Goal: Task Accomplishment & Management: Complete application form

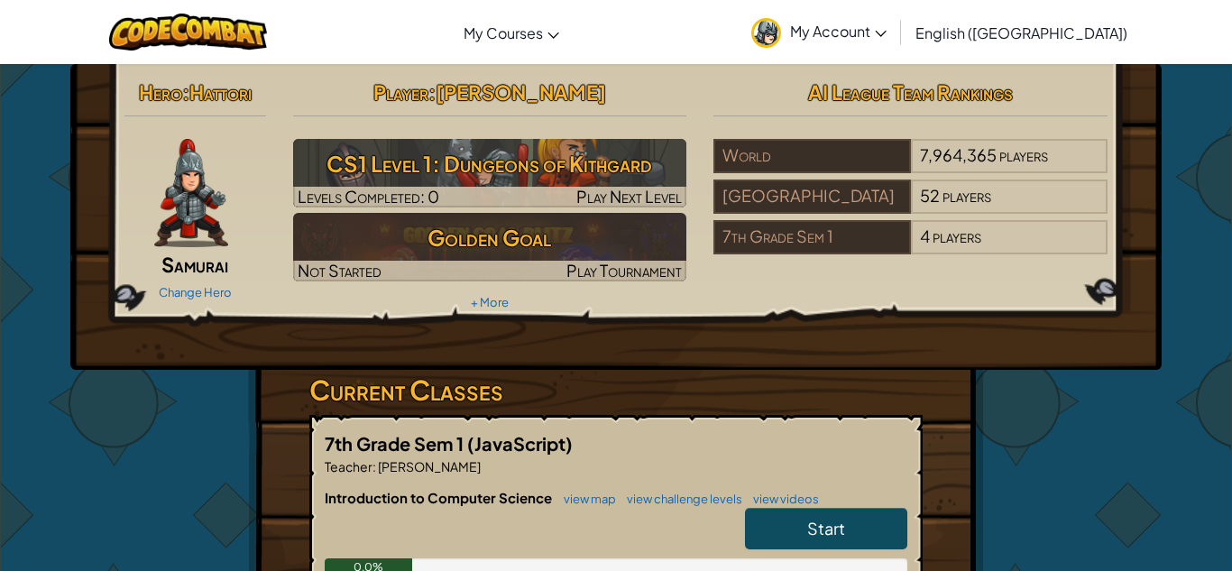
click at [850, 518] on link "Start" at bounding box center [826, 528] width 162 height 41
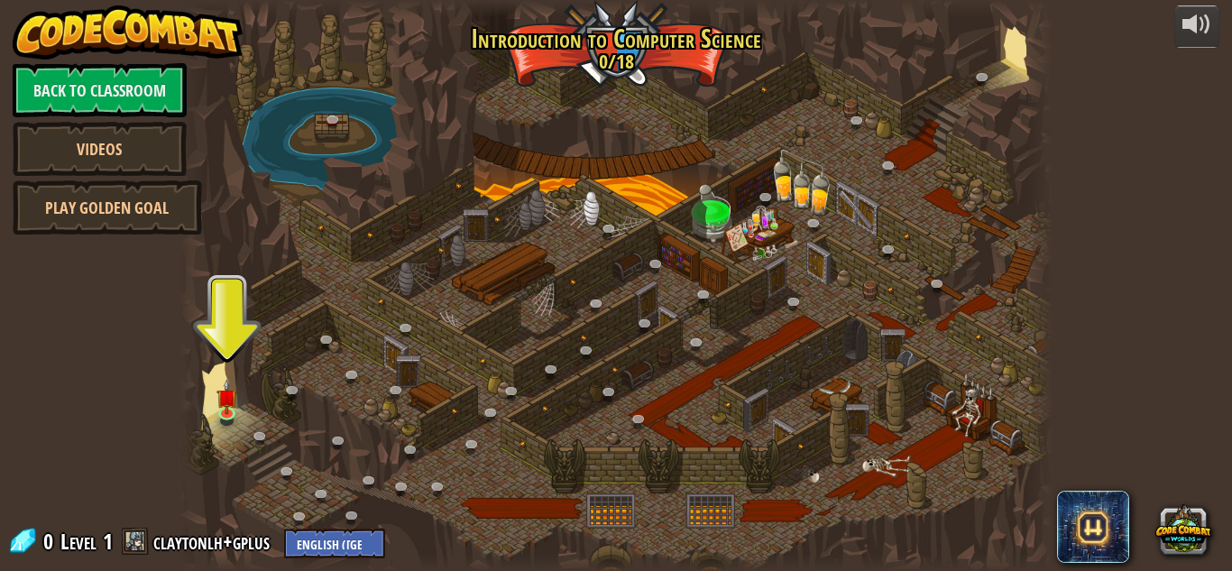
click at [222, 346] on div at bounding box center [615, 285] width 873 height 571
click at [222, 403] on img at bounding box center [227, 388] width 21 height 47
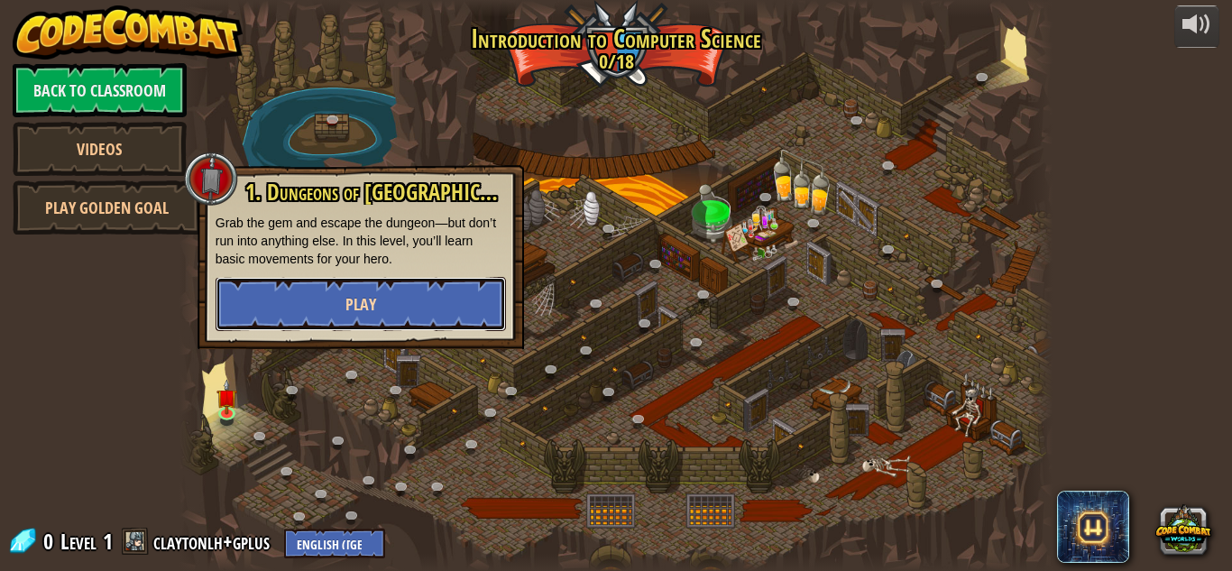
click at [309, 289] on button "Play" at bounding box center [361, 304] width 290 height 54
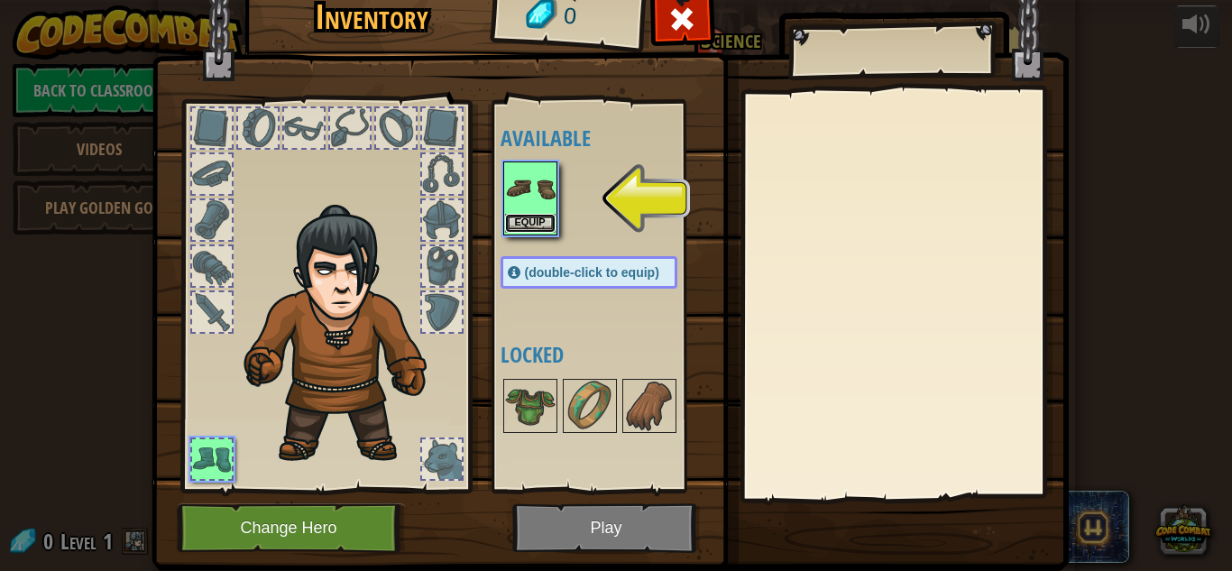
click at [535, 220] on button "Equip" at bounding box center [530, 223] width 51 height 19
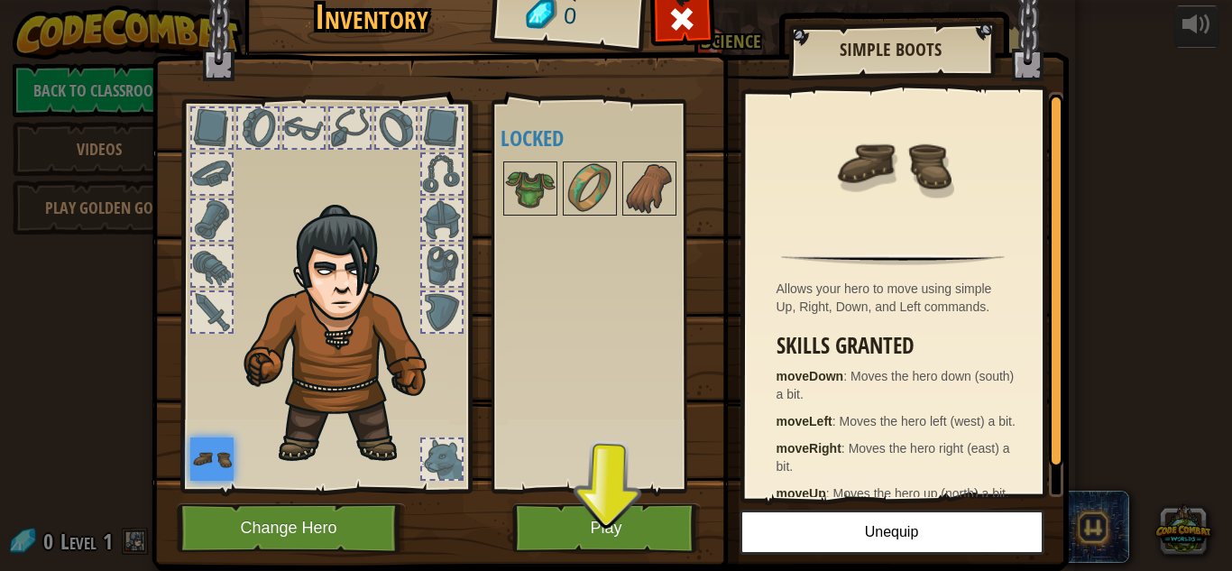
click at [530, 159] on div at bounding box center [607, 189] width 213 height 60
click at [542, 173] on img at bounding box center [530, 188] width 51 height 51
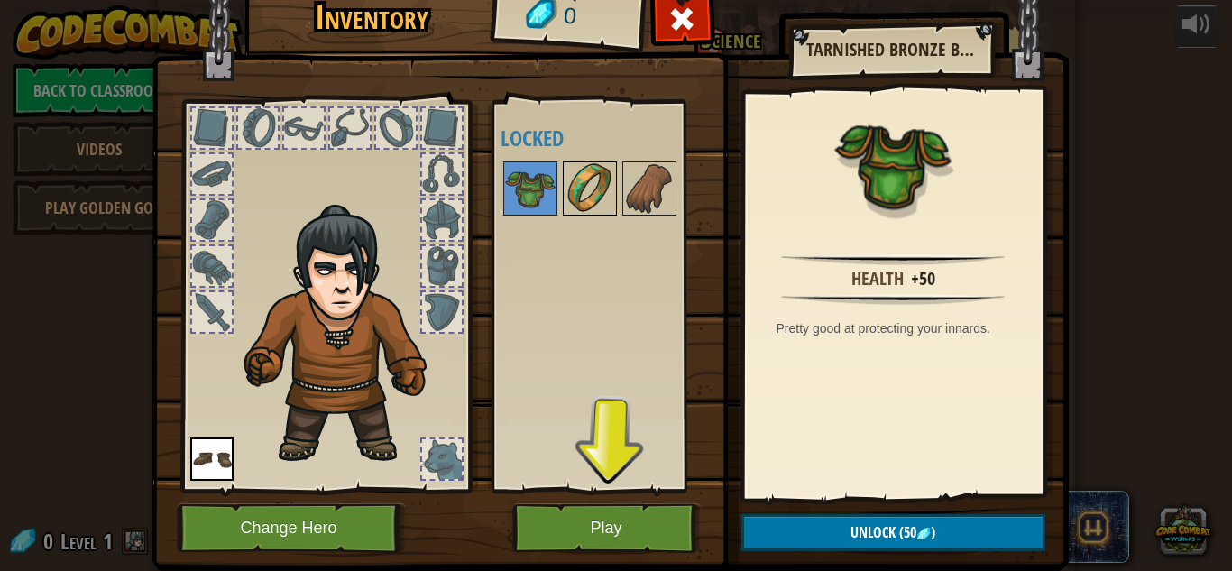
click at [581, 184] on img at bounding box center [590, 188] width 51 height 51
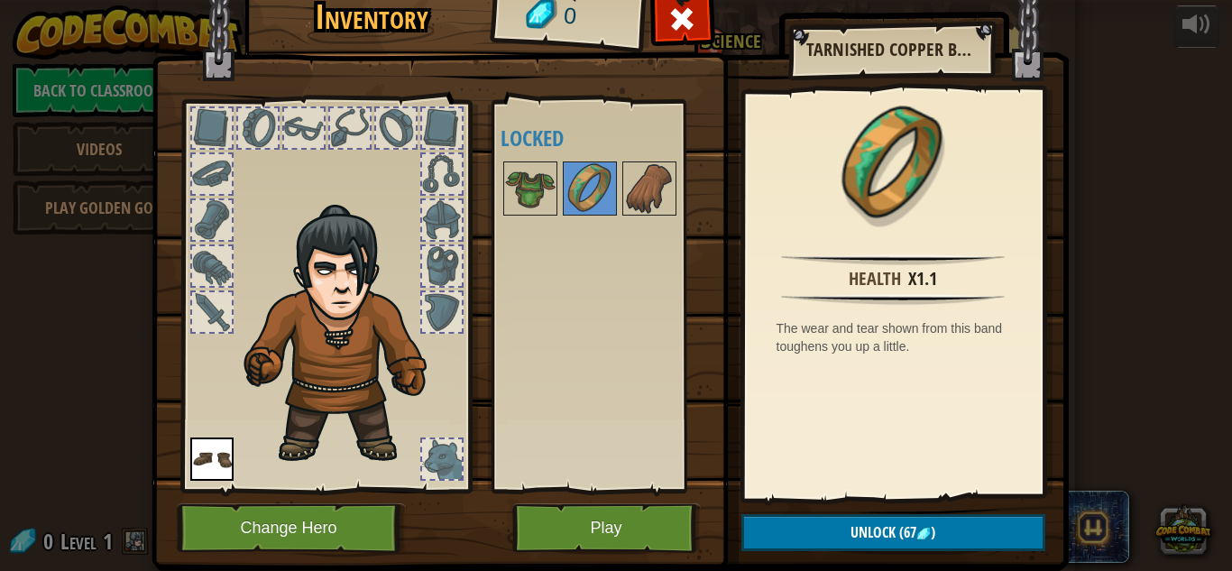
click at [1106, 97] on div "Inventory 0 Available Equip (double-click to equip) Locked Tarnished Copper Ban…" at bounding box center [616, 285] width 1232 height 571
click at [664, 38] on div at bounding box center [682, 23] width 57 height 57
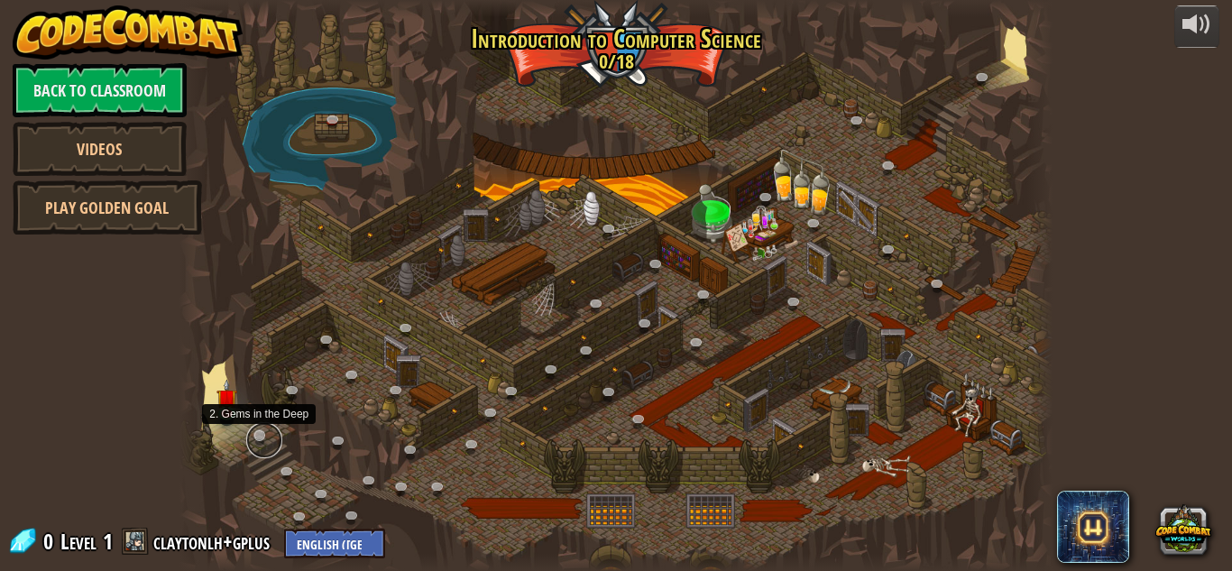
click at [257, 439] on link at bounding box center [264, 440] width 36 height 36
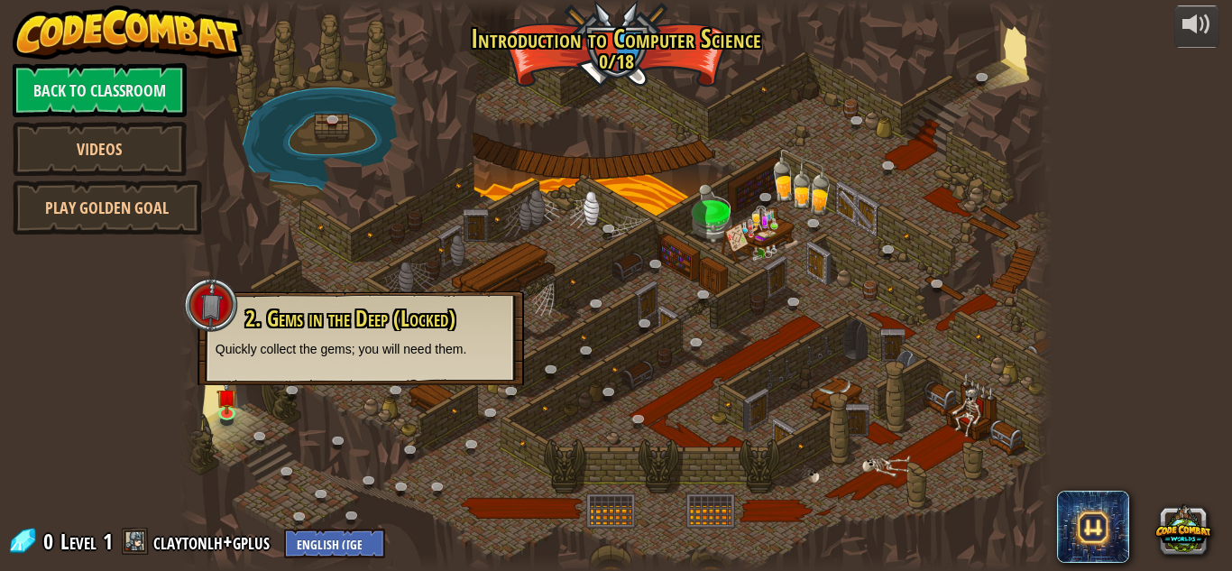
click at [564, 308] on div at bounding box center [615, 285] width 873 height 571
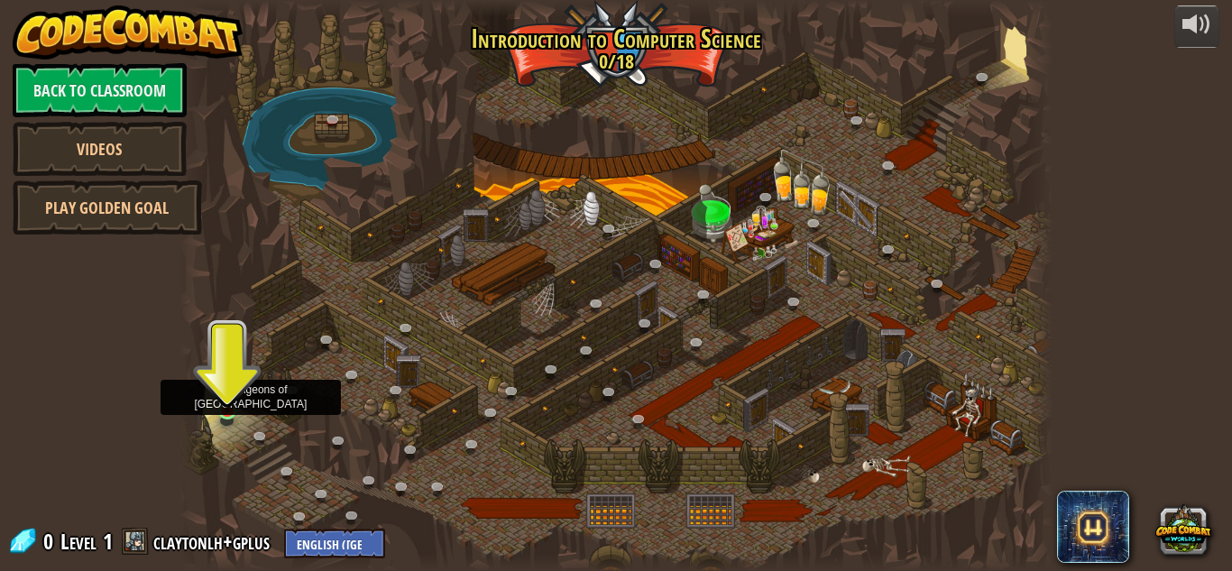
click at [224, 396] on img at bounding box center [227, 388] width 21 height 47
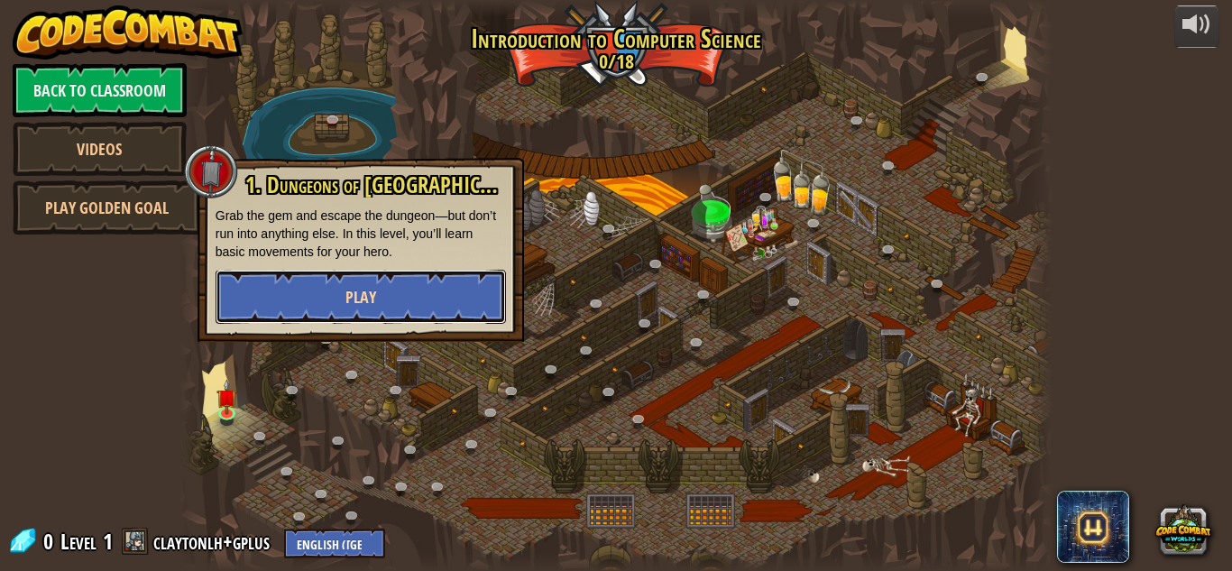
click at [361, 311] on button "Play" at bounding box center [361, 297] width 290 height 54
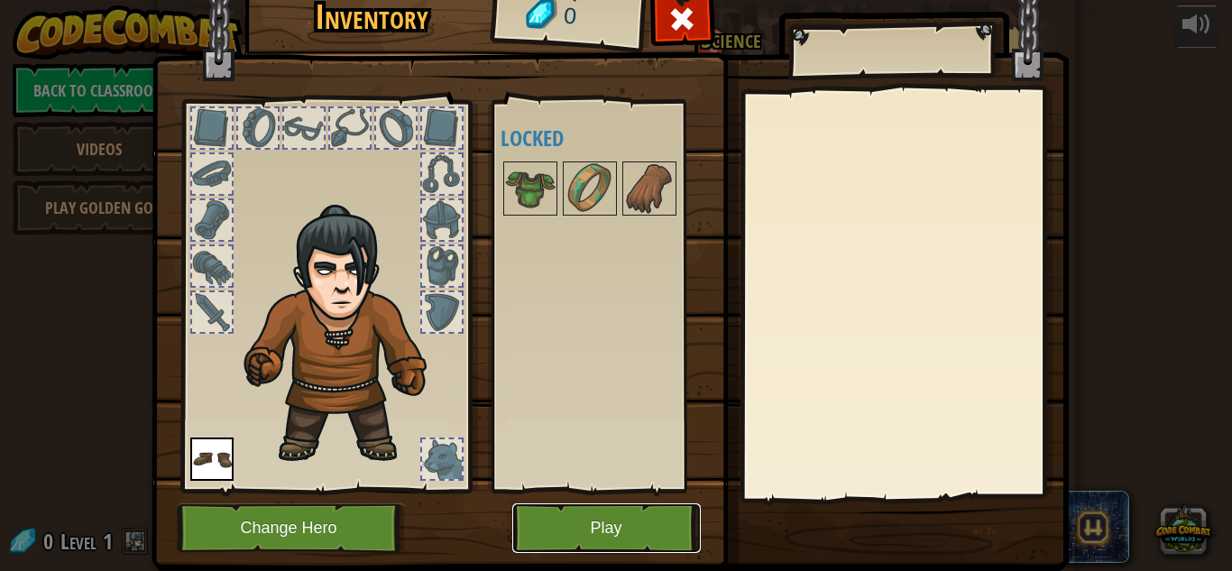
click at [580, 528] on button "Play" at bounding box center [606, 528] width 188 height 50
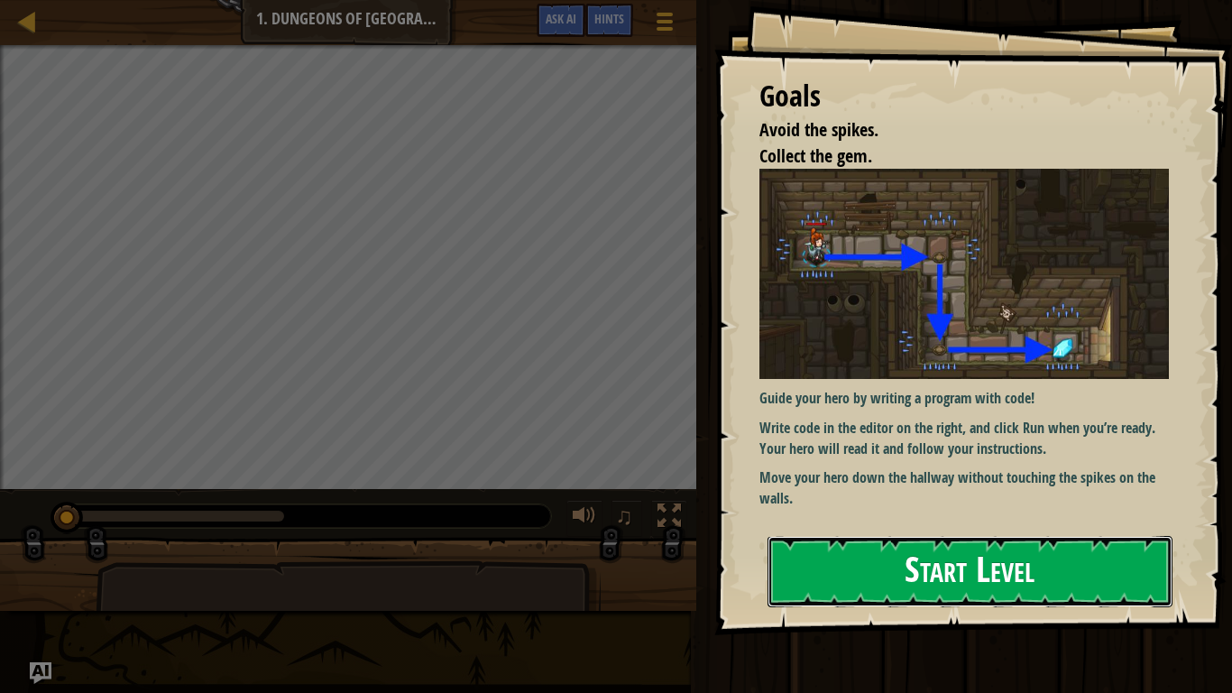
click at [1034, 569] on button "Start Level" at bounding box center [969, 571] width 405 height 71
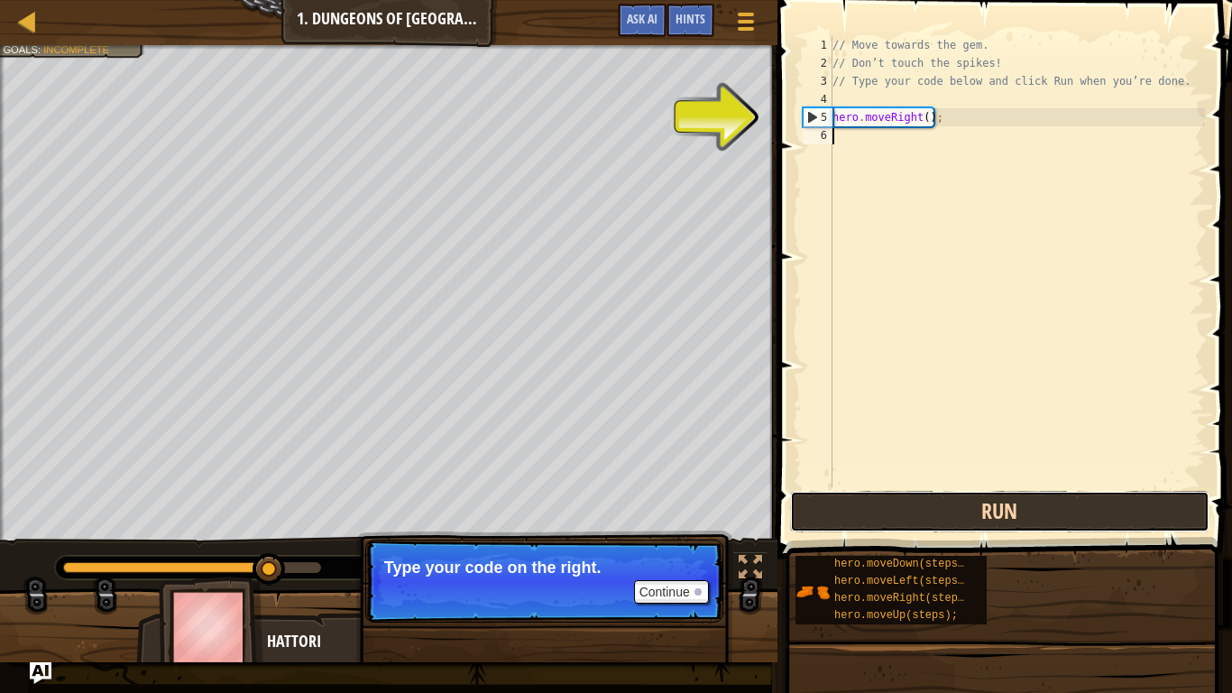
click at [843, 519] on button "Run" at bounding box center [1000, 511] width 420 height 41
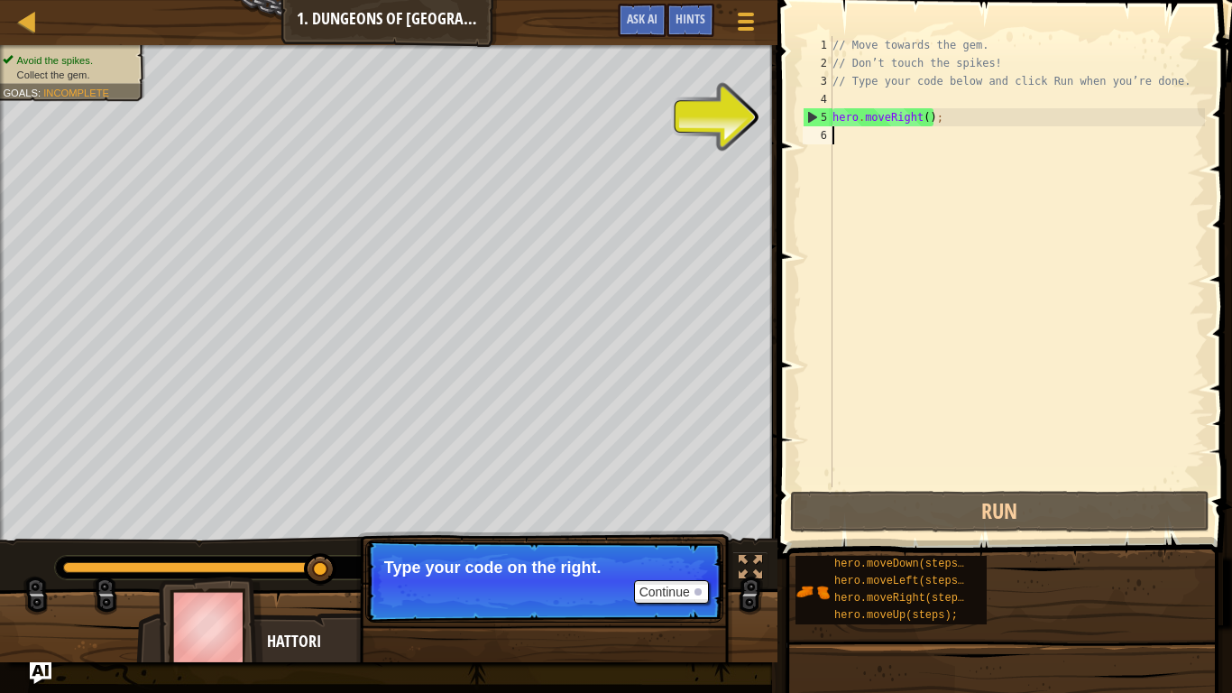
click at [862, 140] on div "// Move towards the gem. // Don’t touch the spikes! // Type your code below and…" at bounding box center [1017, 279] width 376 height 487
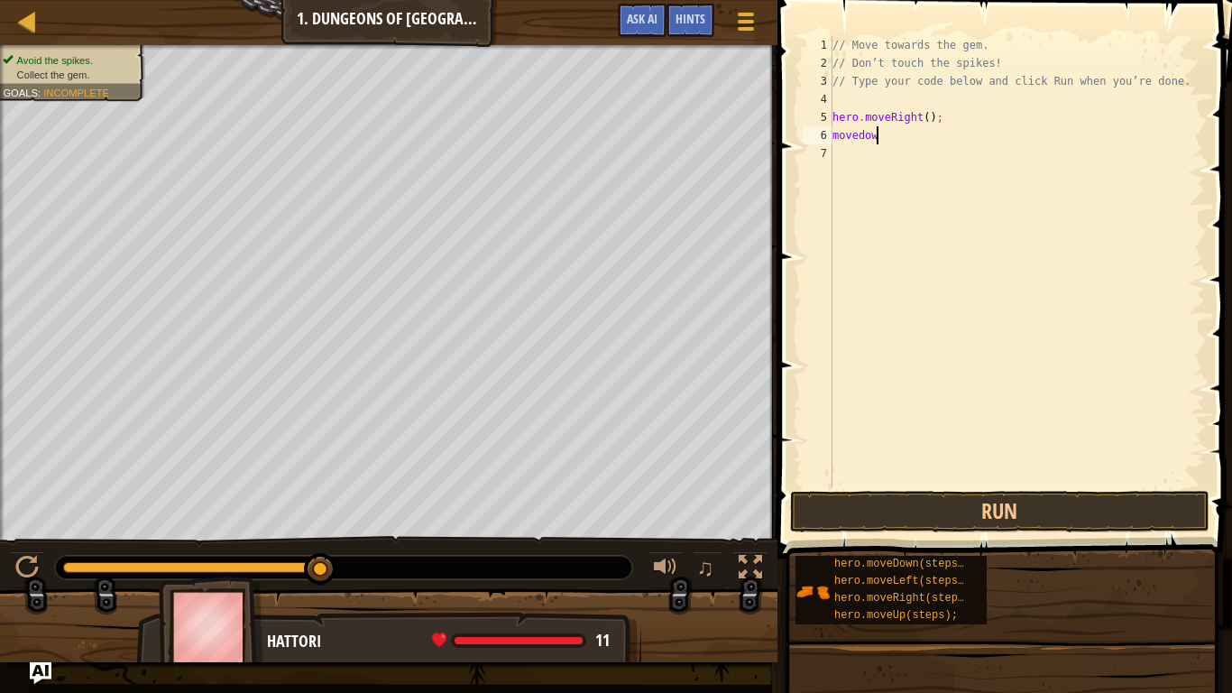
type textarea "movedown"
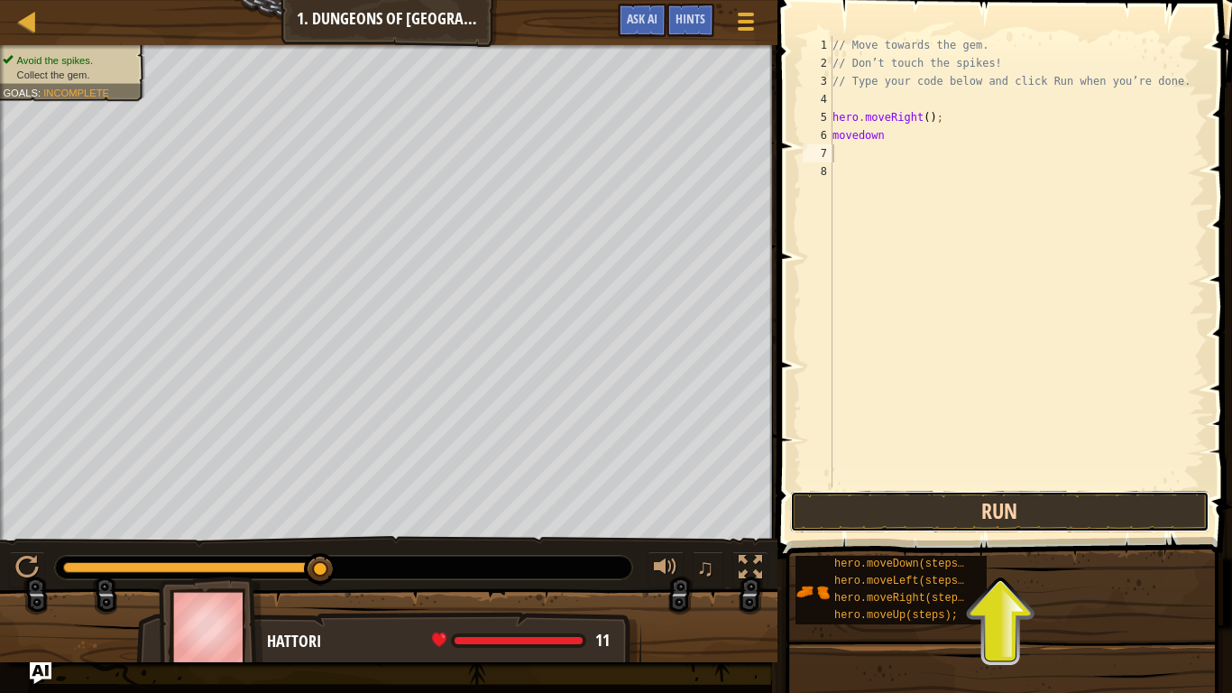
click at [921, 507] on button "Run" at bounding box center [1000, 511] width 420 height 41
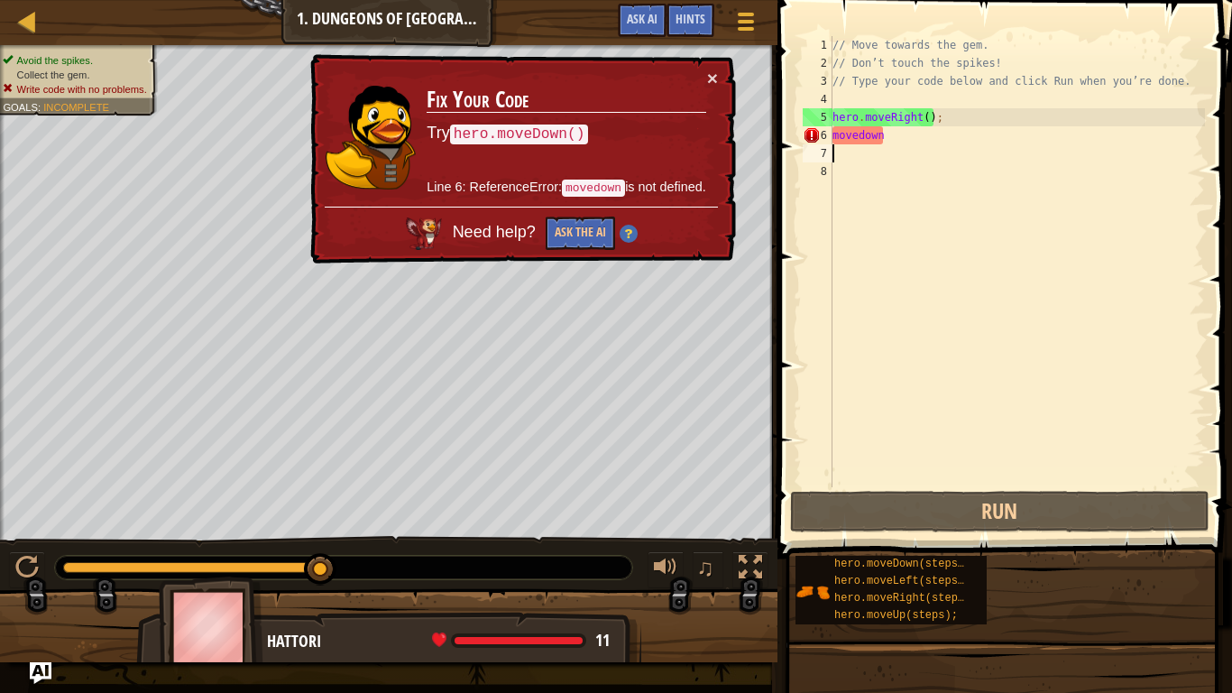
click at [893, 135] on div "// Move towards the gem. // Don’t touch the spikes! // Type your code below and…" at bounding box center [1017, 279] width 376 height 487
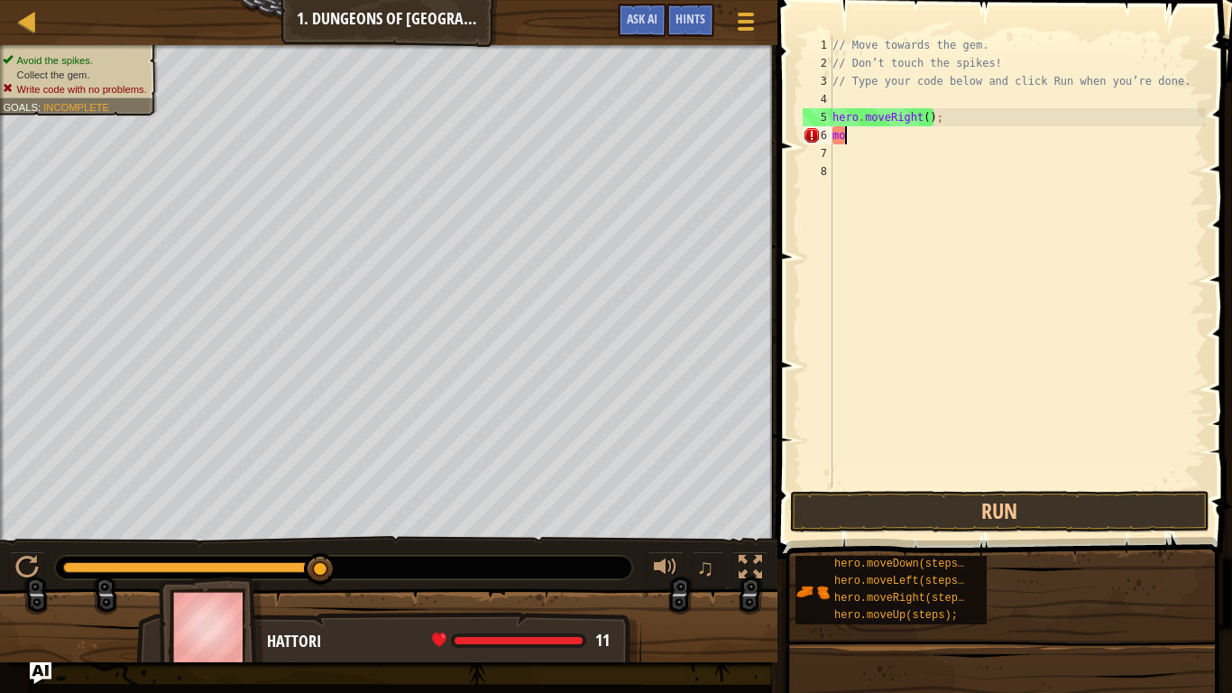
type textarea "m"
type textarea "hero.movedown"
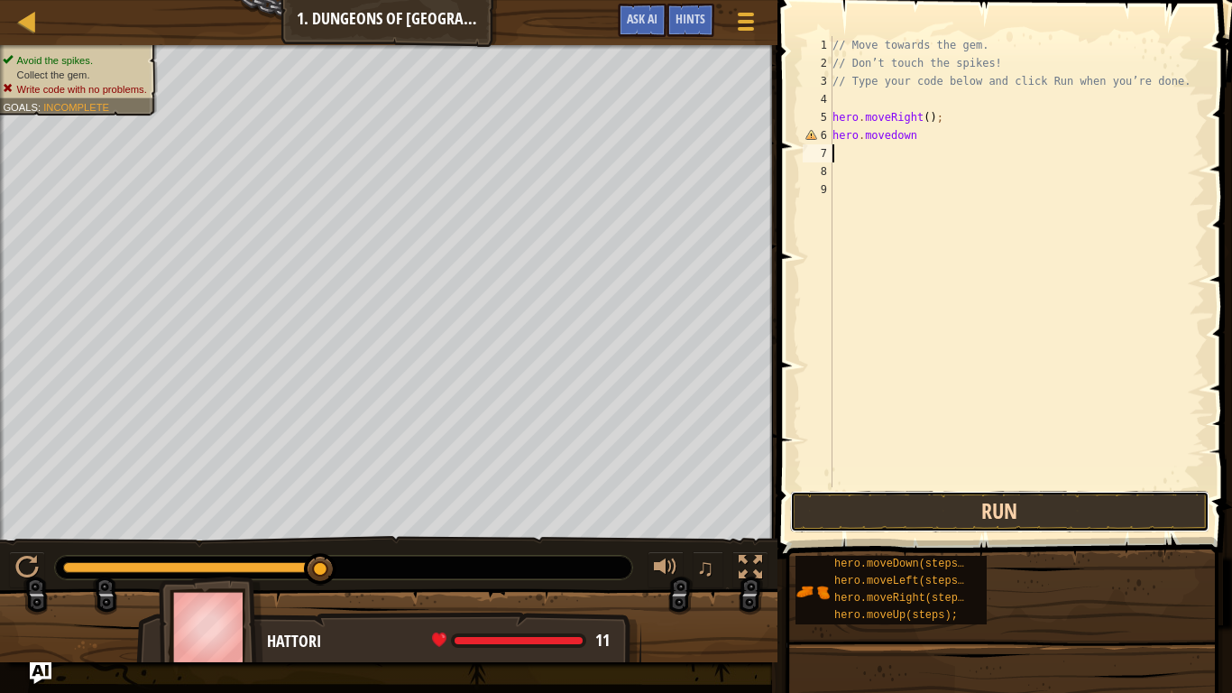
click at [884, 519] on button "Run" at bounding box center [1000, 511] width 420 height 41
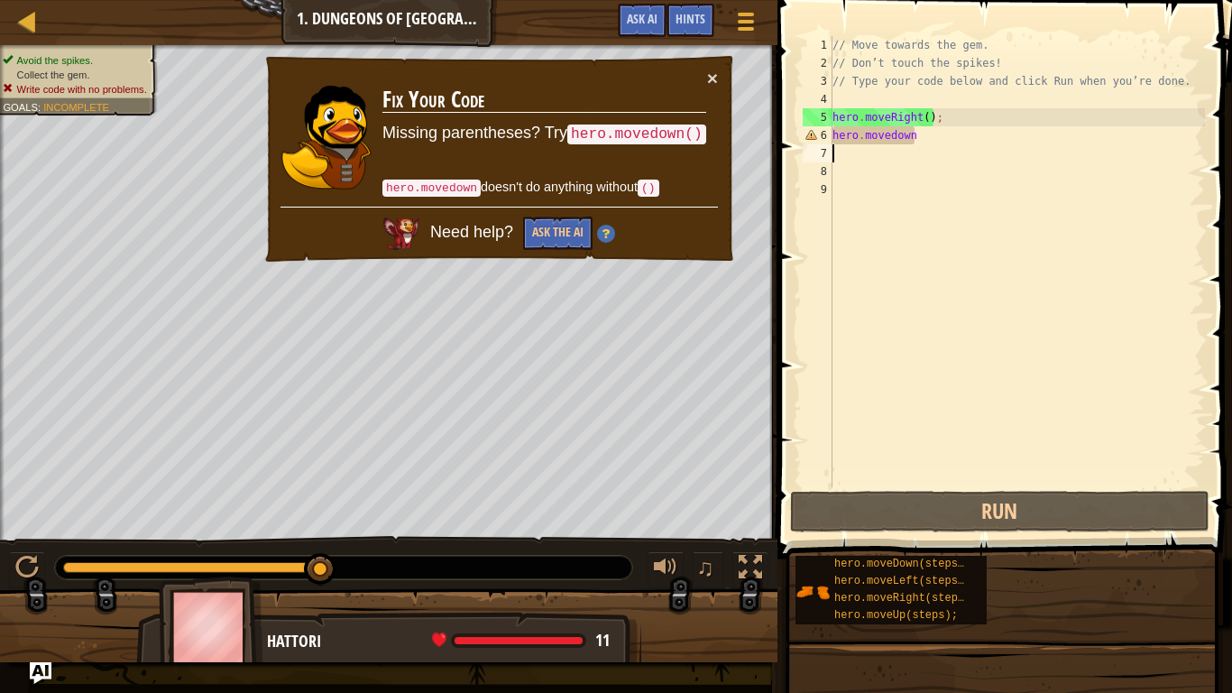
click at [920, 140] on div "// Move towards the gem. // Don’t touch the spikes! // Type your code below and…" at bounding box center [1017, 279] width 376 height 487
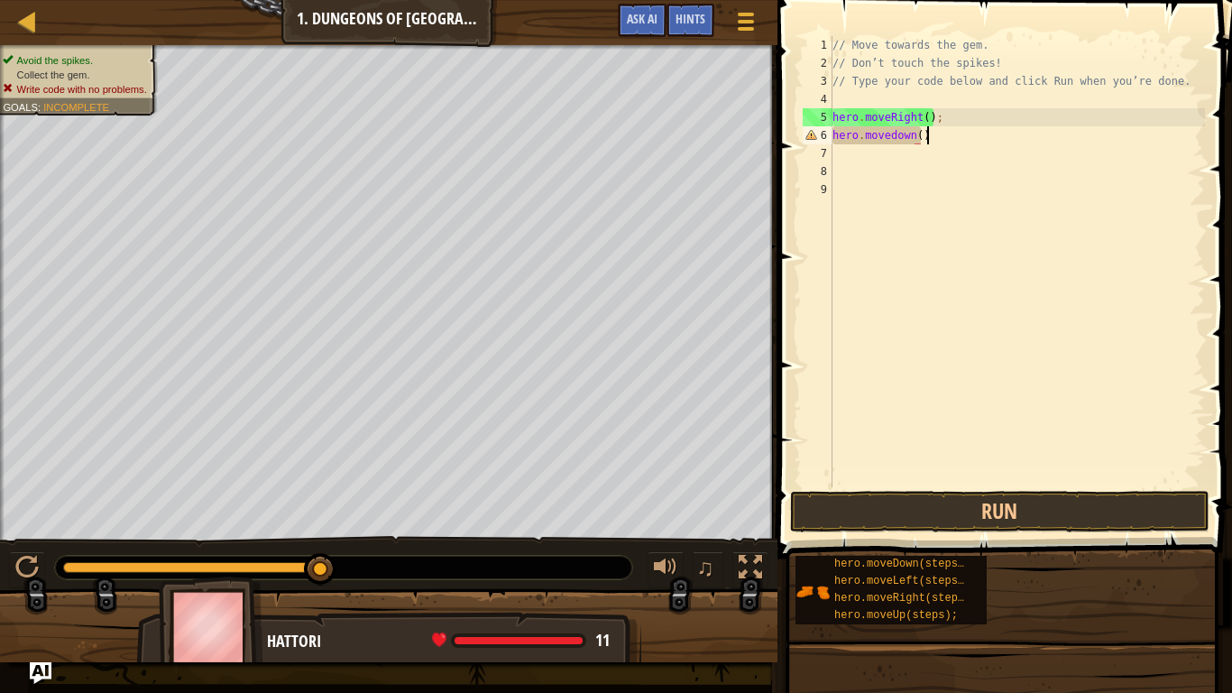
scroll to position [8, 13]
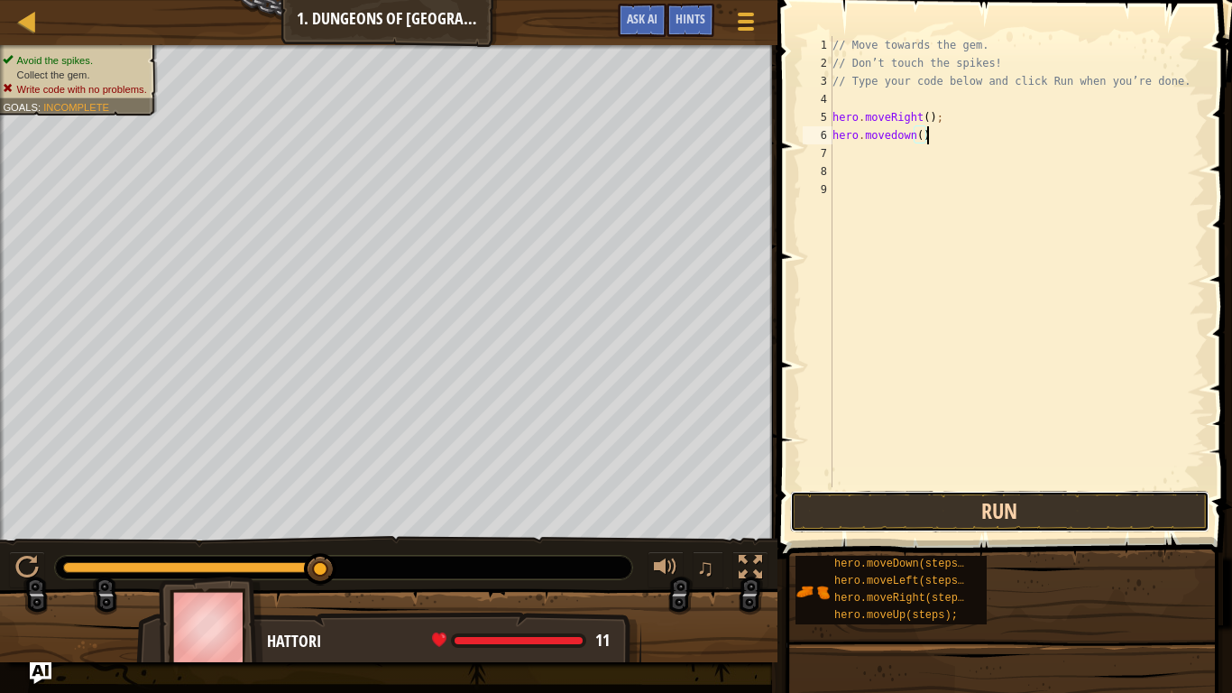
click at [859, 499] on button "Run" at bounding box center [1000, 511] width 420 height 41
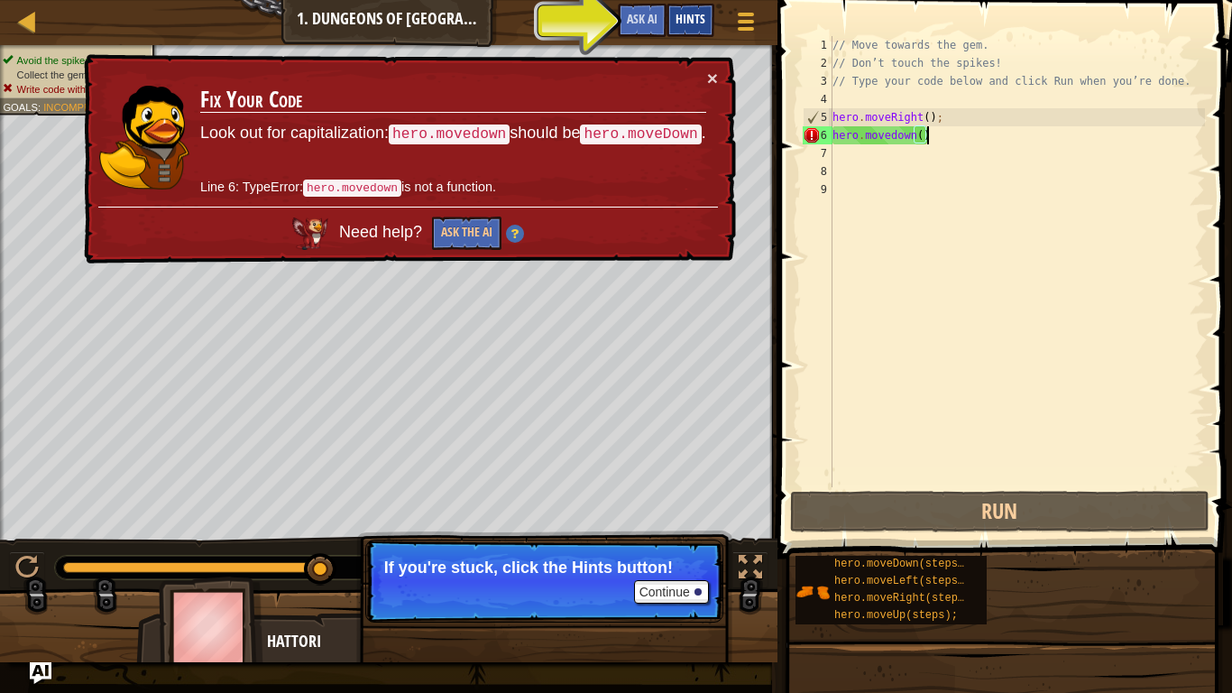
click at [675, 23] on span "Hints" at bounding box center [690, 18] width 30 height 17
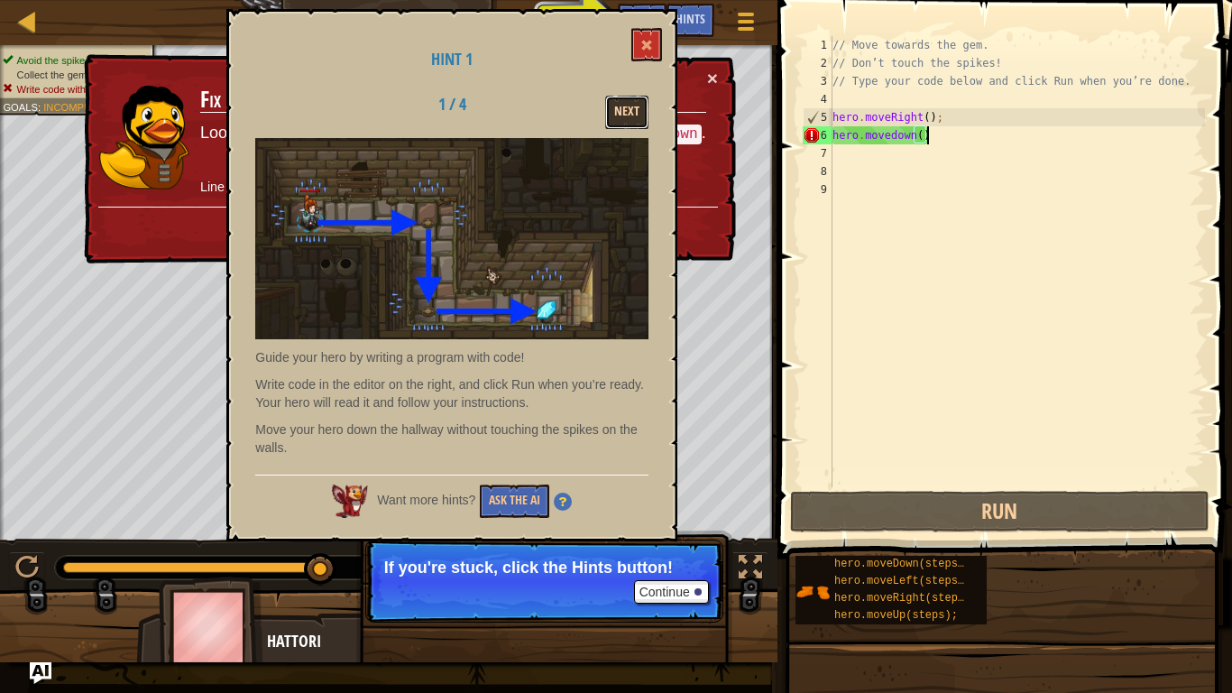
click at [621, 114] on button "Next" at bounding box center [626, 112] width 43 height 33
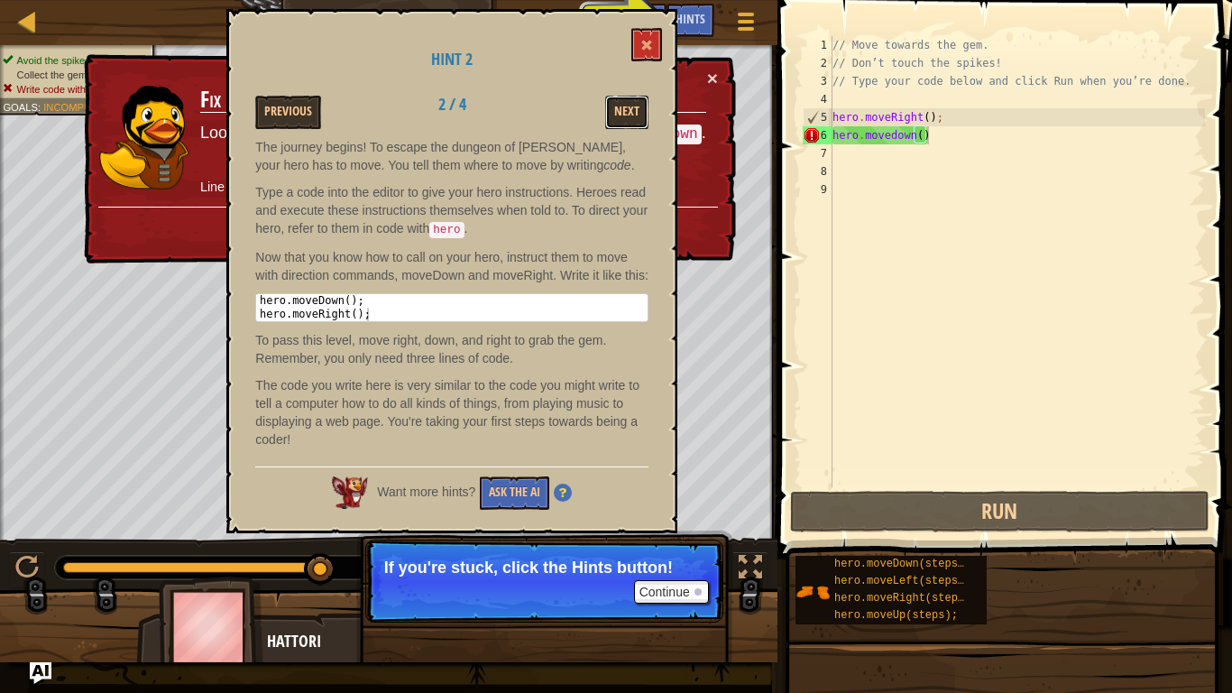
click at [621, 114] on button "Next" at bounding box center [626, 112] width 43 height 33
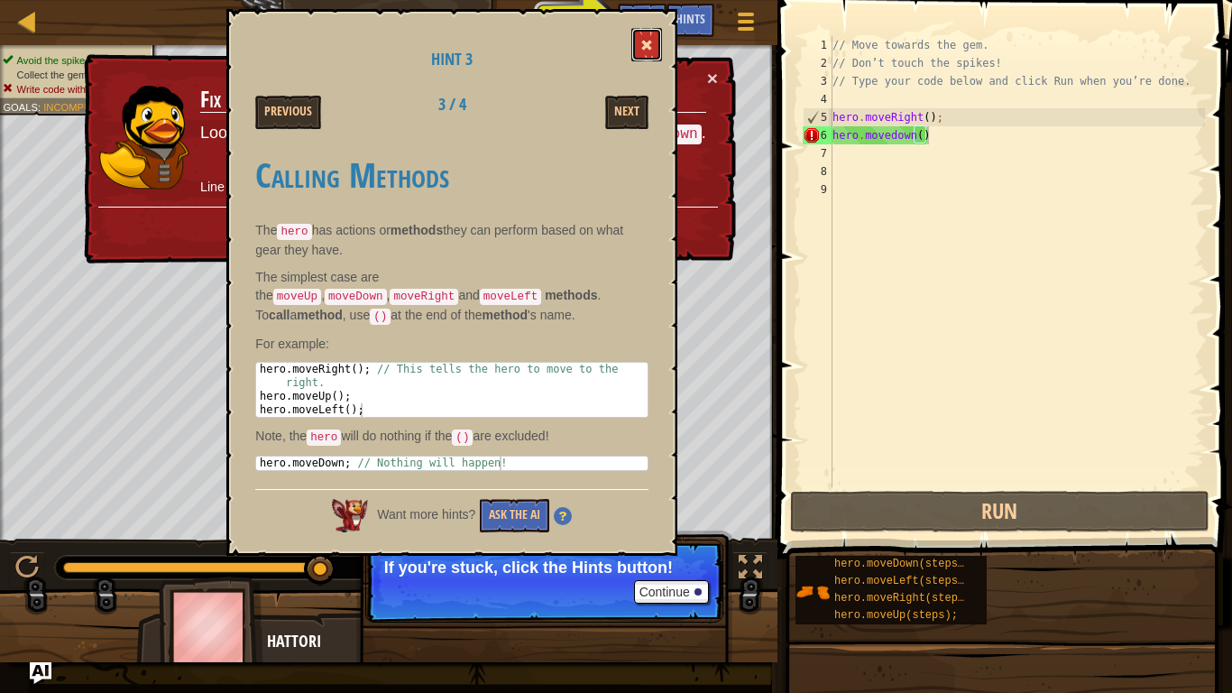
click at [660, 41] on button at bounding box center [646, 44] width 31 height 33
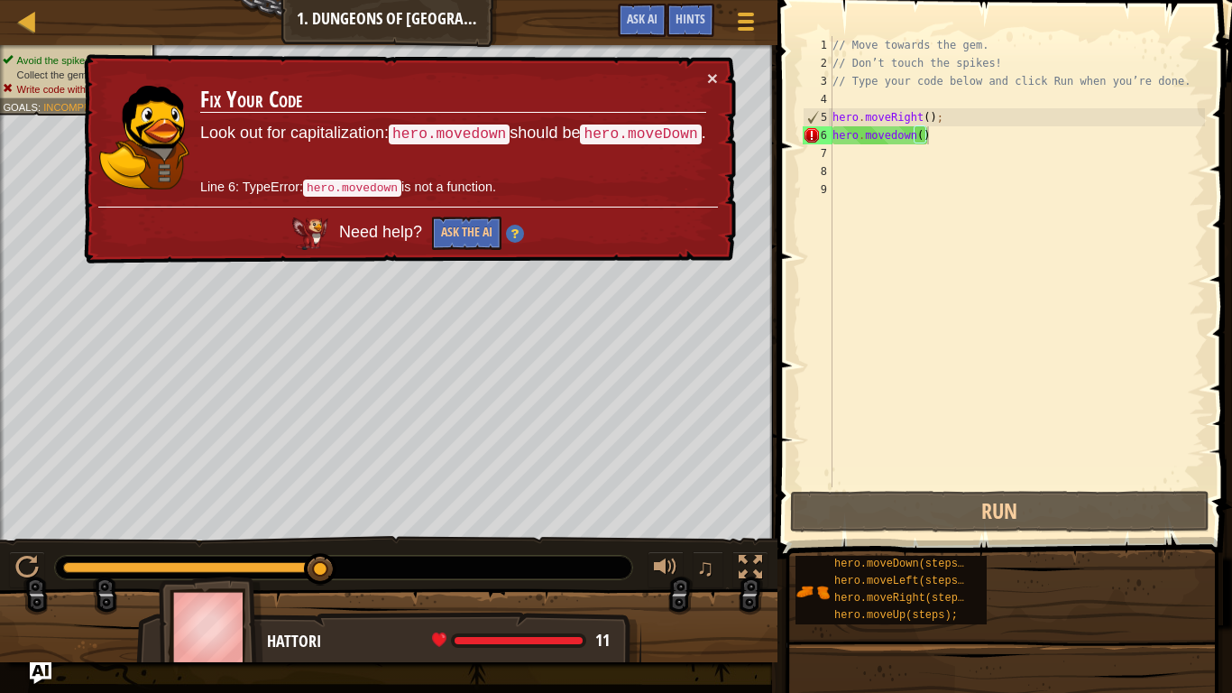
click at [929, 138] on div "// Move towards the gem. // Don’t touch the spikes! // Type your code below and…" at bounding box center [1017, 279] width 376 height 487
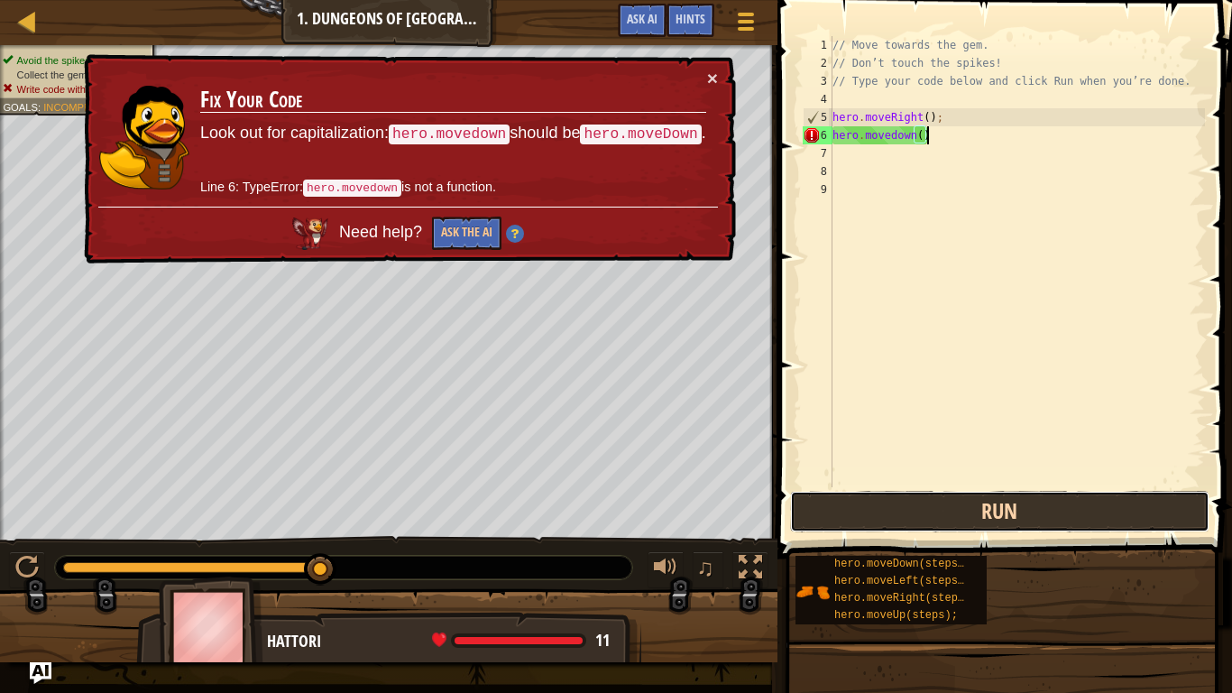
click at [949, 525] on button "Run" at bounding box center [1000, 511] width 420 height 41
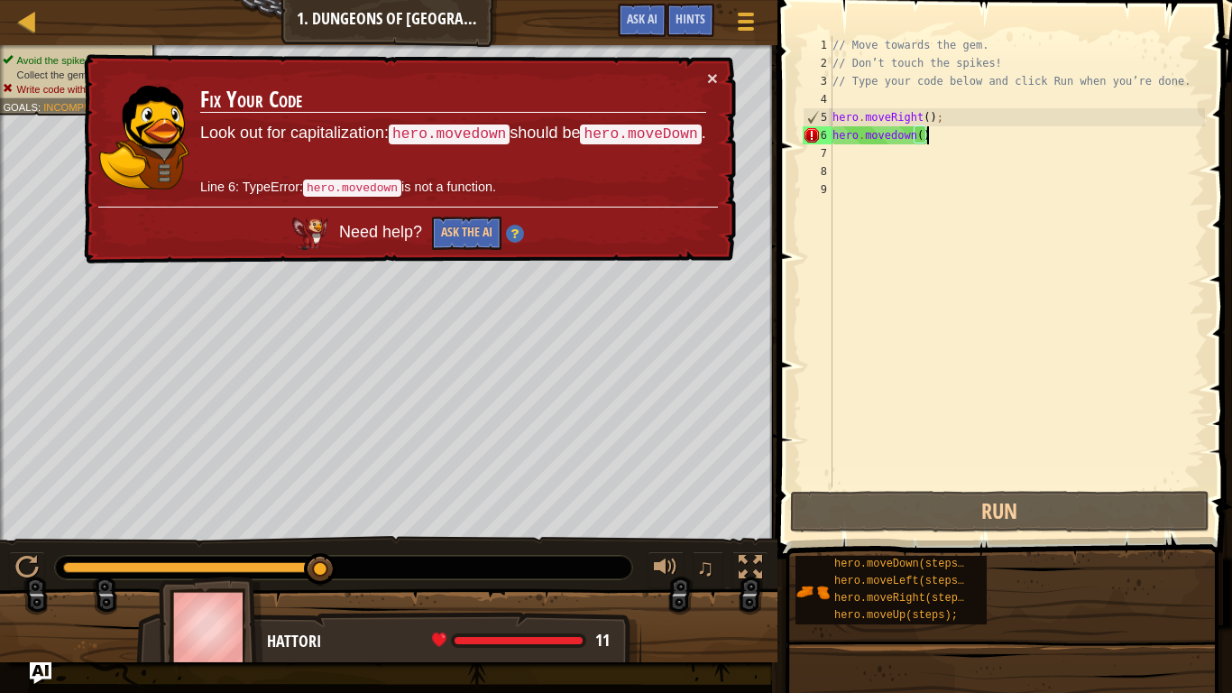
click at [945, 124] on div "// Move towards the gem. // Don’t touch the spikes! // Type your code below and…" at bounding box center [1017, 279] width 376 height 487
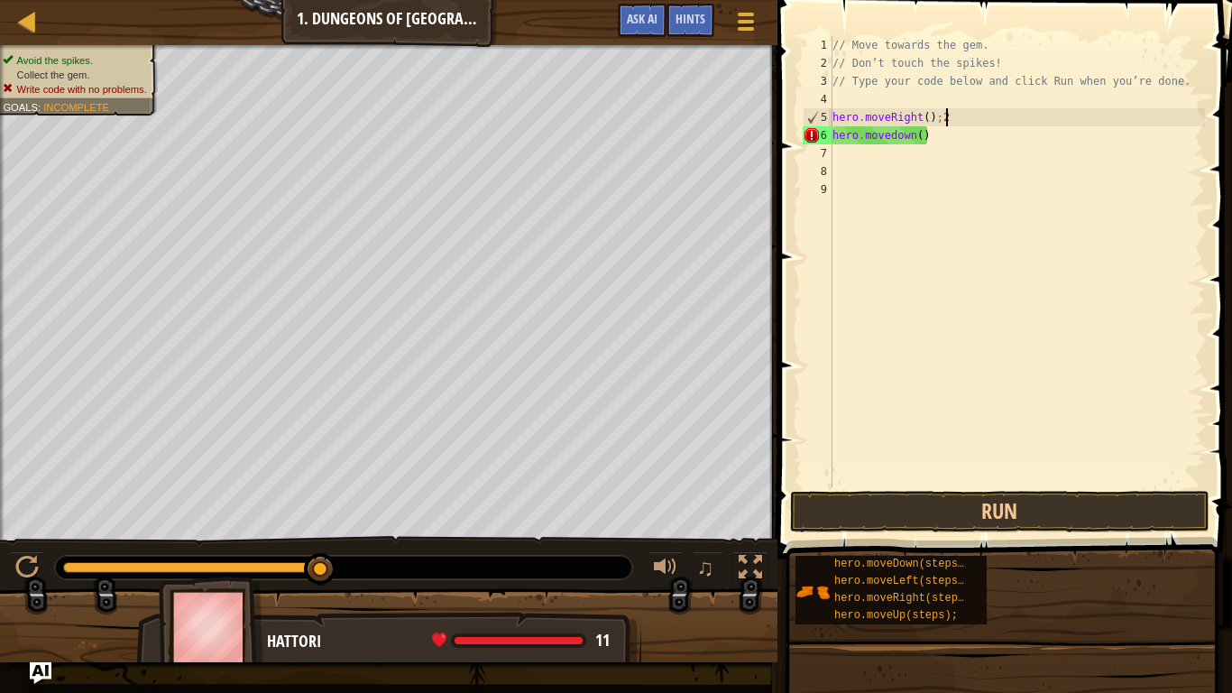
scroll to position [8, 15]
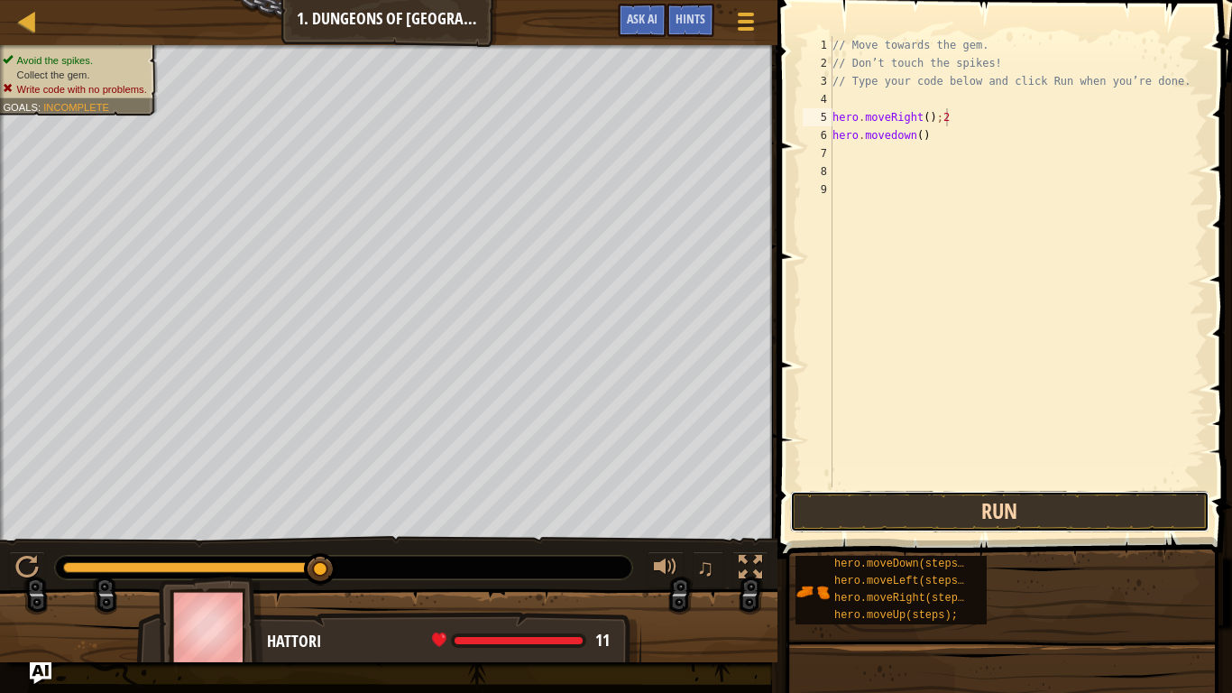
click at [869, 495] on button "Run" at bounding box center [1000, 511] width 420 height 41
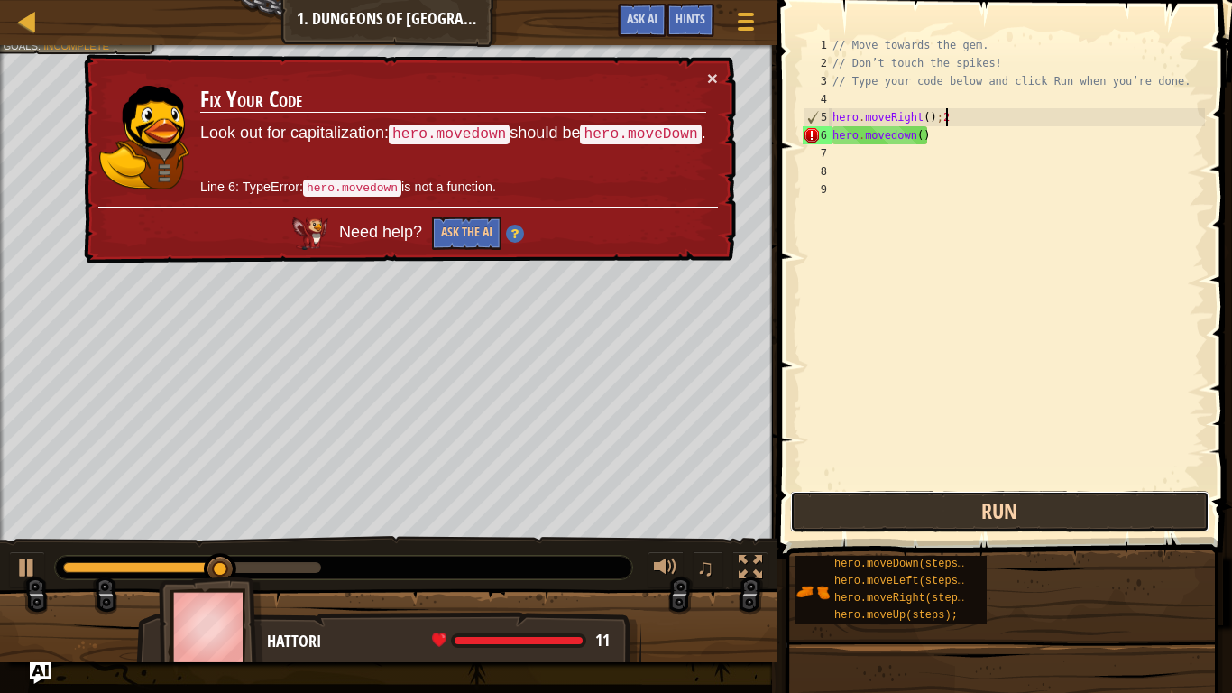
click at [870, 498] on button "Run" at bounding box center [1000, 511] width 420 height 41
click at [870, 501] on button "Run" at bounding box center [1000, 511] width 420 height 41
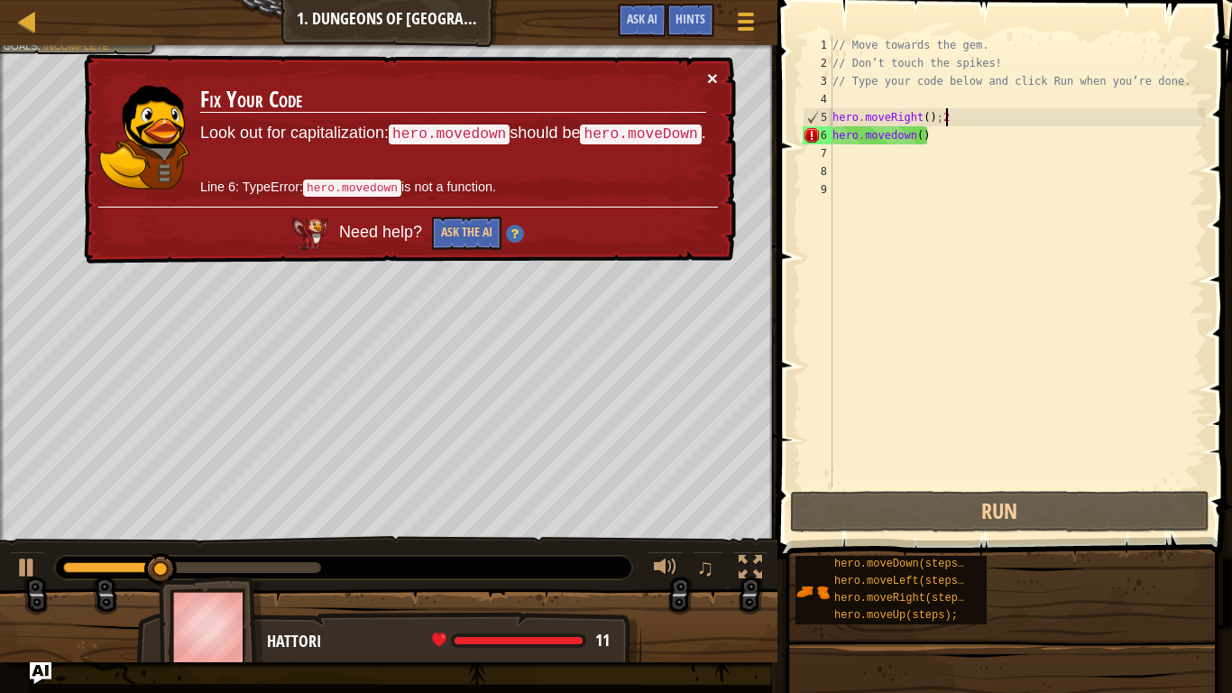
click at [711, 70] on button "×" at bounding box center [712, 79] width 11 height 19
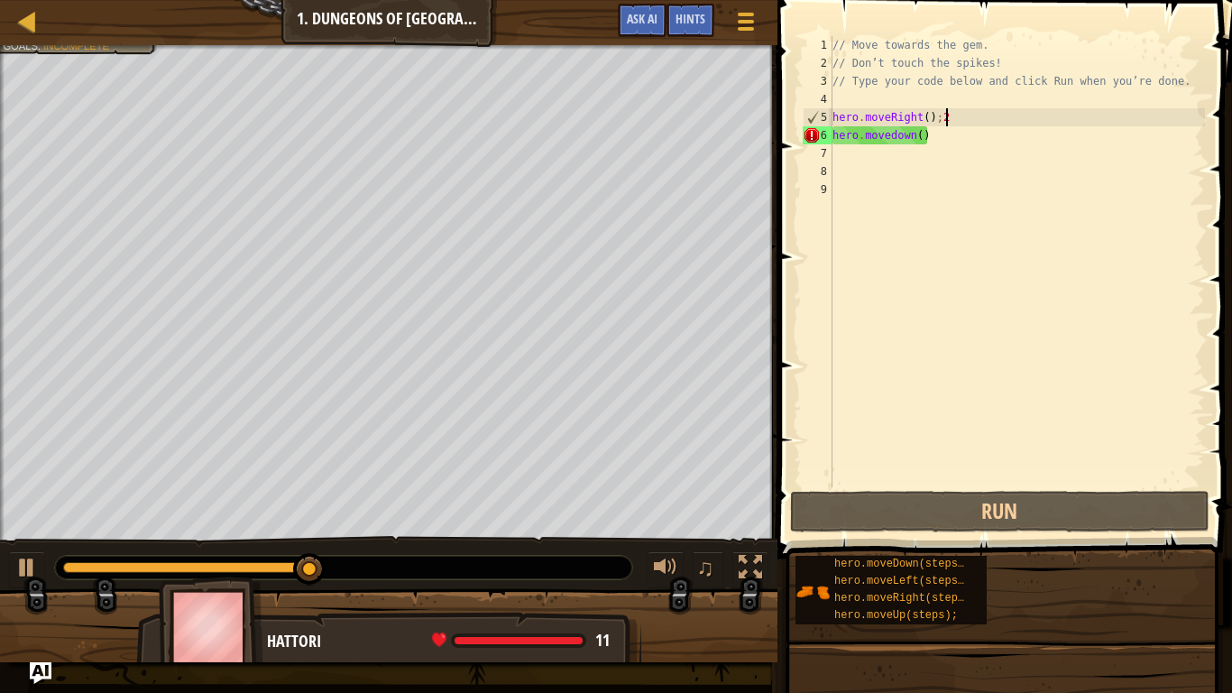
type textarea "hero.moveRight();"
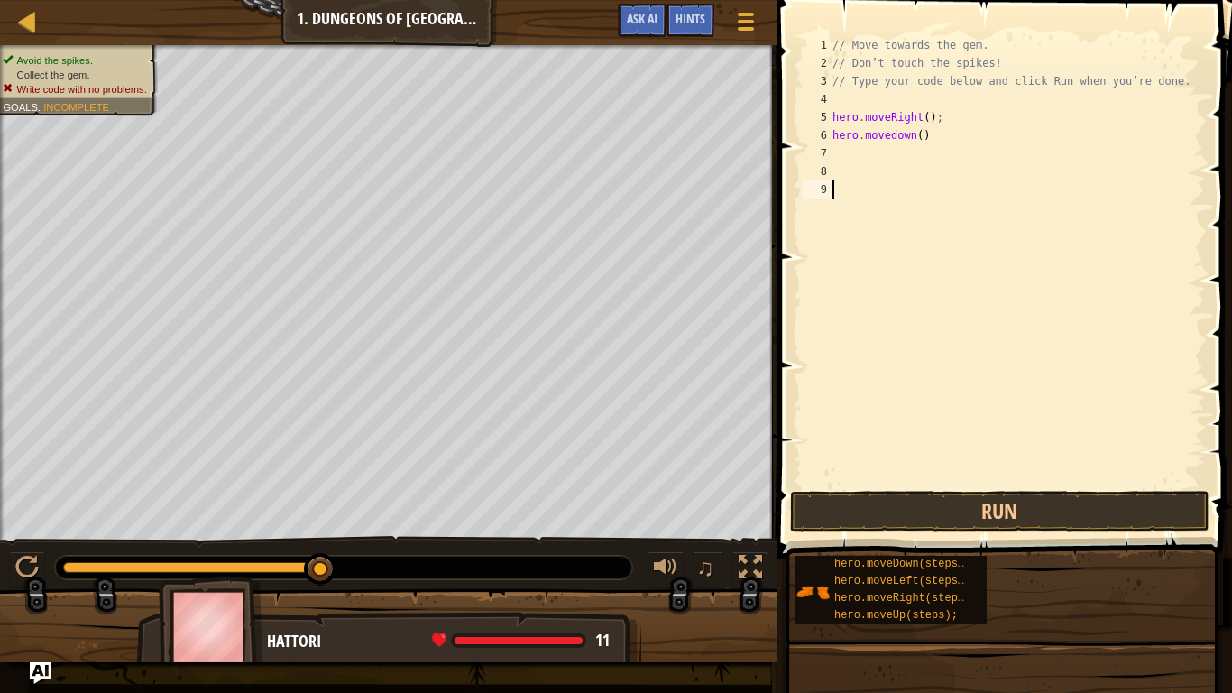
click at [923, 275] on div "// Move towards the gem. // Don’t touch the spikes! // Type your code below and…" at bounding box center [1017, 279] width 376 height 487
click at [920, 505] on button "Run" at bounding box center [1000, 511] width 420 height 41
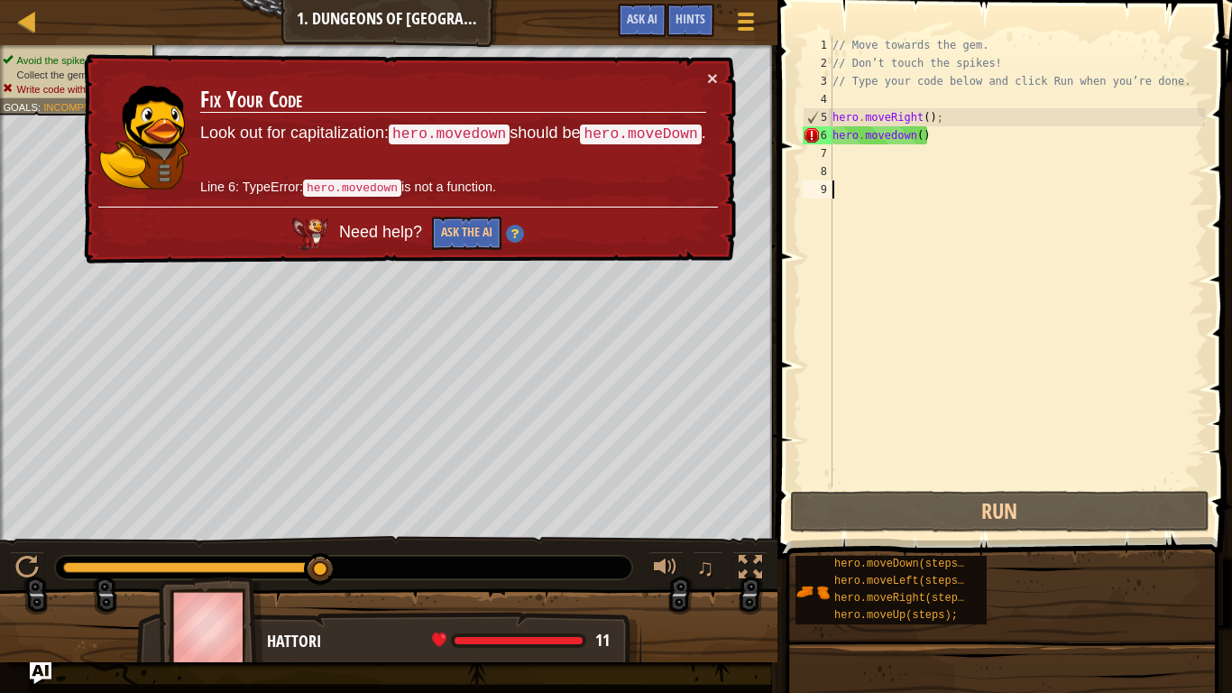
click at [832, 165] on div "// Move towards the gem. // Don’t touch the spikes! // Type your code below and…" at bounding box center [1017, 279] width 376 height 487
click at [832, 158] on div "// Move towards the gem. // Don’t touch the spikes! // Type your code below and…" at bounding box center [1017, 279] width 376 height 487
click at [933, 136] on div "// Move towards the gem. // Don’t touch the spikes! // Type your code below and…" at bounding box center [1017, 279] width 376 height 487
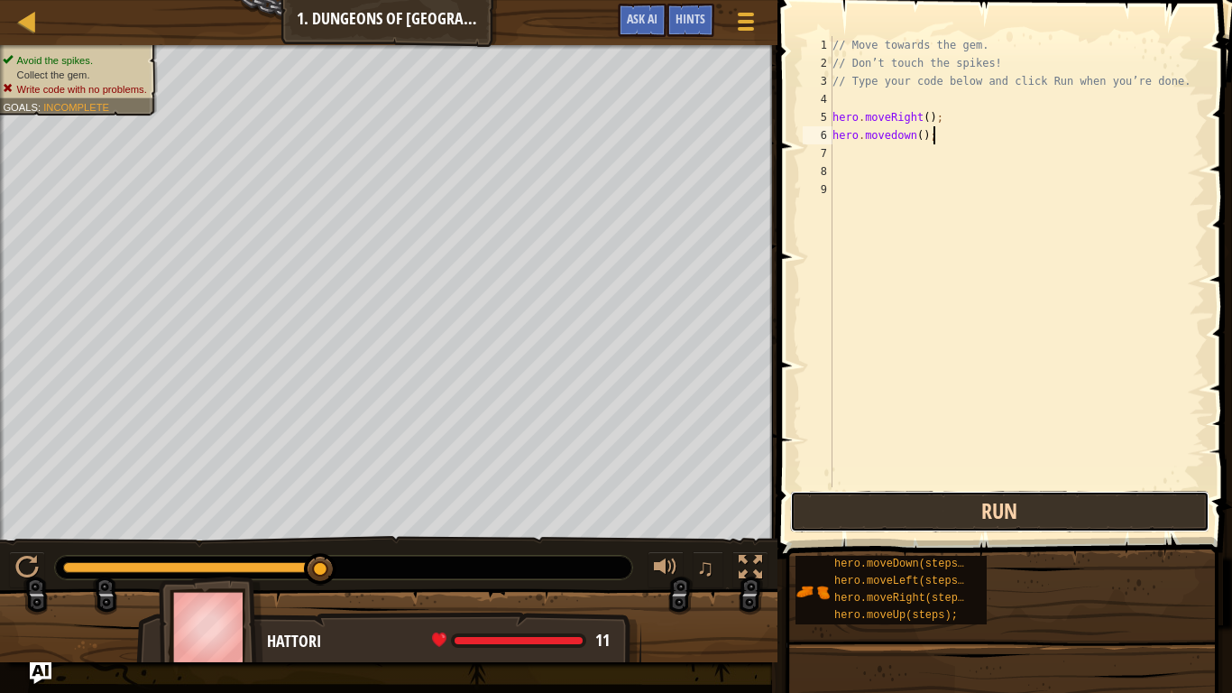
click at [910, 510] on button "Run" at bounding box center [1000, 511] width 420 height 41
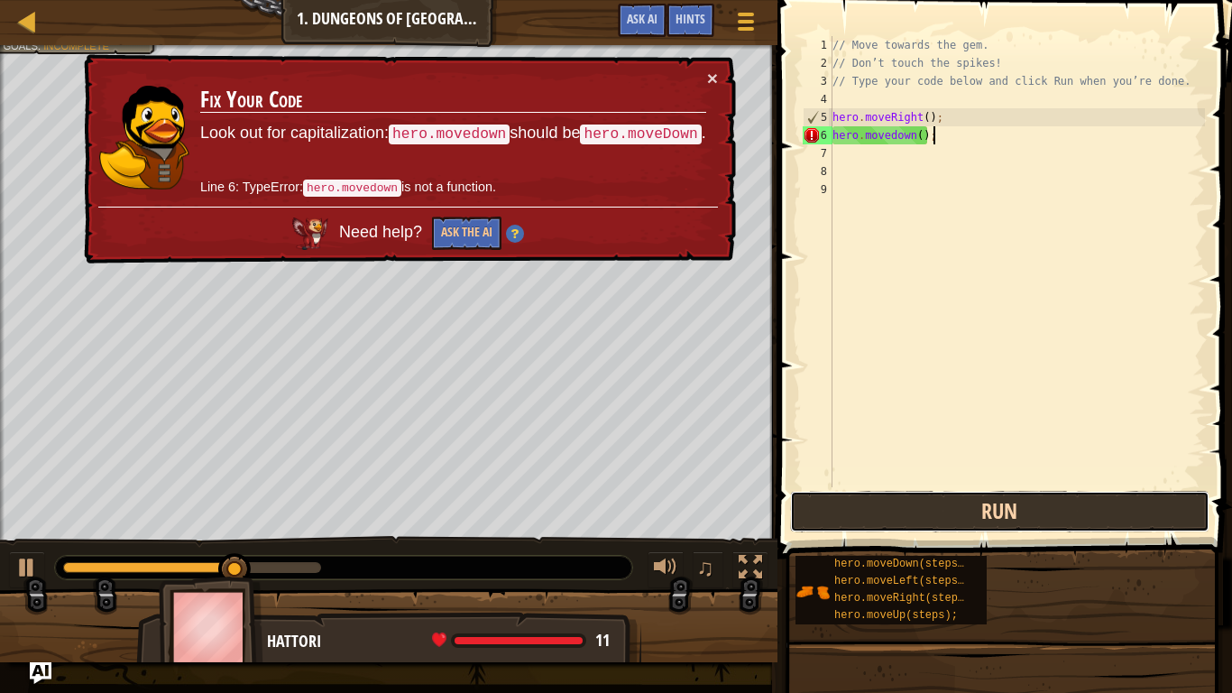
click at [911, 510] on button "Run" at bounding box center [1000, 511] width 420 height 41
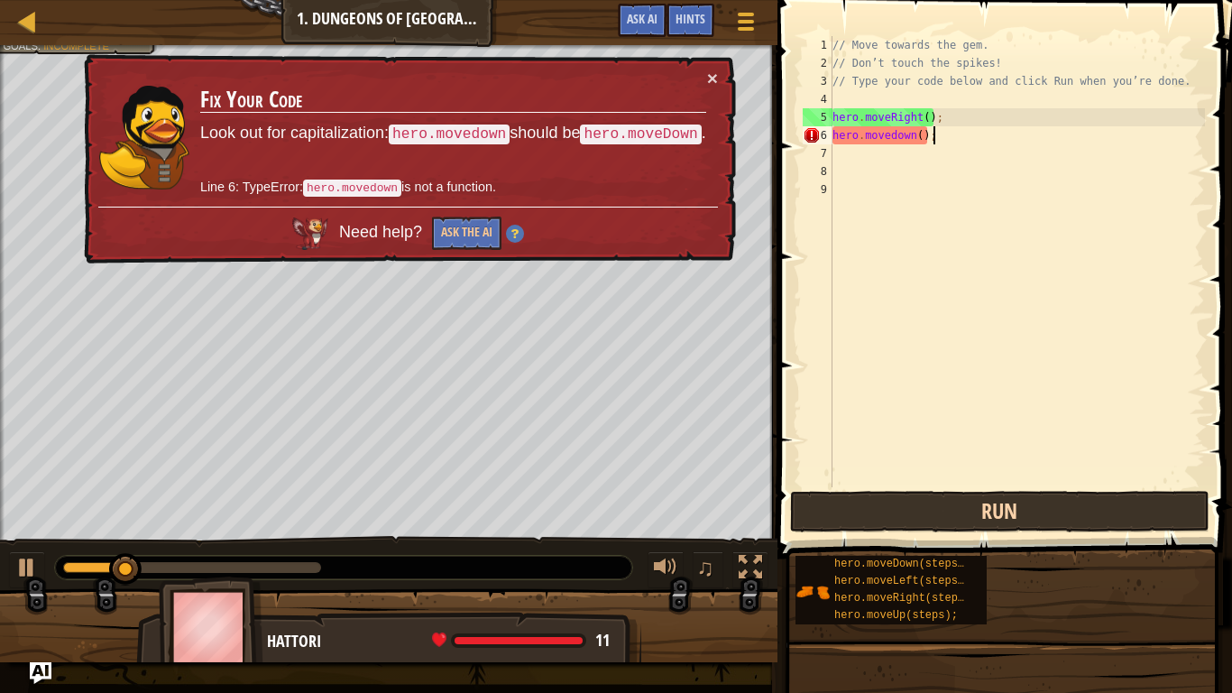
type textarea "hero.movedown()"
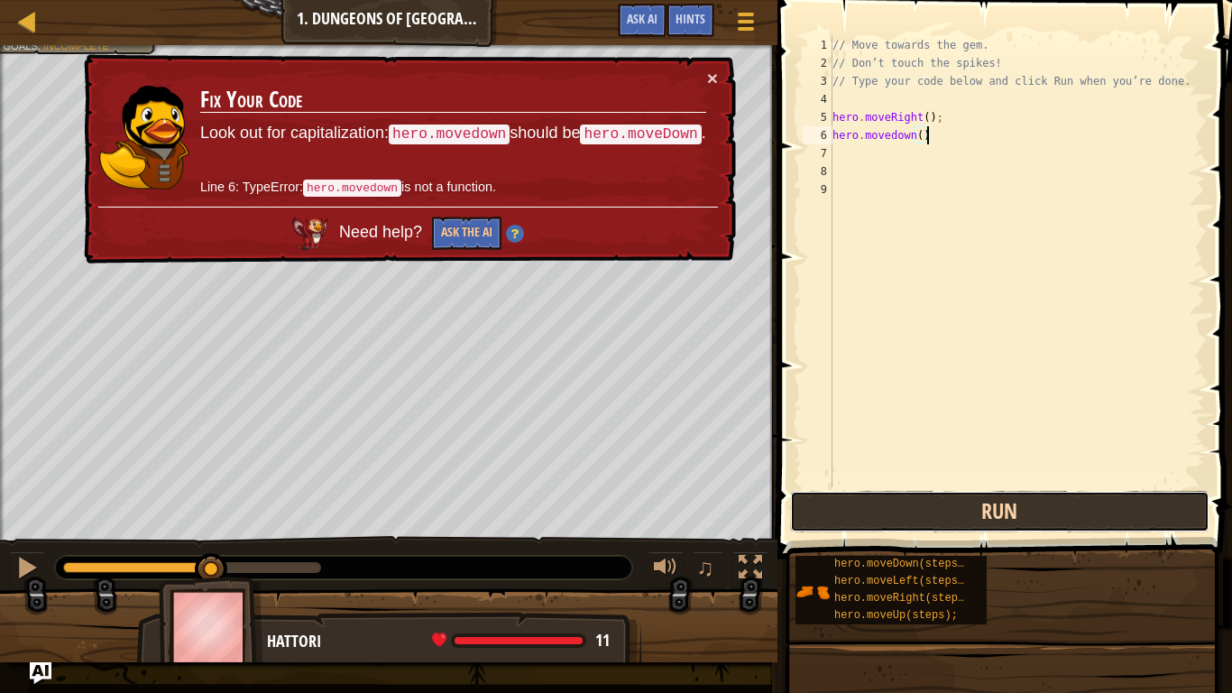
click at [920, 509] on button "Run" at bounding box center [1000, 511] width 420 height 41
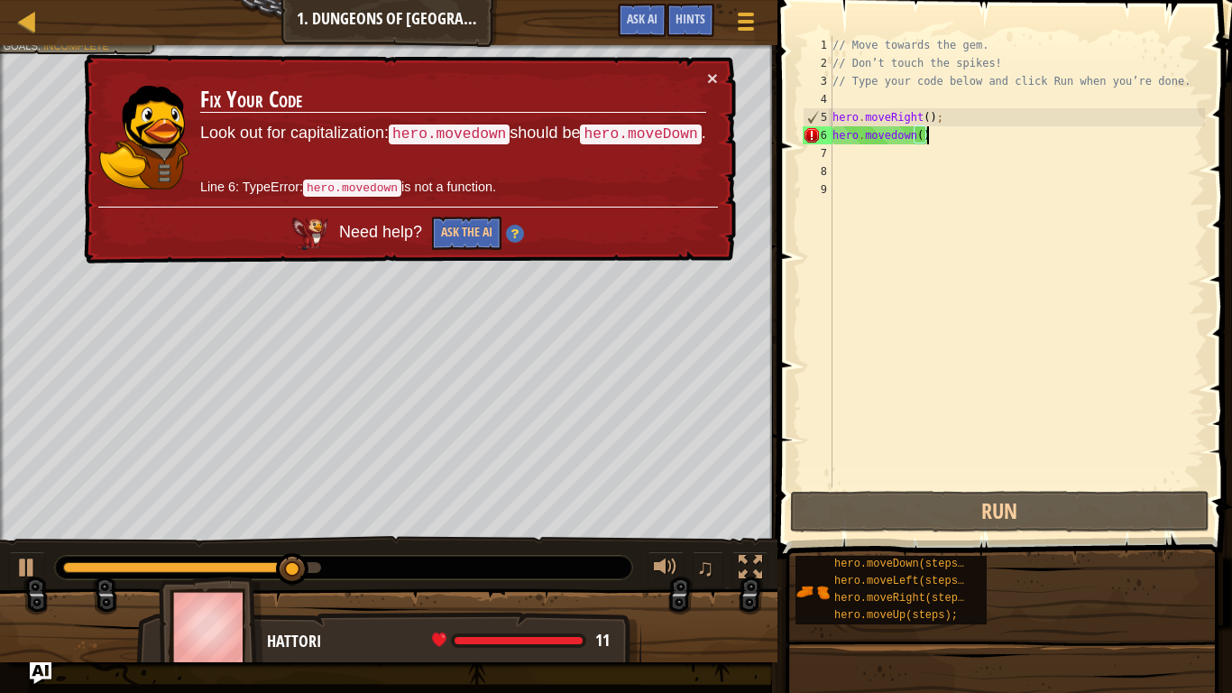
click at [895, 146] on div "// Move towards the gem. // Don’t touch the spikes! // Type your code below and…" at bounding box center [1017, 279] width 376 height 487
click at [887, 138] on div "// Move towards the gem. // Don’t touch the spikes! // Type your code below and…" at bounding box center [1017, 279] width 376 height 487
click at [896, 138] on div "// Move towards the gem. // Don’t touch the spikes! // Type your code below and…" at bounding box center [1017, 279] width 376 height 487
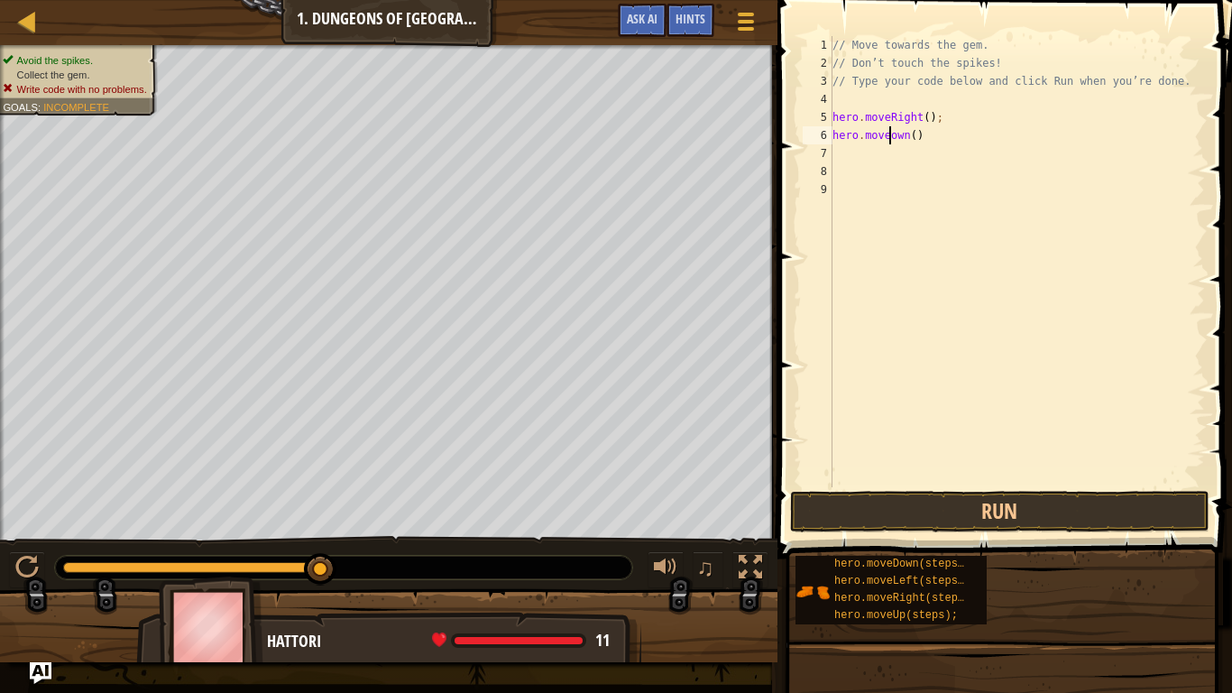
scroll to position [8, 9]
type textarea "hero.moveDown()"
click at [1005, 502] on button "Run" at bounding box center [1000, 511] width 420 height 41
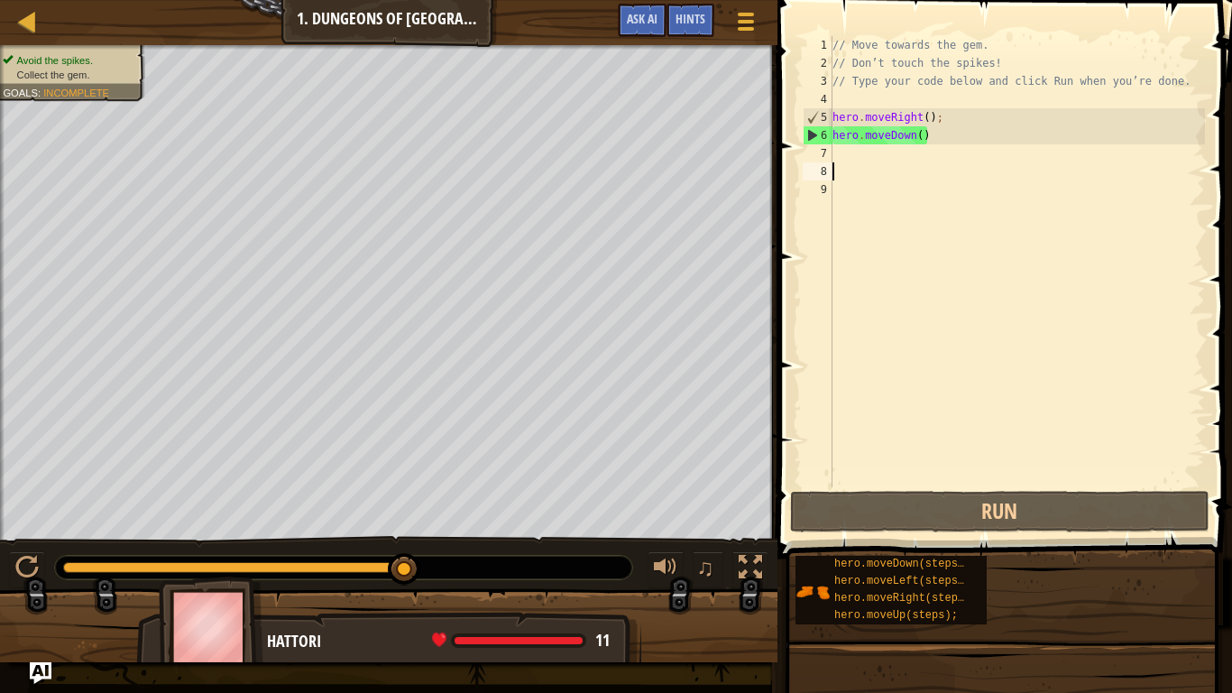
click at [877, 179] on div "// Move towards the gem. // Don’t touch the spikes! // Type your code below and…" at bounding box center [1017, 279] width 376 height 487
click at [845, 159] on div "// Move towards the gem. // Don’t touch the spikes! // Type your code below and…" at bounding box center [1017, 279] width 376 height 487
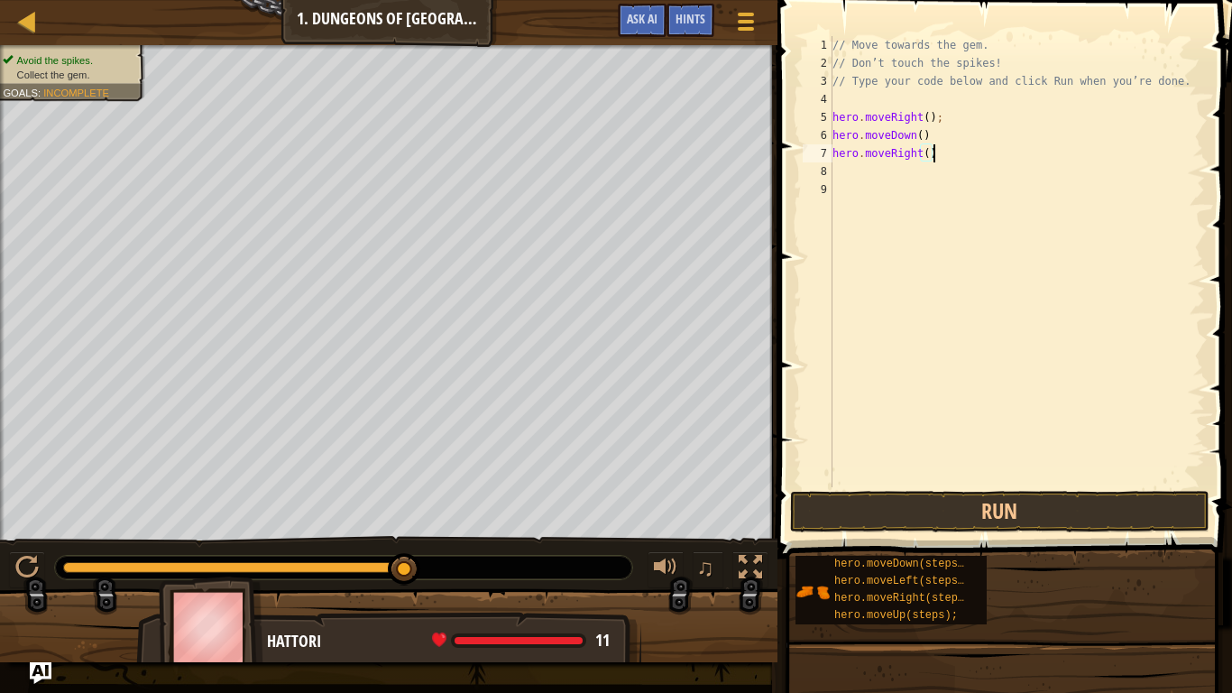
scroll to position [8, 14]
type textarea "hero.moveRight();"
click at [905, 519] on button "Run" at bounding box center [1000, 511] width 420 height 41
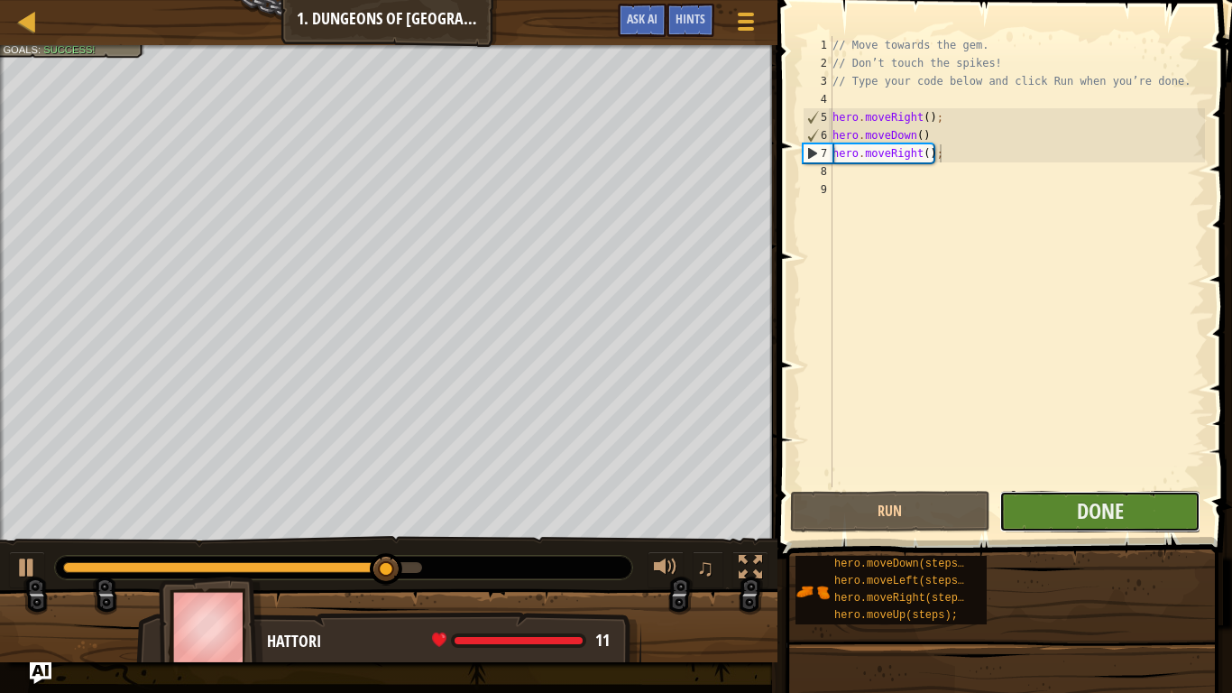
click at [1045, 513] on button "Done" at bounding box center [1099, 511] width 201 height 41
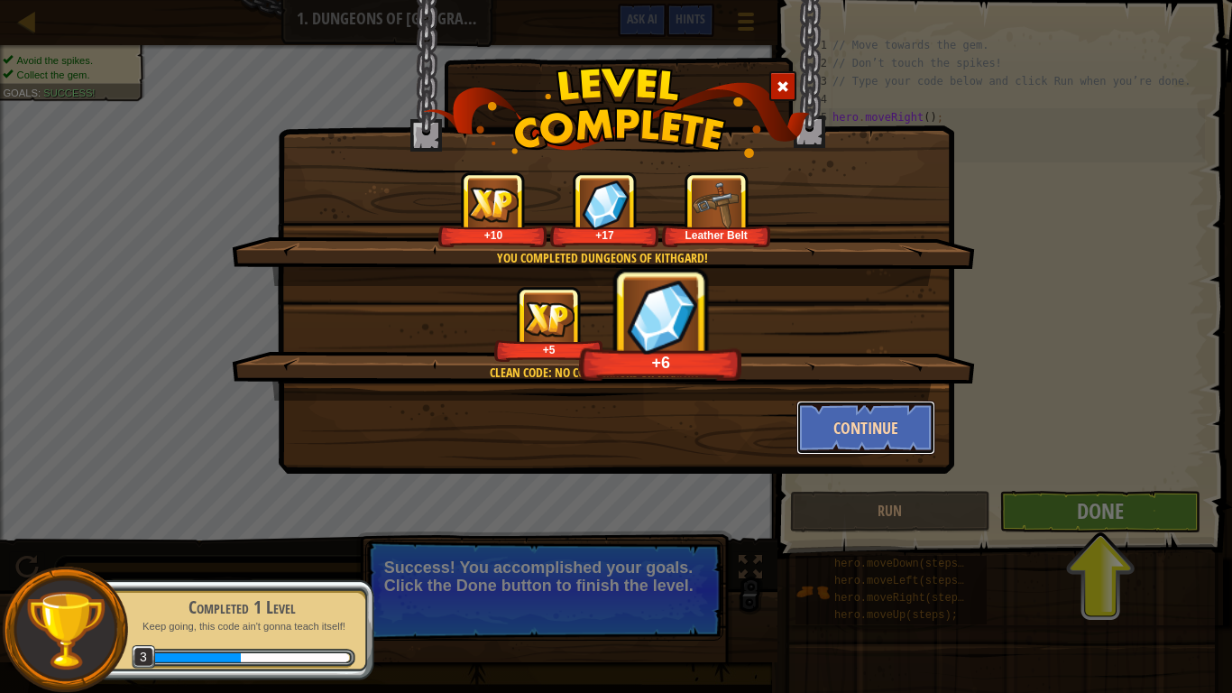
click at [836, 403] on button "Continue" at bounding box center [866, 427] width 140 height 54
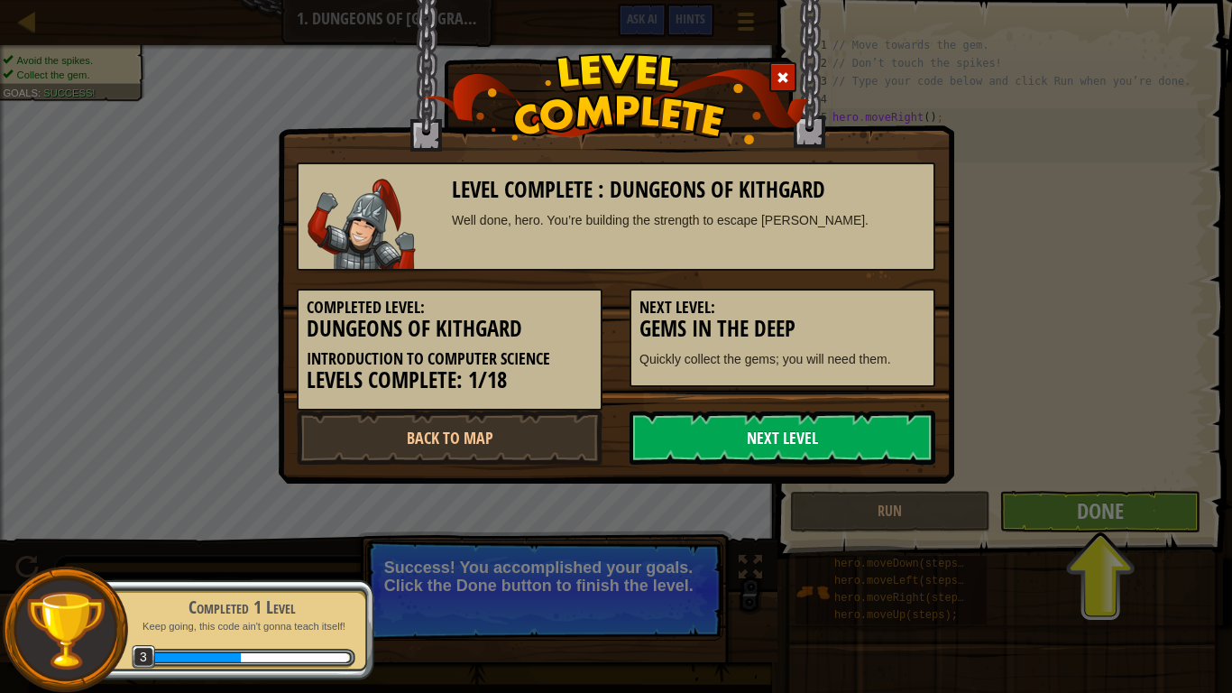
click at [841, 453] on link "Next Level" at bounding box center [782, 437] width 306 height 54
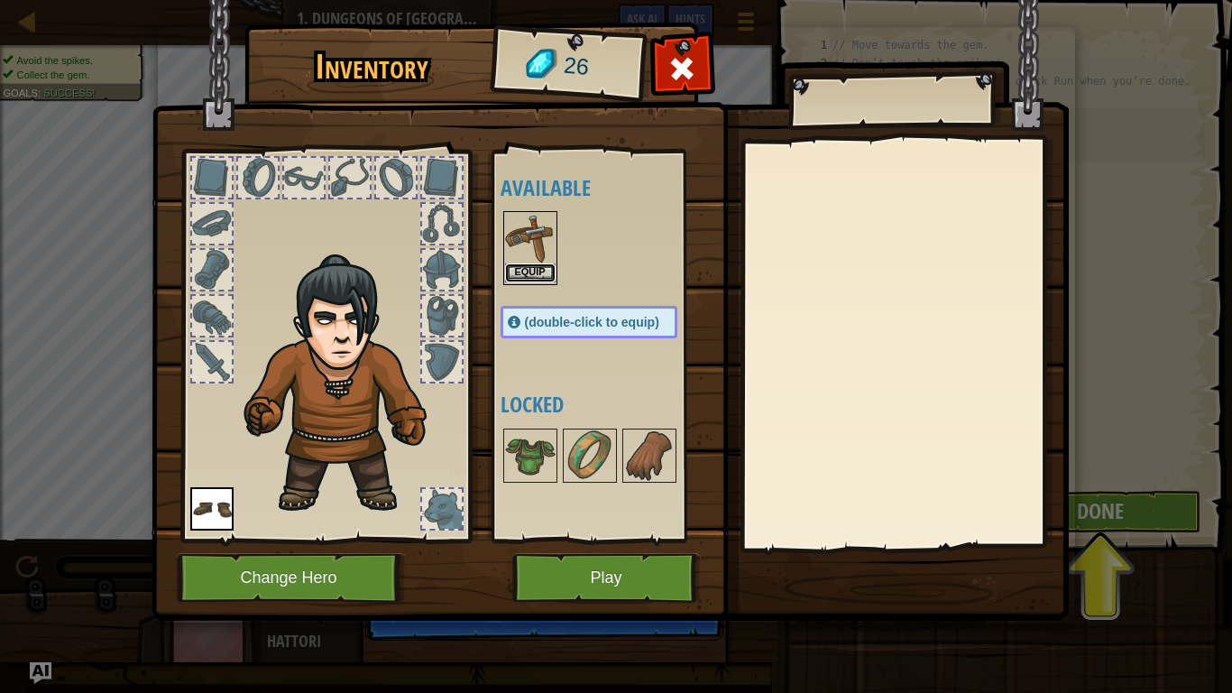
click at [538, 271] on button "Equip" at bounding box center [530, 272] width 51 height 19
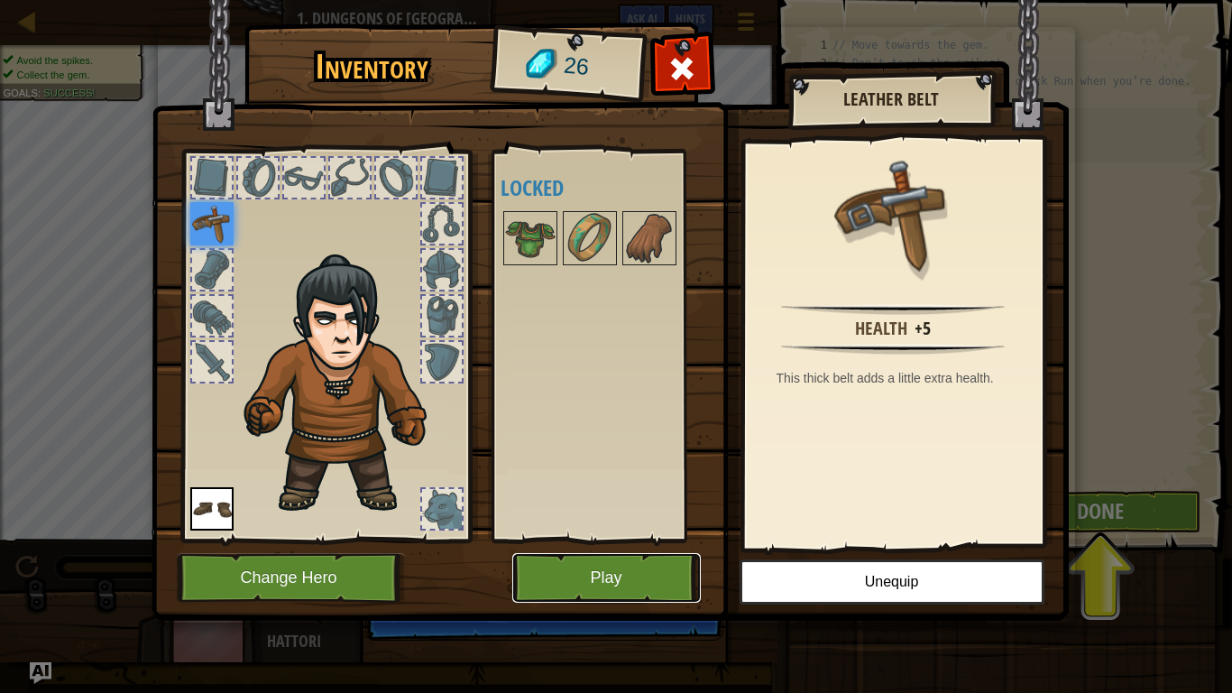
click at [637, 570] on button "Play" at bounding box center [606, 578] width 188 height 50
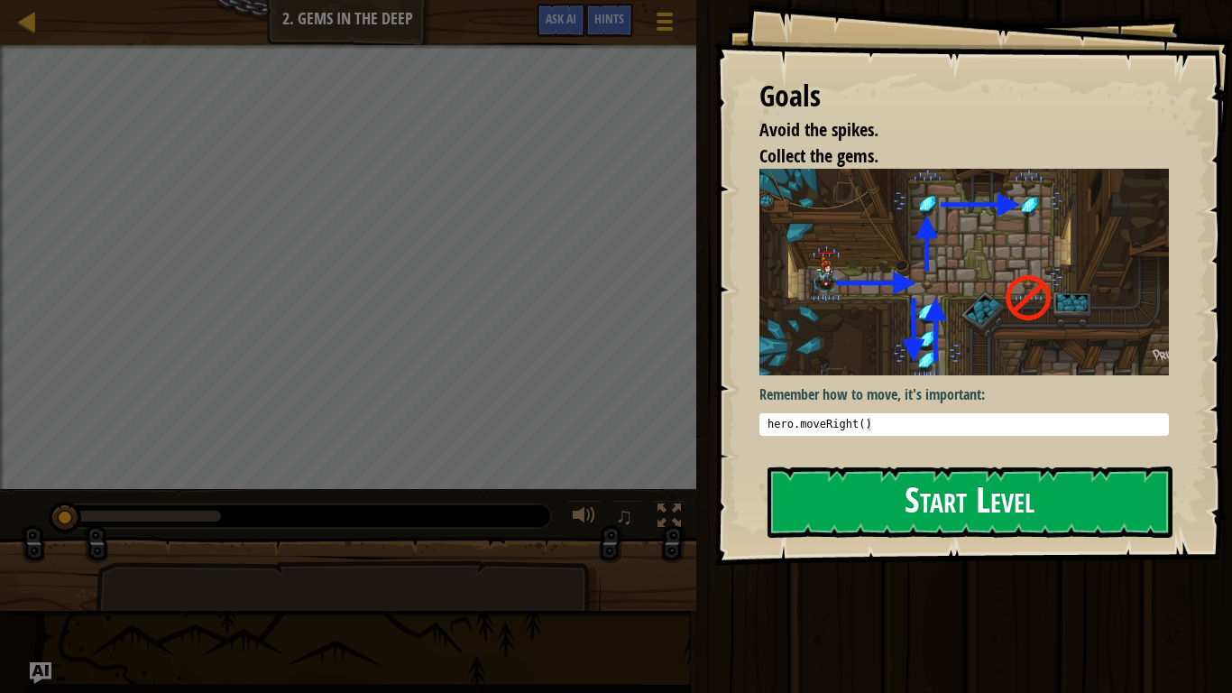
click at [896, 502] on button "Start Level" at bounding box center [969, 501] width 405 height 71
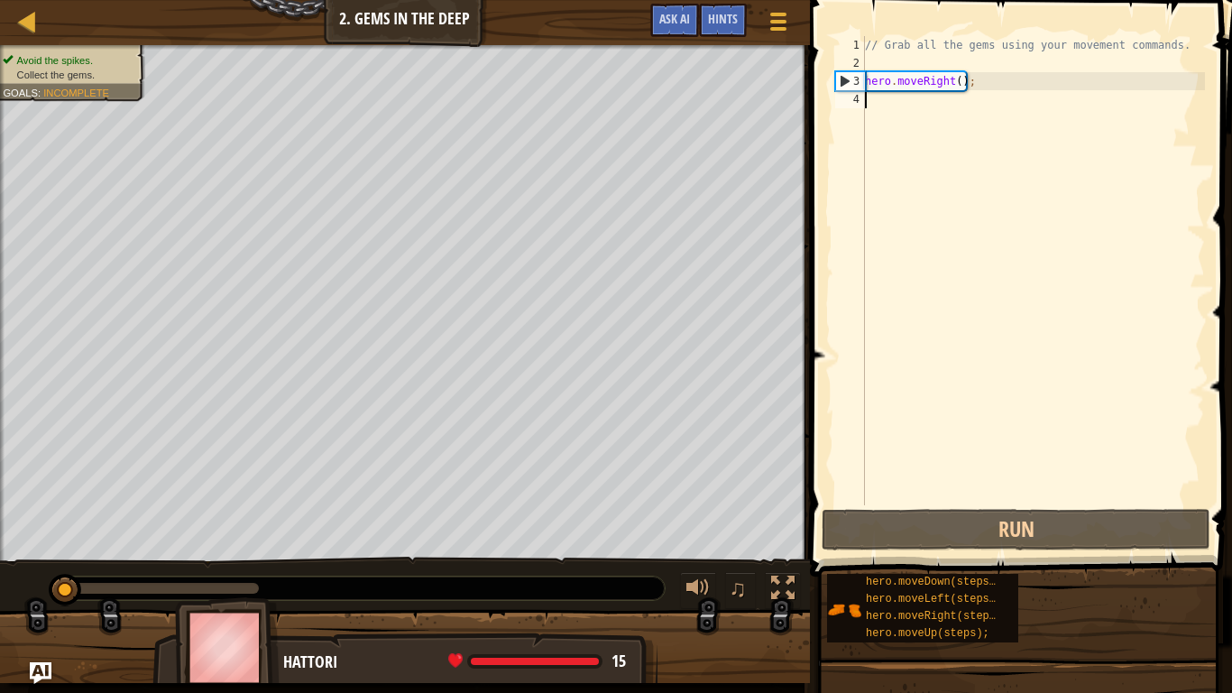
click at [886, 108] on div "// Grab all the gems using your movement commands. hero . moveRight ( ) ;" at bounding box center [1033, 288] width 344 height 505
click at [872, 109] on div "// Grab all the gems using your movement commands. hero . moveRight ( ) ;" at bounding box center [1033, 288] width 344 height 505
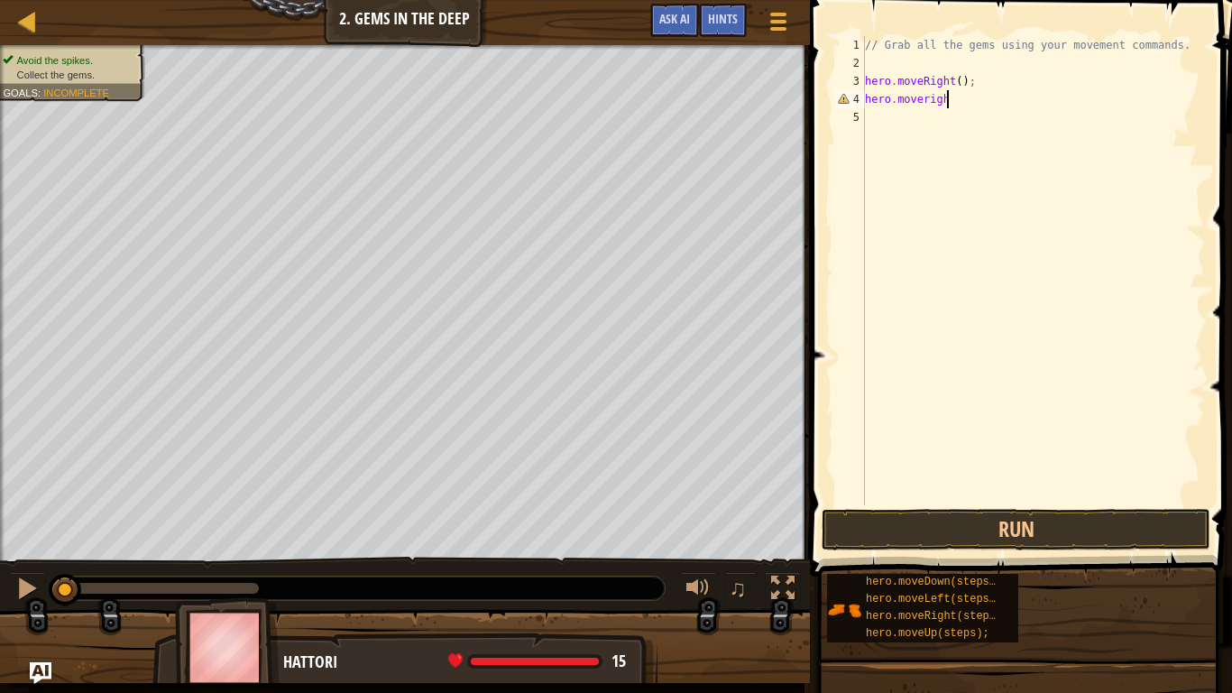
scroll to position [8, 12]
click at [925, 99] on div "// Grab all the gems using your movement commands. hero . moveRight ( ) ; hero …" at bounding box center [1033, 288] width 344 height 505
click at [964, 103] on div "// Grab all the gems using your movement commands. hero . moveRight ( ) ; hero …" at bounding box center [1033, 288] width 344 height 505
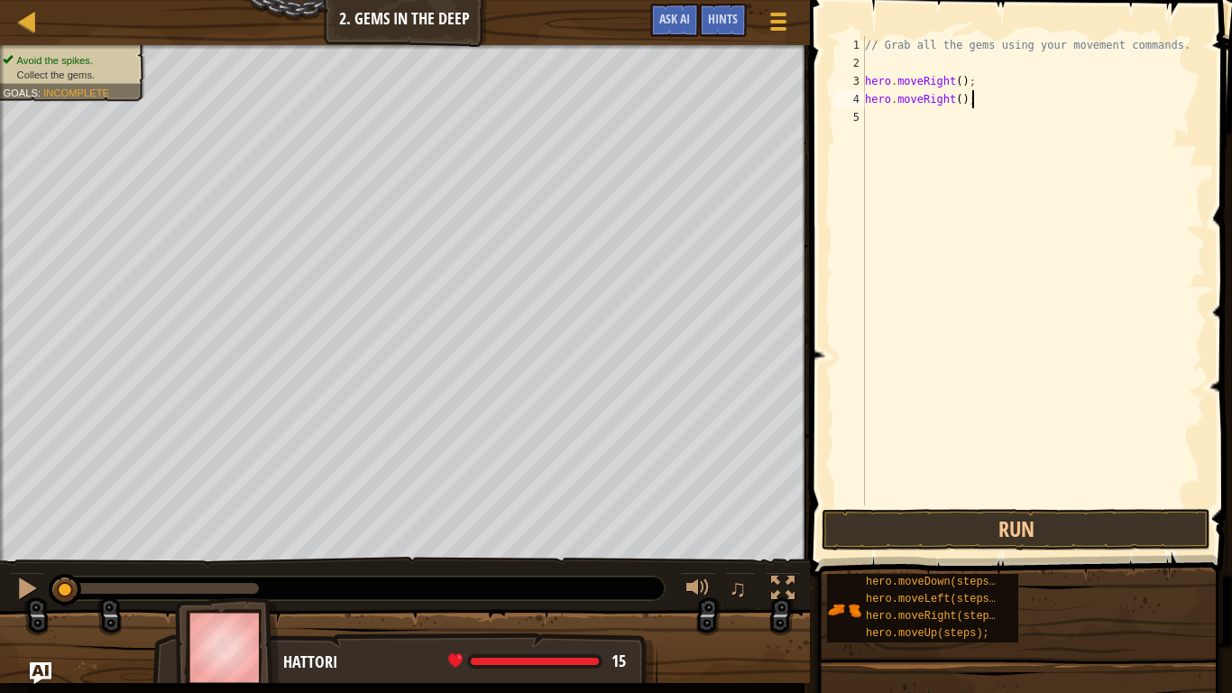
type textarea "hero.moveRight();"
click at [916, 546] on button "Run" at bounding box center [1016, 529] width 389 height 41
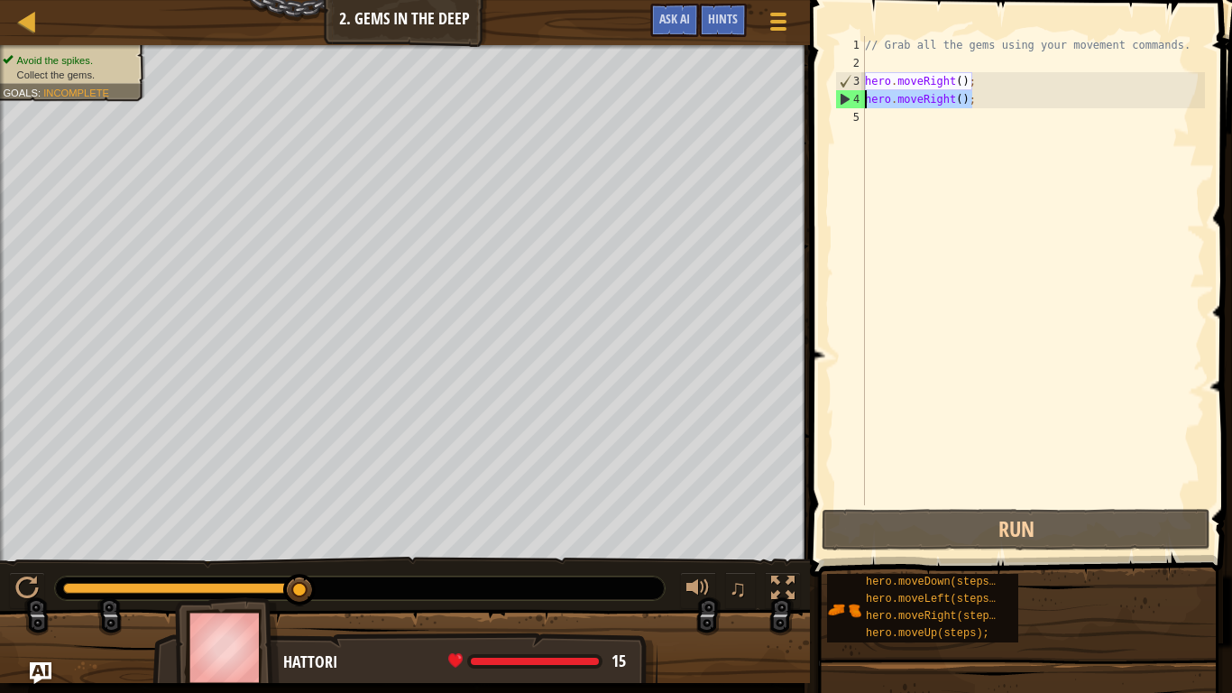
drag, startPoint x: 976, startPoint y: 98, endPoint x: 864, endPoint y: 104, distance: 112.0
click at [864, 104] on div "hero.moveRight(); 1 2 3 4 5 // Grab all the gems using your movement commands. …" at bounding box center [1017, 270] width 373 height 469
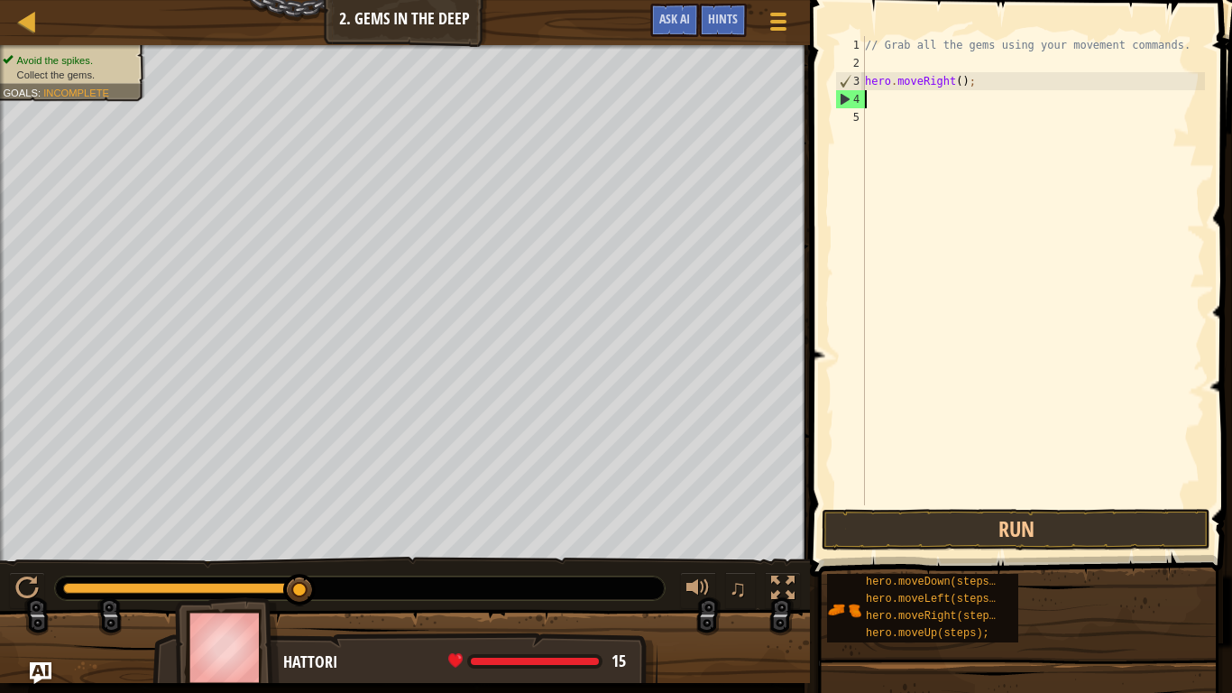
scroll to position [8, 0]
type textarea "movedown"
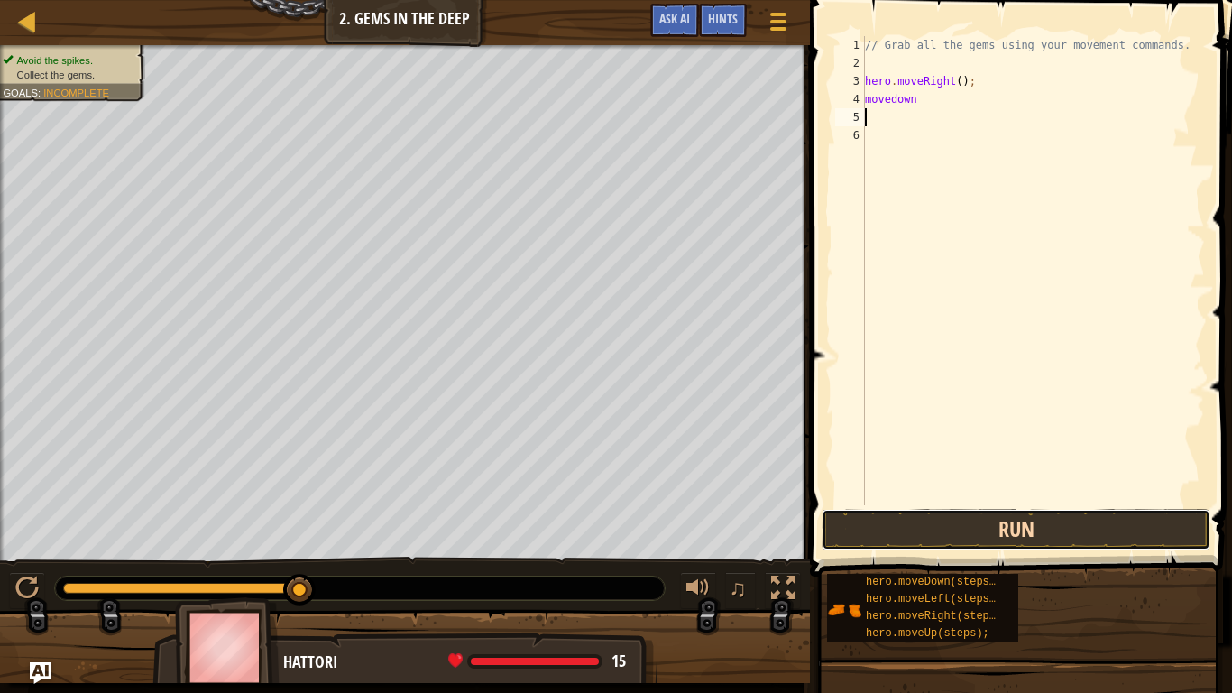
click at [946, 519] on button "Run" at bounding box center [1016, 529] width 389 height 41
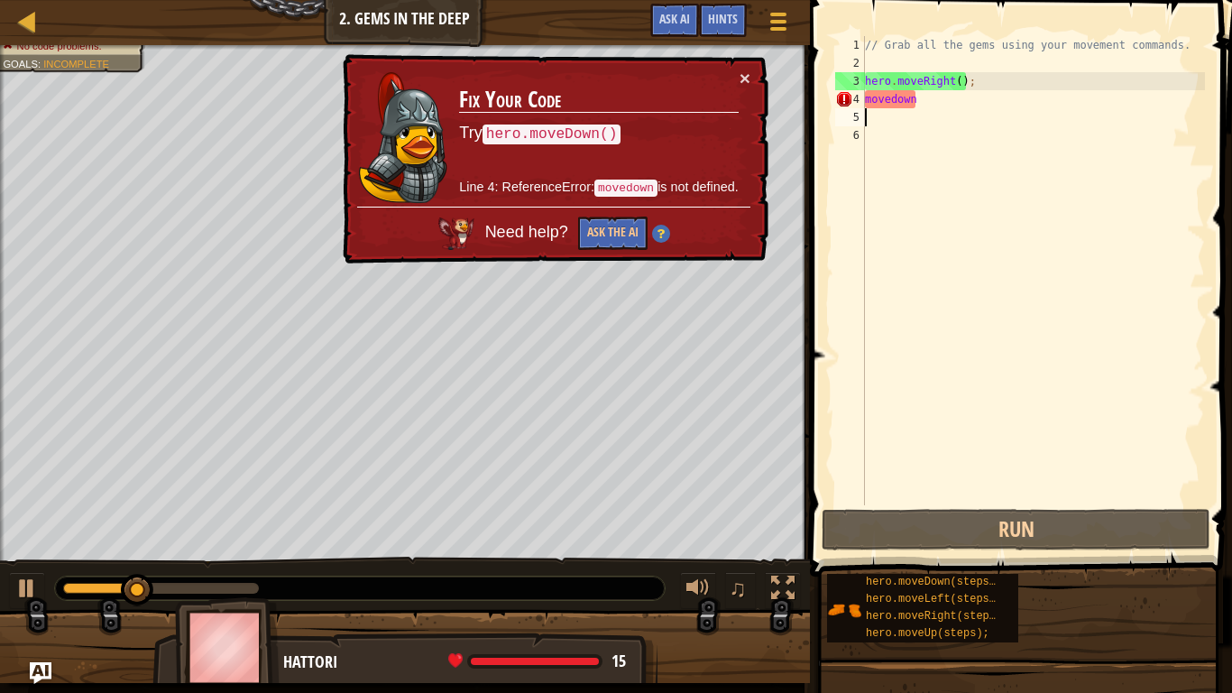
click at [865, 95] on div "// Grab all the gems using your movement commands. hero . moveRight ( ) ; moved…" at bounding box center [1033, 288] width 344 height 505
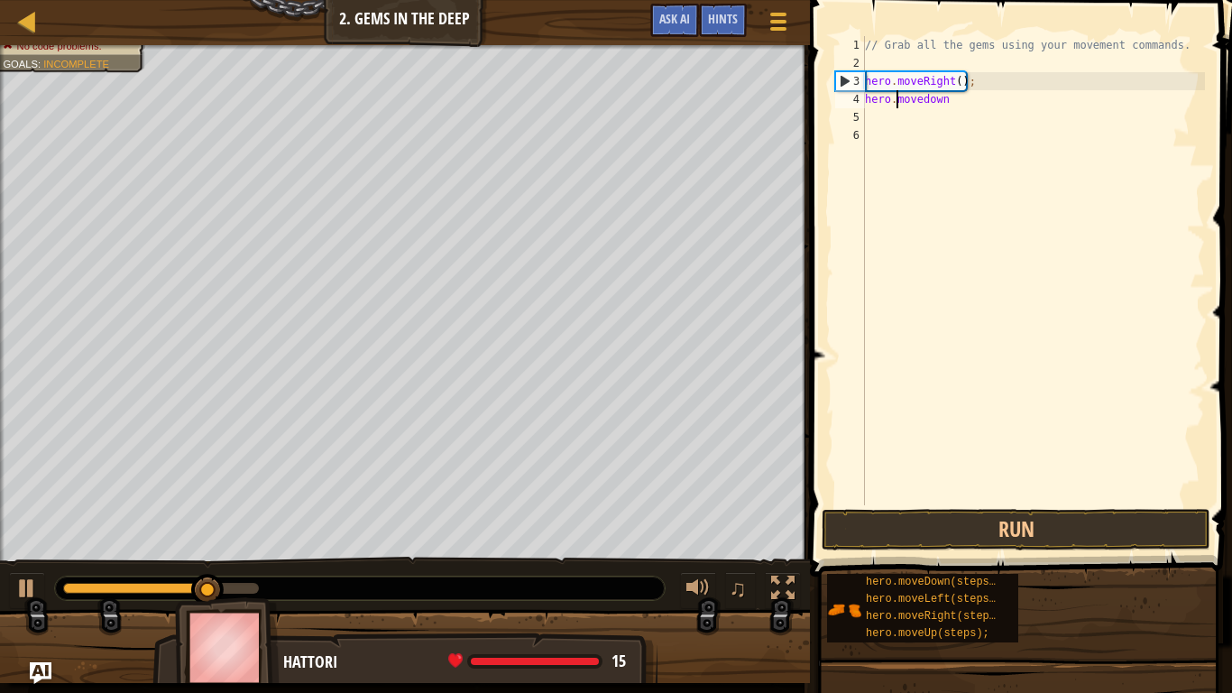
scroll to position [8, 5]
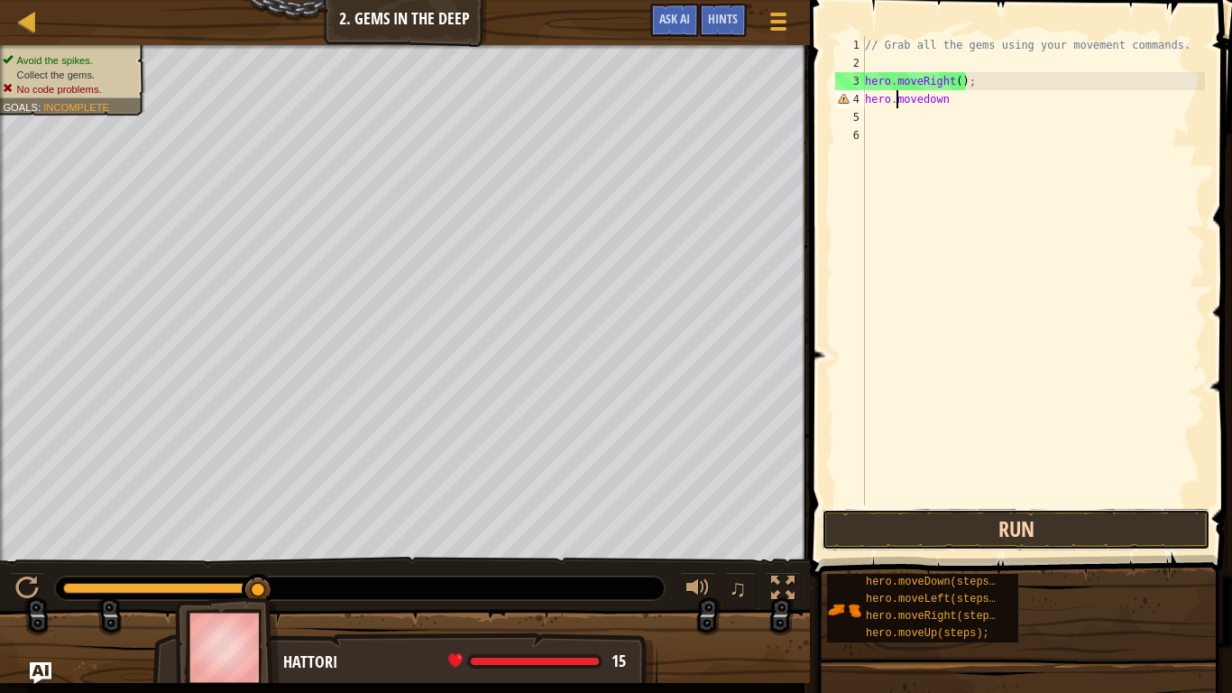
click at [904, 534] on button "Run" at bounding box center [1016, 529] width 389 height 41
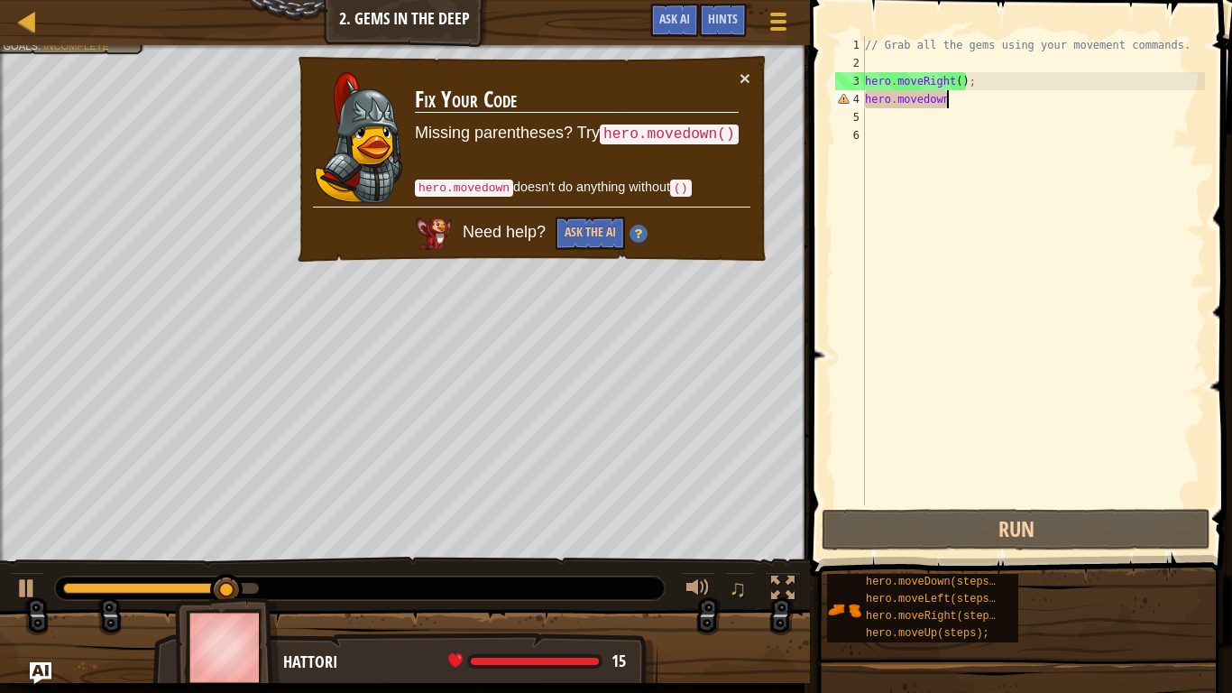
click at [952, 105] on div "// Grab all the gems using your movement commands. hero . moveRight ( ) ; hero …" at bounding box center [1033, 288] width 344 height 505
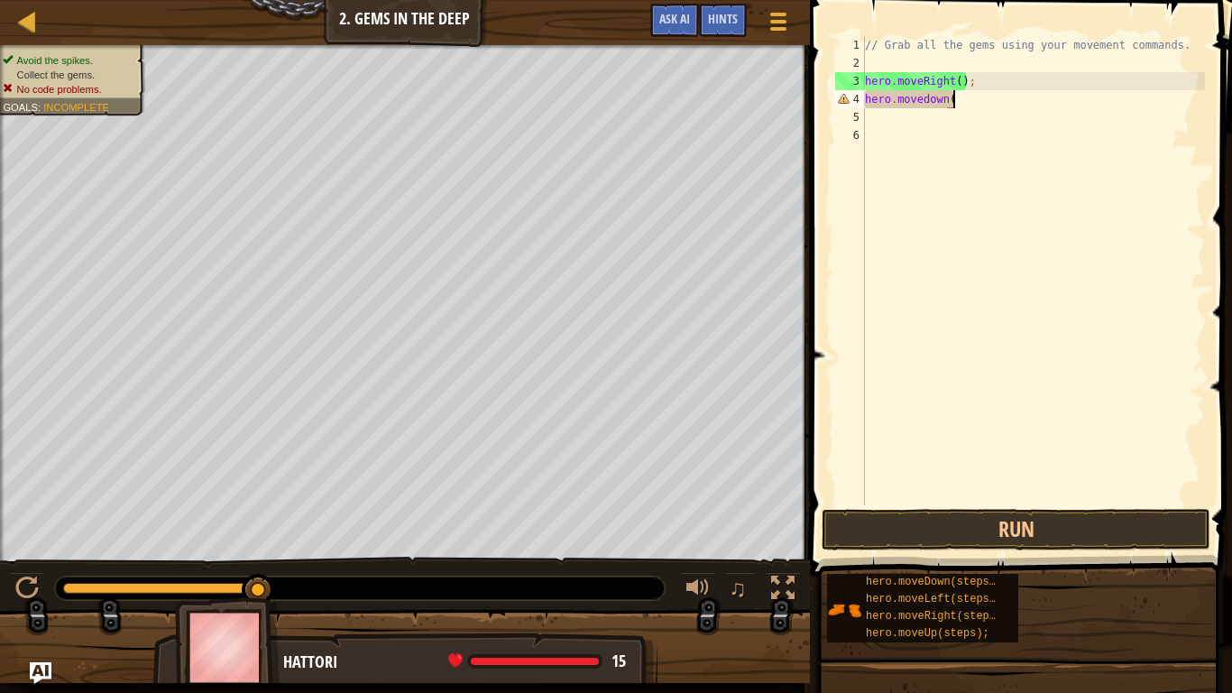
scroll to position [8, 13]
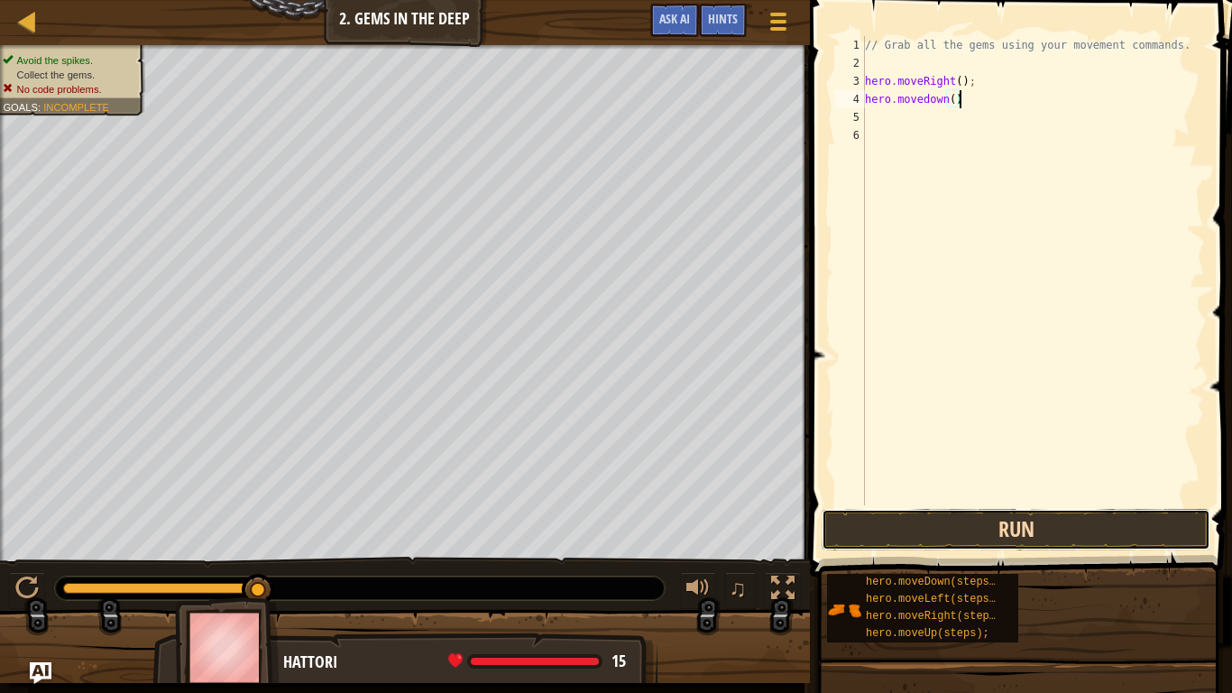
click at [903, 528] on button "Run" at bounding box center [1016, 529] width 389 height 41
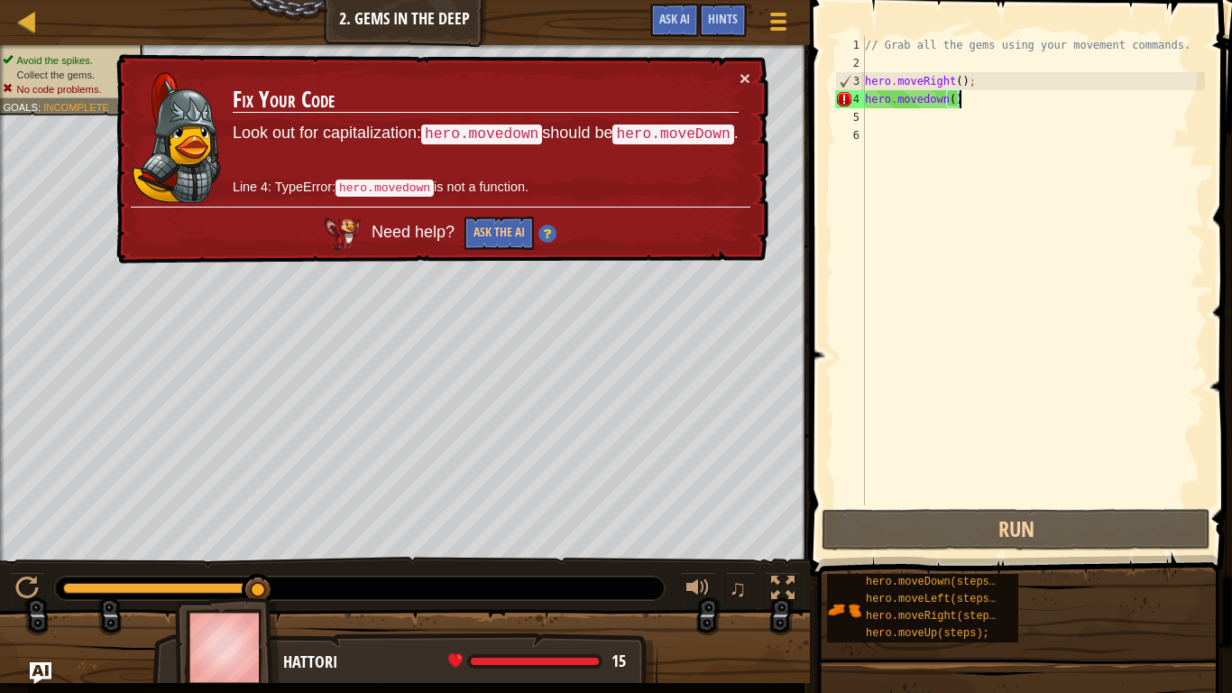
click at [925, 96] on div "// Grab all the gems using your movement commands. hero . moveRight ( ) ; hero …" at bounding box center [1033, 288] width 344 height 505
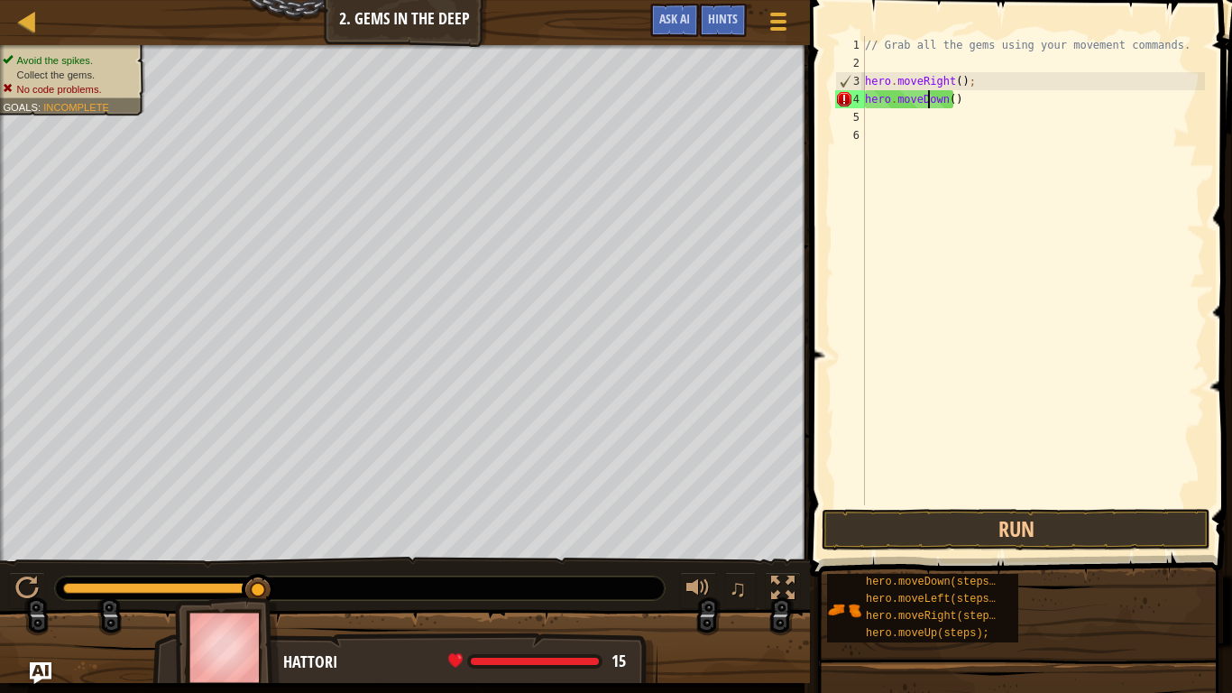
scroll to position [8, 9]
type textarea "hero.moveDown()"
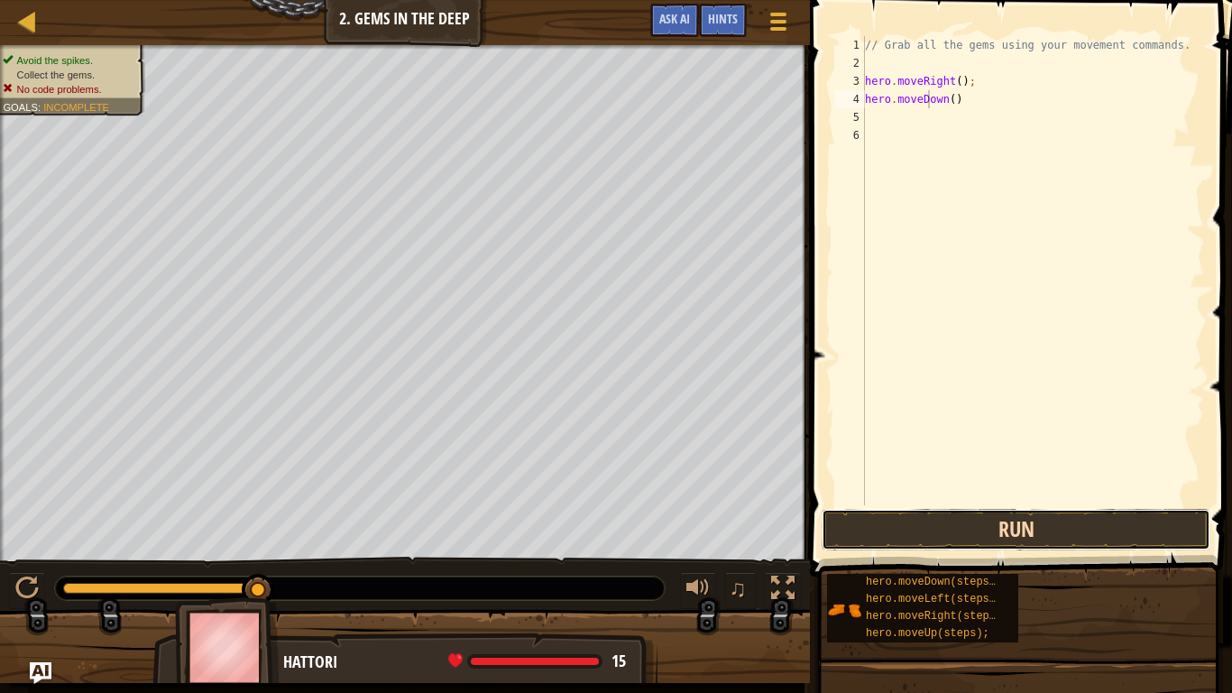
click at [950, 545] on button "Run" at bounding box center [1016, 529] width 389 height 41
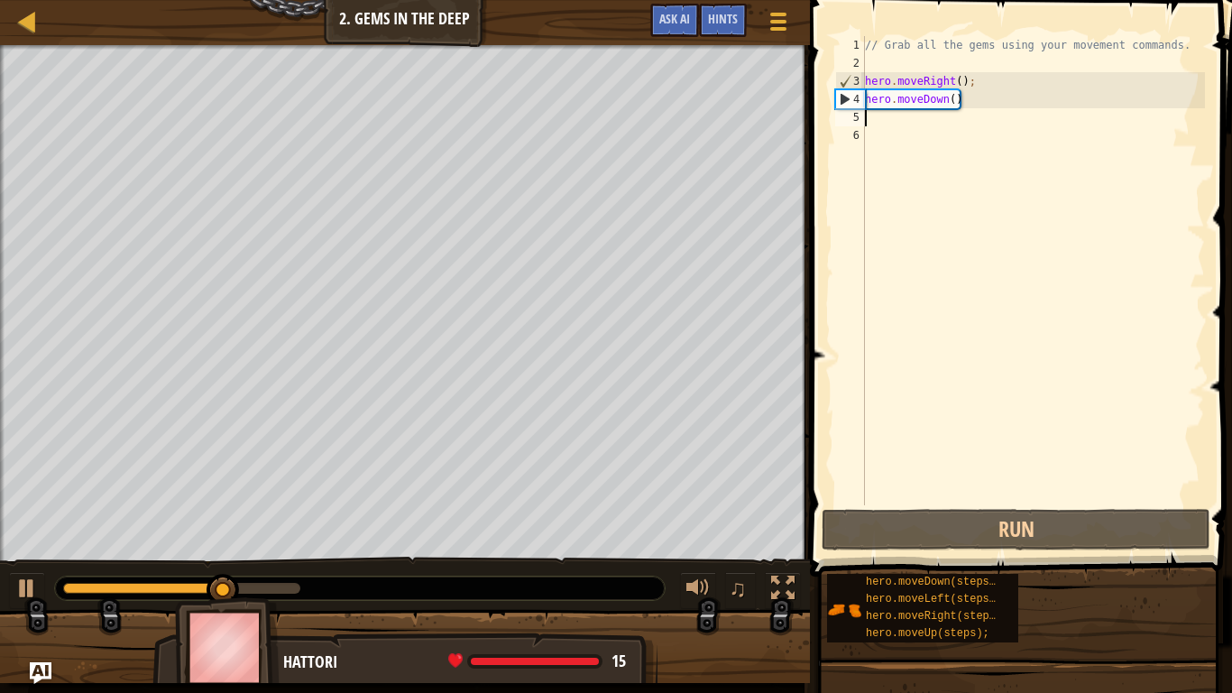
click at [877, 122] on div "// Grab all the gems using your movement commands. hero . moveRight ( ) ; hero …" at bounding box center [1033, 288] width 344 height 505
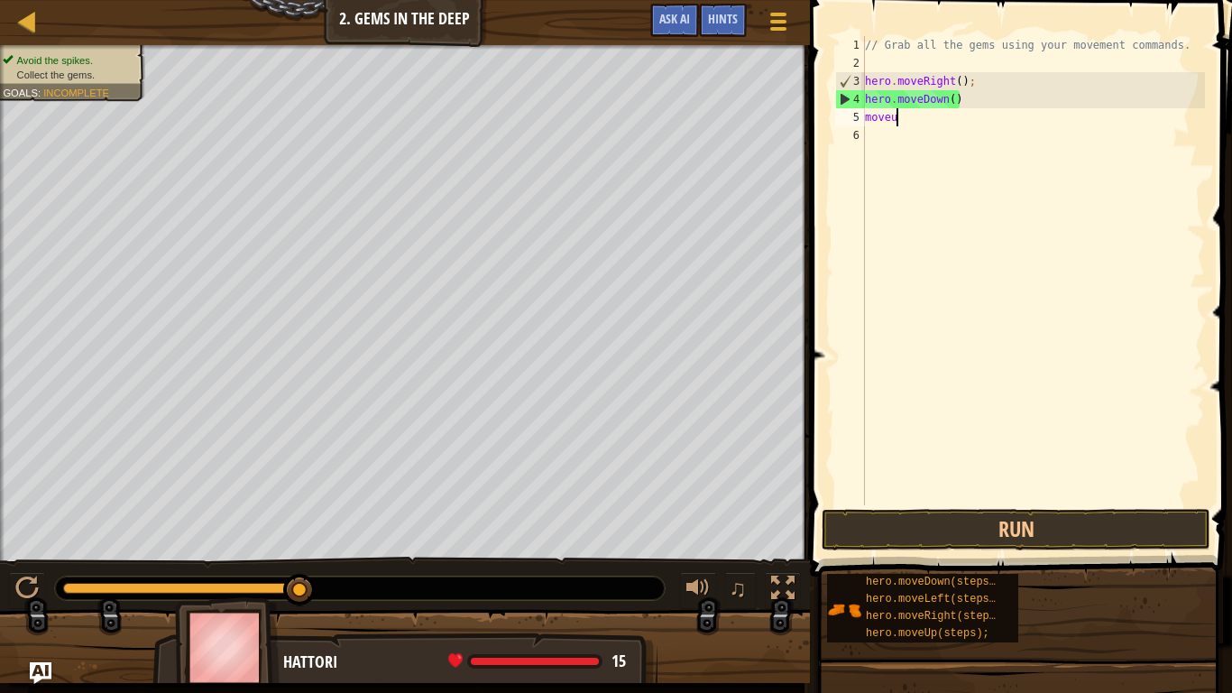
type textarea "moveup"
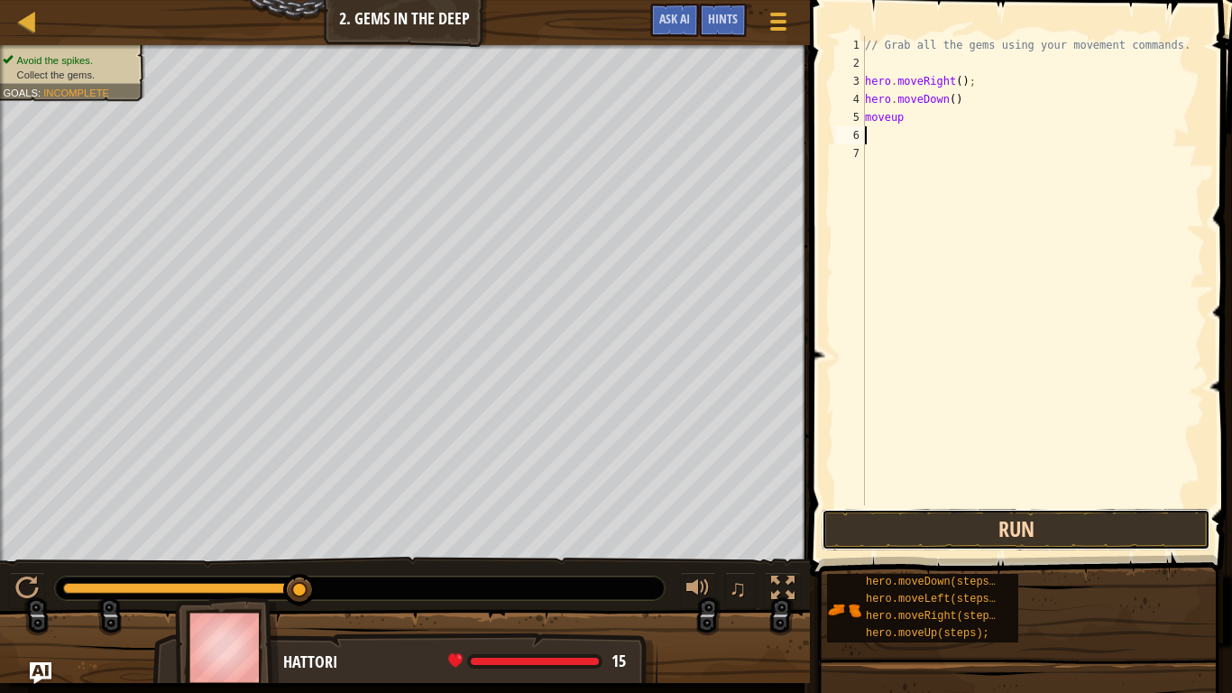
click at [895, 522] on button "Run" at bounding box center [1016, 529] width 389 height 41
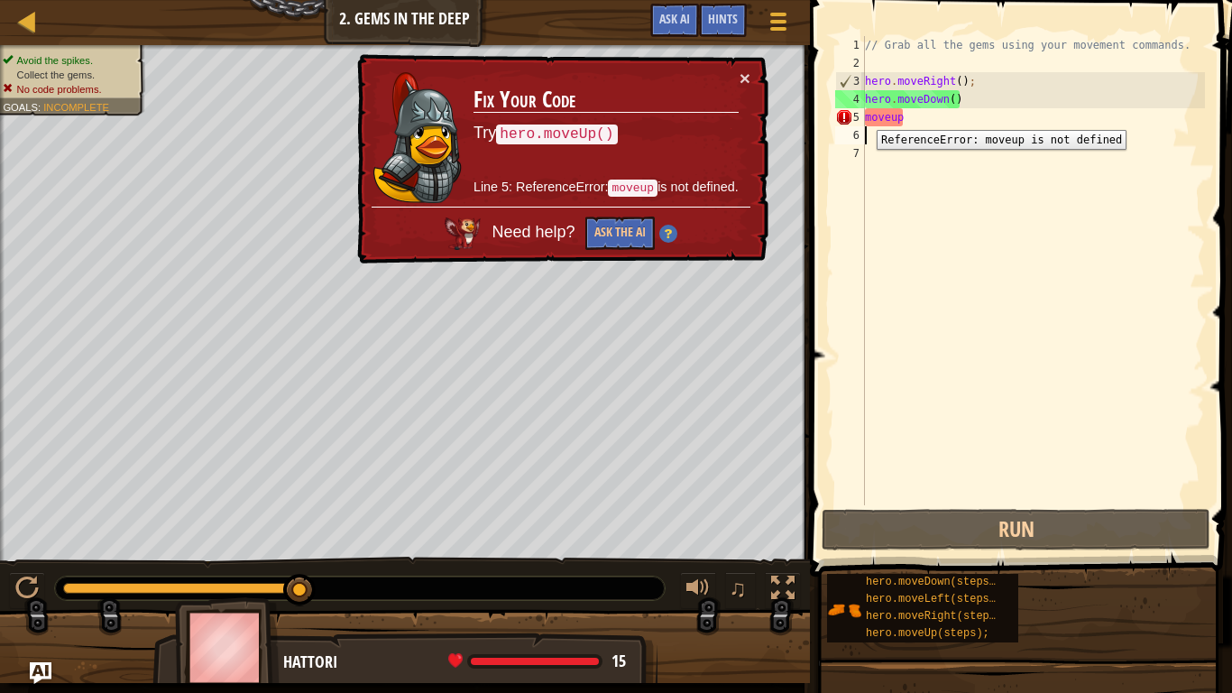
click at [862, 116] on div "5" at bounding box center [850, 117] width 30 height 18
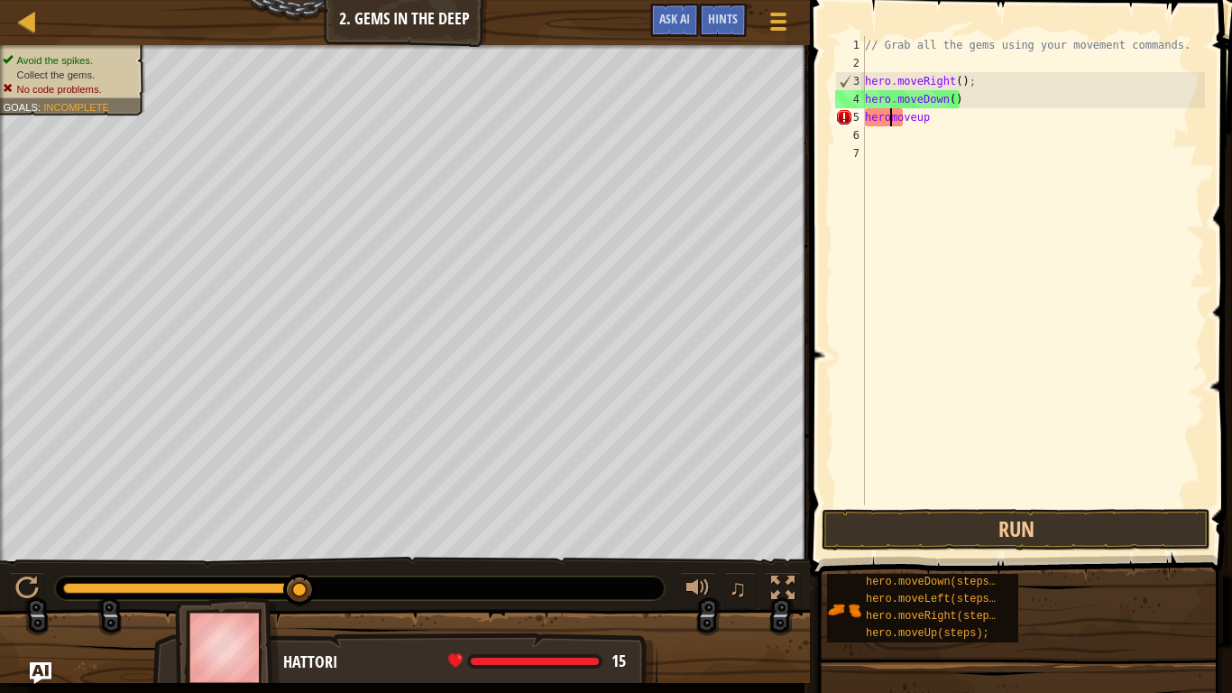
scroll to position [8, 5]
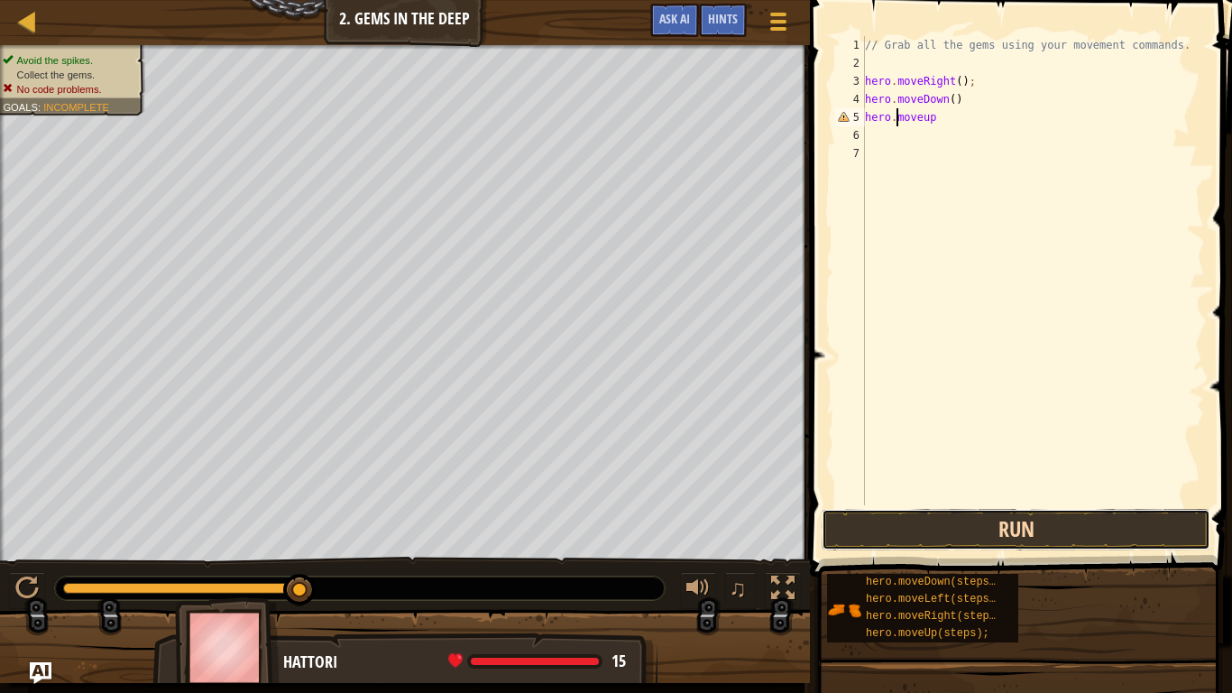
click at [912, 521] on button "Run" at bounding box center [1016, 529] width 389 height 41
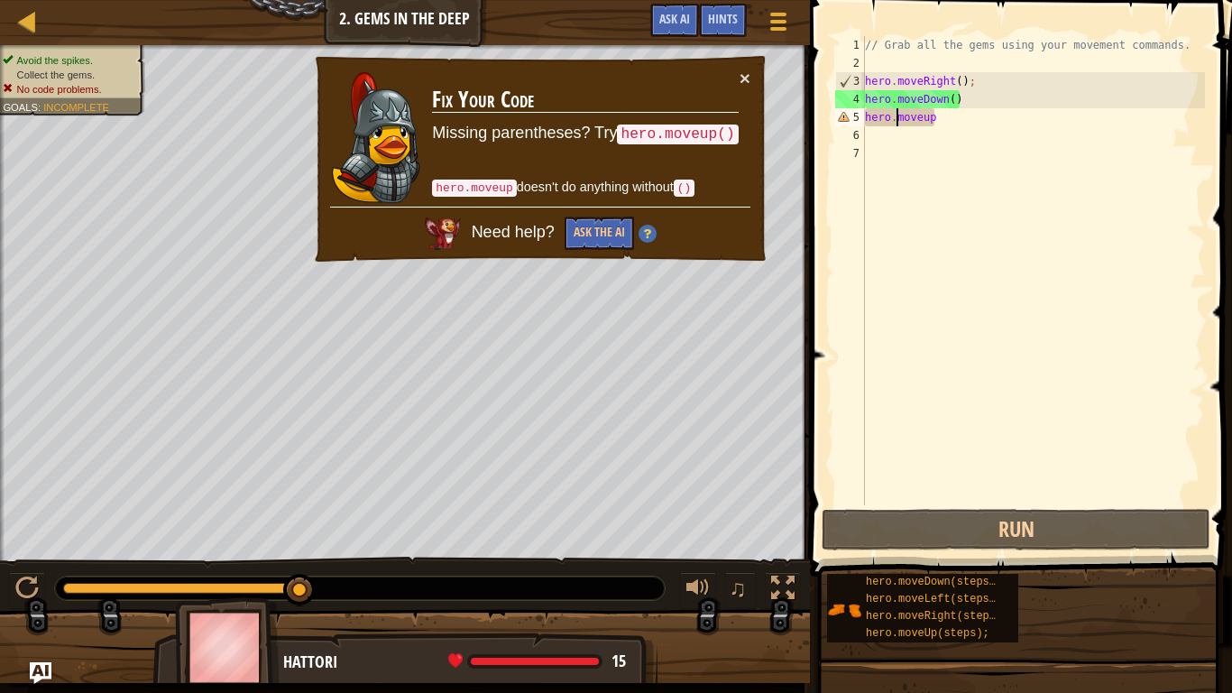
click at [942, 125] on div "// Grab all the gems using your movement commands. hero . moveRight ( ) ; hero …" at bounding box center [1033, 288] width 344 height 505
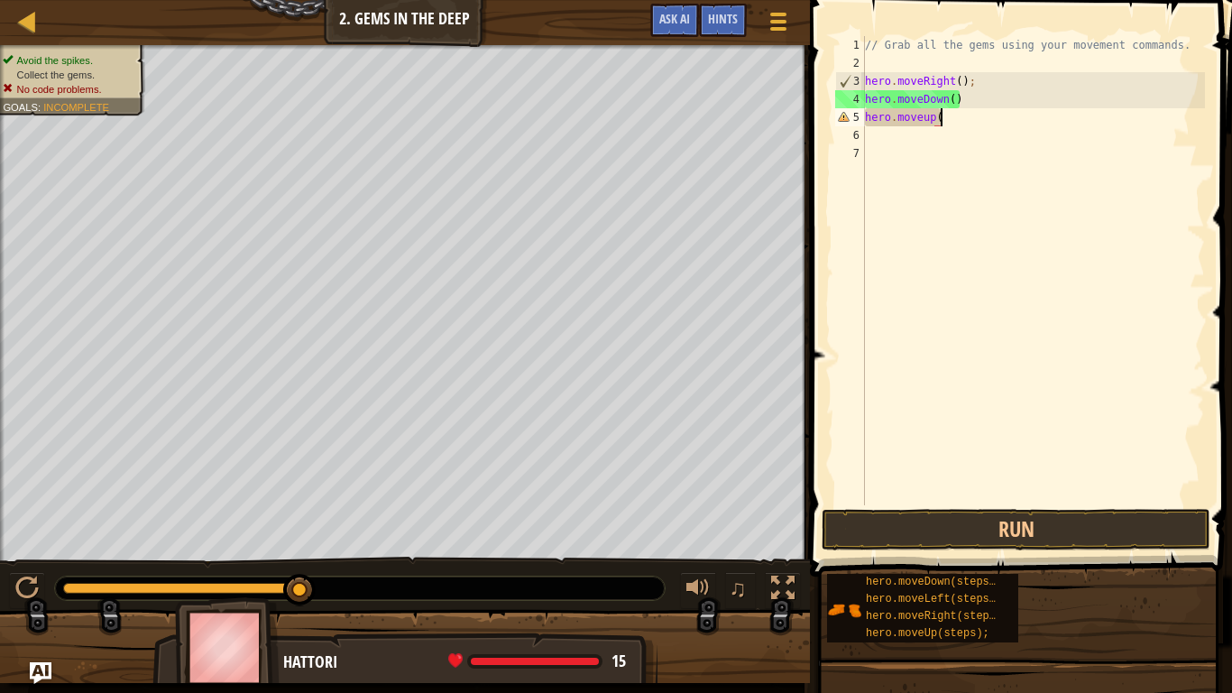
scroll to position [8, 11]
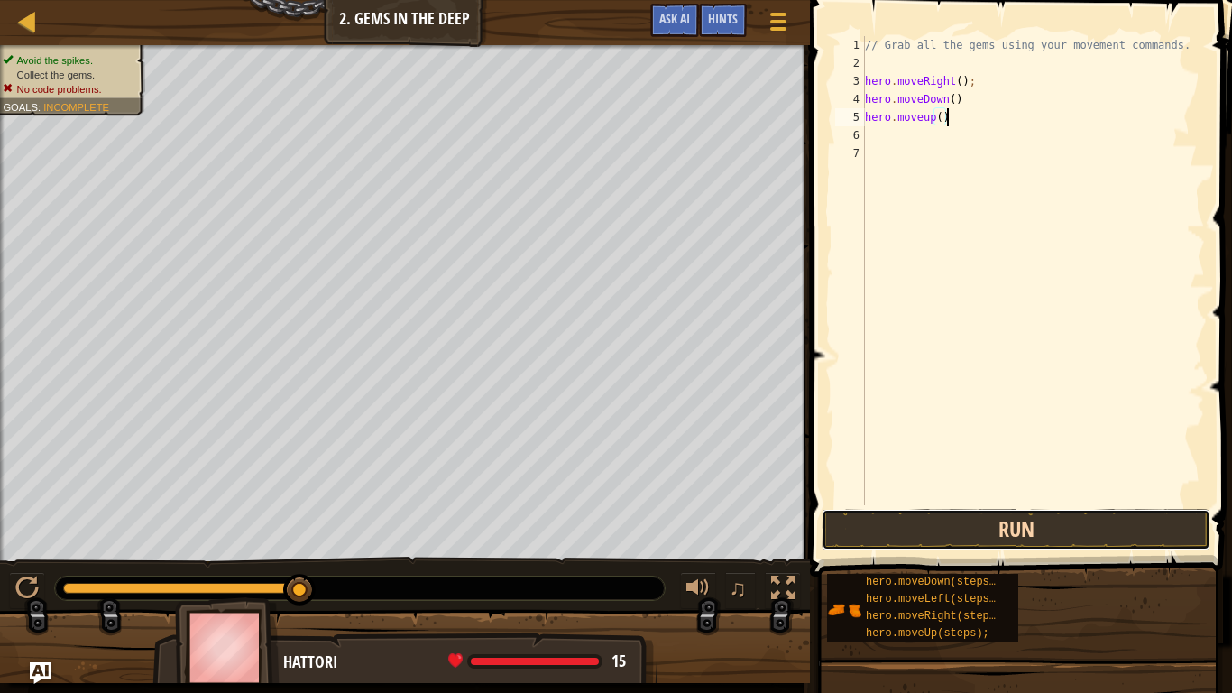
click at [871, 534] on button "Run" at bounding box center [1016, 529] width 389 height 41
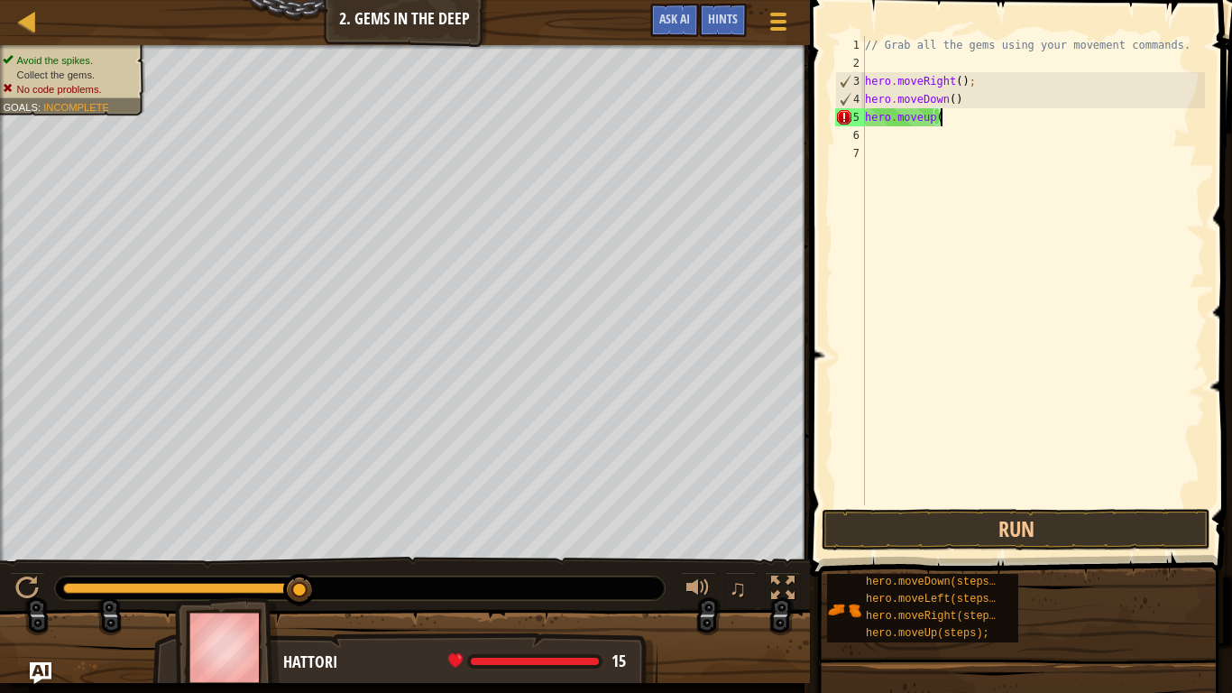
type textarea "hero.moveup"
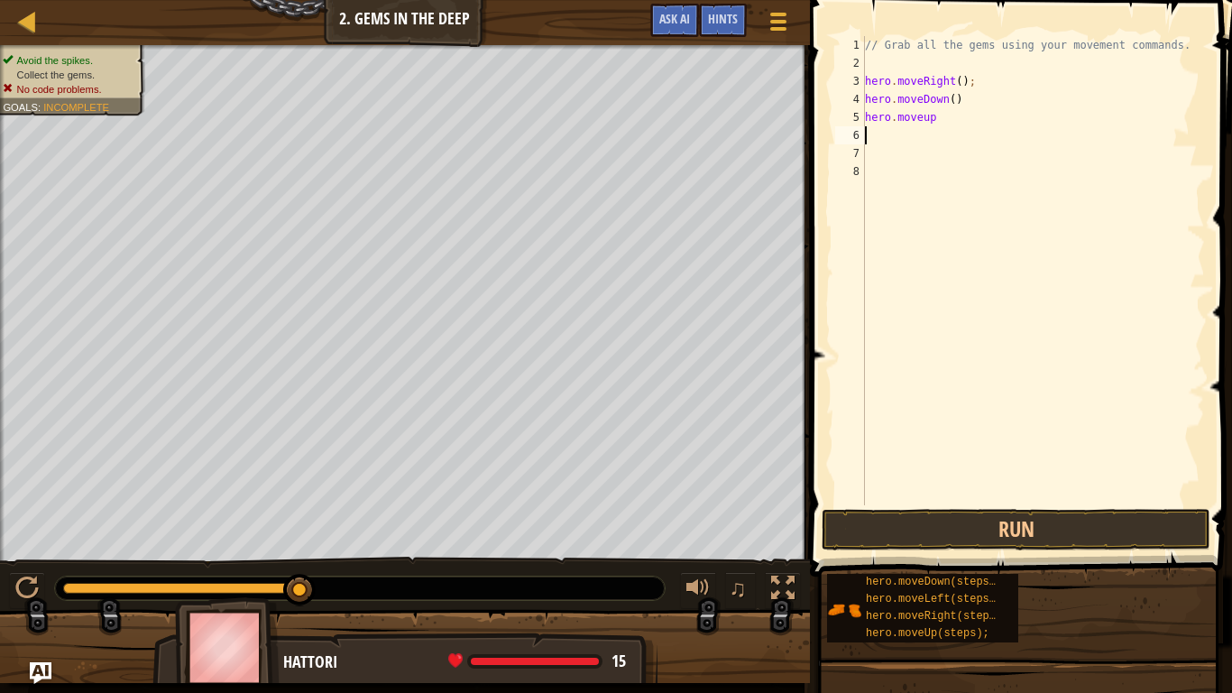
scroll to position [8, 0]
click at [927, 118] on div "// Grab all the gems using your movement commands. hero . moveRight ( ) ; hero …" at bounding box center [1033, 288] width 344 height 505
click at [953, 536] on button "Run" at bounding box center [1016, 529] width 389 height 41
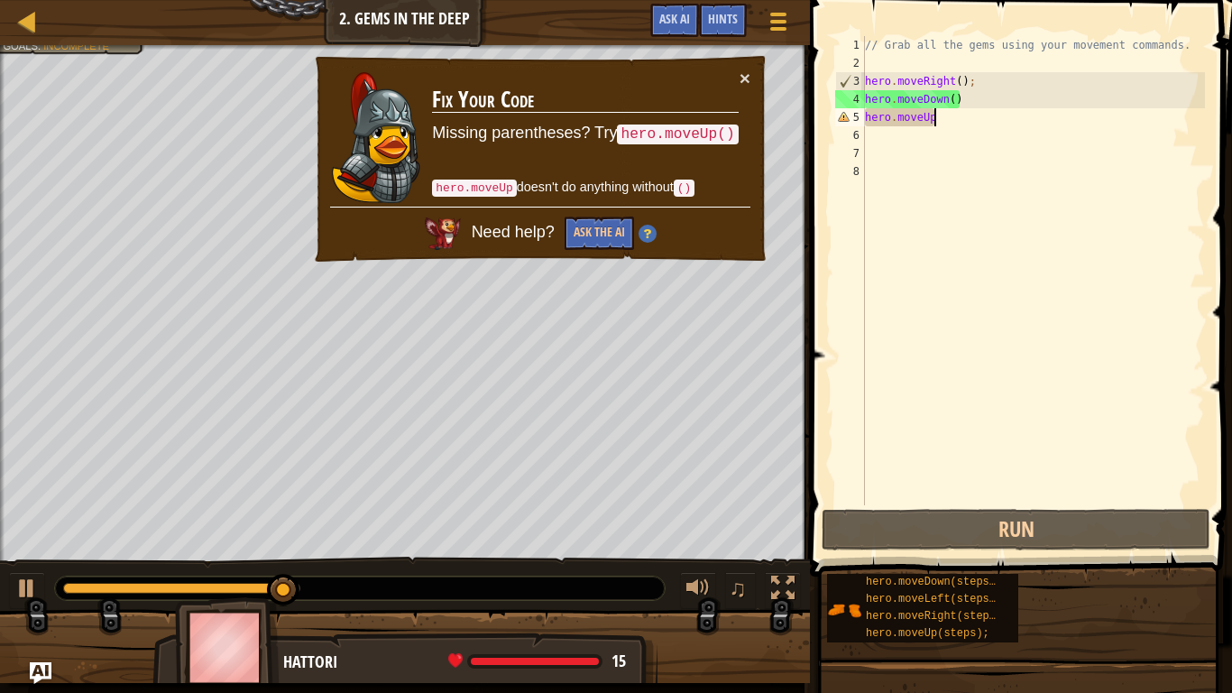
click at [947, 115] on div "// Grab all the gems using your movement commands. hero . moveRight ( ) ; hero …" at bounding box center [1033, 288] width 344 height 505
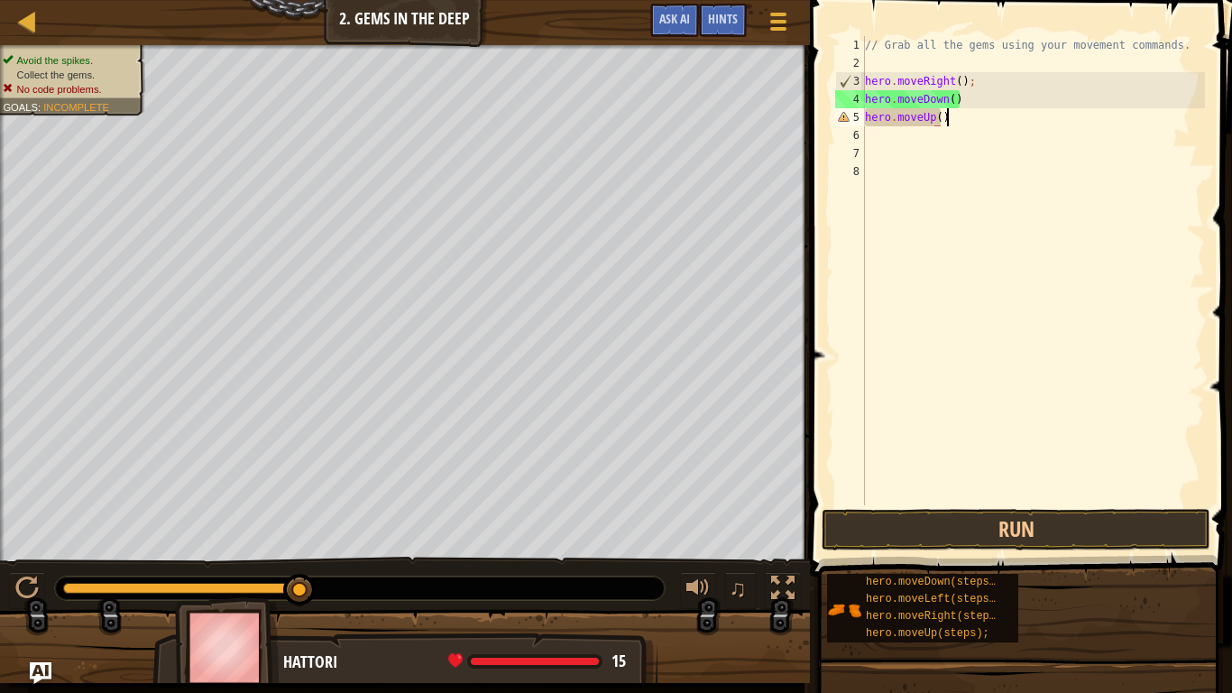
type textarea "hero.moveUp()"
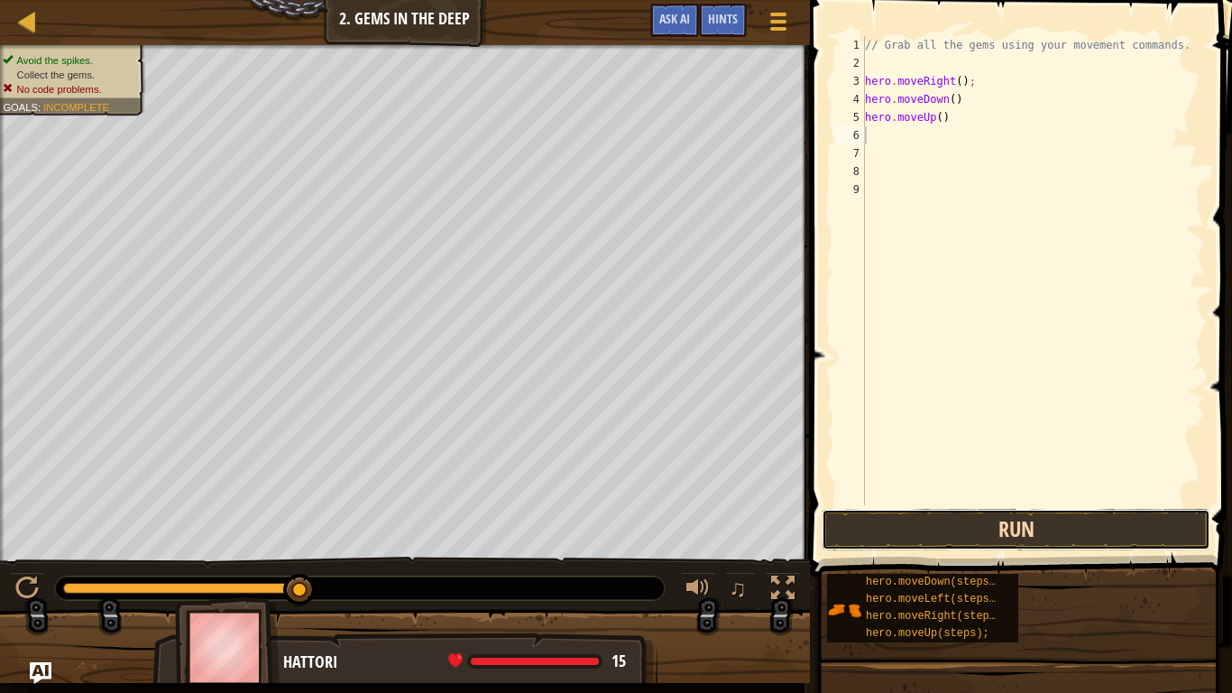
click at [910, 539] on button "Run" at bounding box center [1016, 529] width 389 height 41
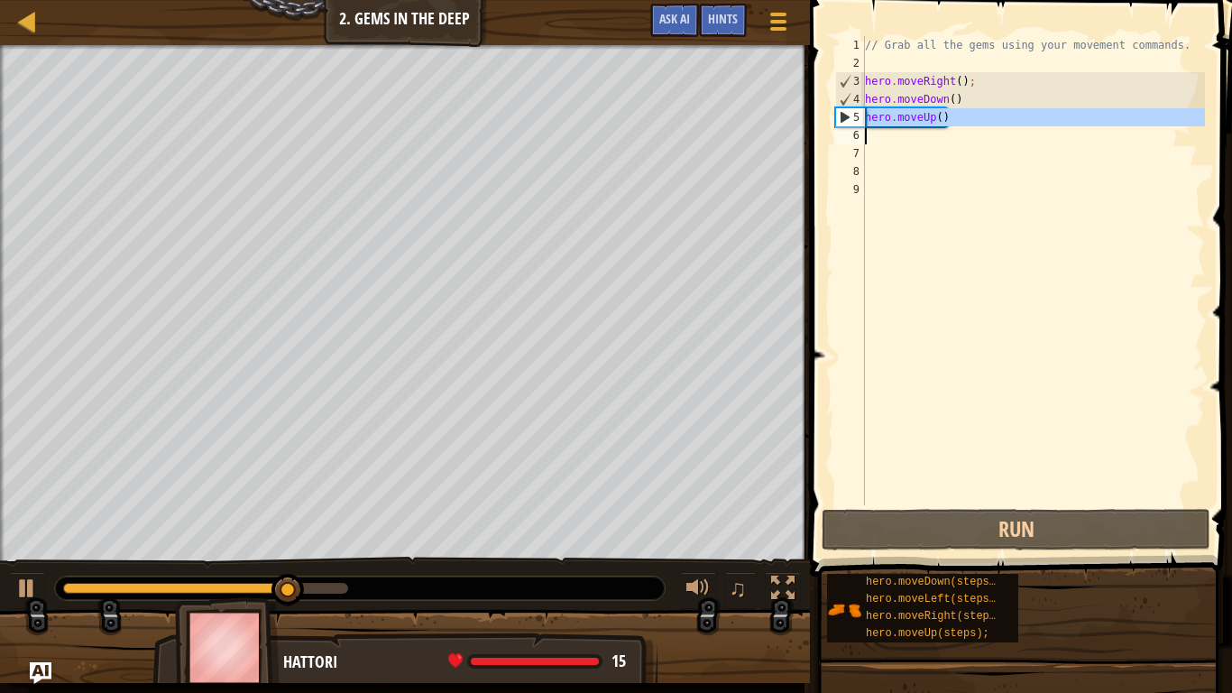
drag, startPoint x: 863, startPoint y: 116, endPoint x: 987, endPoint y: 131, distance: 124.4
click at [987, 131] on div "1 2 3 4 5 6 7 8 9 // Grab all the gems using your movement commands. hero . mov…" at bounding box center [1017, 270] width 373 height 469
type textarea "hero.moveUp()"
click at [908, 139] on div "// Grab all the gems using your movement commands. hero . moveRight ( ) ; hero …" at bounding box center [1033, 288] width 344 height 505
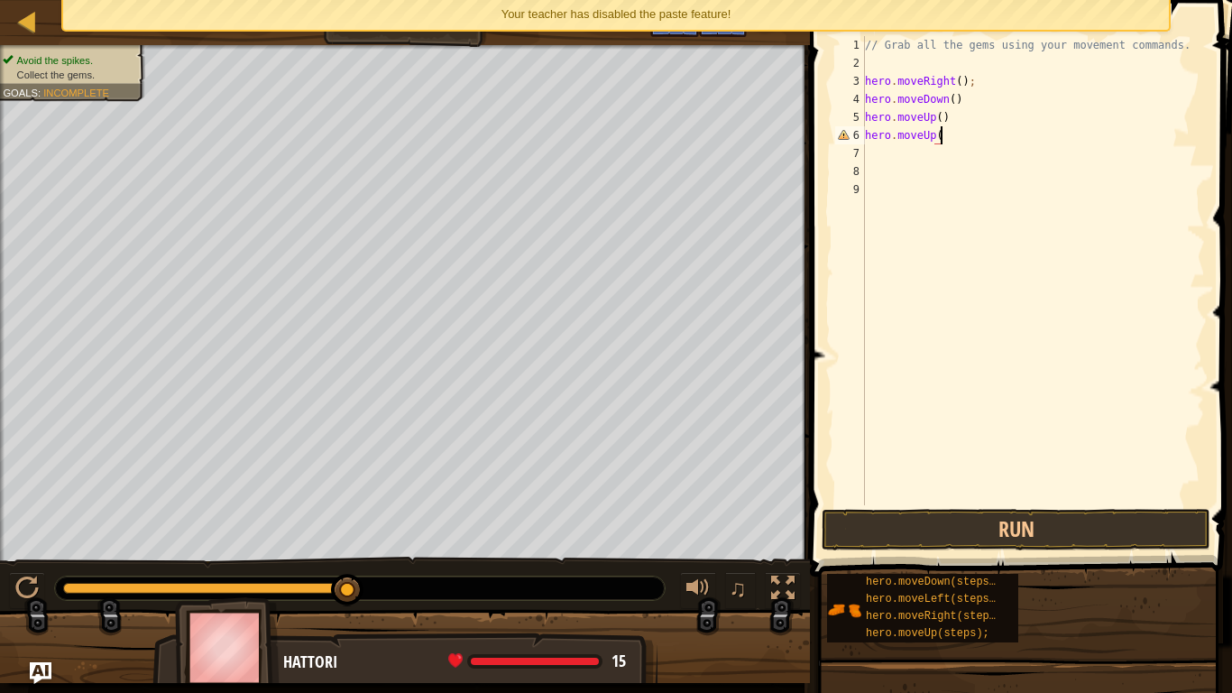
scroll to position [8, 11]
type textarea "hero.moveUp()"
click at [1009, 530] on button "Run" at bounding box center [1016, 529] width 389 height 41
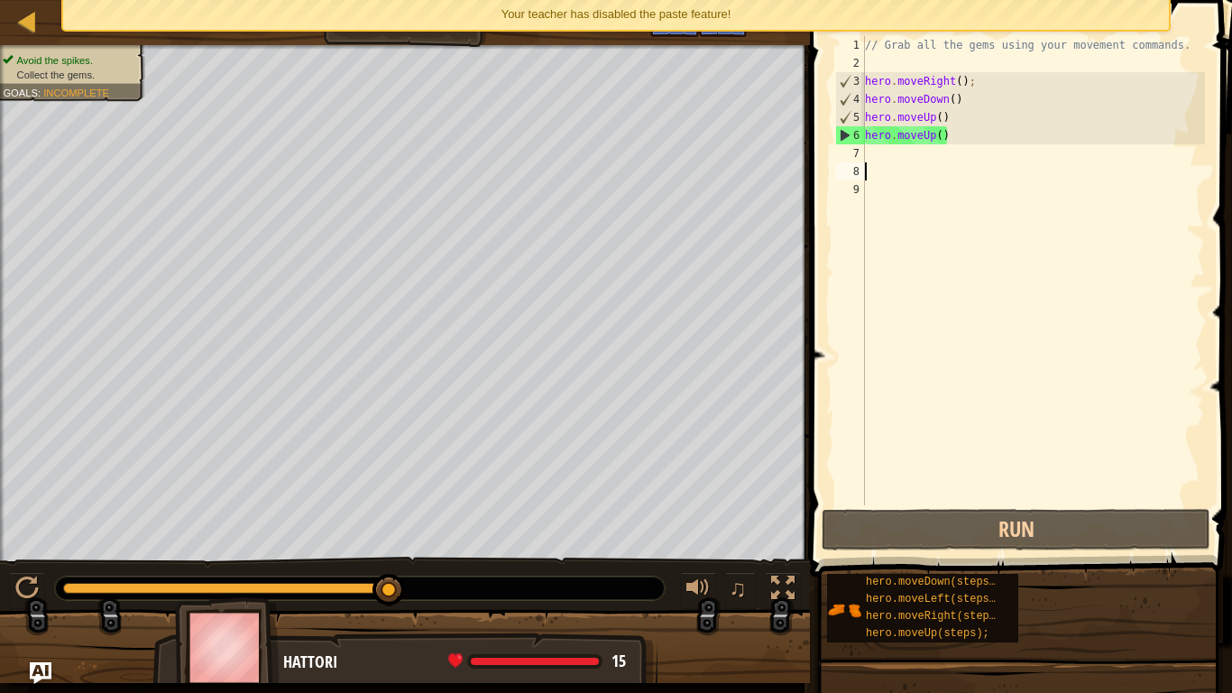
click at [899, 174] on div "// Grab all the gems using your movement commands. hero . moveRight ( ) ; hero …" at bounding box center [1033, 288] width 344 height 505
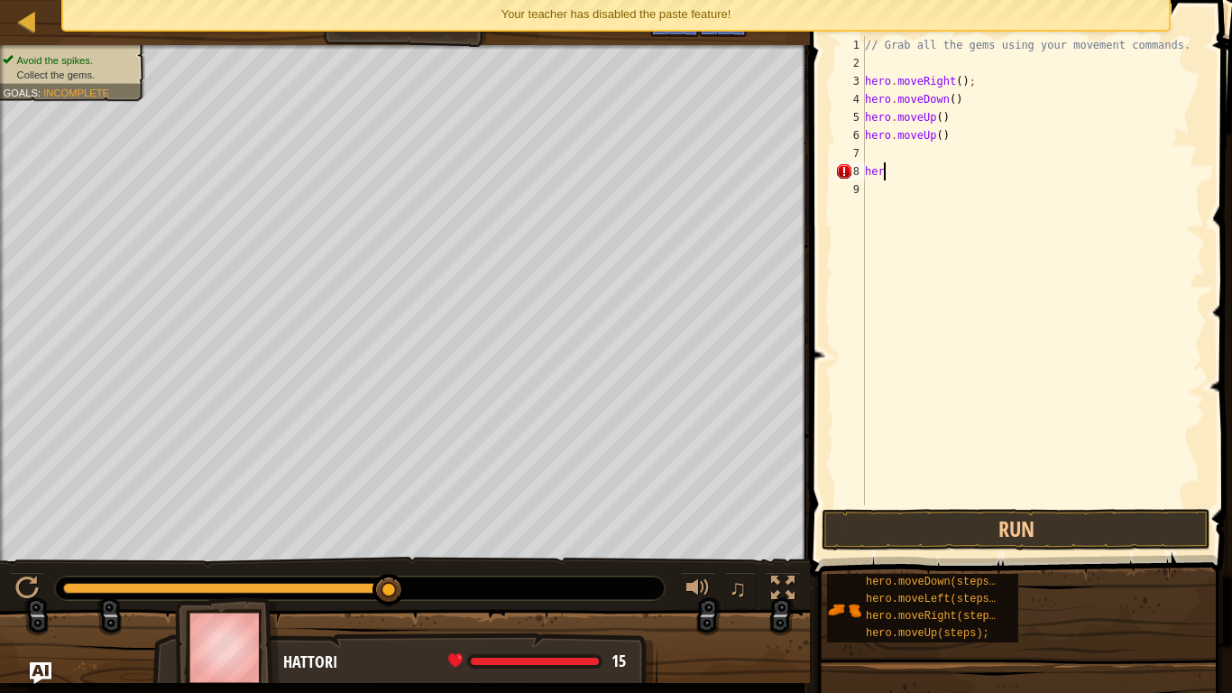
scroll to position [8, 1]
type textarea "h"
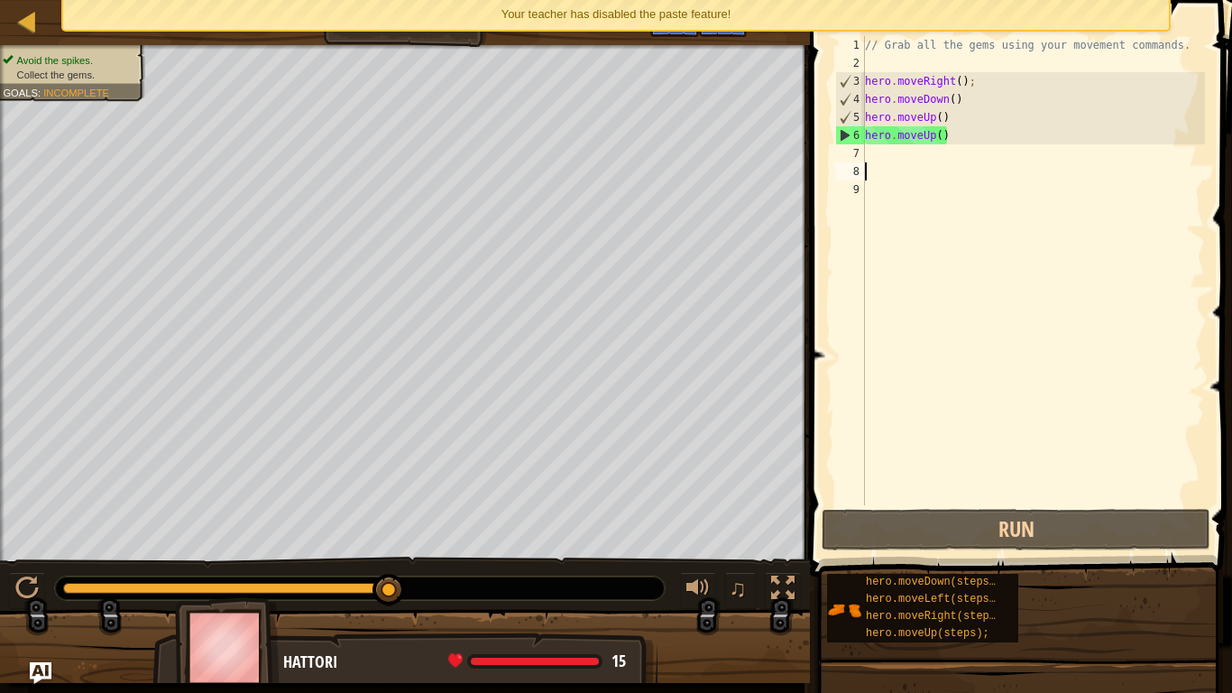
click at [872, 152] on div "// Grab all the gems using your movement commands. hero . moveRight ( ) ; hero …" at bounding box center [1033, 288] width 344 height 505
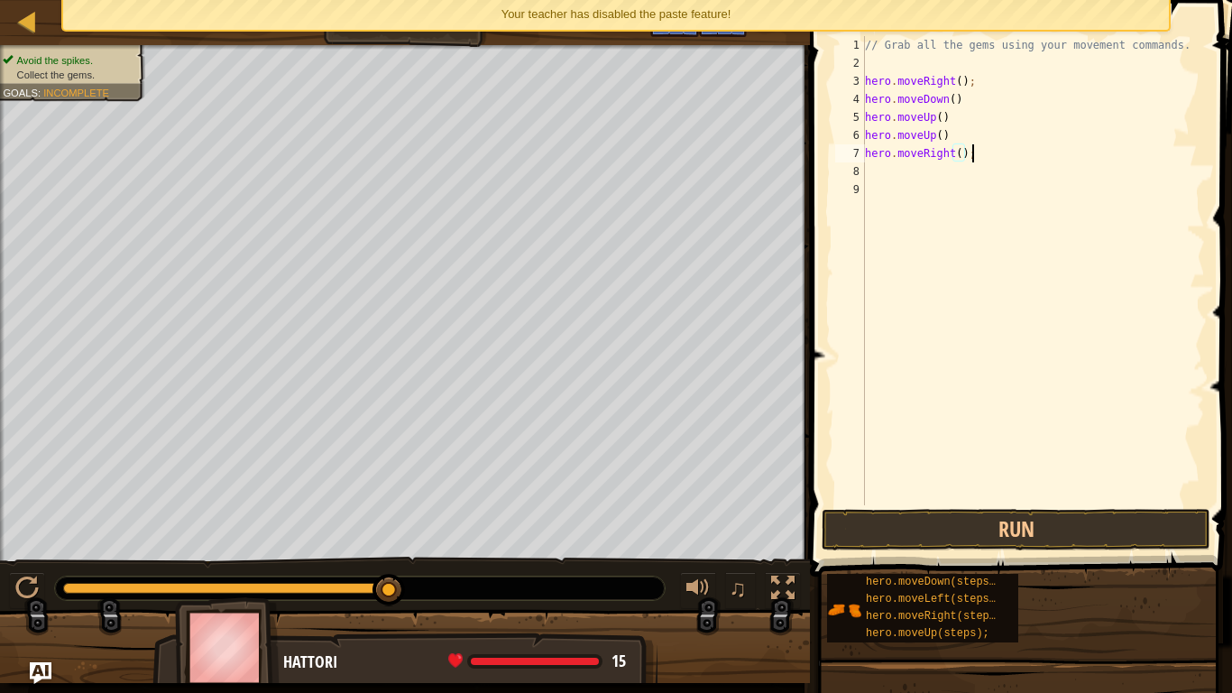
scroll to position [8, 14]
type textarea "hero.moveRight();"
click at [1089, 527] on button "Run" at bounding box center [1016, 529] width 389 height 41
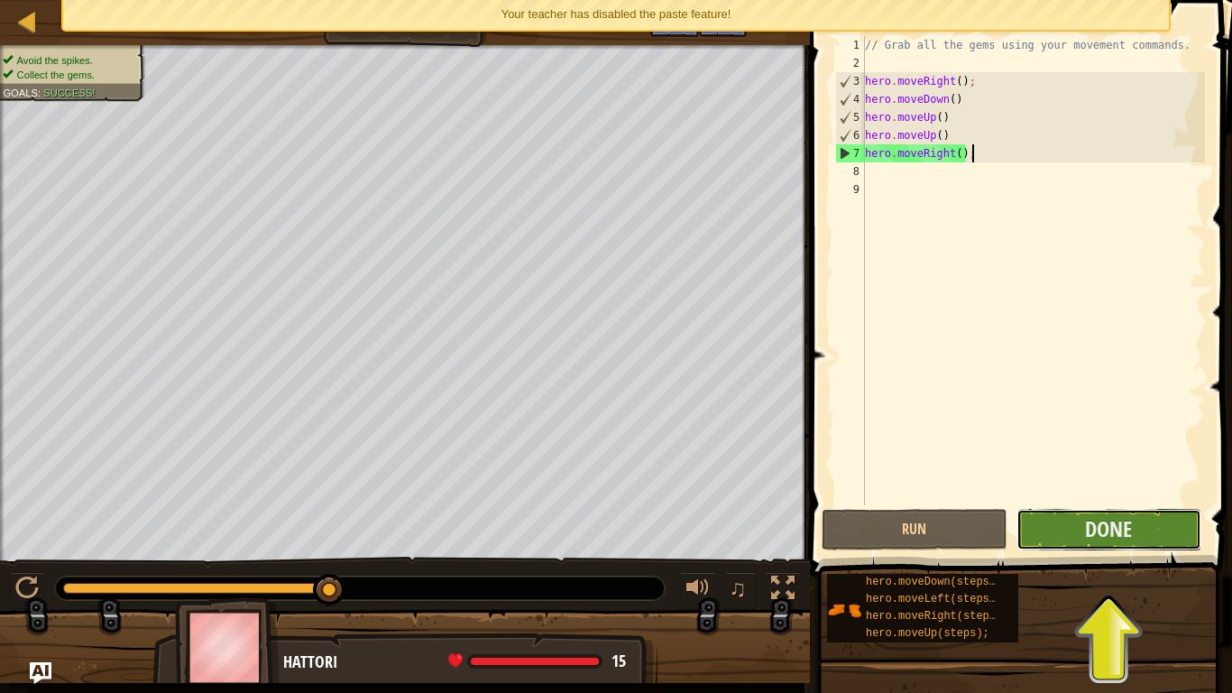
click at [1065, 518] on button "Done" at bounding box center [1108, 529] width 185 height 41
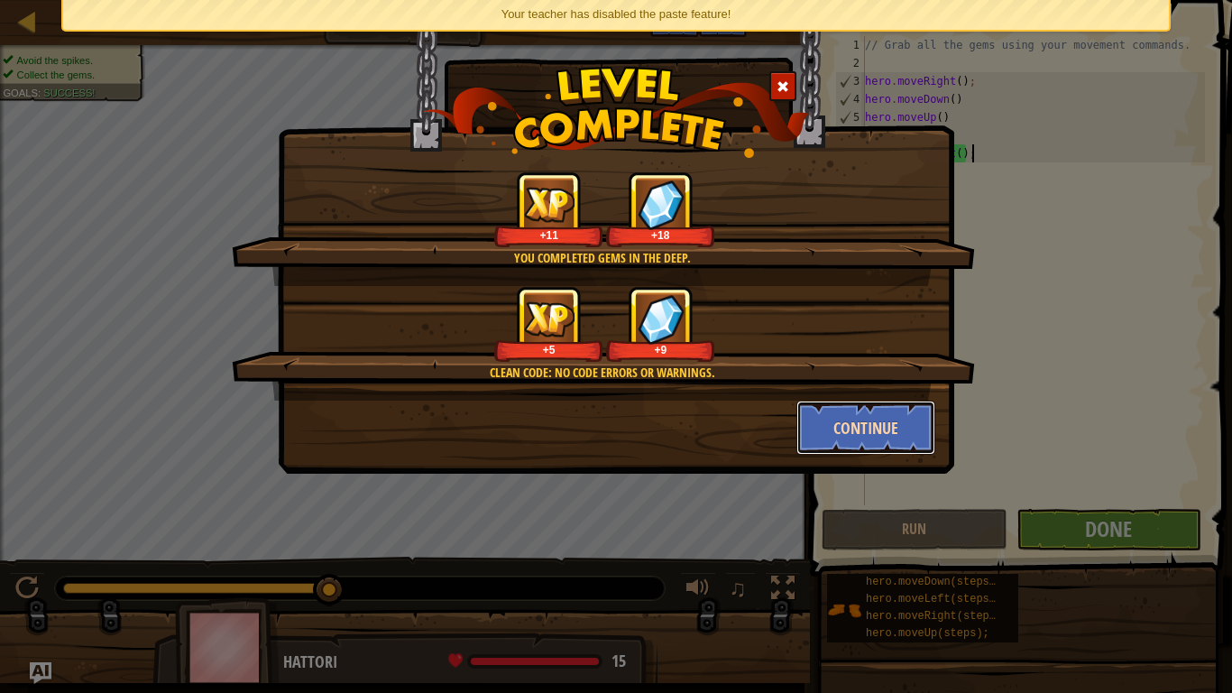
click at [823, 431] on button "Continue" at bounding box center [866, 427] width 140 height 54
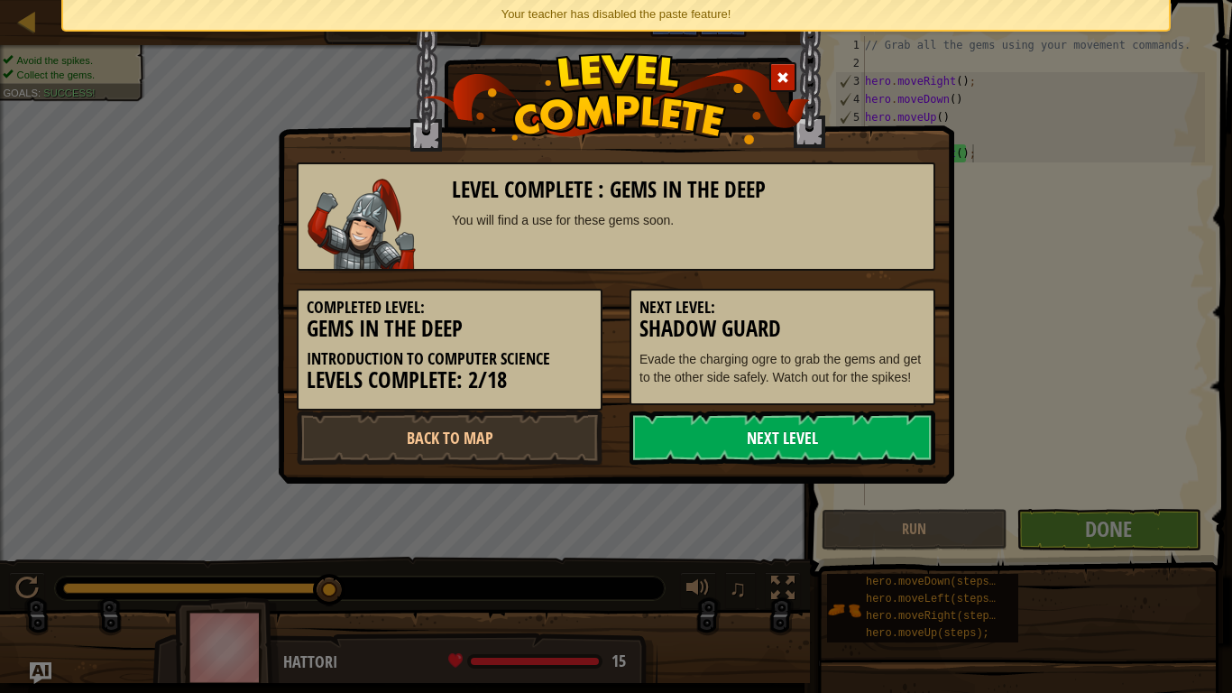
click at [643, 449] on link "Next Level" at bounding box center [782, 437] width 306 height 54
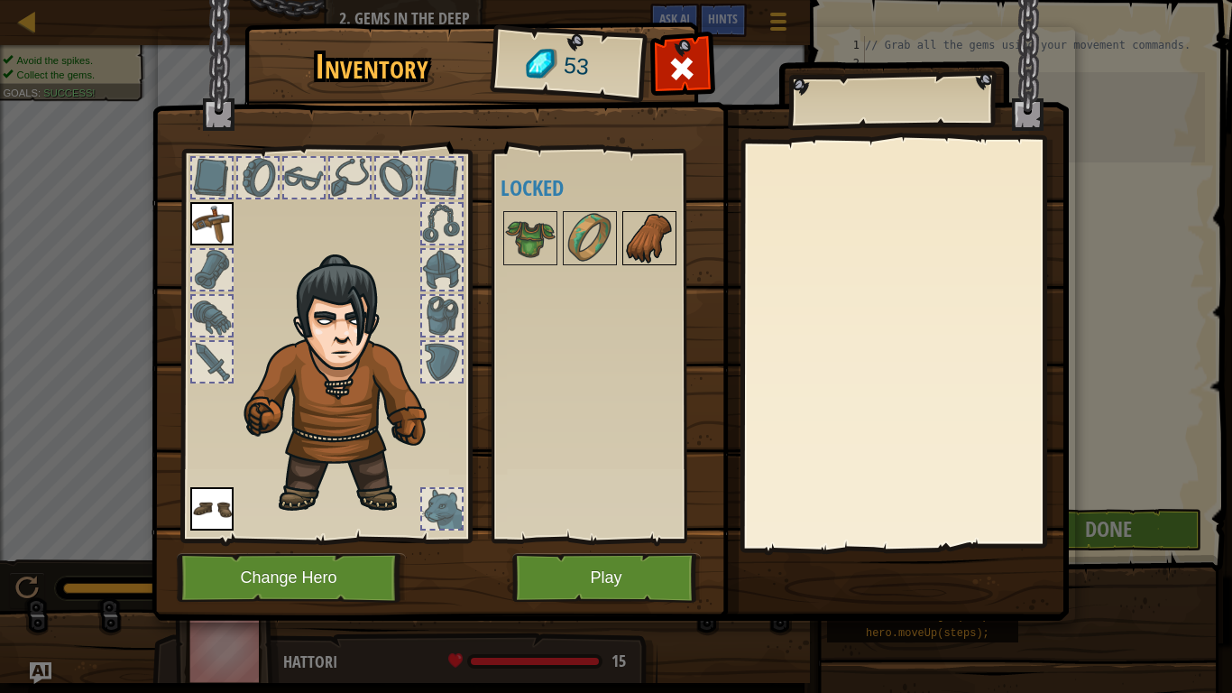
click at [649, 228] on img at bounding box center [649, 238] width 51 height 51
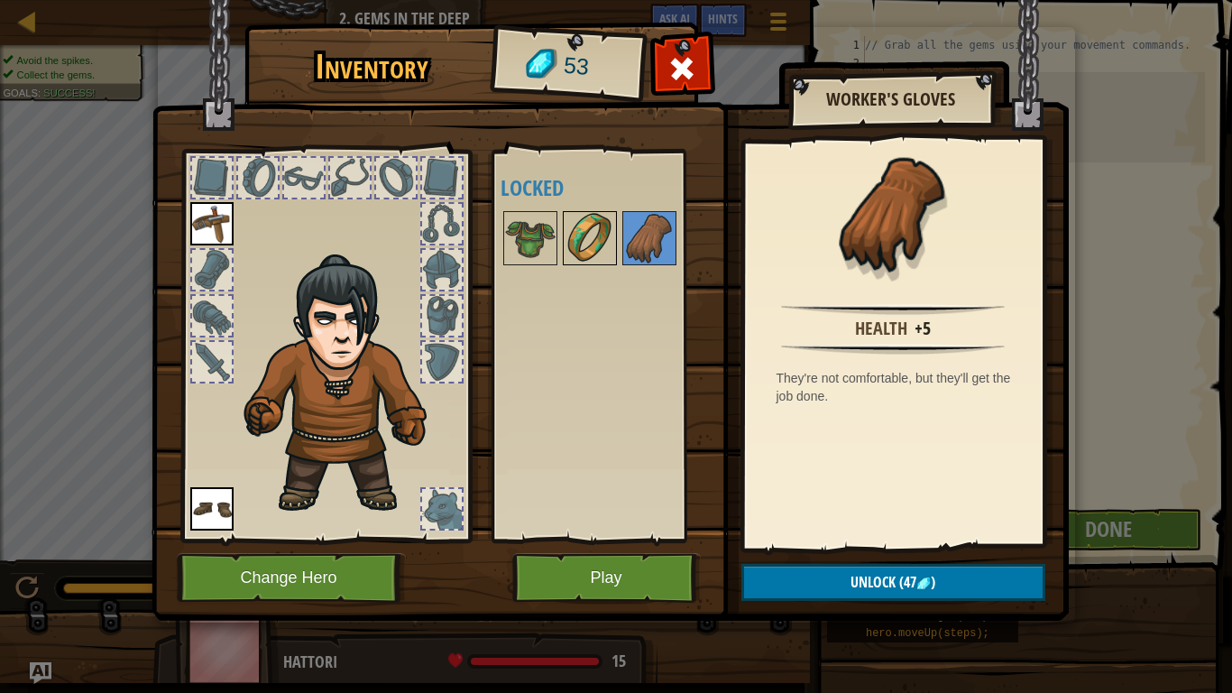
click at [585, 221] on img at bounding box center [590, 238] width 51 height 51
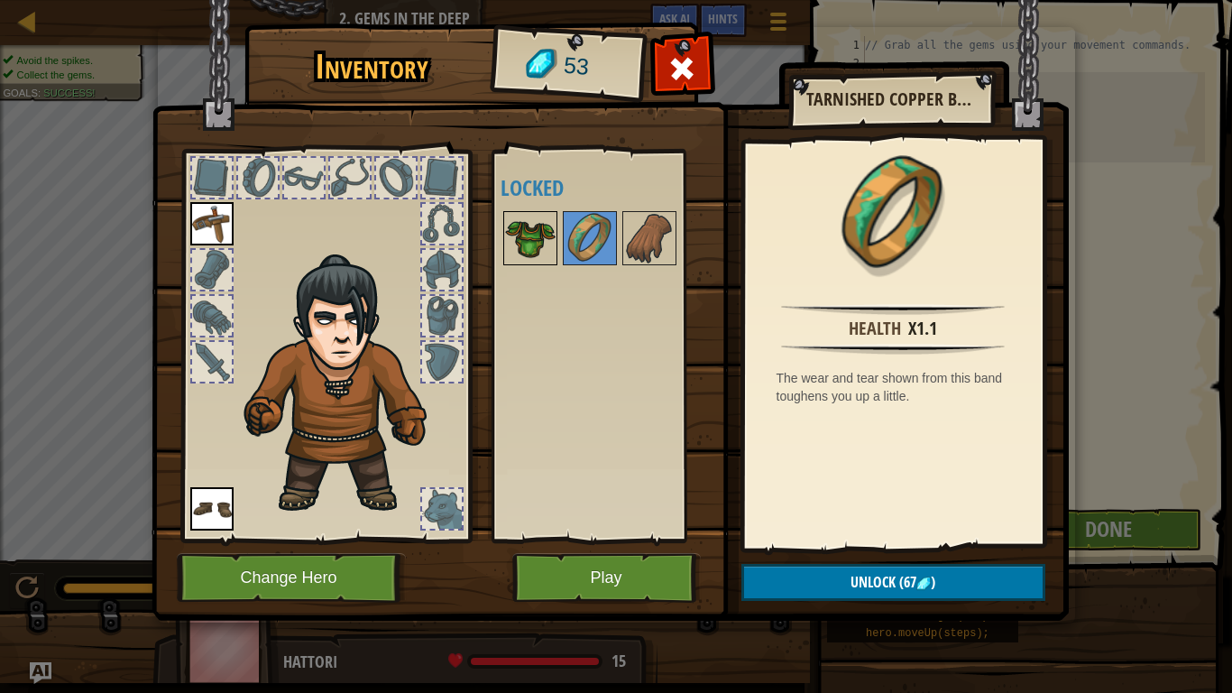
click at [524, 218] on img at bounding box center [530, 238] width 51 height 51
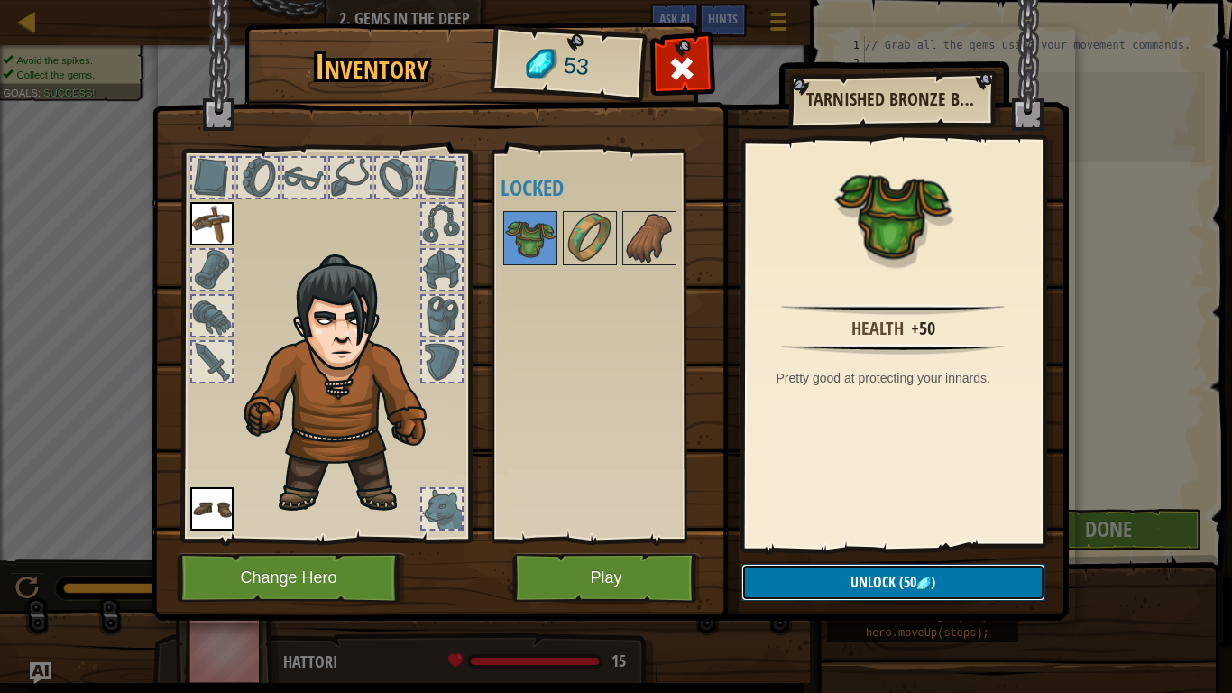
click at [879, 570] on button "Unlock (50 )" at bounding box center [893, 582] width 304 height 37
click at [877, 570] on button "Confirm" at bounding box center [893, 582] width 304 height 37
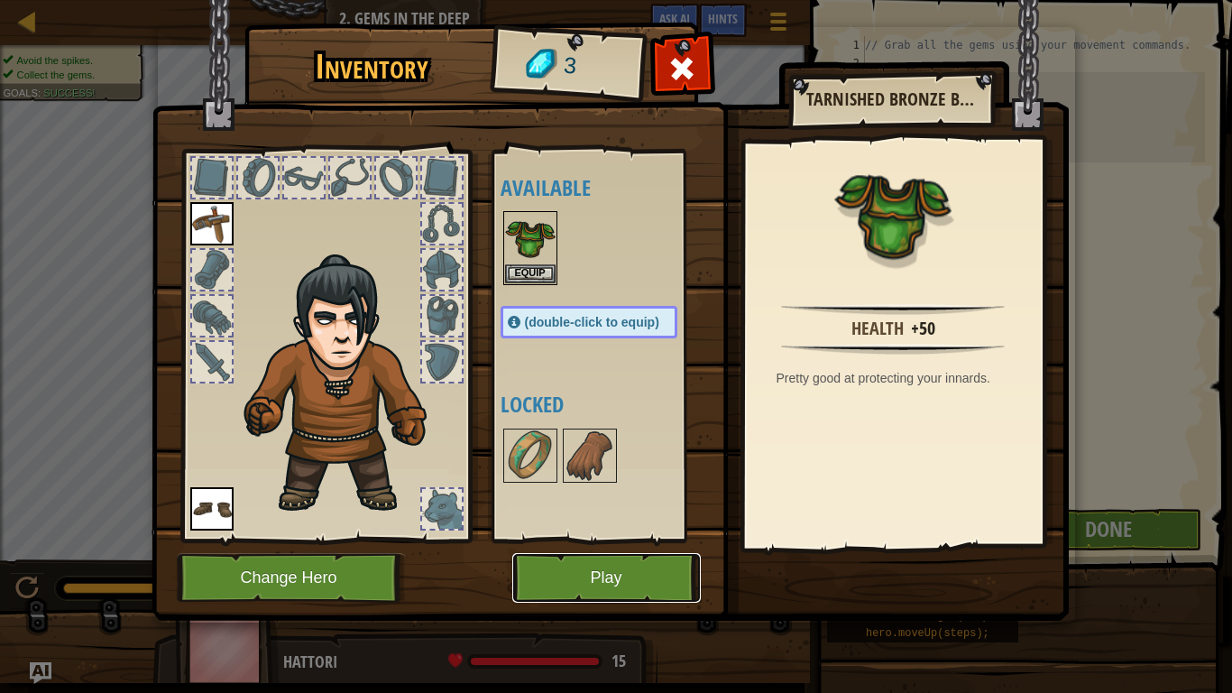
click at [583, 570] on button "Play" at bounding box center [606, 578] width 188 height 50
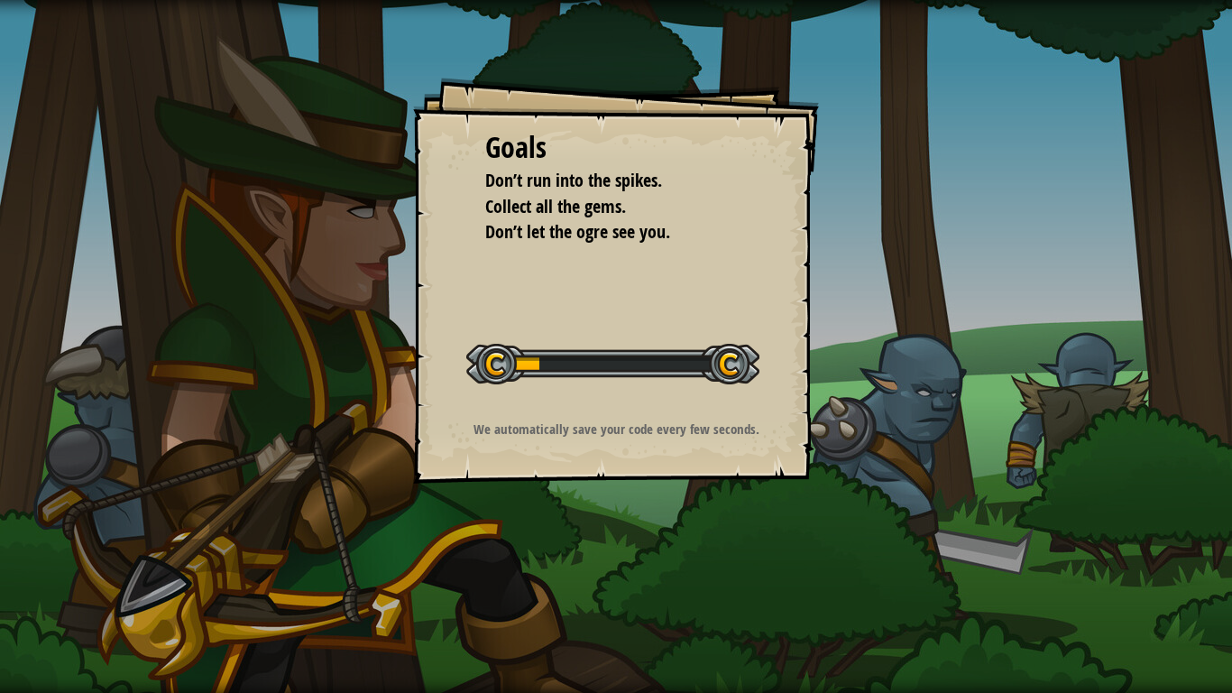
click at [595, 570] on div "Goals Don’t run into the spikes. Collect all the gems. Don’t let the ogre see y…" at bounding box center [616, 346] width 1232 height 693
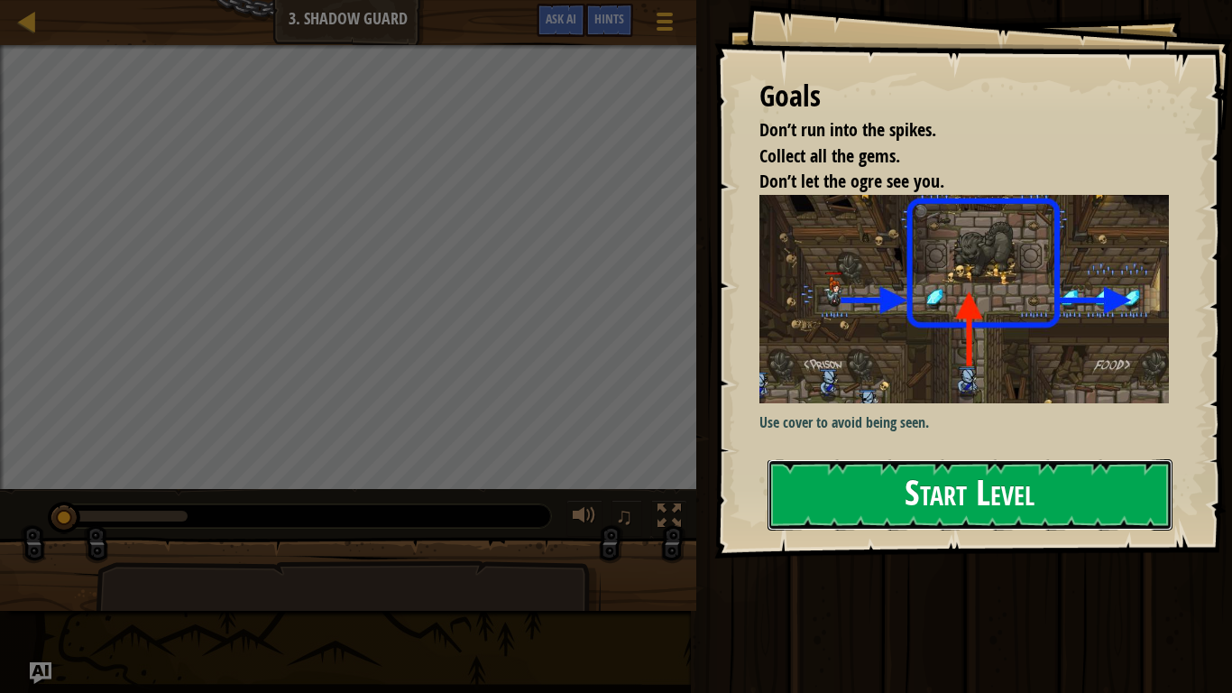
click at [865, 459] on button "Start Level" at bounding box center [969, 494] width 405 height 71
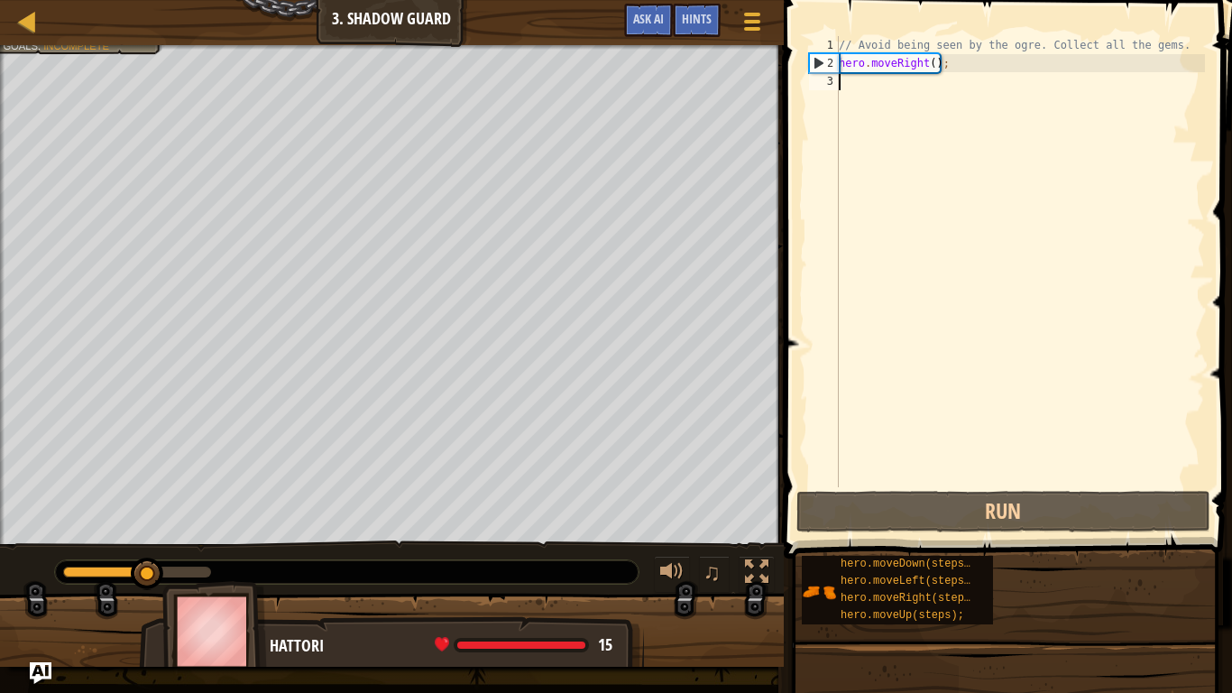
click at [880, 99] on div "// Avoid being seen by the ogre. Collect all the gems. hero . moveRight ( ) ;" at bounding box center [1020, 279] width 370 height 487
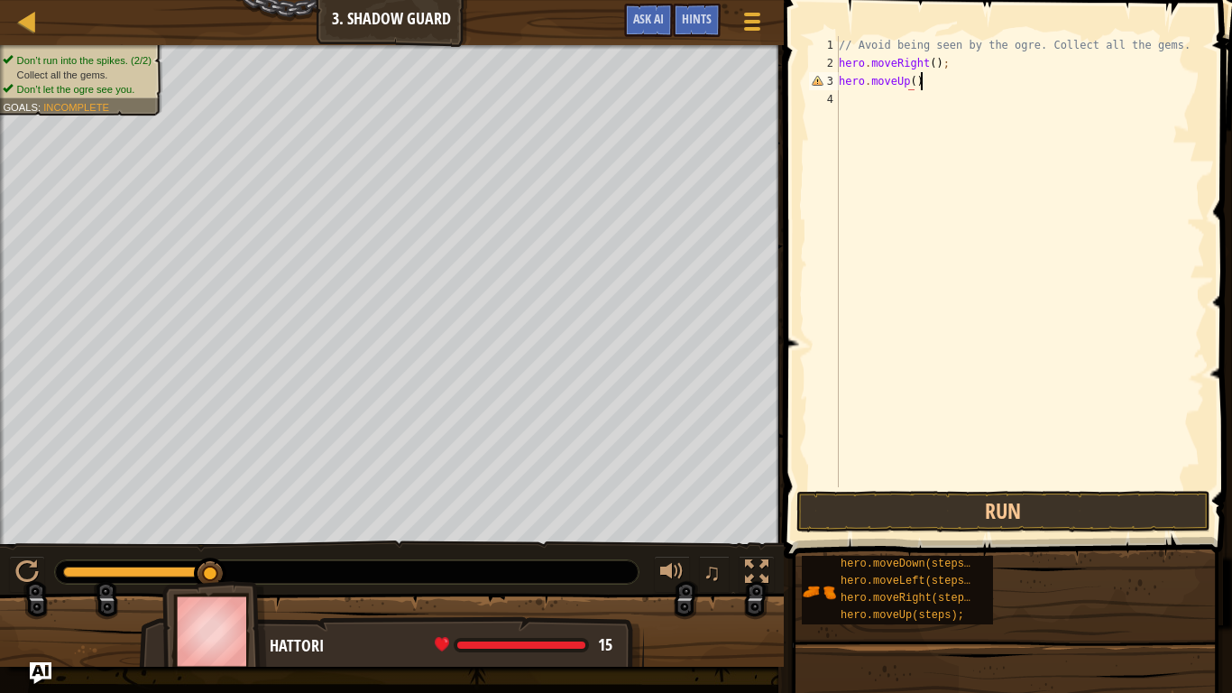
scroll to position [8, 11]
type textarea "hero.moveUp()"
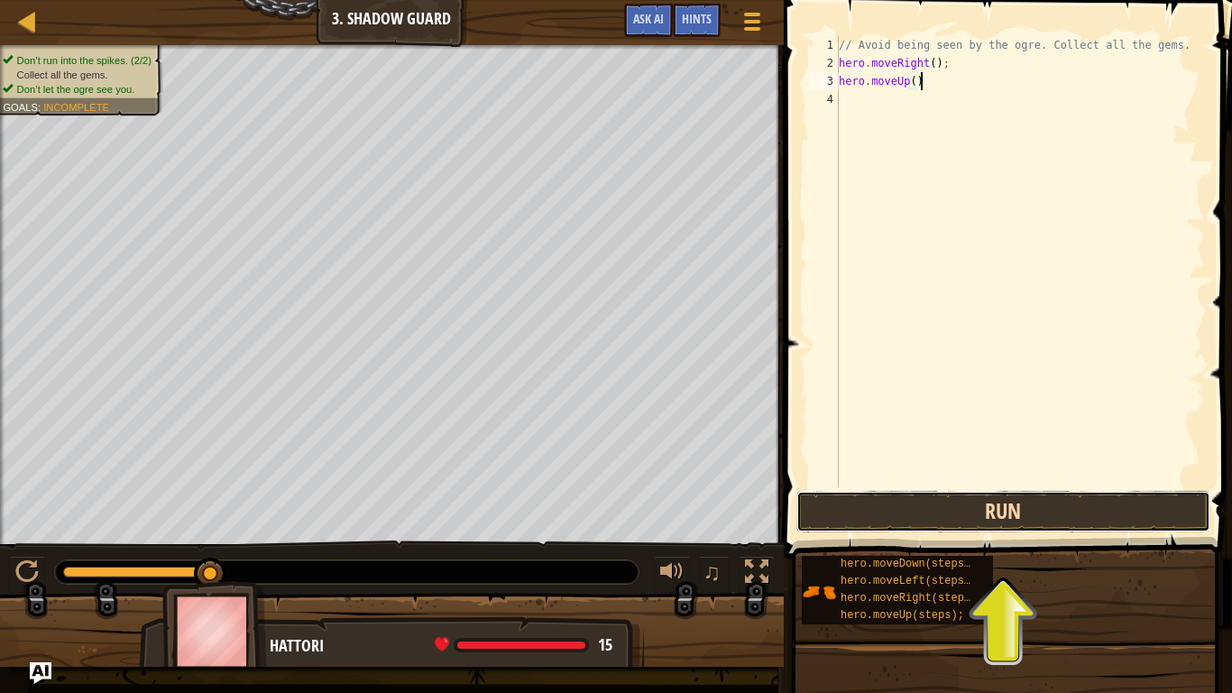
click at [955, 514] on button "Run" at bounding box center [1003, 511] width 414 height 41
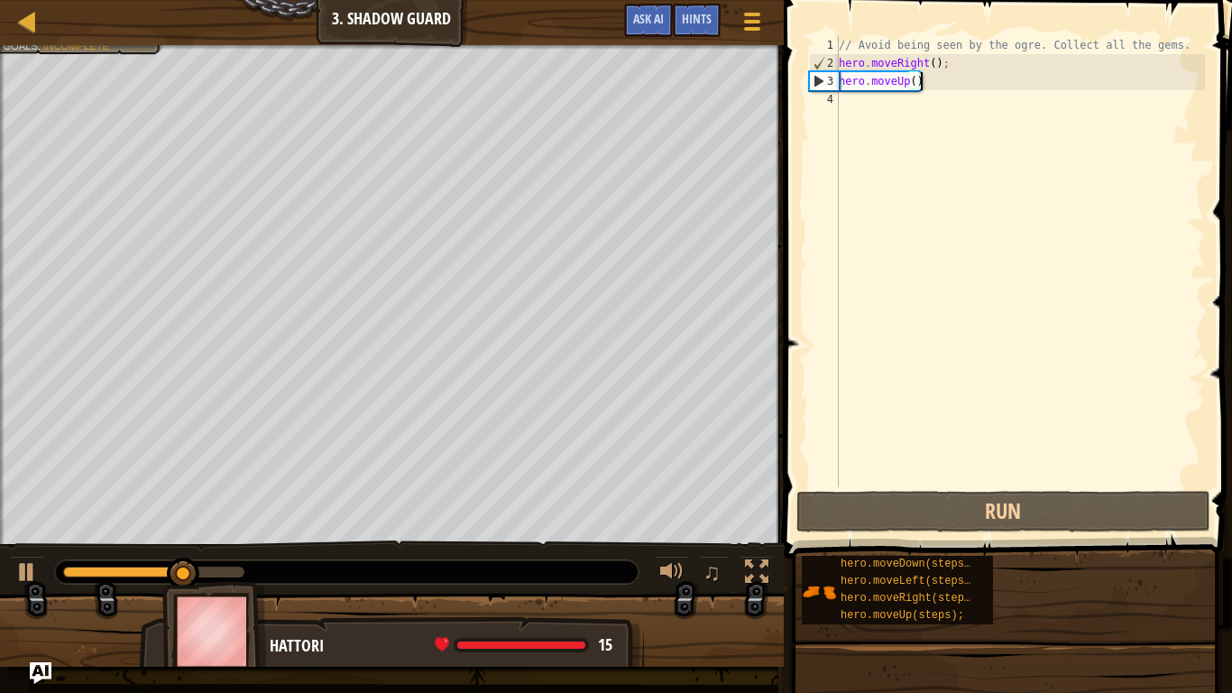
click at [874, 104] on div "// Avoid being seen by the ogre. Collect all the gems. hero . moveRight ( ) ; h…" at bounding box center [1020, 279] width 370 height 487
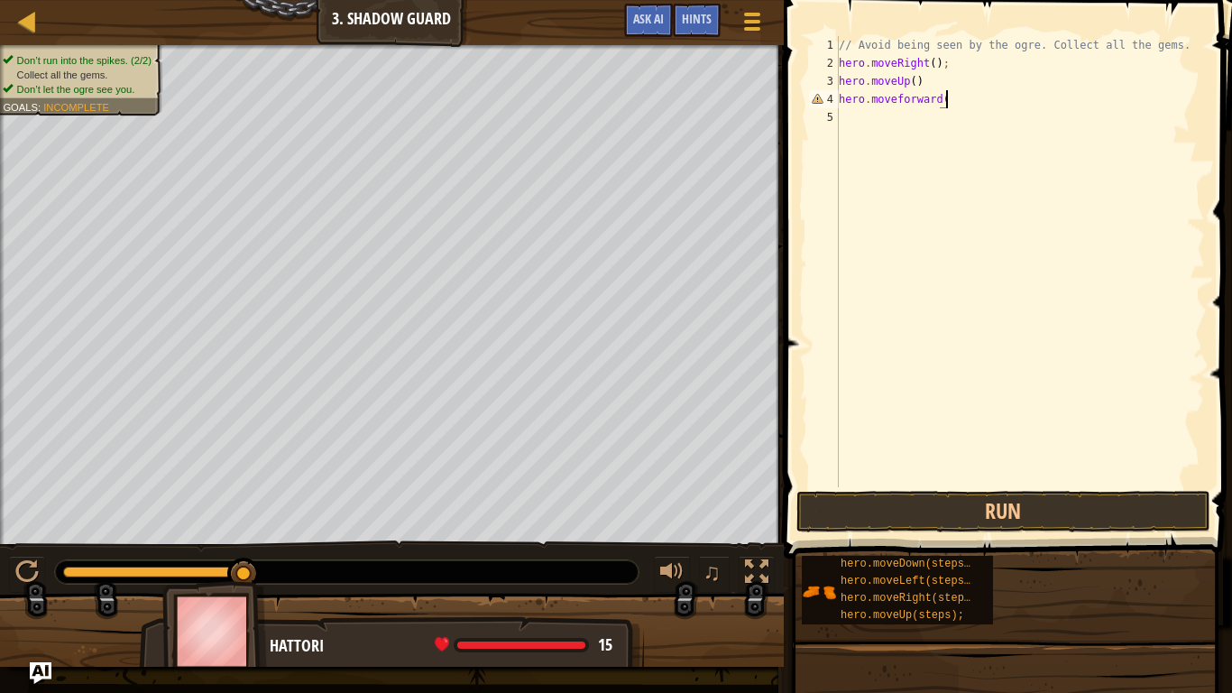
scroll to position [8, 15]
click at [900, 99] on div "// Avoid being seen by the ogre. Collect all the gems. hero . moveRight ( ) ; h…" at bounding box center [1020, 279] width 370 height 487
click at [916, 514] on button "Run" at bounding box center [1003, 511] width 414 height 41
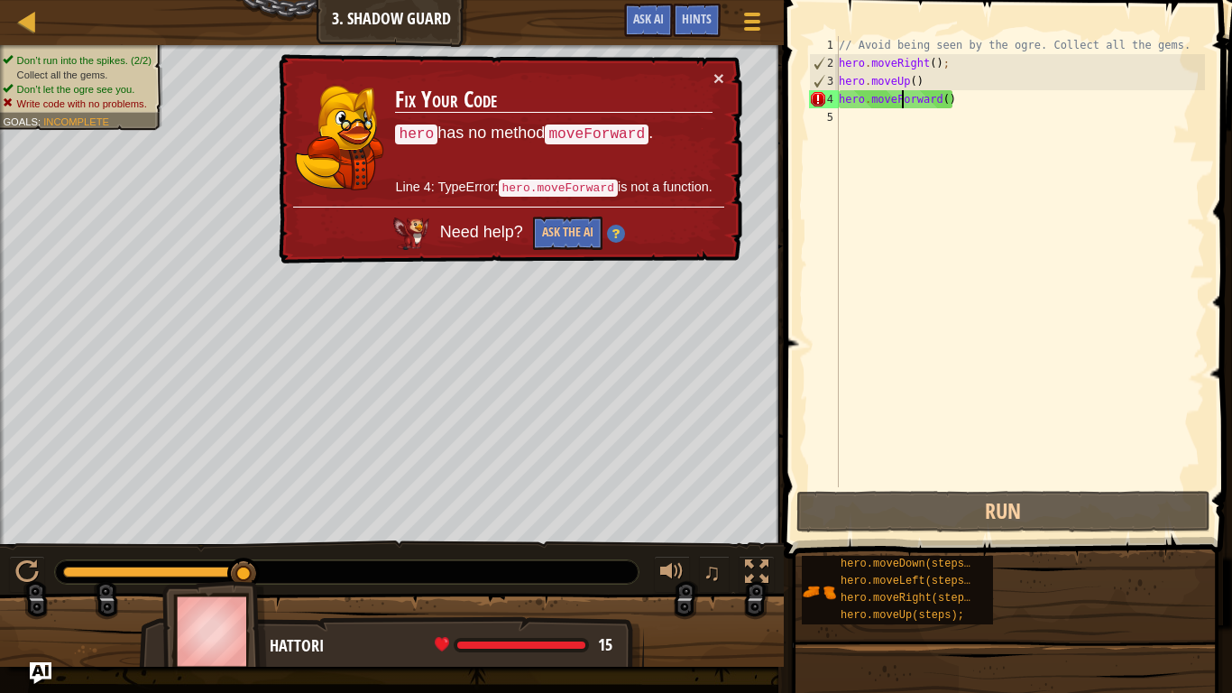
click at [957, 104] on div "// Avoid being seen by the ogre. Collect all the gems. hero . moveRight ( ) ; h…" at bounding box center [1020, 279] width 370 height 487
type textarea "hero.moveForward"
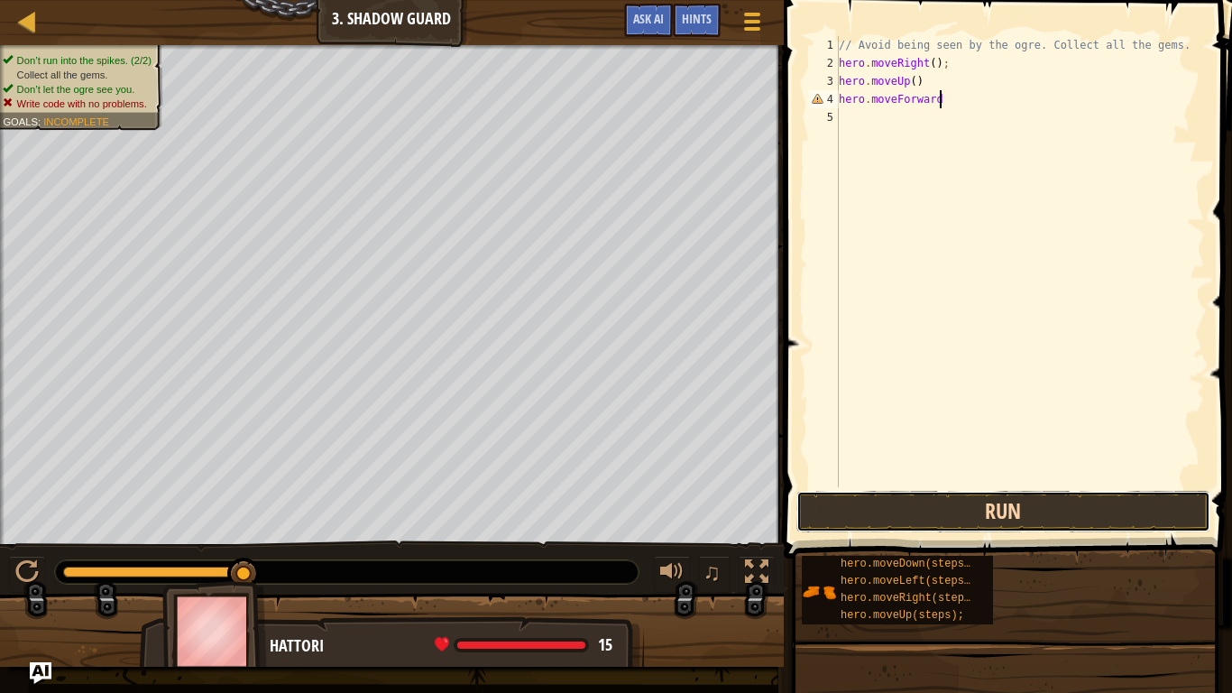
click at [976, 498] on button "Run" at bounding box center [1003, 511] width 414 height 41
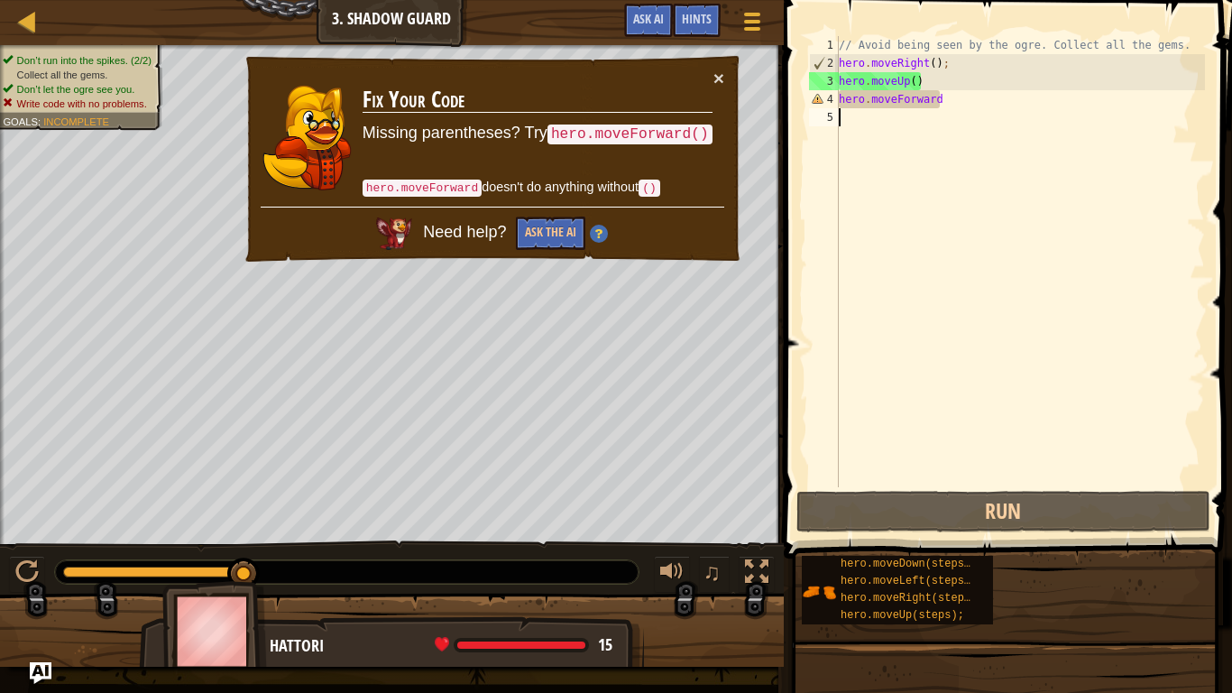
click at [961, 111] on div "// Avoid being seen by the ogre. Collect all the gems. hero . moveRight ( ) ; h…" at bounding box center [1020, 279] width 370 height 487
click at [947, 100] on div "// Avoid being seen by the ogre. Collect all the gems. hero . moveRight ( ) ; h…" at bounding box center [1020, 279] width 370 height 487
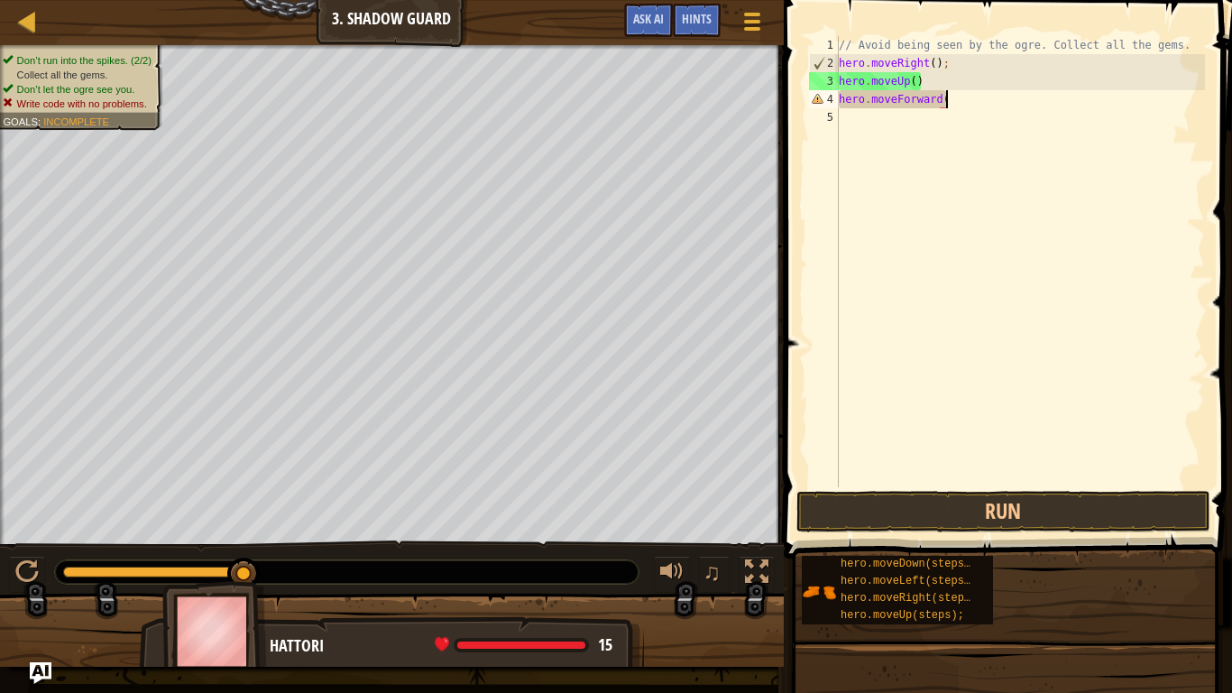
type textarea "hero.moveForward()"
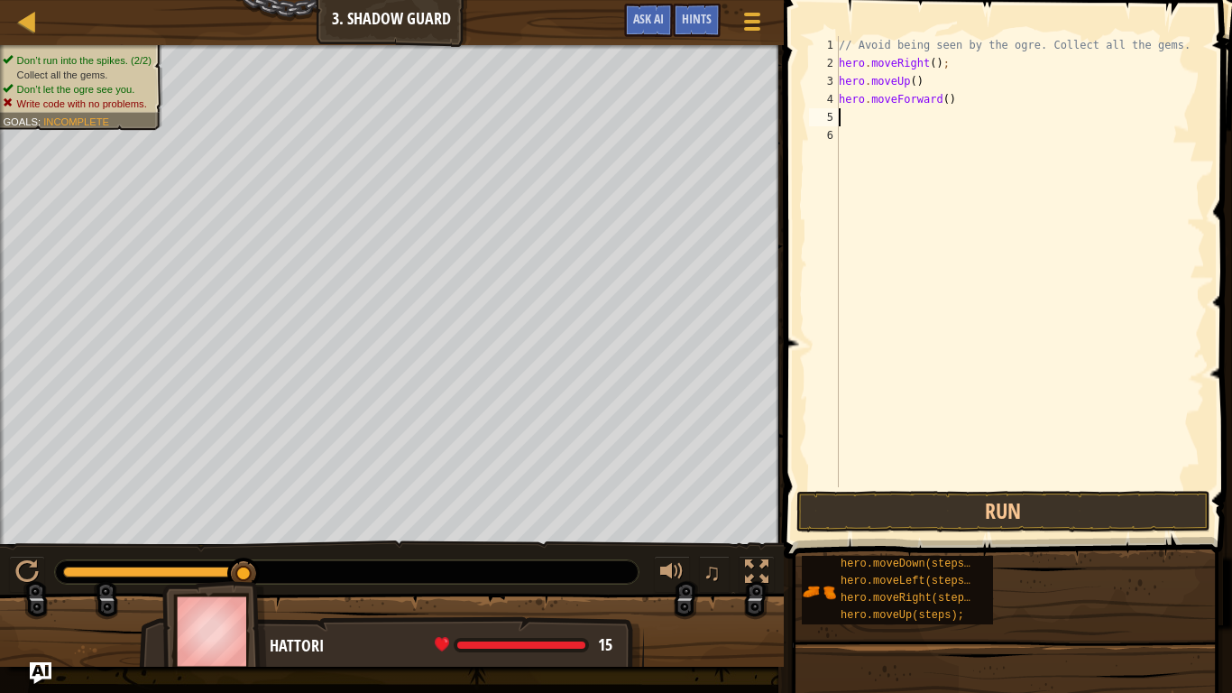
click at [952, 482] on div "// Avoid being seen by the ogre. Collect all the gems. hero . moveRight ( ) ; h…" at bounding box center [1020, 279] width 370 height 487
click at [951, 501] on button "Run" at bounding box center [1003, 511] width 414 height 41
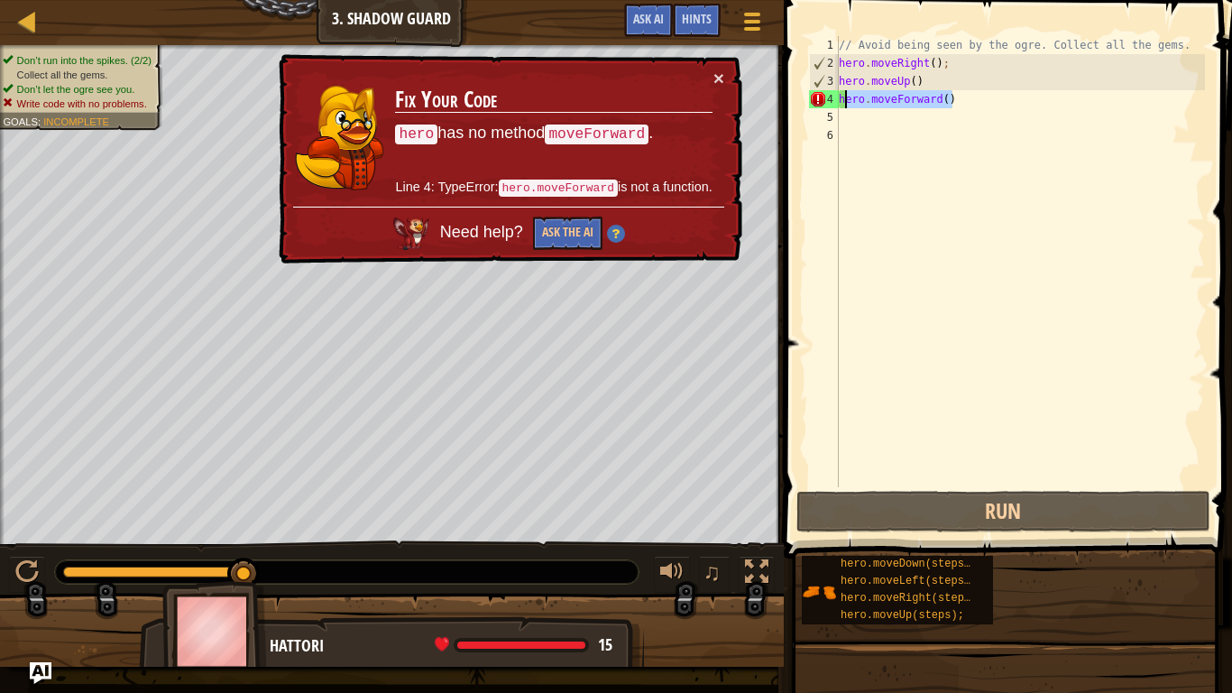
drag, startPoint x: 958, startPoint y: 102, endPoint x: 842, endPoint y: 105, distance: 115.5
click at [842, 105] on div "// Avoid being seen by the ogre. Collect all the gems. hero . moveRight ( ) ; h…" at bounding box center [1020, 279] width 370 height 487
type textarea "h"
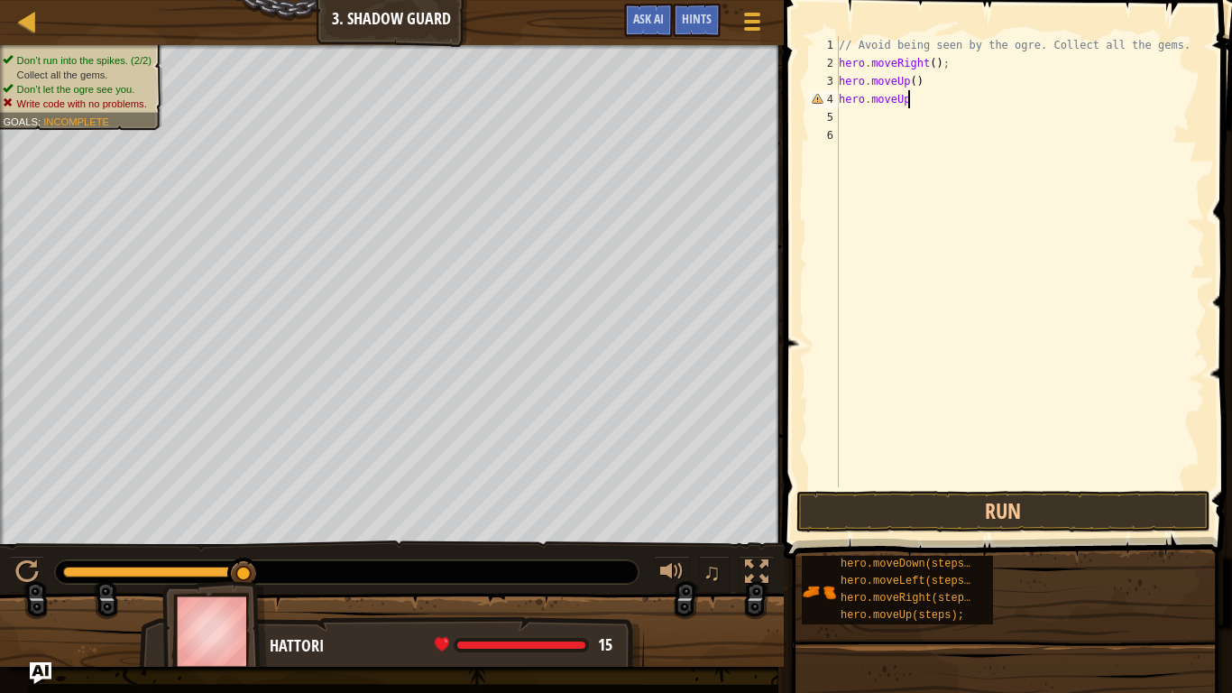
type textarea "hero.moveUp()"
click at [879, 521] on button "Run" at bounding box center [1003, 511] width 414 height 41
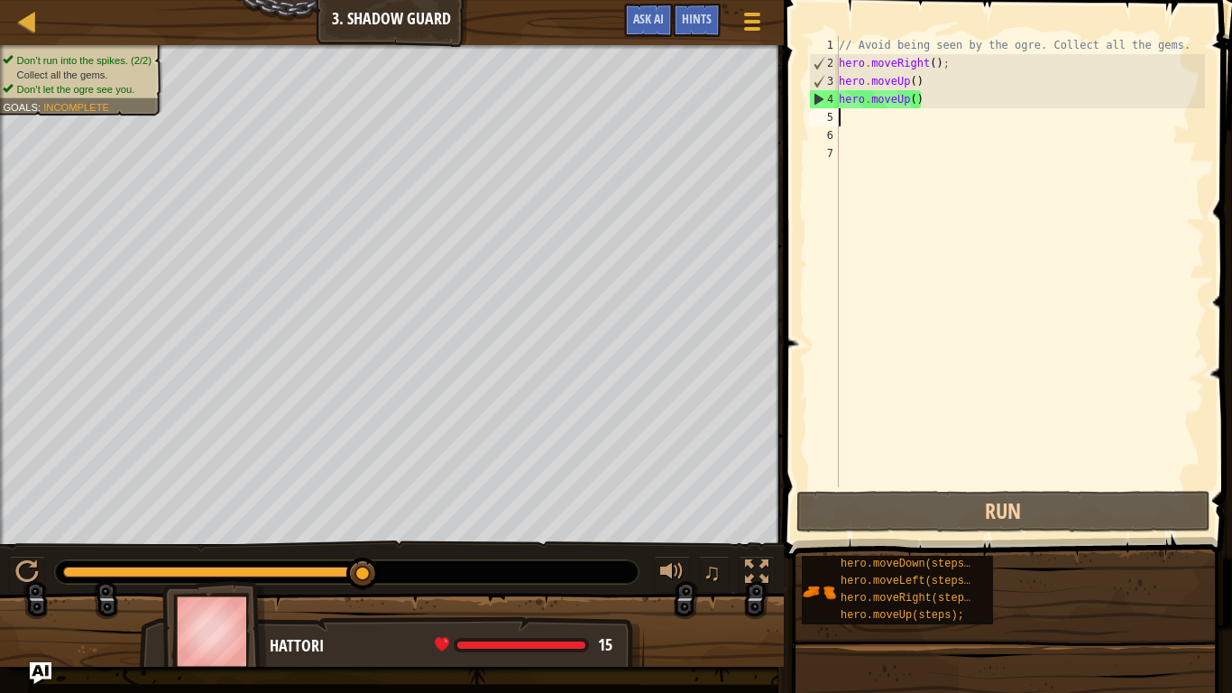
click at [864, 122] on div "// Avoid being seen by the ogre. Collect all the gems. hero . moveRight ( ) ; h…" at bounding box center [1020, 279] width 370 height 487
click at [953, 100] on div "// Avoid being seen by the ogre. Collect all the gems. hero . moveRight ( ) ; h…" at bounding box center [1020, 279] width 370 height 487
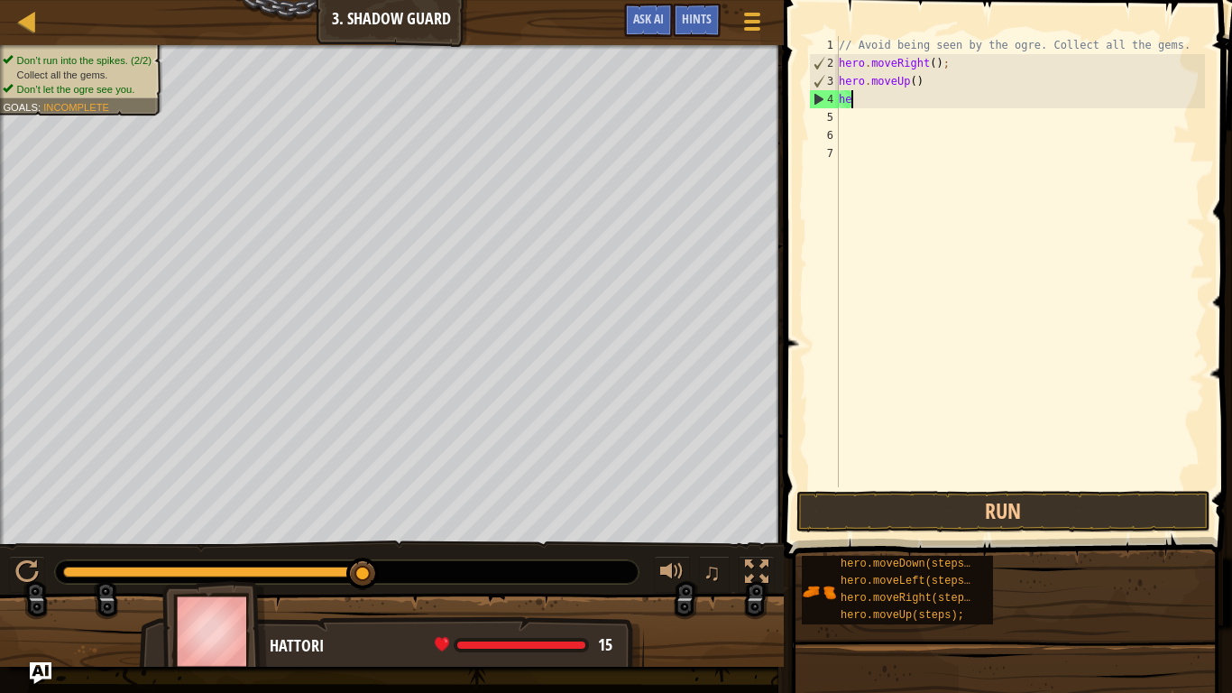
type textarea "h"
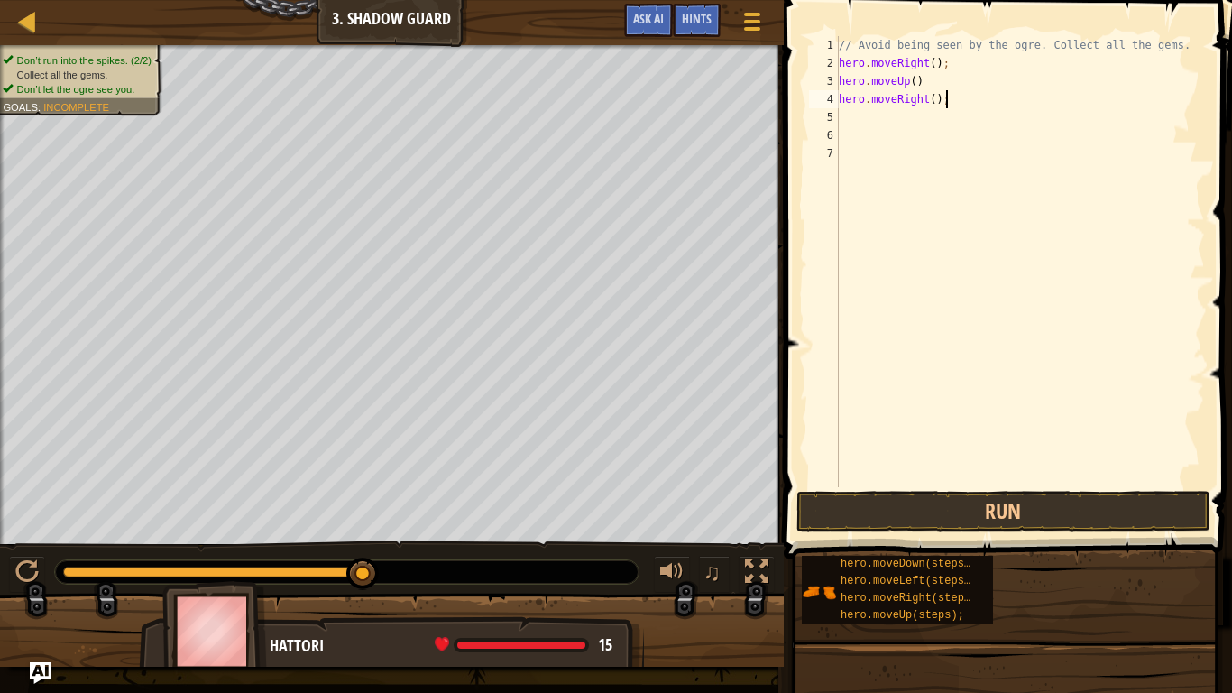
scroll to position [8, 14]
type textarea "hero.moveRight();"
click at [999, 511] on button "Run" at bounding box center [1003, 511] width 414 height 41
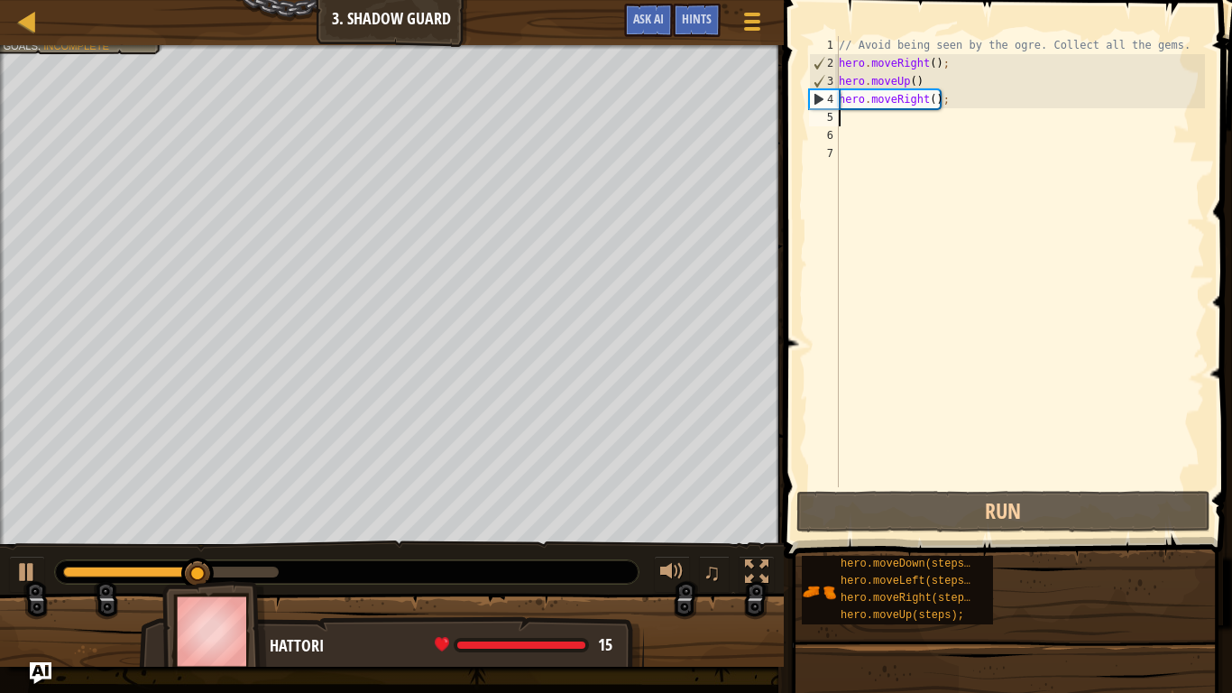
click at [880, 115] on div "// Avoid being seen by the ogre. Collect all the gems. hero . moveRight ( ) ; h…" at bounding box center [1020, 279] width 370 height 487
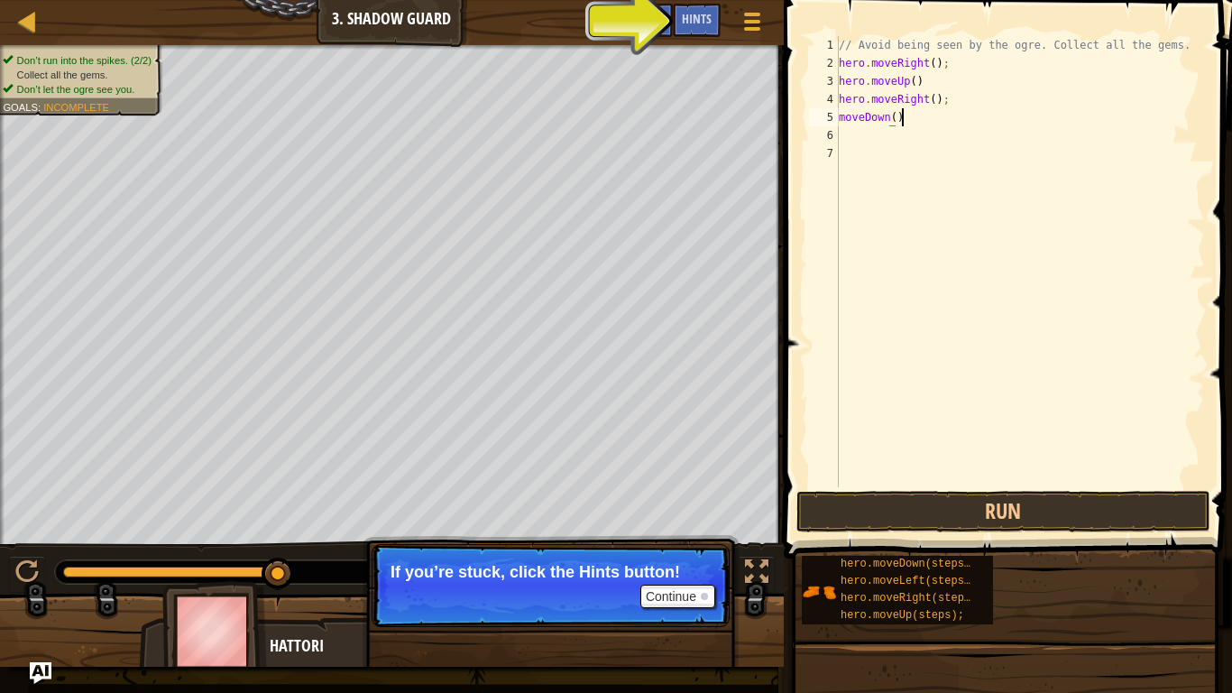
scroll to position [8, 8]
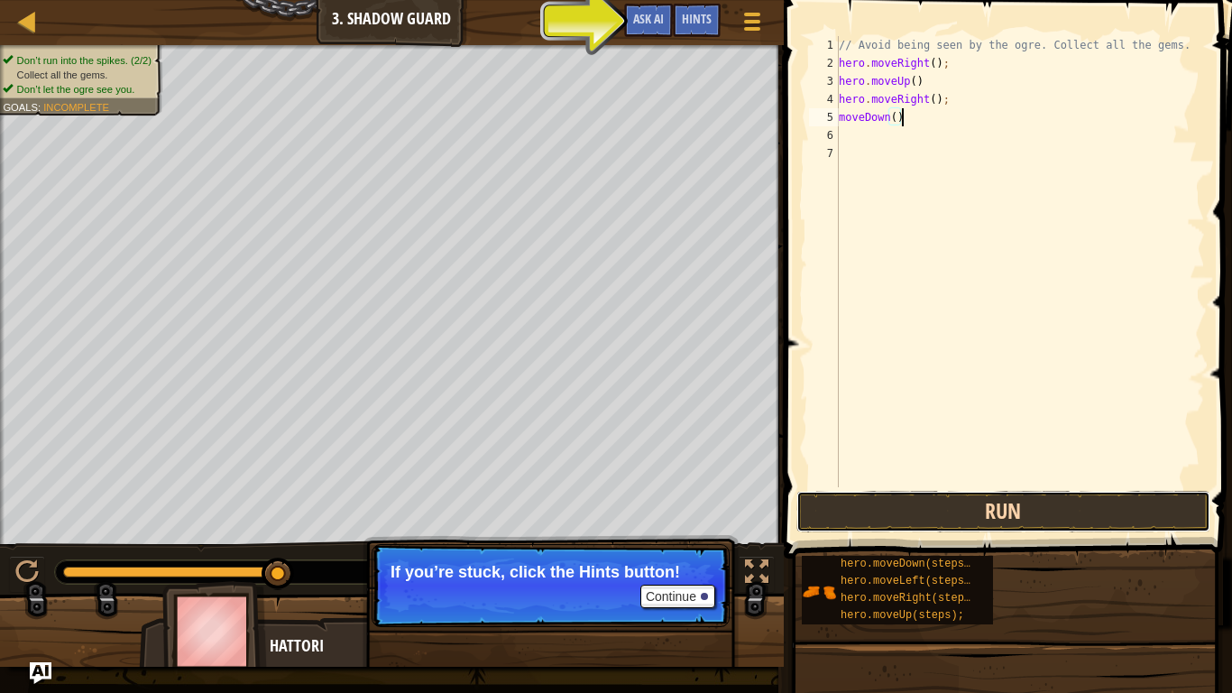
click at [1107, 503] on button "Run" at bounding box center [1003, 511] width 414 height 41
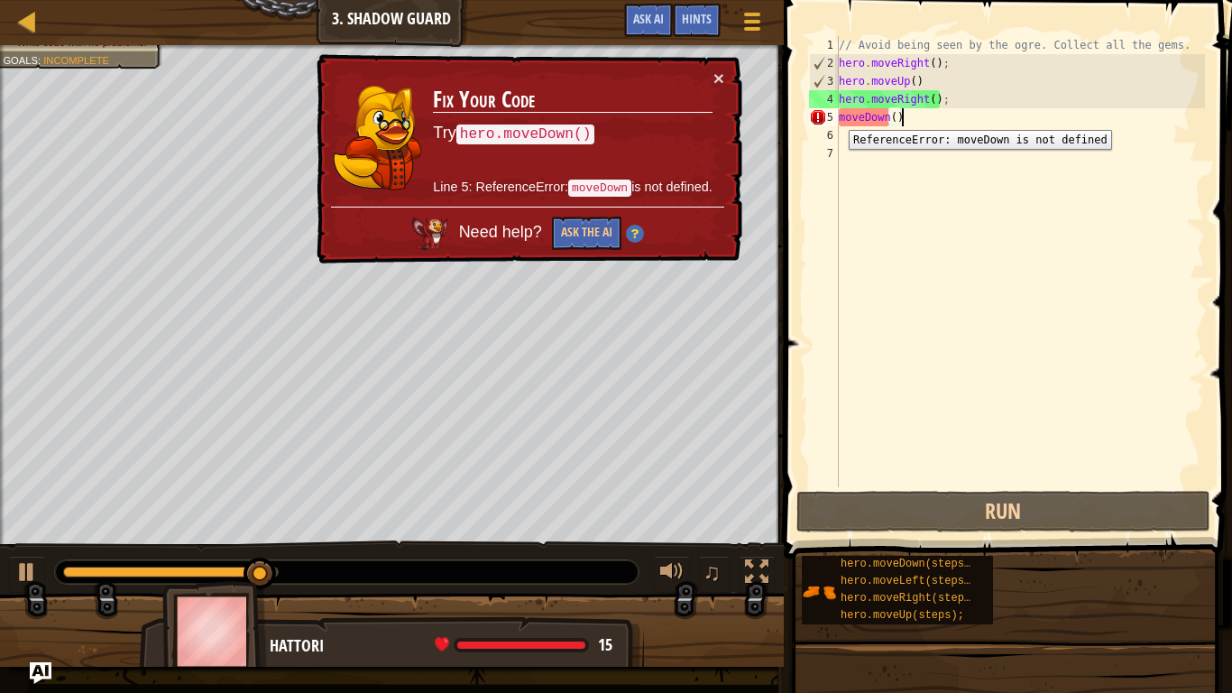
click at [835, 116] on div "5" at bounding box center [824, 117] width 30 height 18
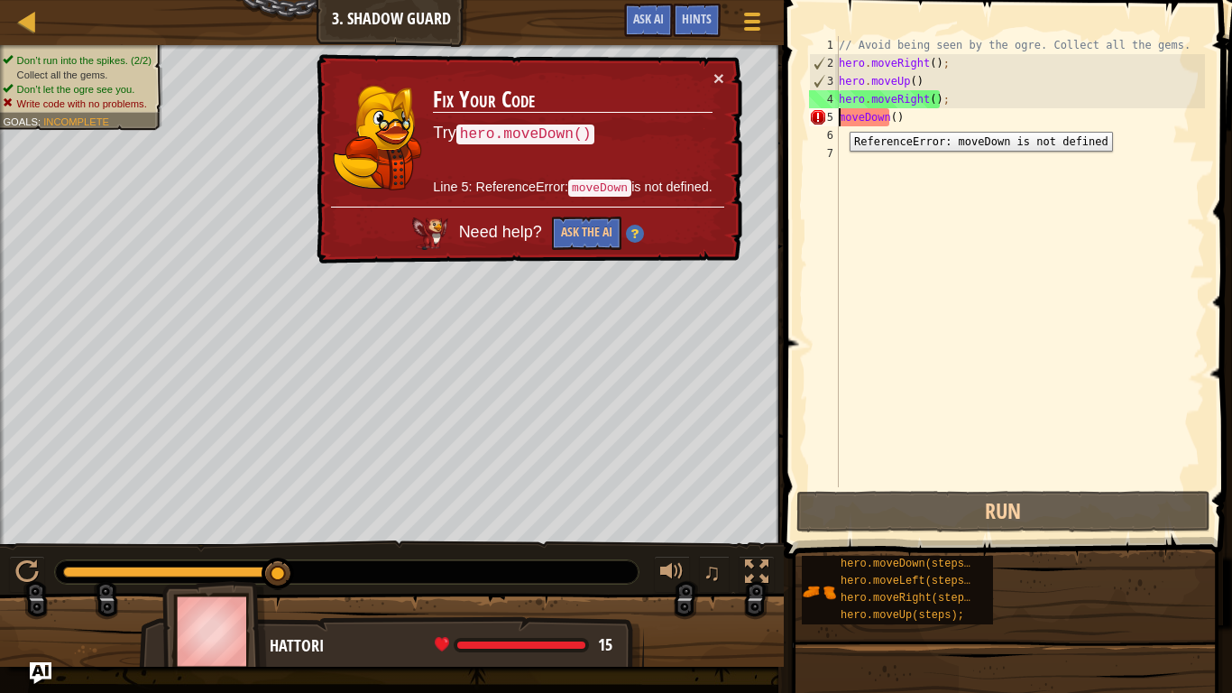
click at [836, 118] on div "5" at bounding box center [824, 117] width 30 height 18
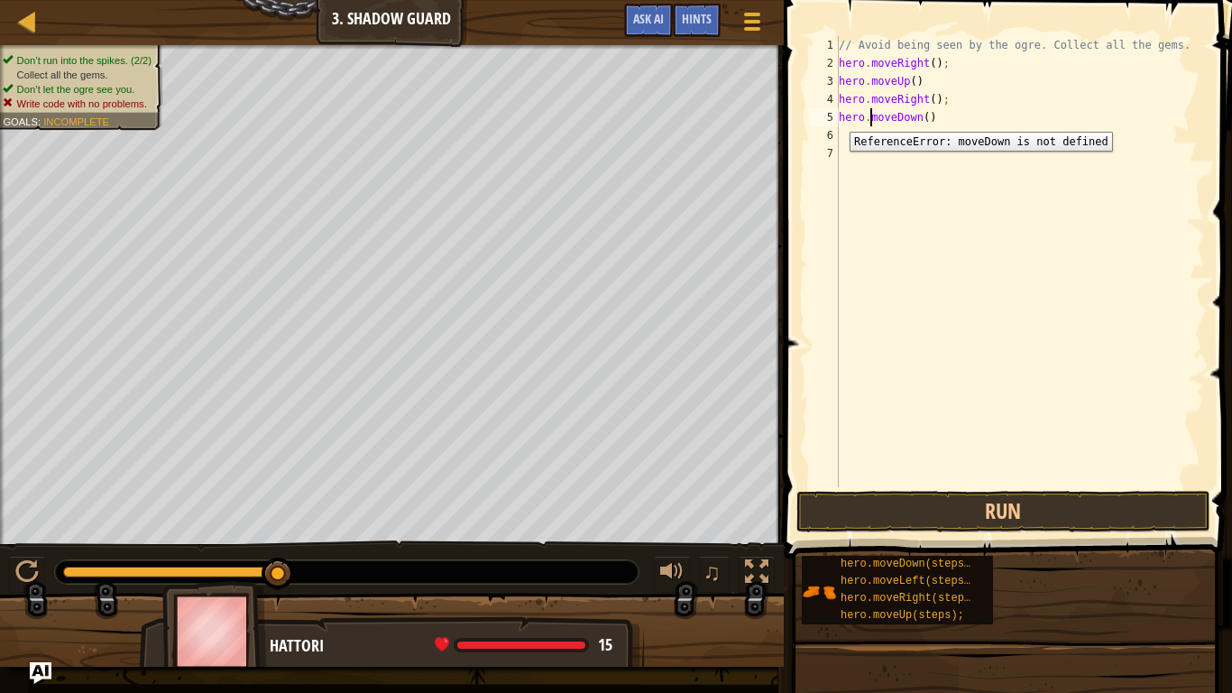
scroll to position [8, 5]
type textarea "hero.moveDown()"
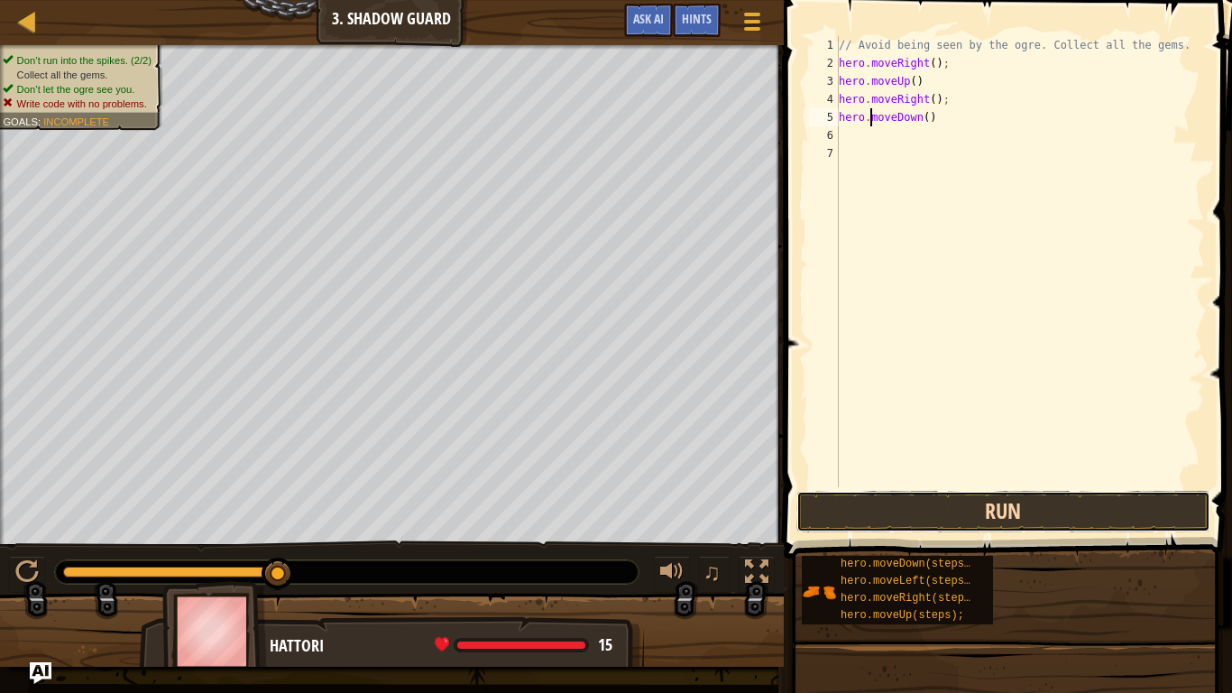
click at [909, 518] on button "Run" at bounding box center [1003, 511] width 414 height 41
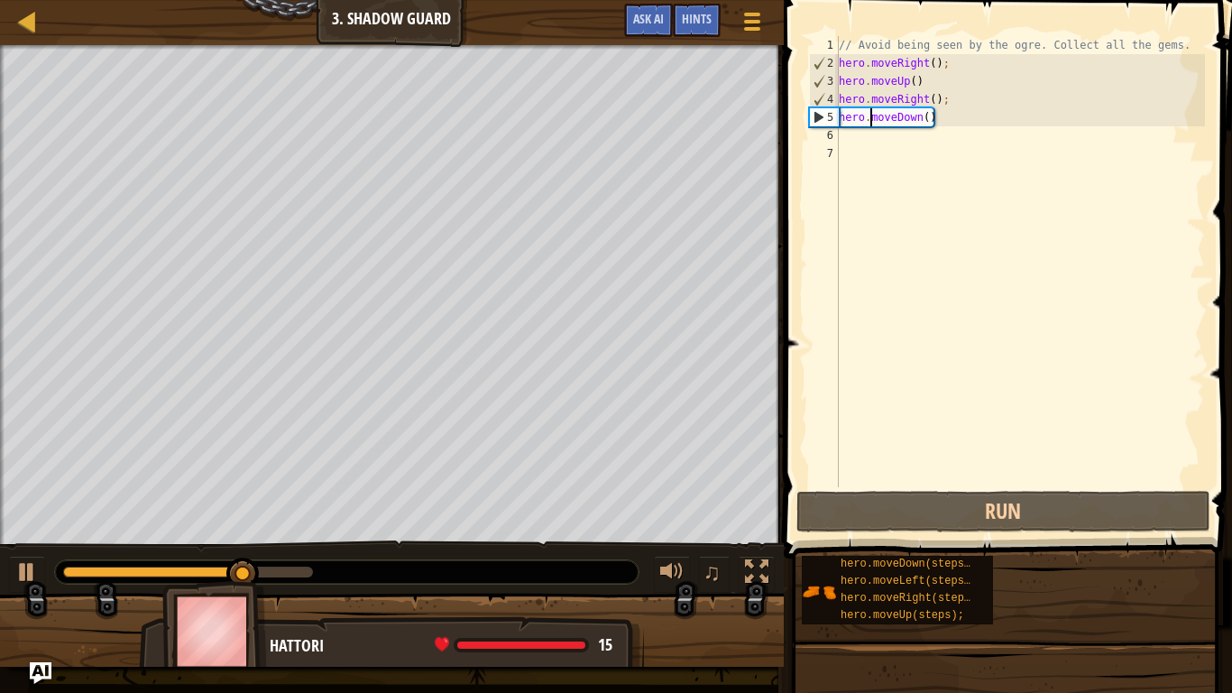
click at [846, 143] on div "// Avoid being seen by the ogre. Collect all the gems. hero . moveRight ( ) ; h…" at bounding box center [1020, 279] width 370 height 487
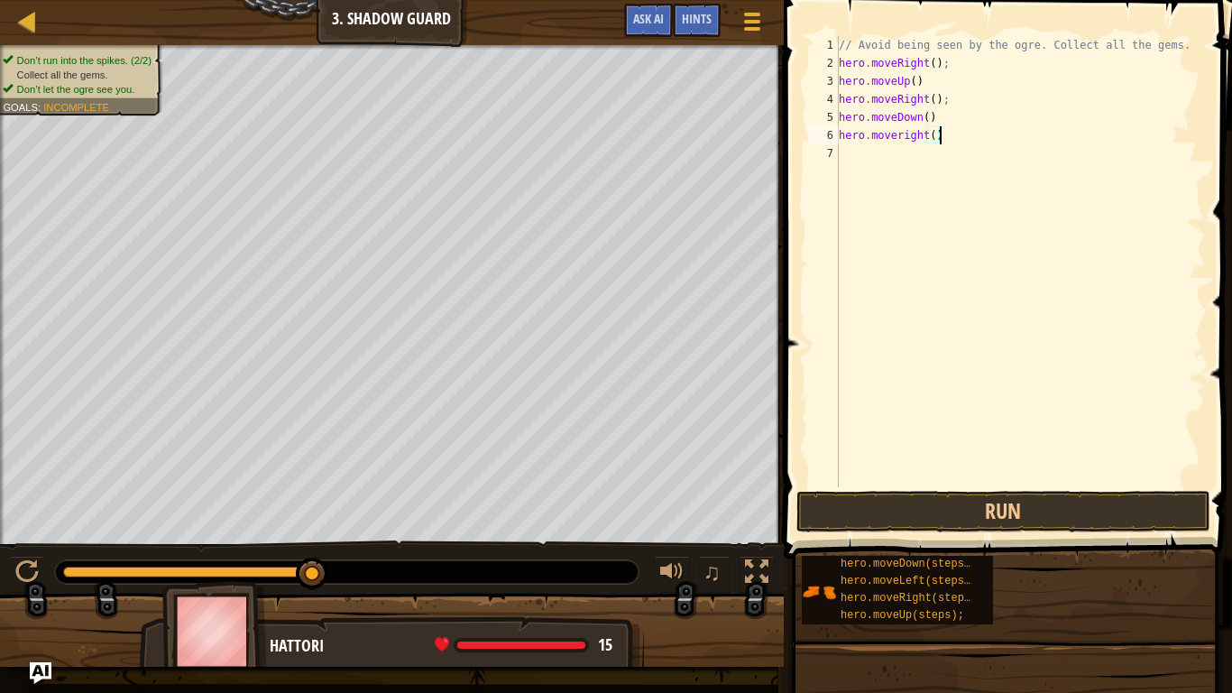
scroll to position [8, 14]
click at [885, 505] on button "Run" at bounding box center [1003, 511] width 414 height 41
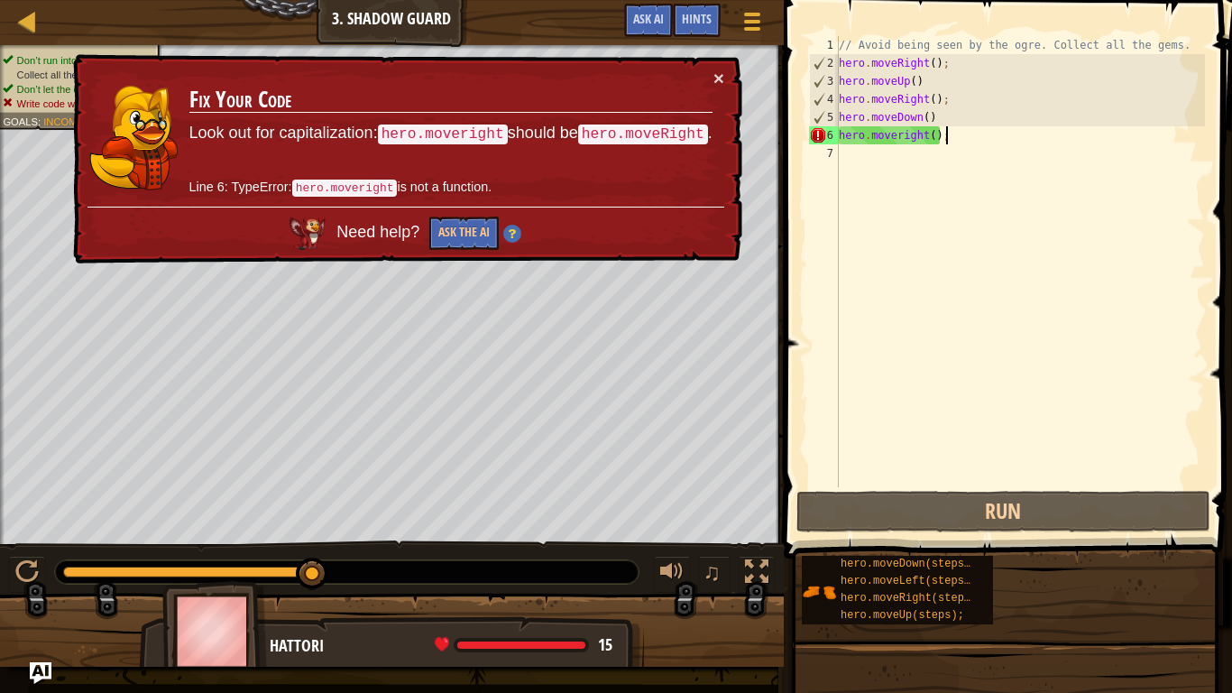
click at [902, 139] on div "// Avoid being seen by the ogre. Collect all the gems. hero . moveRight ( ) ; h…" at bounding box center [1020, 279] width 370 height 487
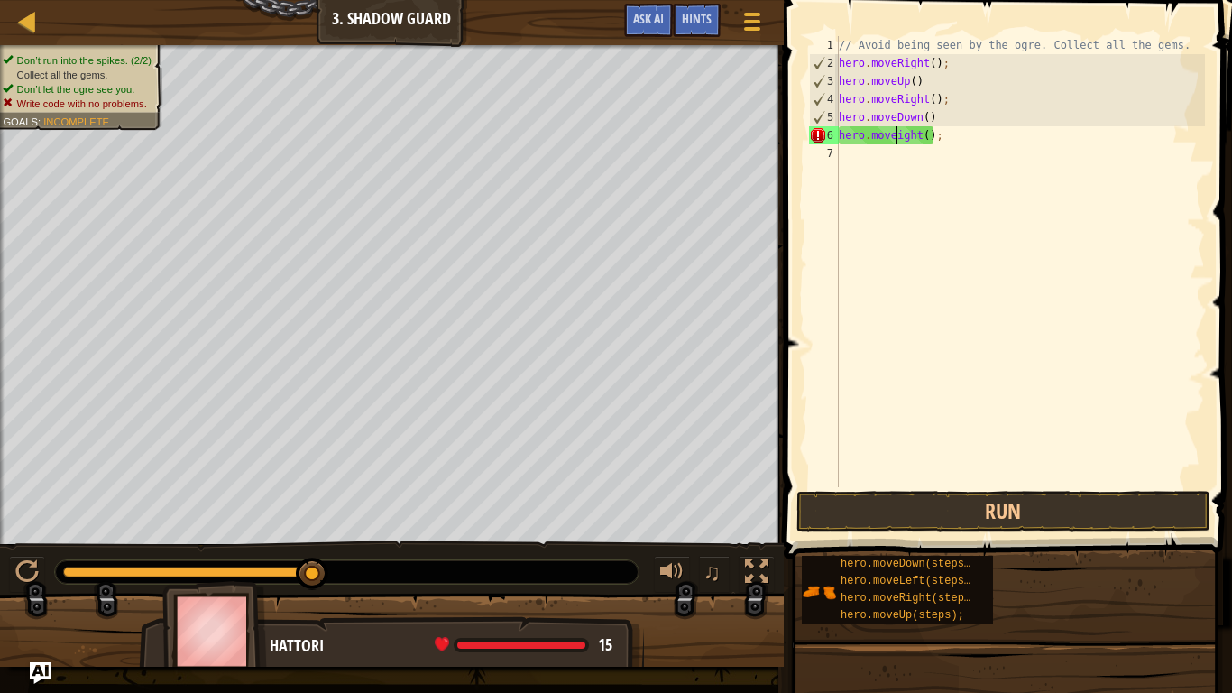
scroll to position [8, 9]
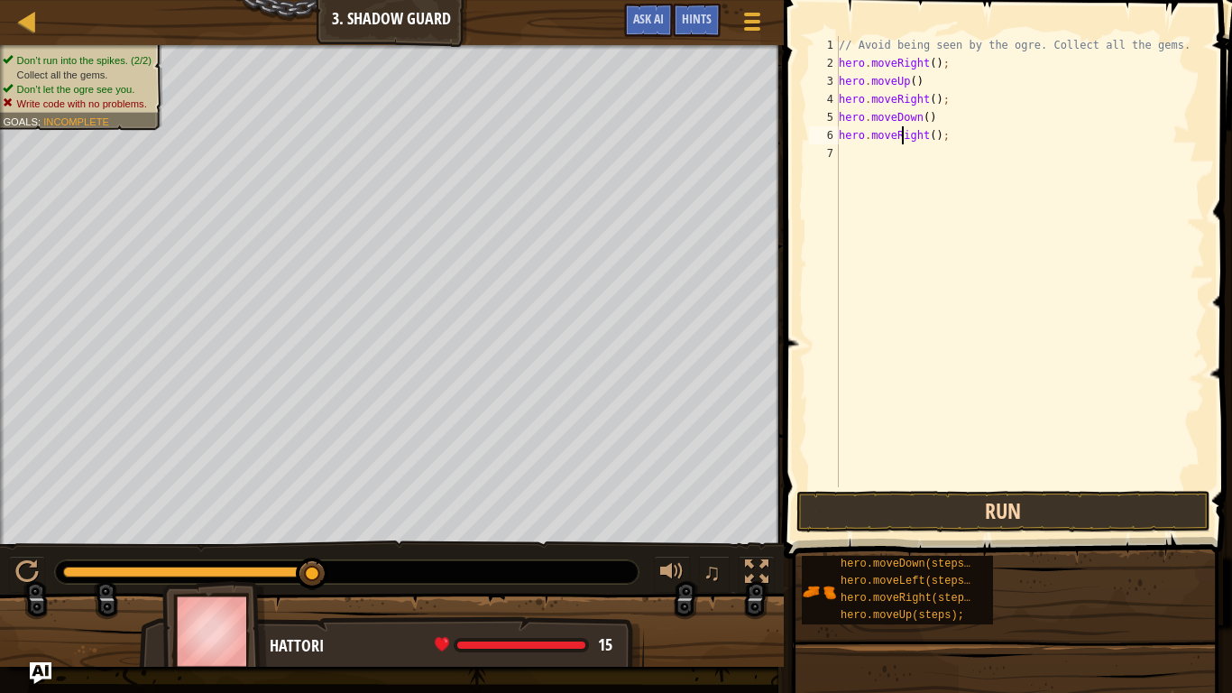
type textarea "hero.moveRight();"
click at [956, 519] on button "Run" at bounding box center [1003, 511] width 414 height 41
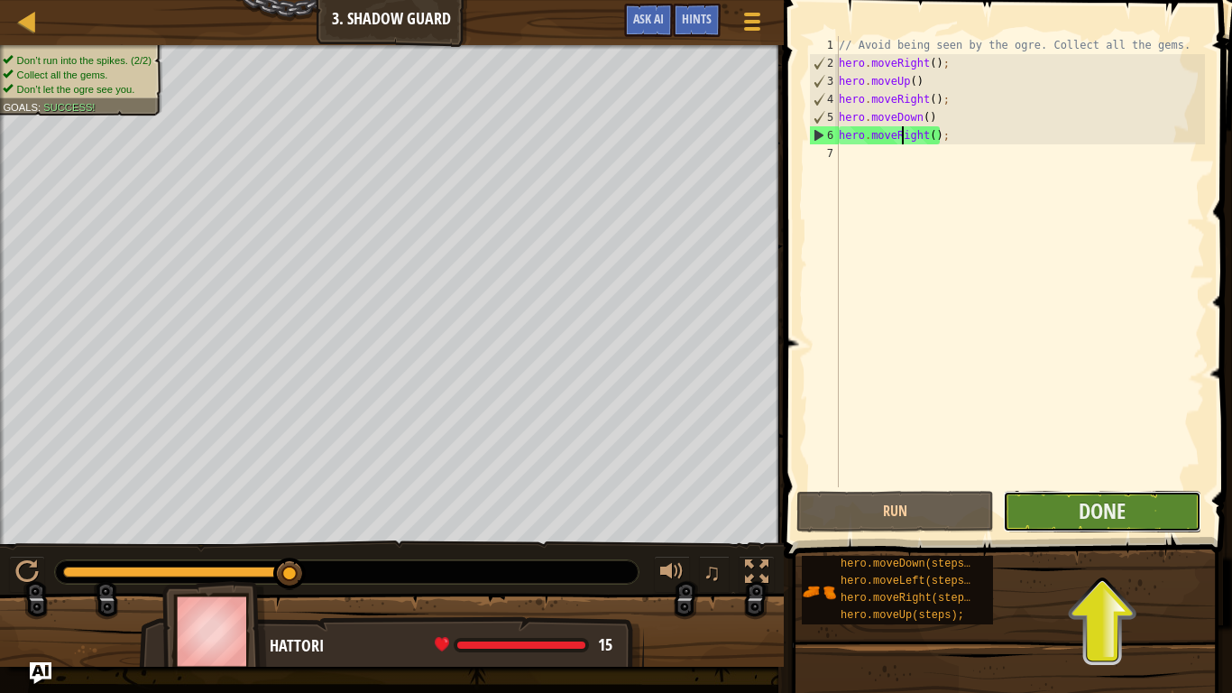
click at [1048, 510] on button "Done" at bounding box center [1102, 511] width 198 height 41
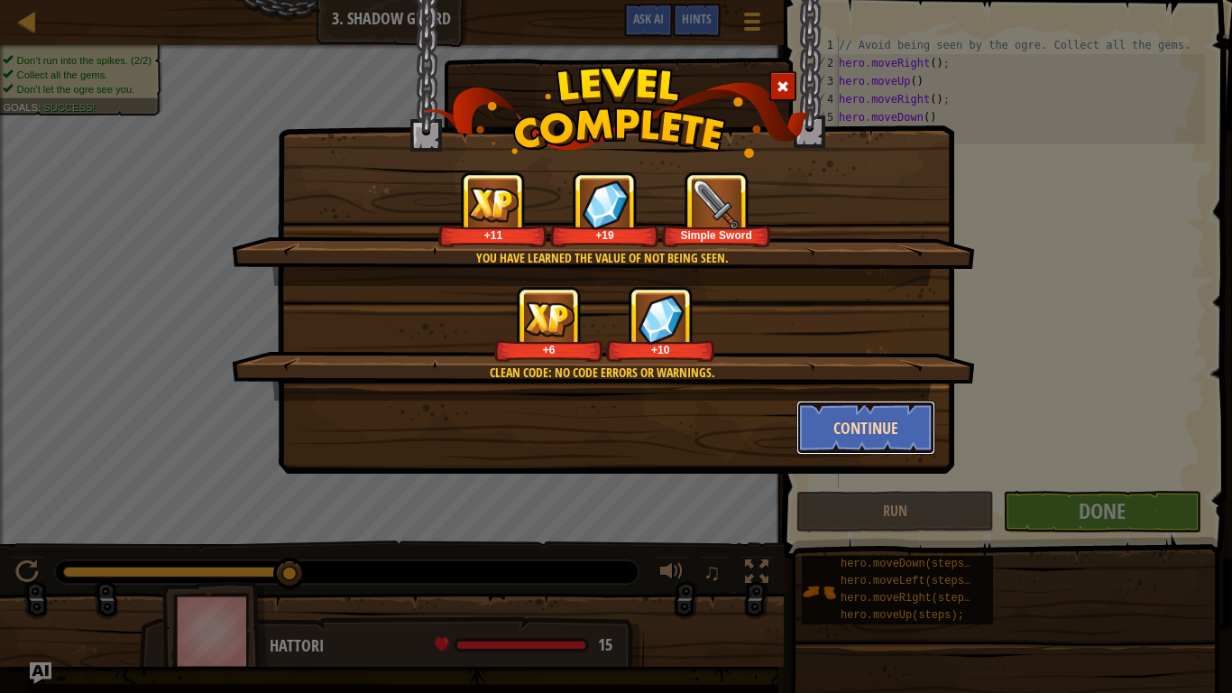
click at [850, 442] on button "Continue" at bounding box center [866, 427] width 140 height 54
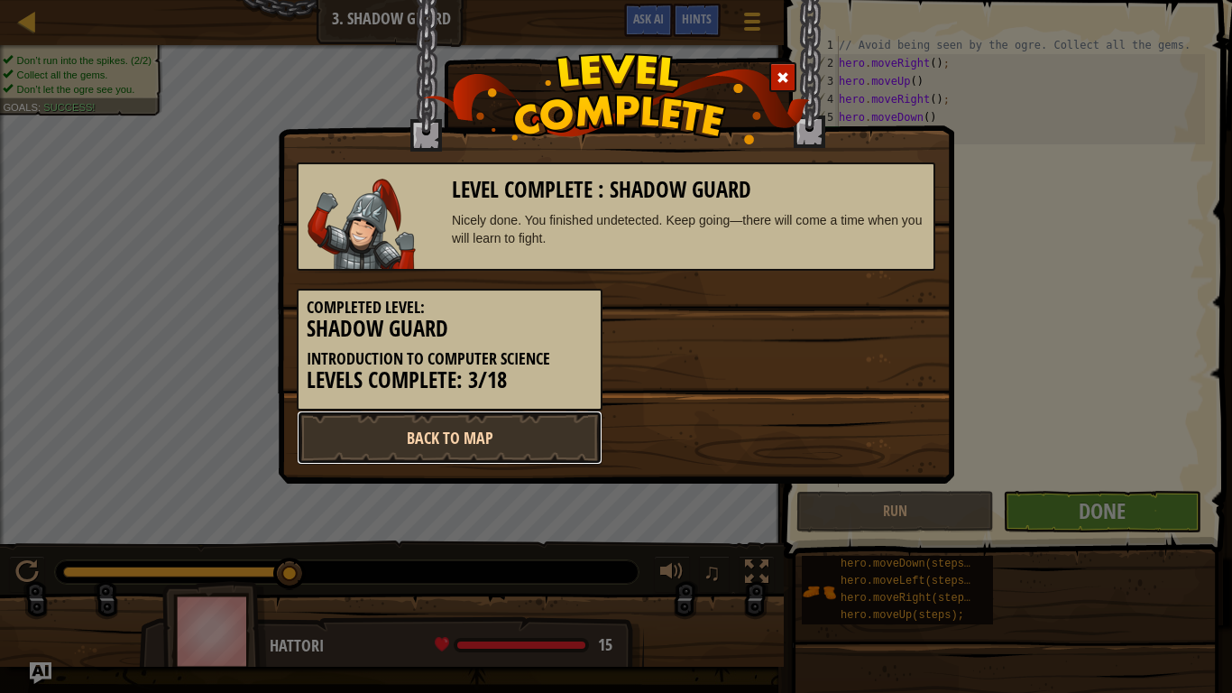
click at [518, 435] on link "Back to Map" at bounding box center [450, 437] width 306 height 54
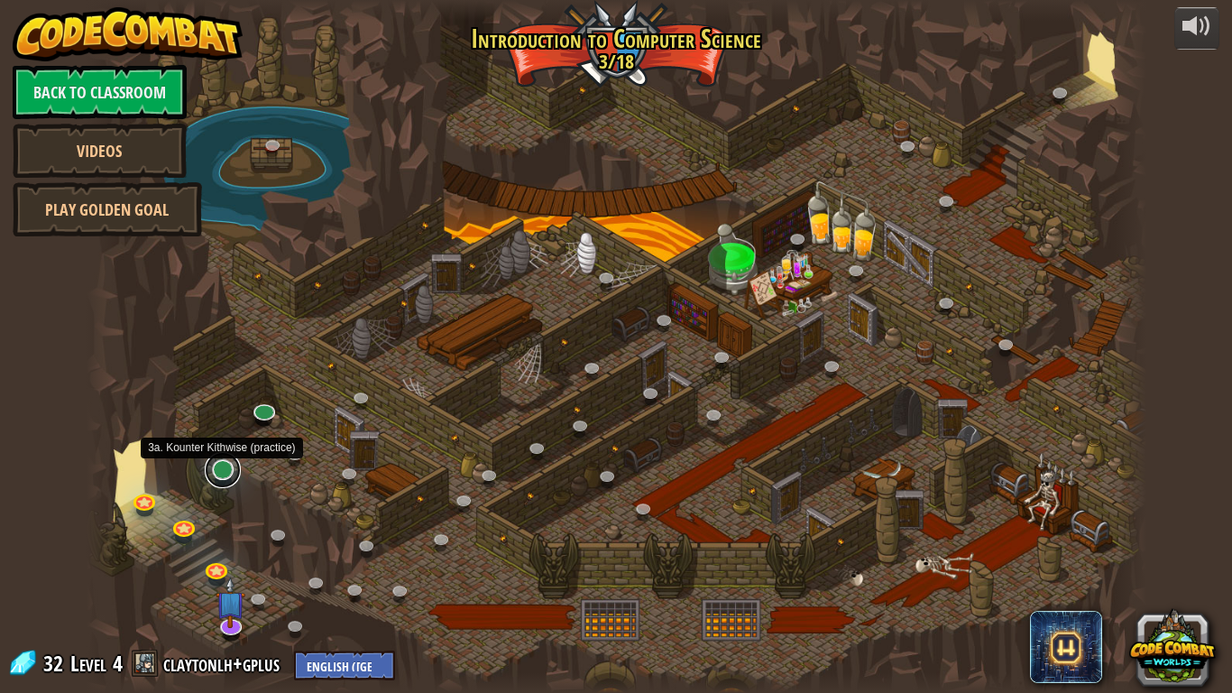
click at [224, 474] on link at bounding box center [223, 470] width 36 height 36
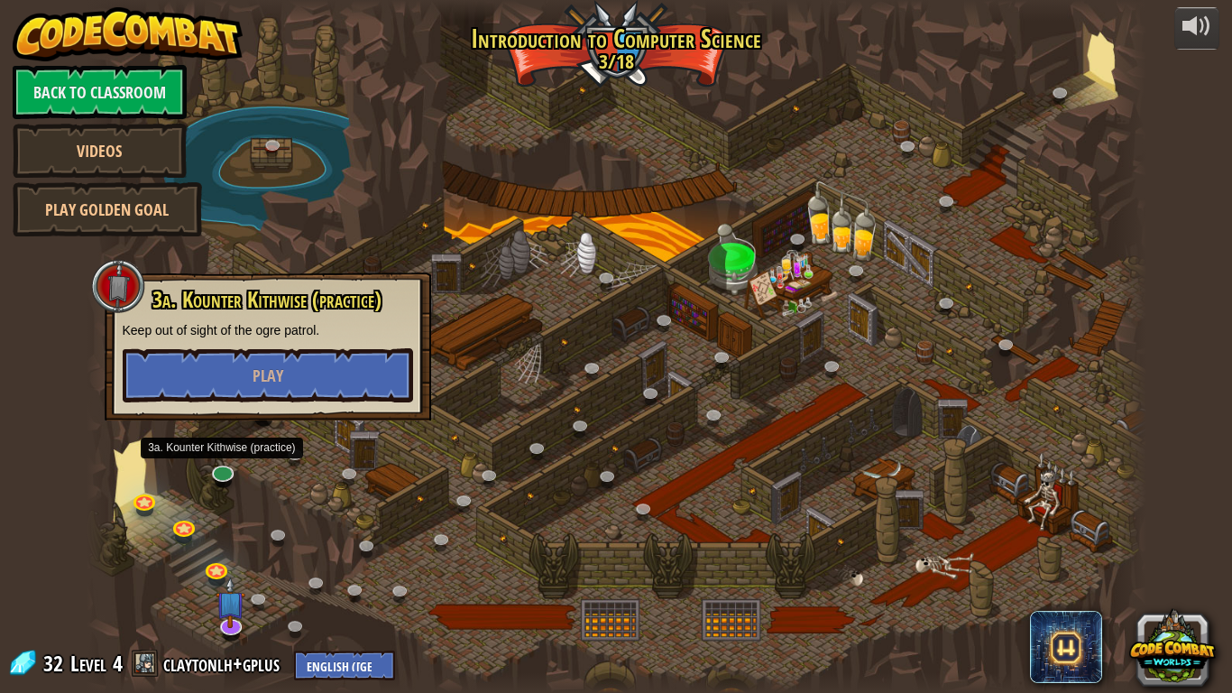
click at [239, 570] on img at bounding box center [231, 601] width 30 height 51
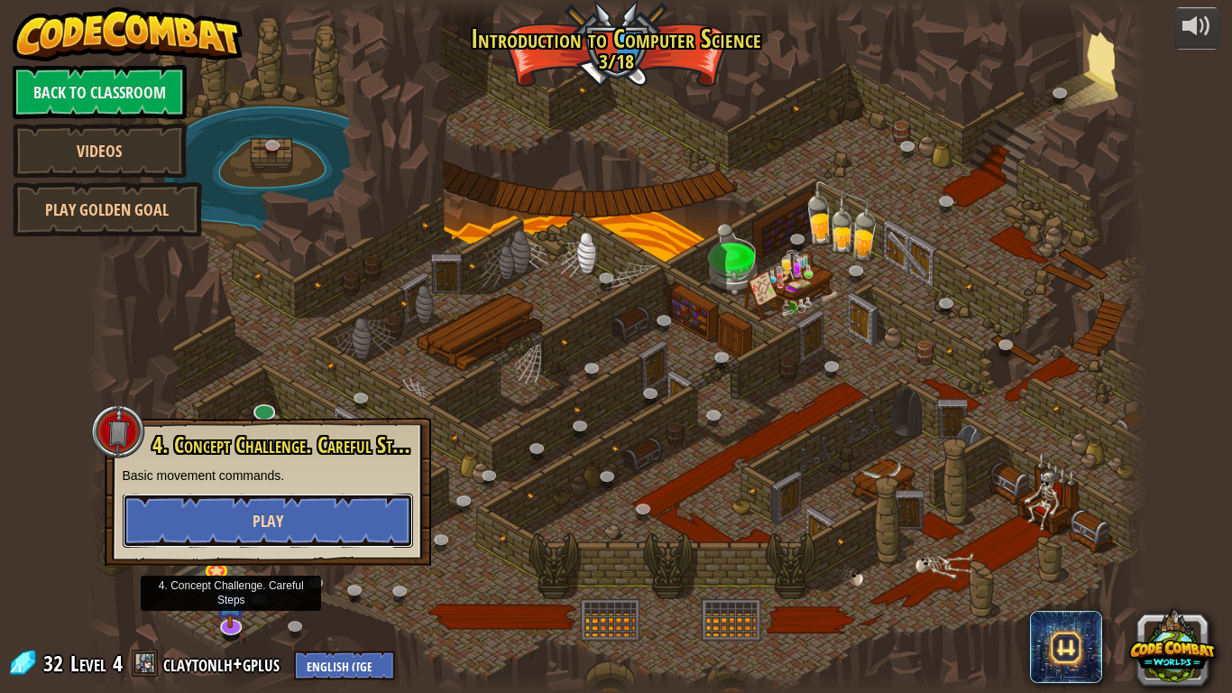
click at [299, 499] on button "Play" at bounding box center [268, 520] width 290 height 54
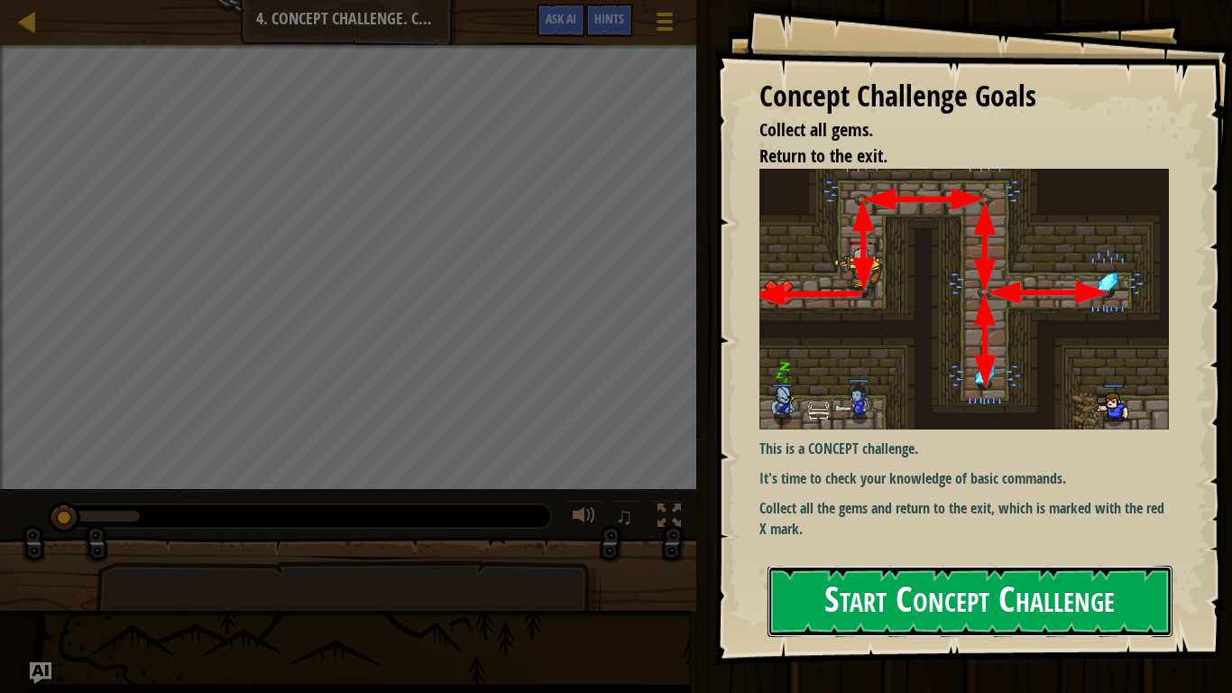
click at [872, 570] on button "Start Concept Challenge" at bounding box center [969, 600] width 405 height 71
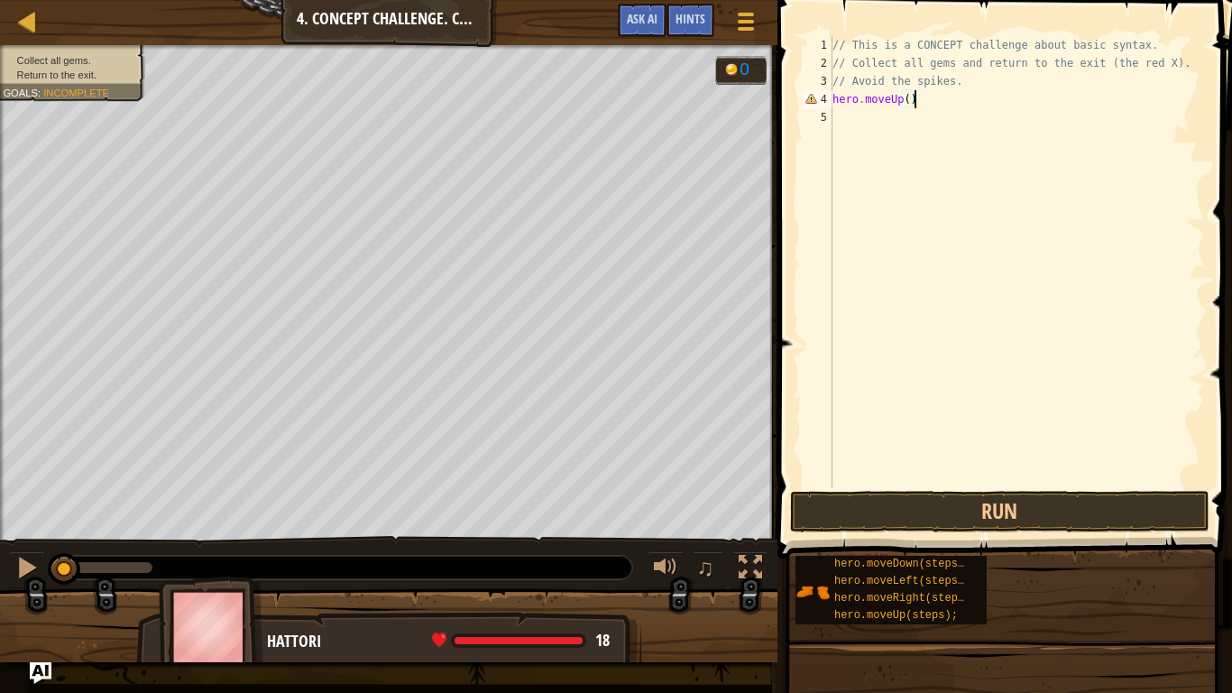
scroll to position [8, 11]
type textarea "hero.moveUp()"
click at [917, 509] on button "Run" at bounding box center [1000, 511] width 420 height 41
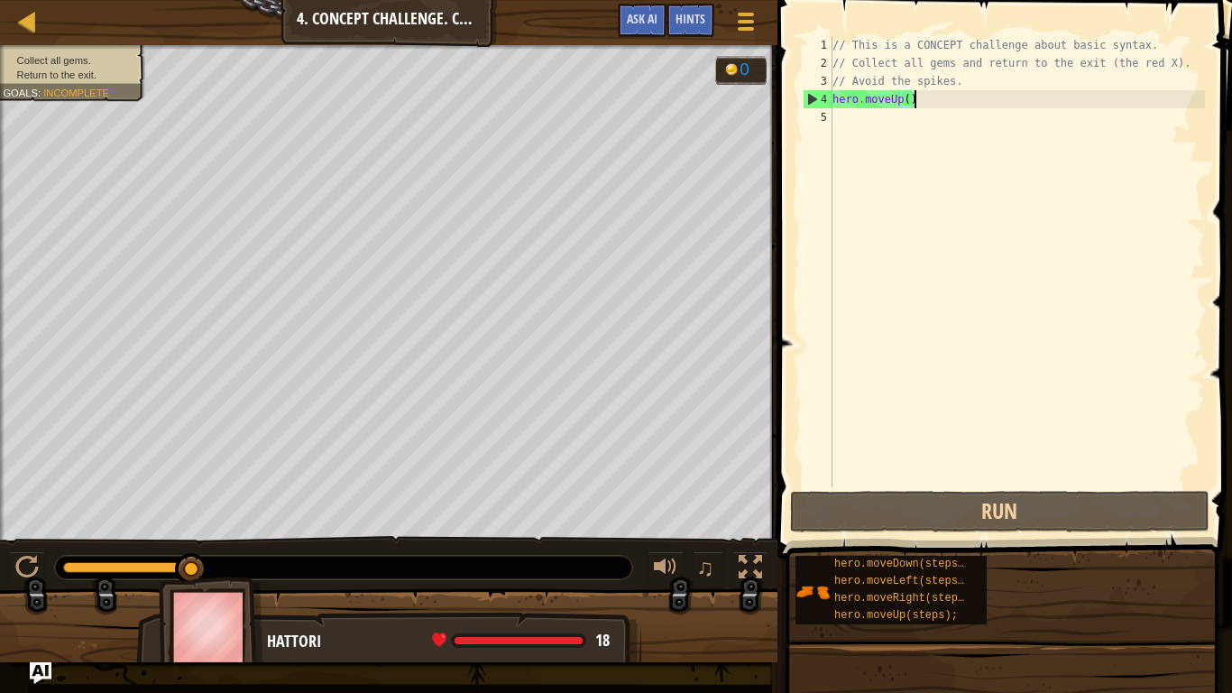
click at [839, 123] on div "// This is a CONCEPT challenge about basic syntax. // Collect all gems and retu…" at bounding box center [1017, 279] width 376 height 487
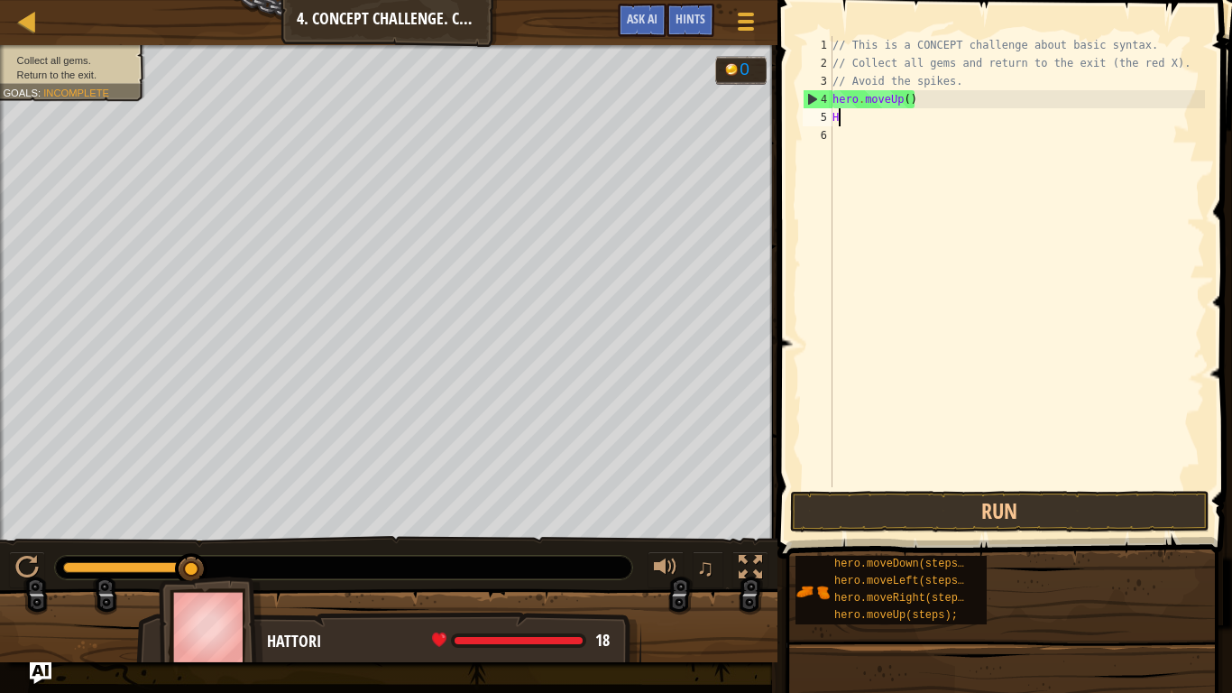
scroll to position [8, 1]
type textarea "H"
type textarea "hero.moveRight();"
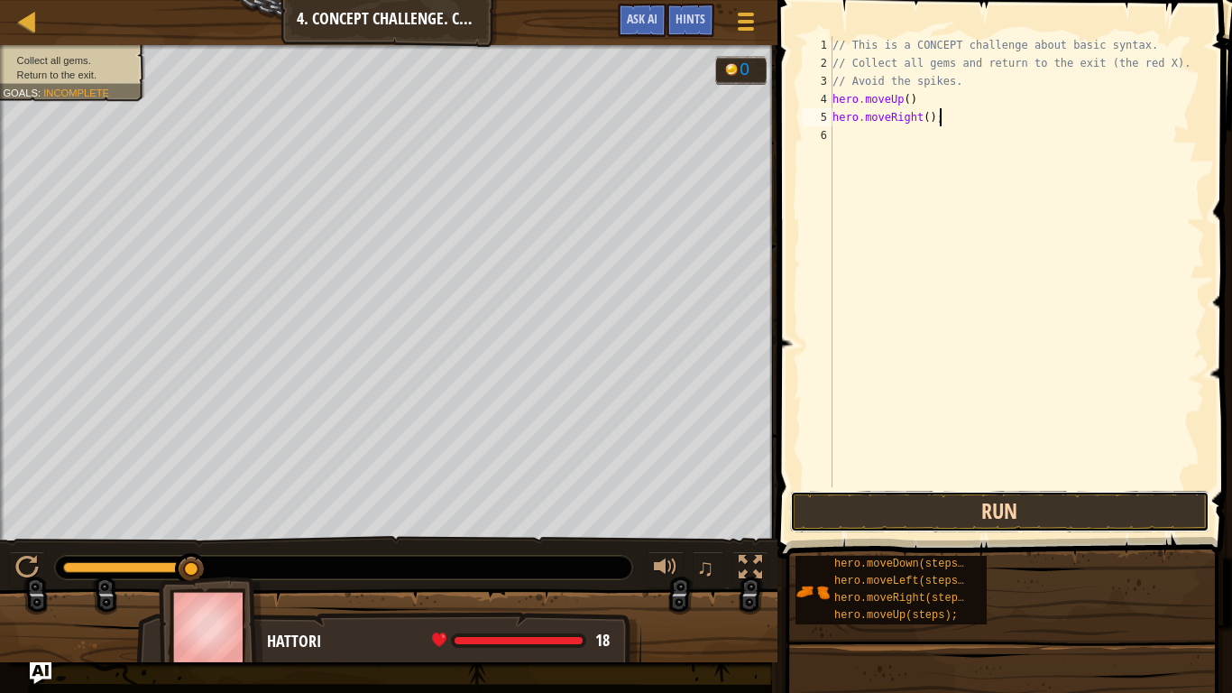
click at [832, 498] on button "Run" at bounding box center [1000, 511] width 420 height 41
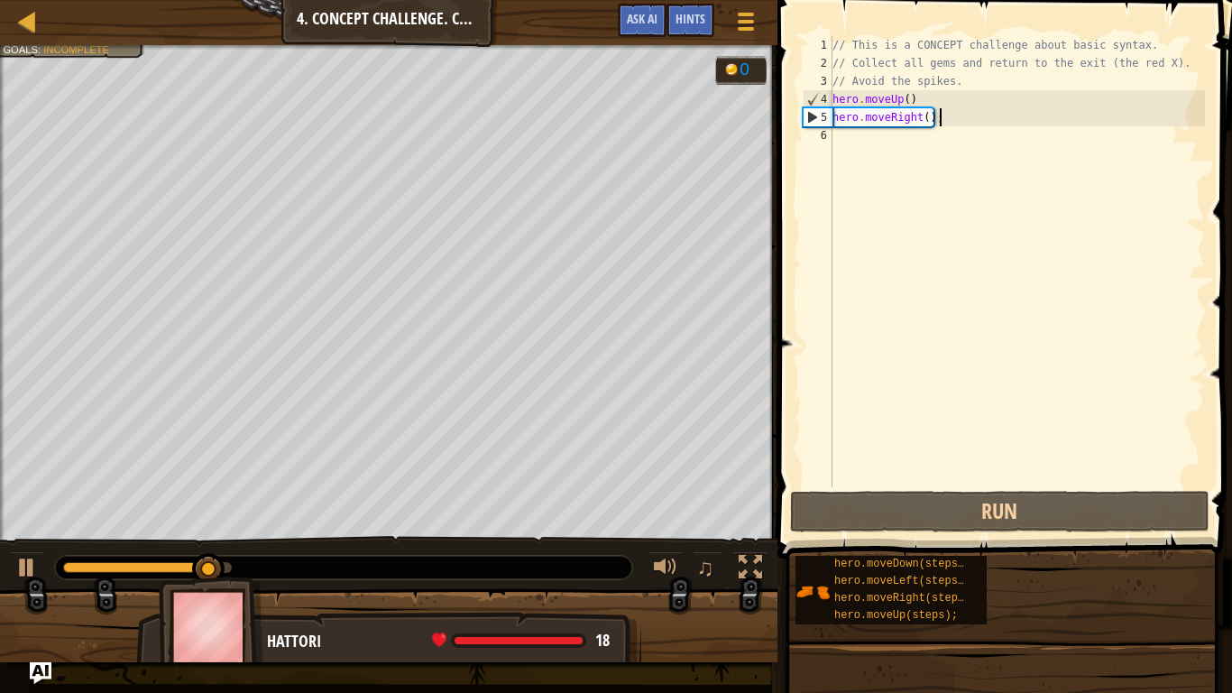
click at [860, 140] on div "// This is a CONCEPT challenge about basic syntax. // Collect all gems and retu…" at bounding box center [1017, 279] width 376 height 487
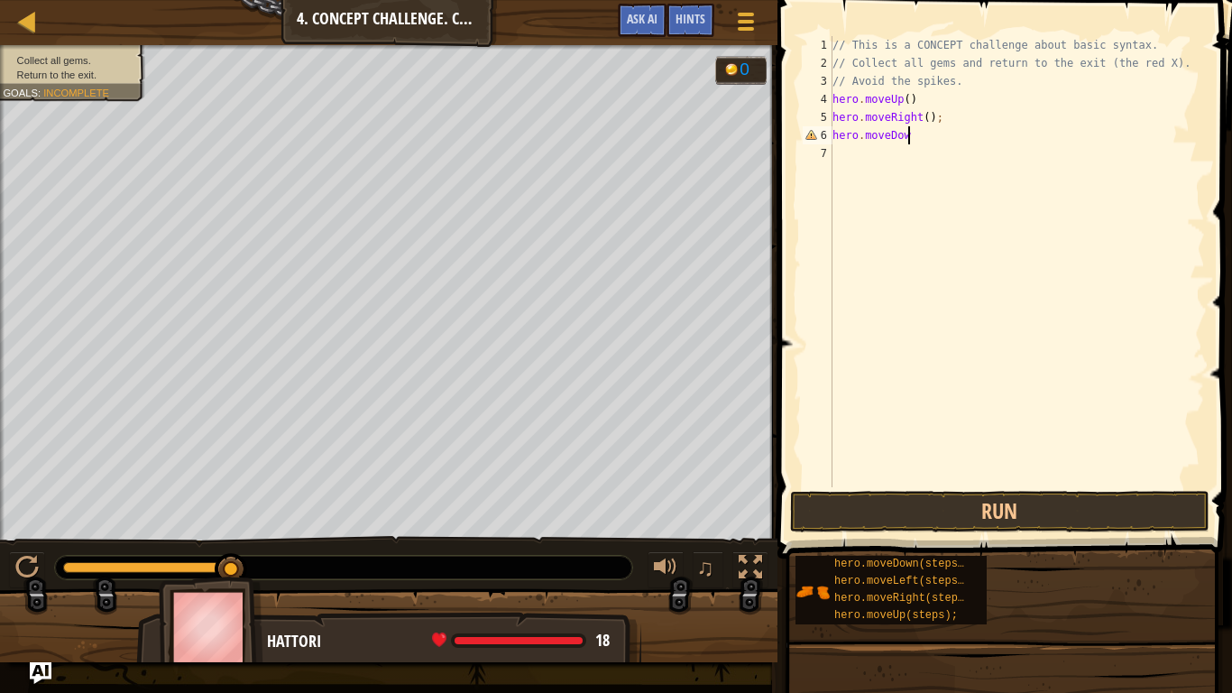
scroll to position [8, 11]
type textarea "hero.moveDown()"
click at [838, 156] on div "// This is a CONCEPT challenge about basic syntax. // Collect all gems and retu…" at bounding box center [1017, 279] width 376 height 487
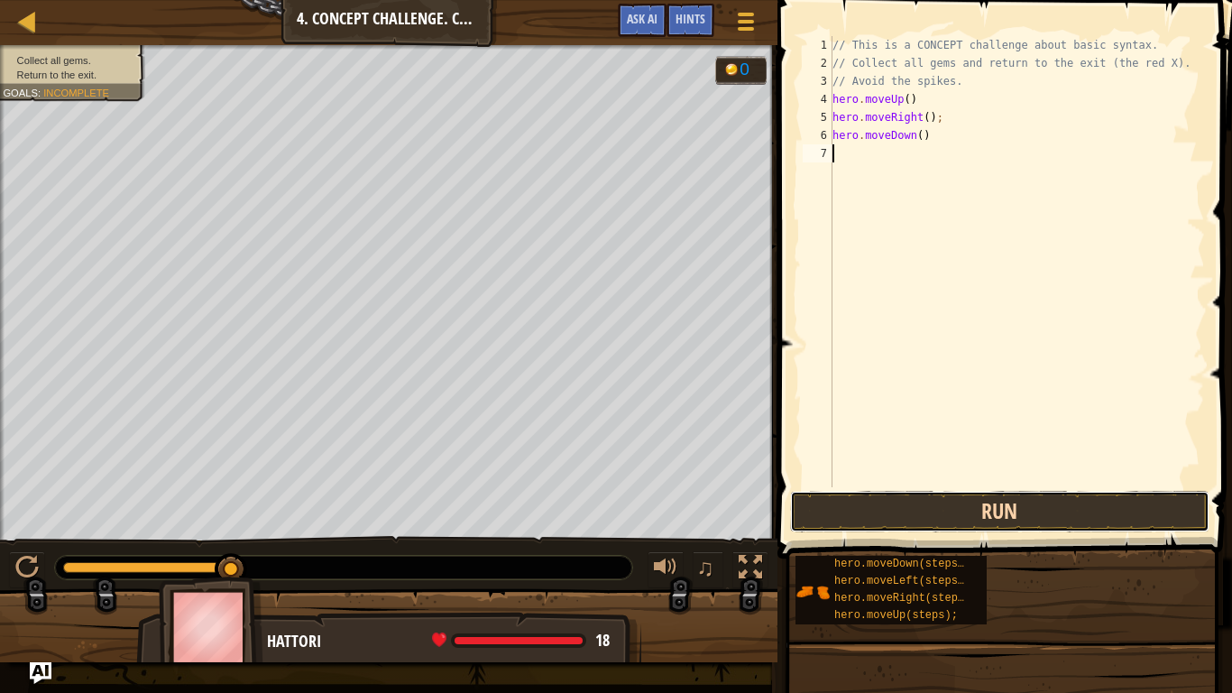
click at [896, 514] on button "Run" at bounding box center [1000, 511] width 420 height 41
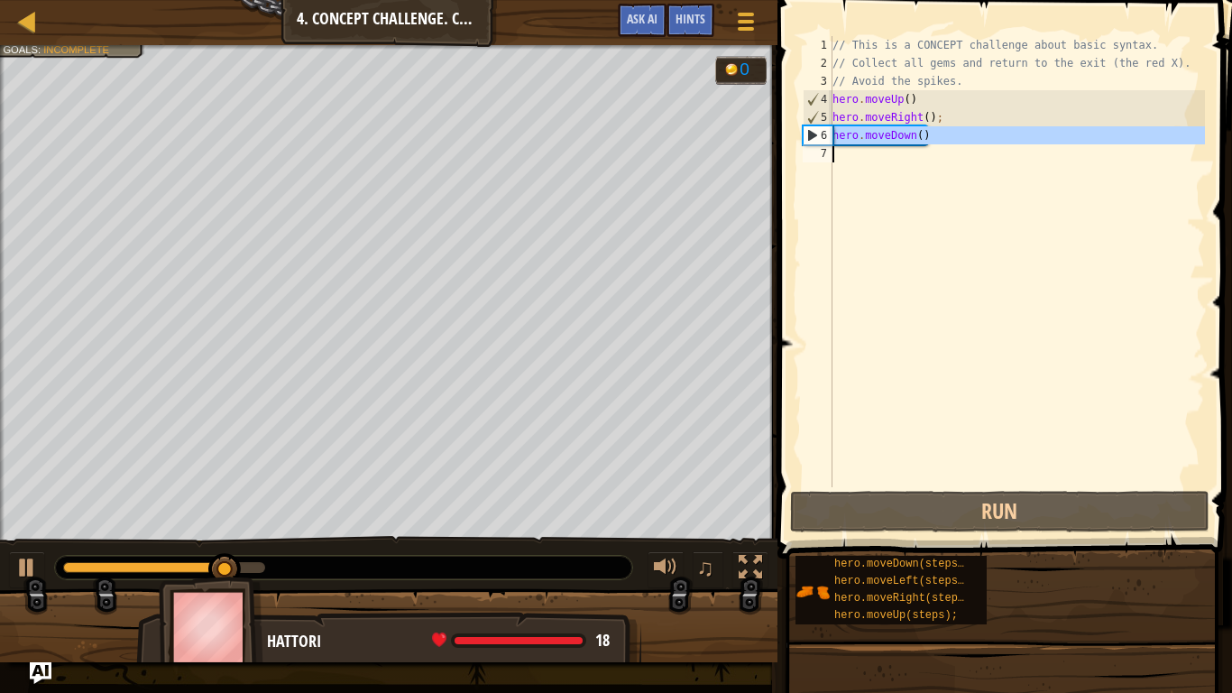
drag, startPoint x: 834, startPoint y: 133, endPoint x: 947, endPoint y: 141, distance: 113.0
click at [947, 141] on div "// This is a CONCEPT challenge about basic syntax. // Collect all gems and retu…" at bounding box center [1017, 279] width 376 height 487
type textarea "hero.moveDown()"
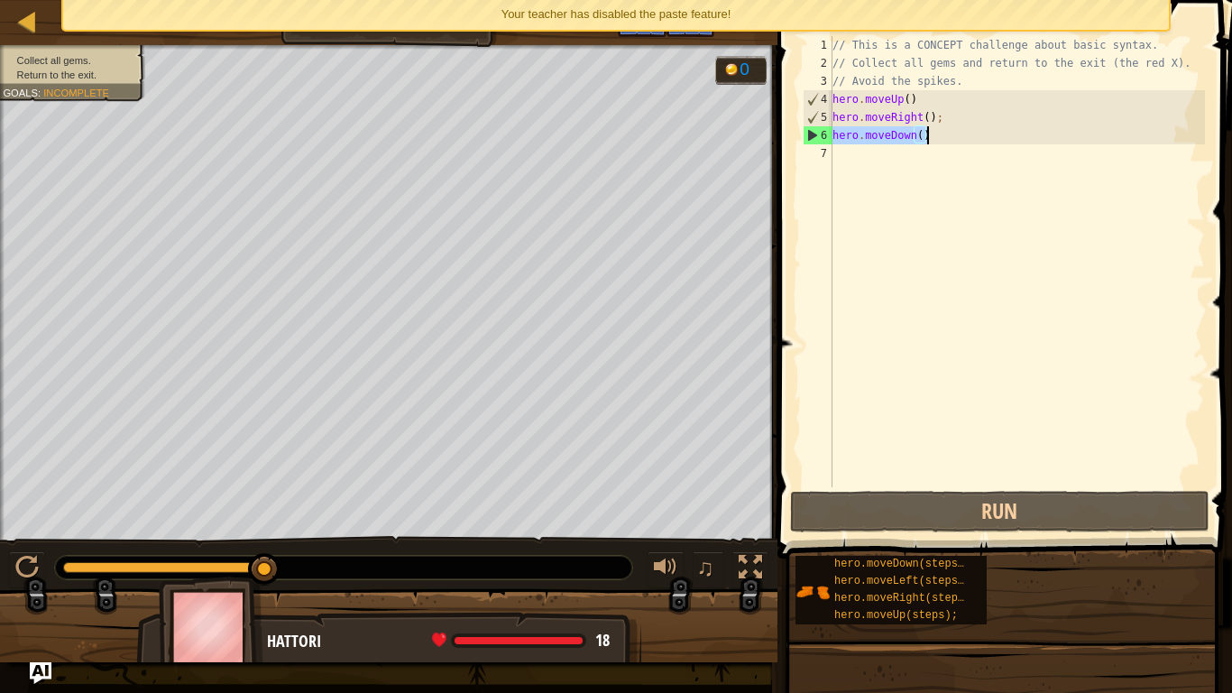
click at [883, 192] on div "// This is a CONCEPT challenge about basic syntax. // Collect all gems and retu…" at bounding box center [1017, 279] width 376 height 487
type textarea "hero.moveDown()"
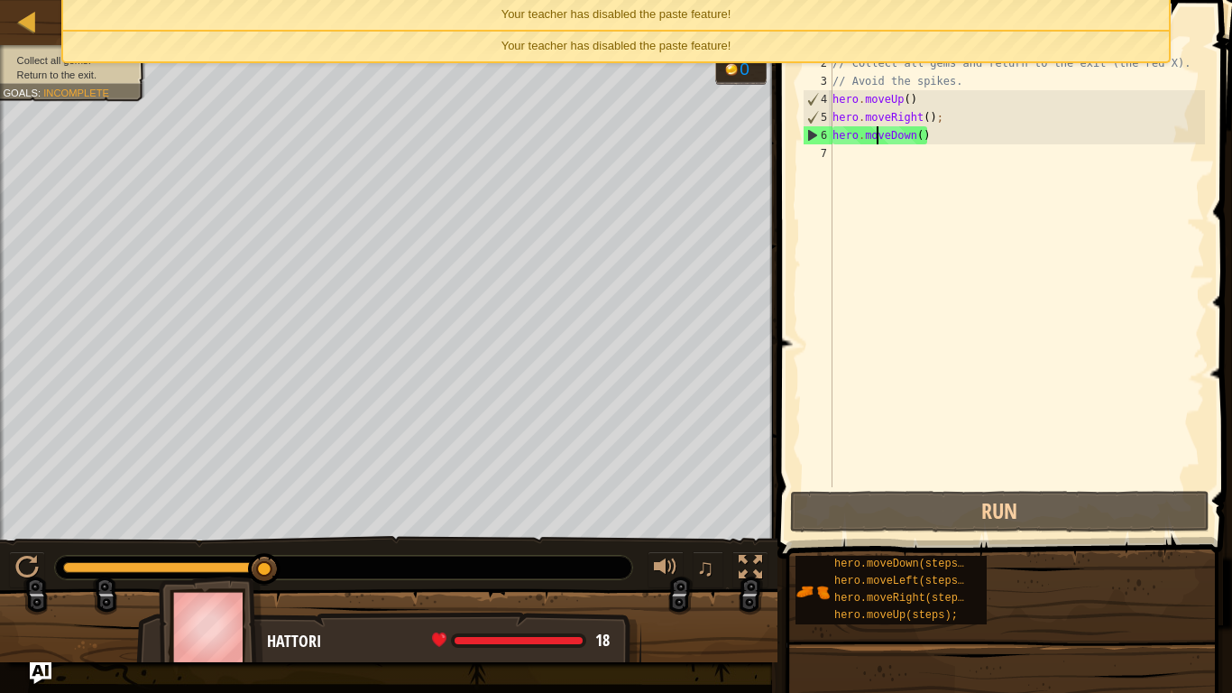
click at [964, 141] on div "// This is a CONCEPT challenge about basic syntax. // Collect all gems and retu…" at bounding box center [1017, 279] width 376 height 487
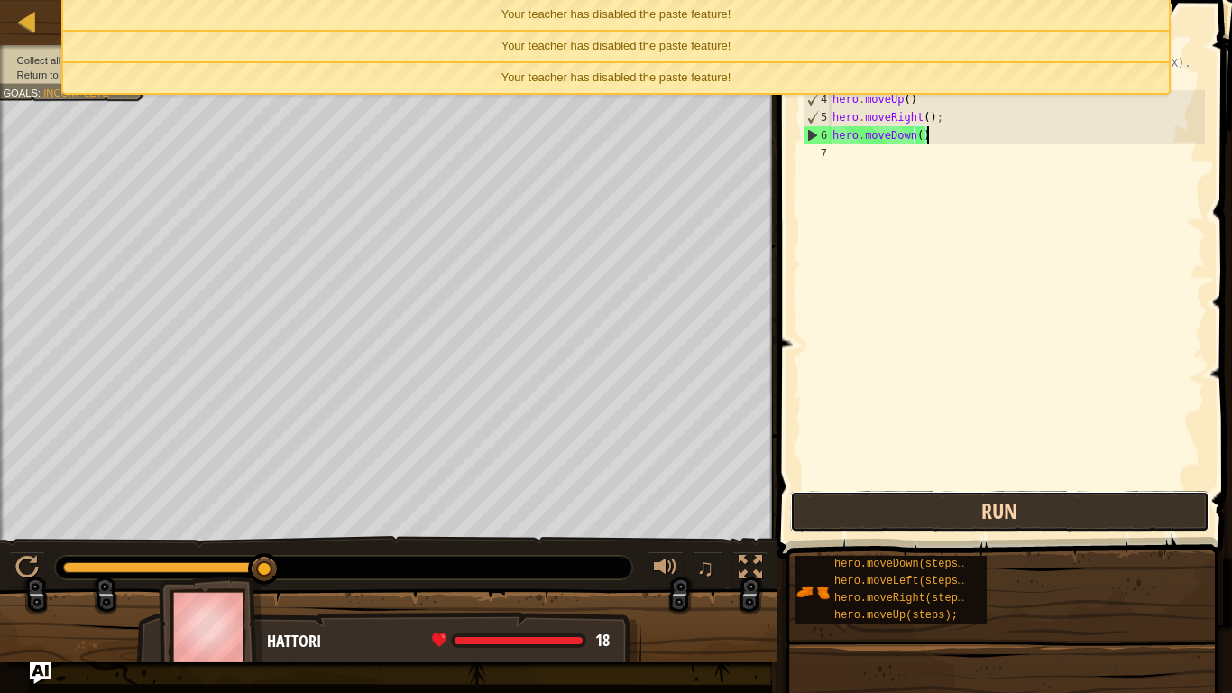
click at [874, 520] on button "Run" at bounding box center [1000, 511] width 420 height 41
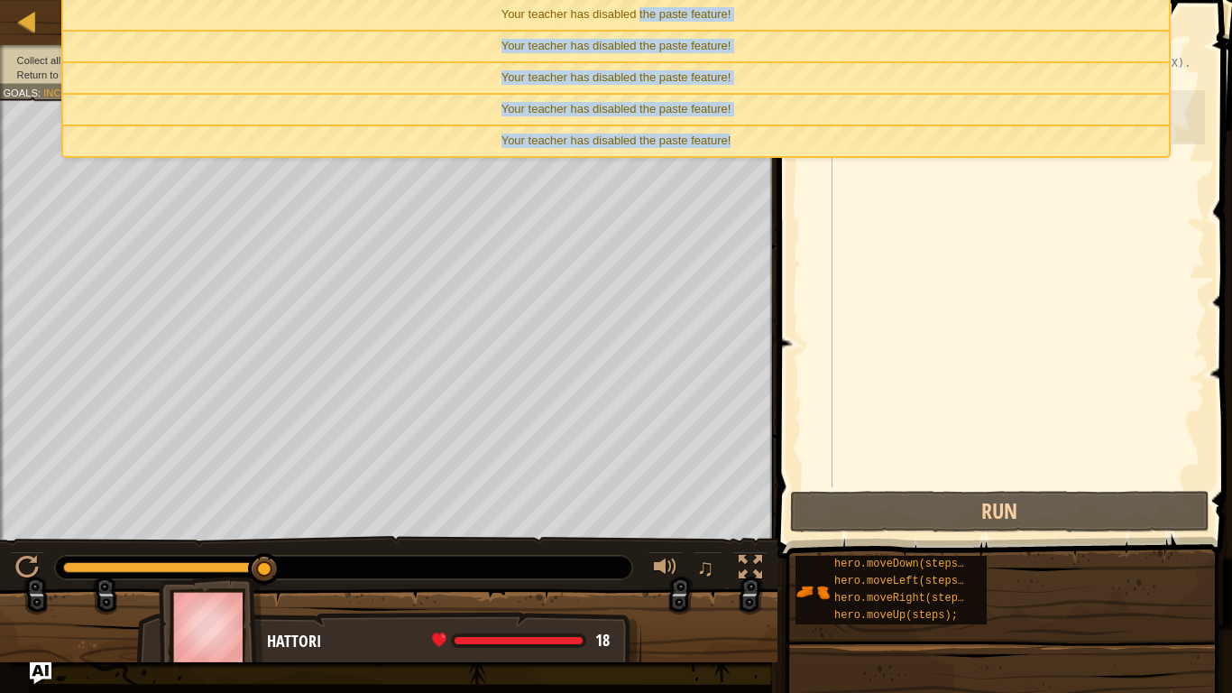
drag, startPoint x: 738, startPoint y: 129, endPoint x: 640, endPoint y: 4, distance: 158.7
click at [640, 4] on ul "Your teacher has disabled the paste feature! Your teacher has disabled the past…" at bounding box center [615, 79] width 1108 height 158
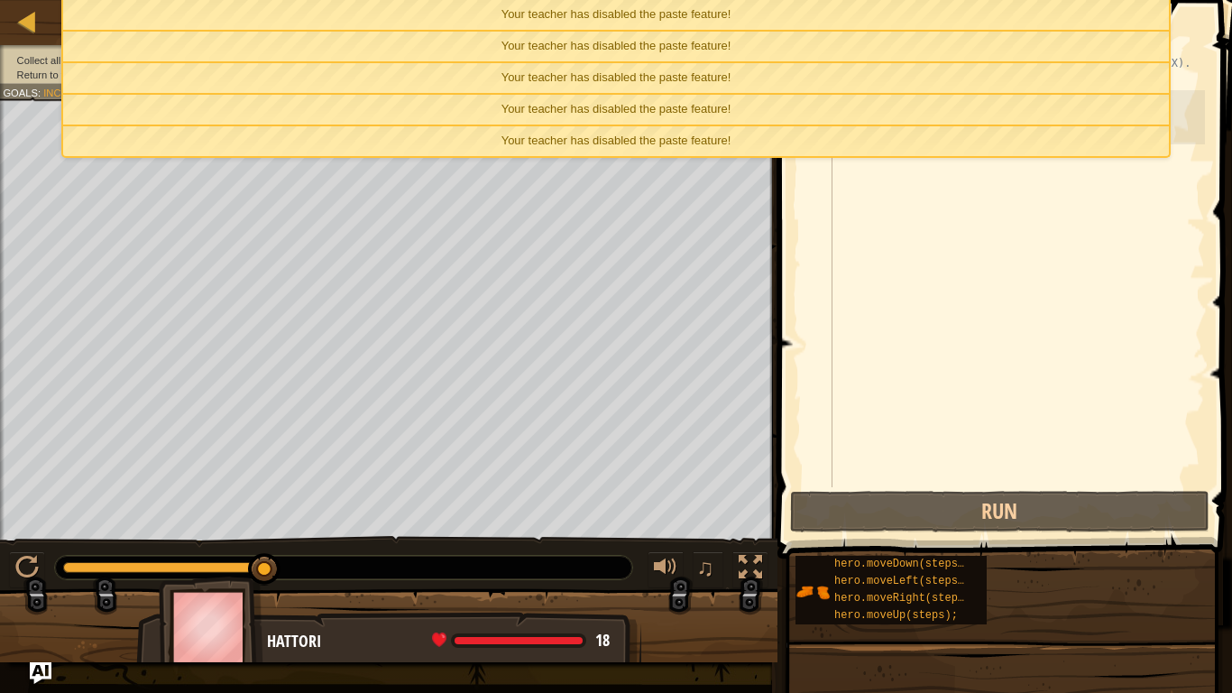
click at [858, 171] on div "// This is a CONCEPT challenge about basic syntax. // Collect all gems and retu…" at bounding box center [1017, 279] width 376 height 487
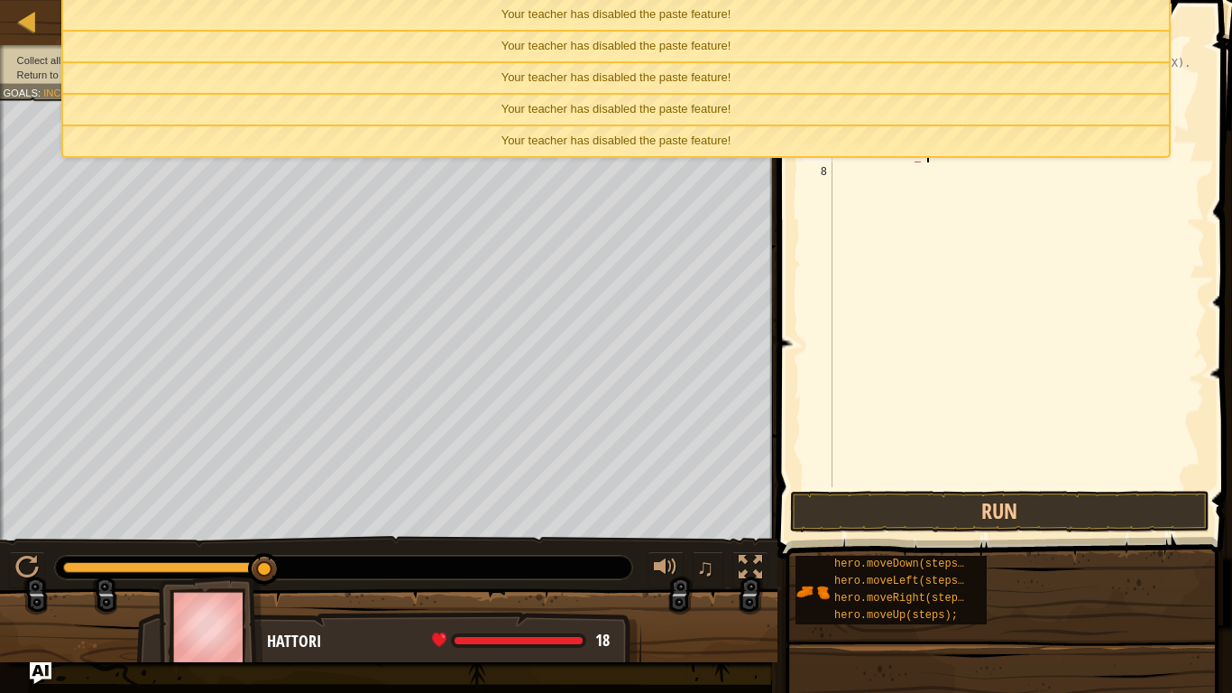
scroll to position [8, 13]
type textarea "hero.modeDown()"
click at [864, 529] on button "Run" at bounding box center [1000, 511] width 420 height 41
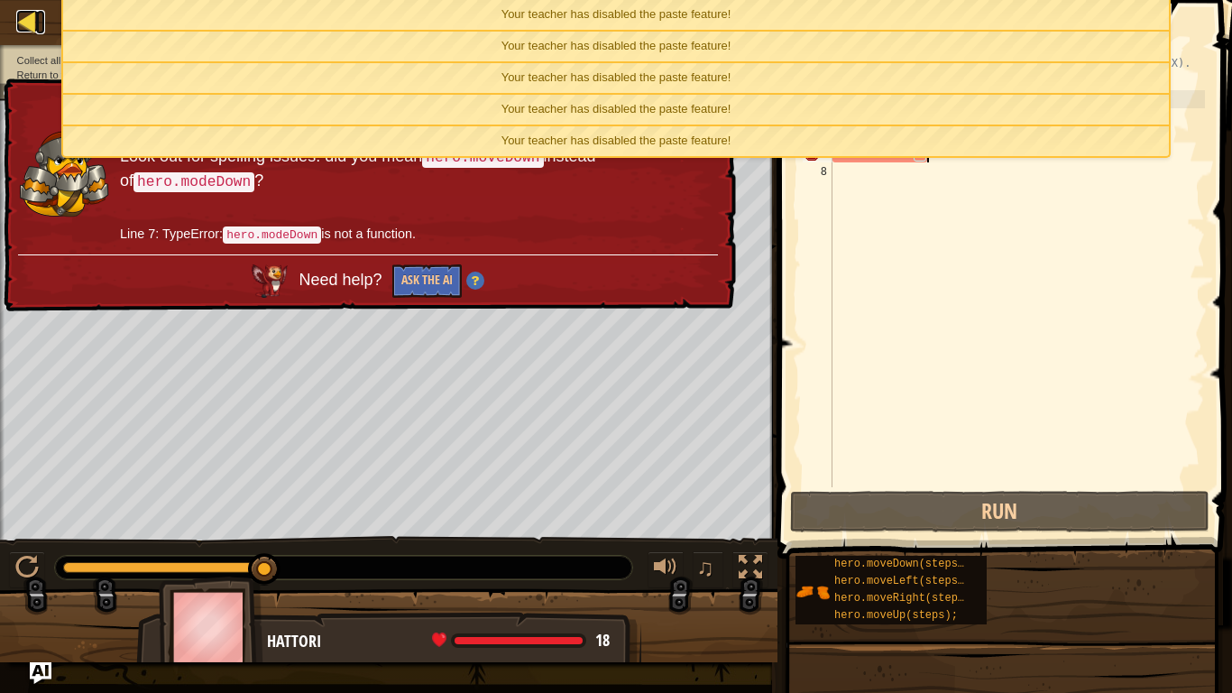
click at [21, 19] on div at bounding box center [27, 21] width 23 height 23
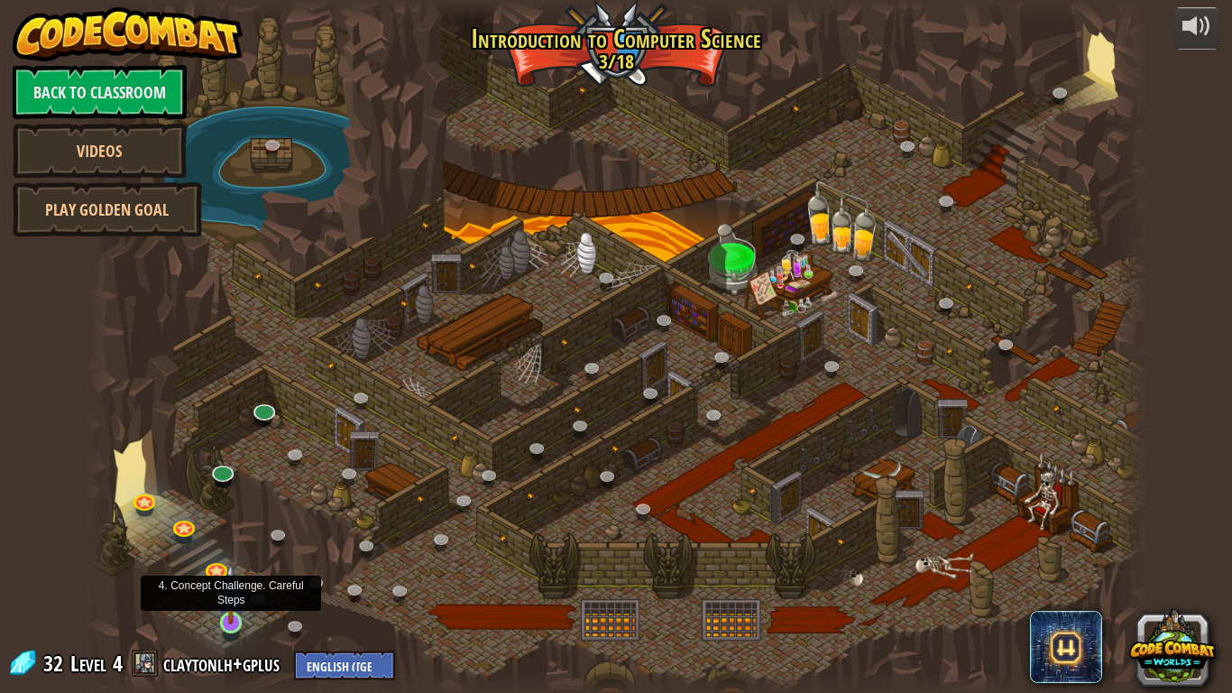
click at [226, 570] on img at bounding box center [230, 593] width 27 height 61
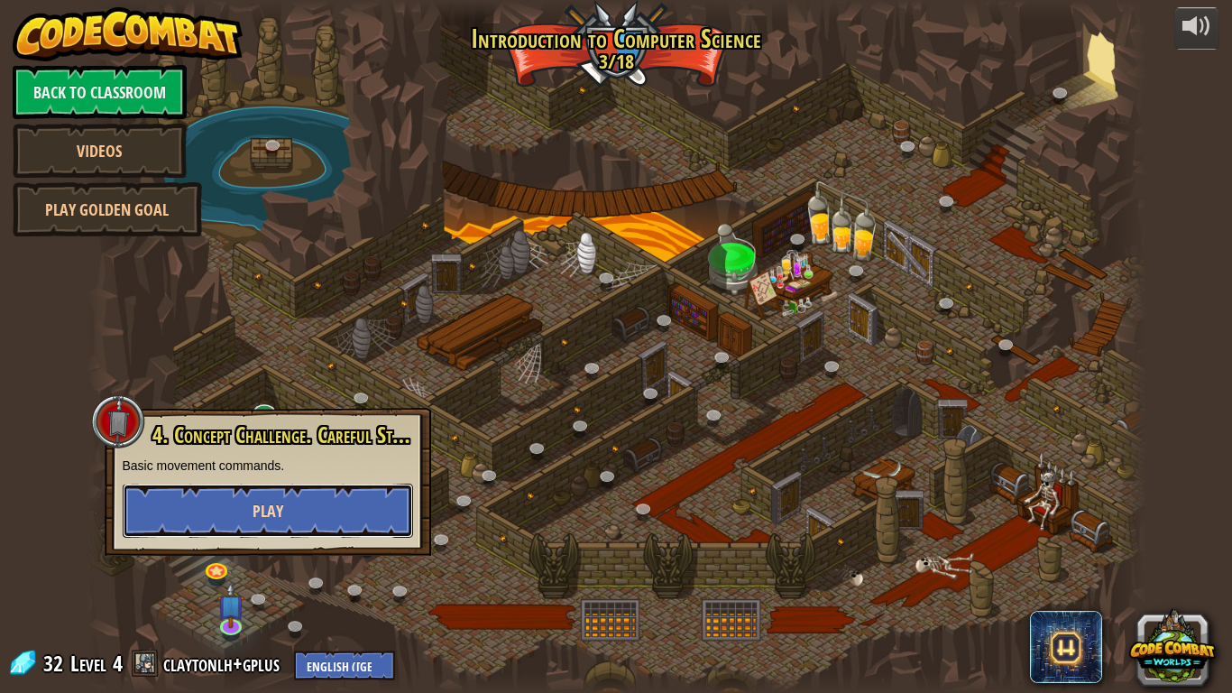
click at [287, 495] on button "Play" at bounding box center [268, 510] width 290 height 54
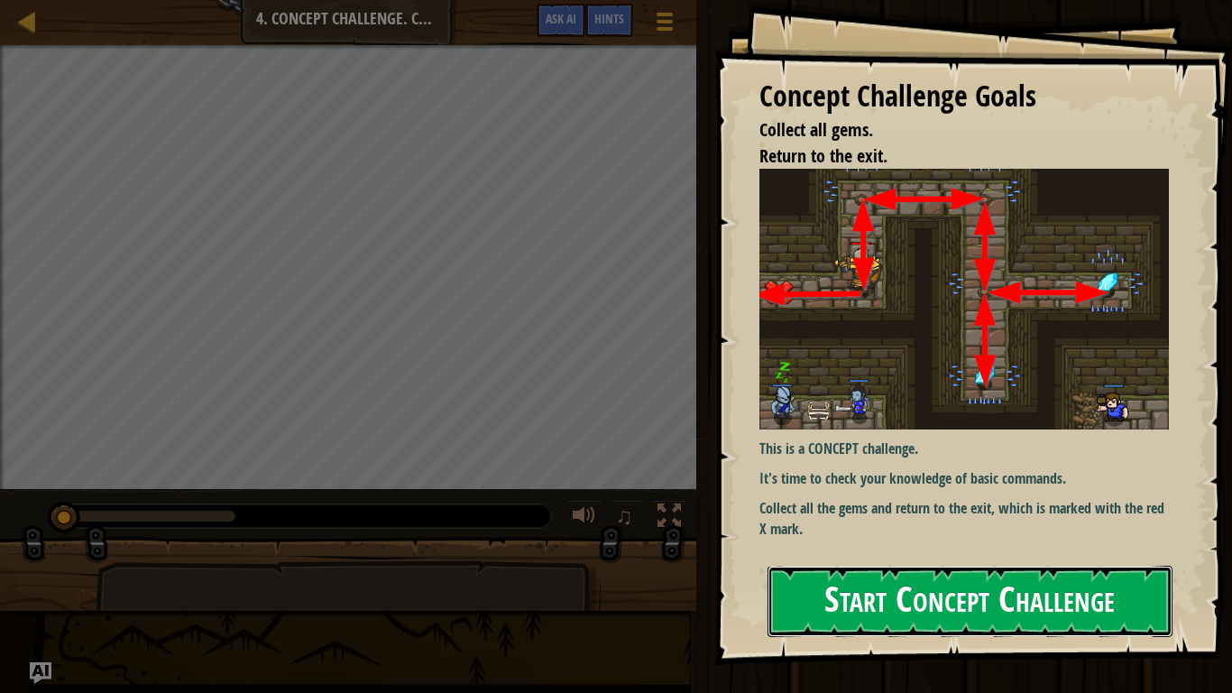
click at [851, 570] on button "Start Concept Challenge" at bounding box center [969, 600] width 405 height 71
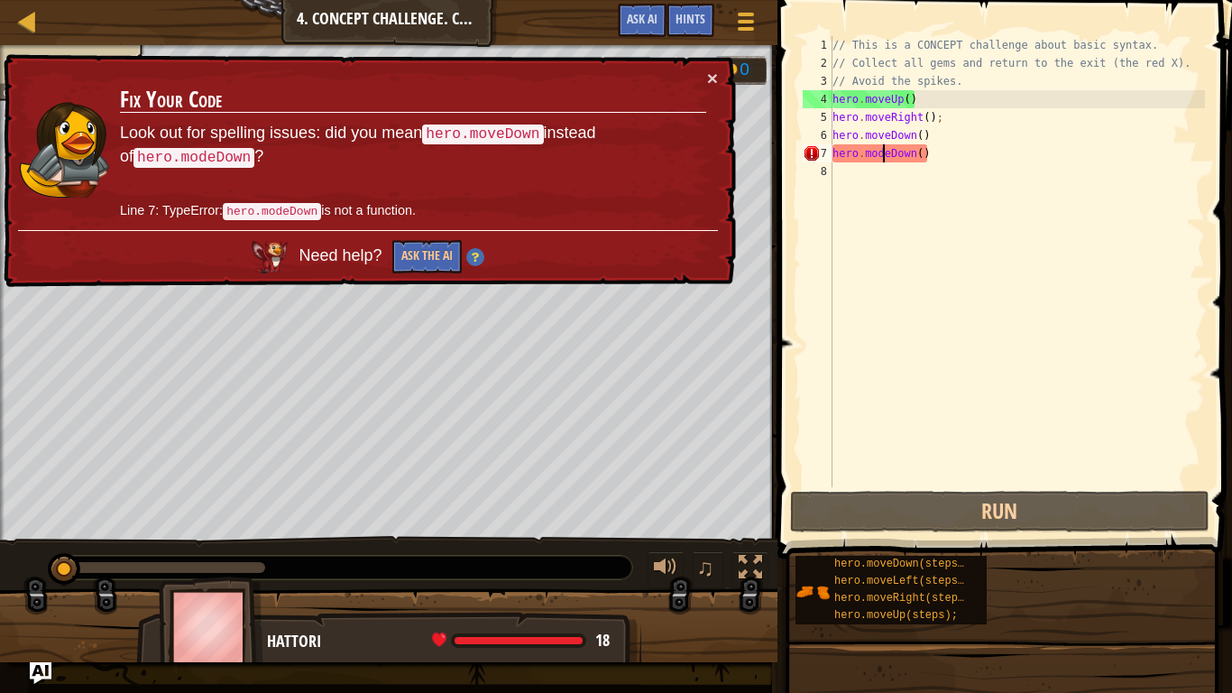
click at [881, 152] on div "// This is a CONCEPT challenge about basic syntax. // Collect all gems and retu…" at bounding box center [1017, 279] width 376 height 487
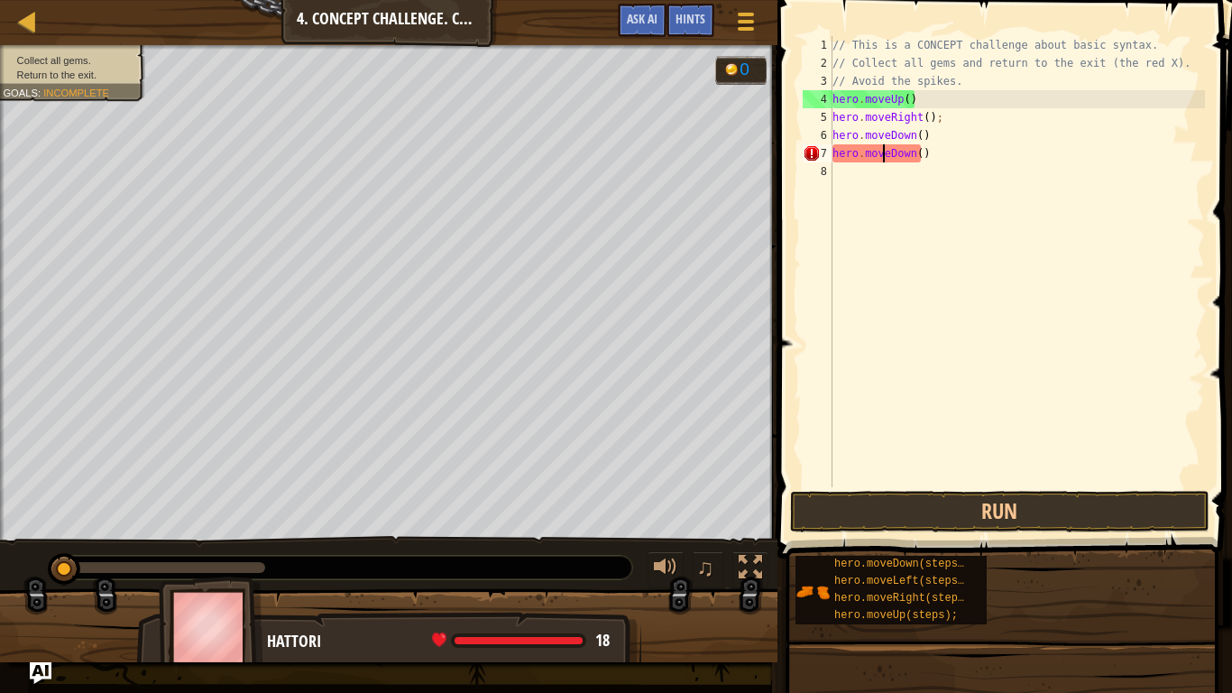
scroll to position [8, 7]
type textarea "hero.moveDown()"
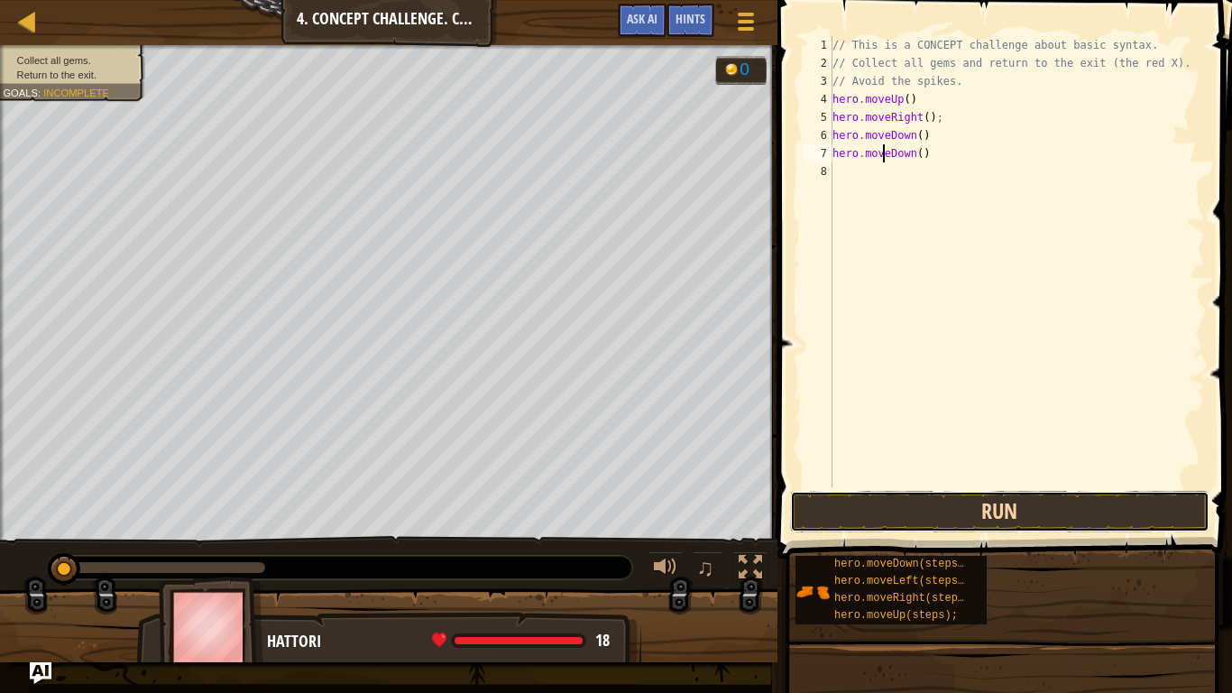
click at [910, 522] on button "Run" at bounding box center [1000, 511] width 420 height 41
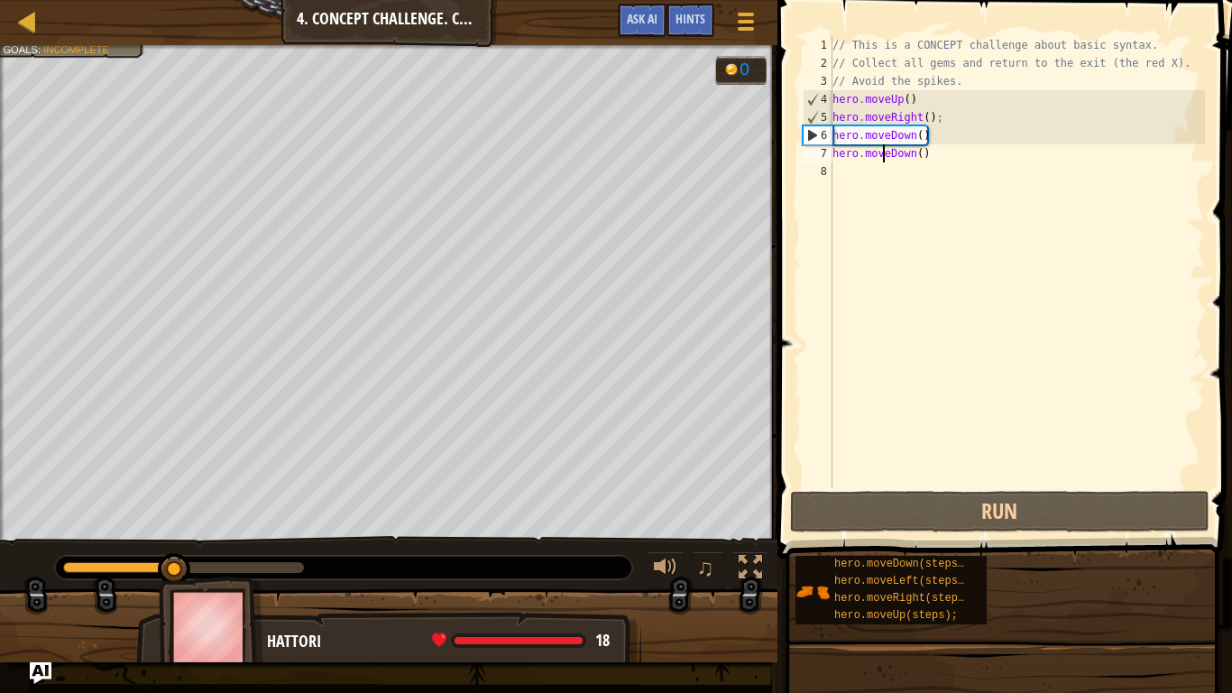
click at [852, 170] on div "// This is a CONCEPT challenge about basic syntax. // Collect all gems and retu…" at bounding box center [1017, 279] width 376 height 487
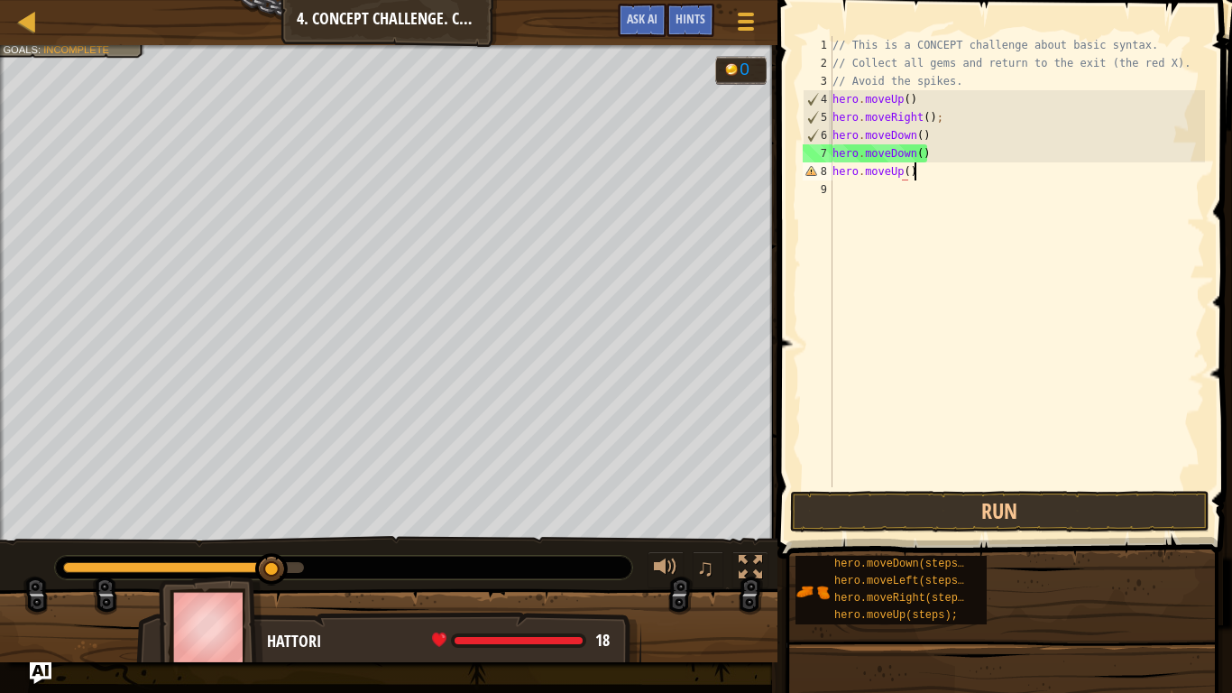
scroll to position [8, 11]
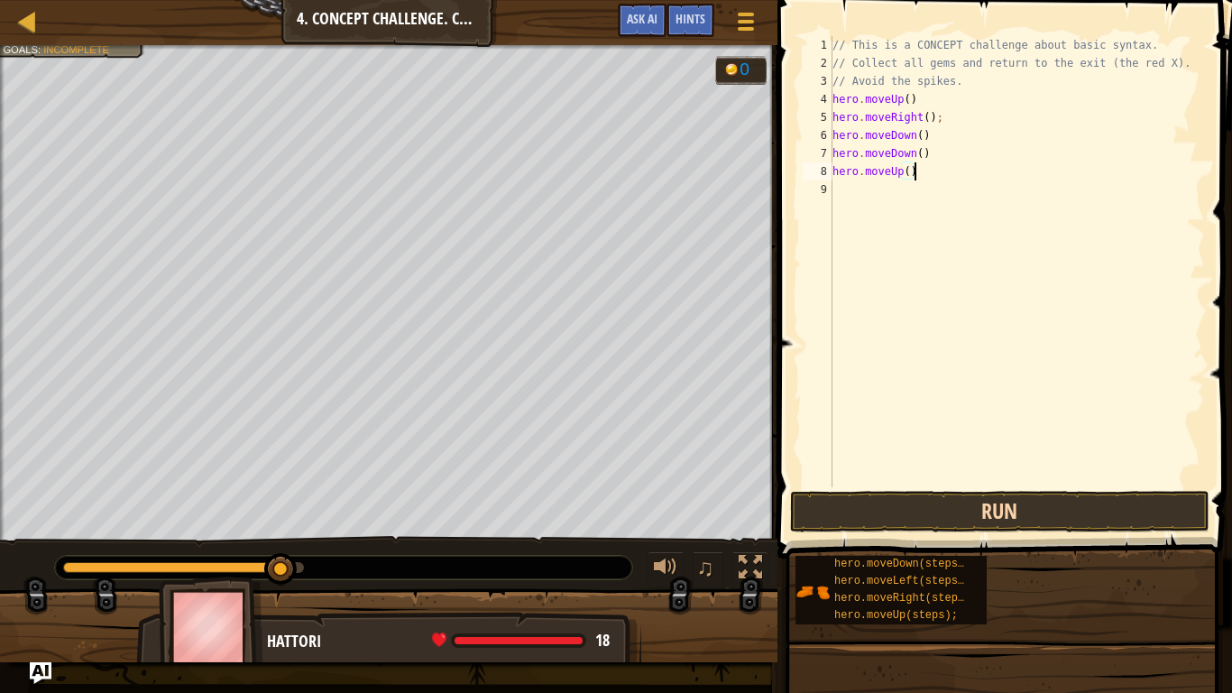
type textarea "hero.moveUp()"
click at [897, 517] on button "Run" at bounding box center [1000, 511] width 420 height 41
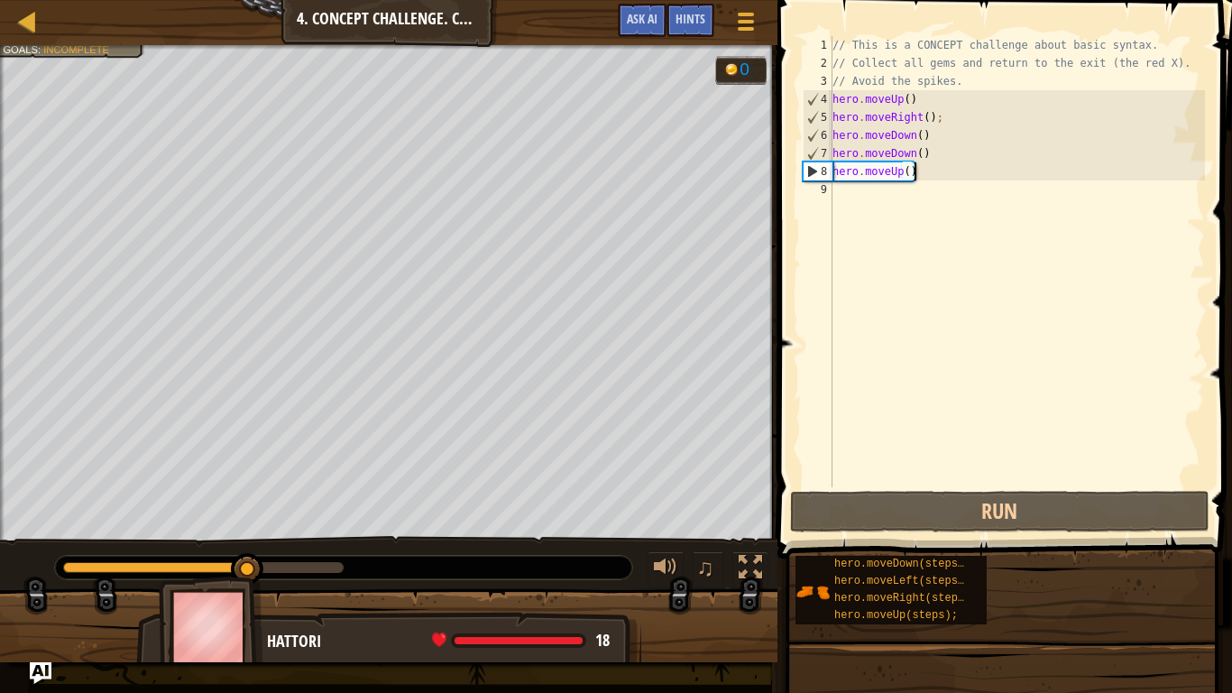
click at [841, 182] on div "// This is a CONCEPT challenge about basic syntax. // Collect all gems and retu…" at bounding box center [1017, 279] width 376 height 487
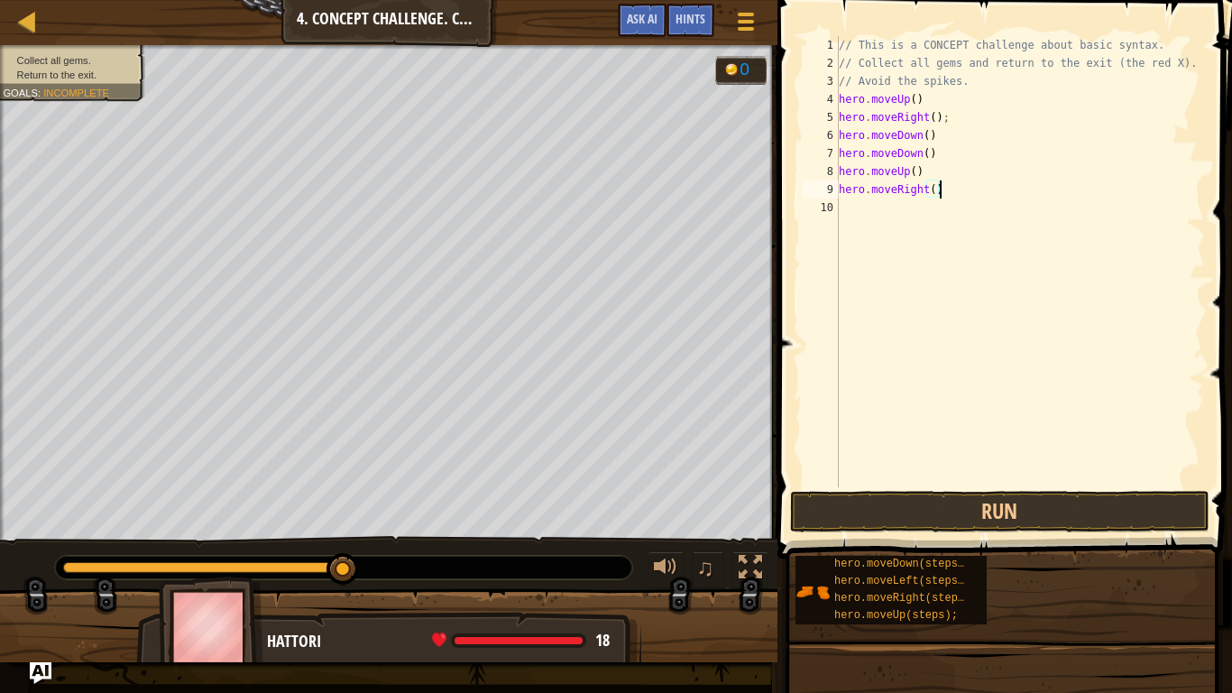
scroll to position [8, 14]
type textarea "hero.moveRight();"
click at [909, 504] on button "Run" at bounding box center [1000, 511] width 420 height 41
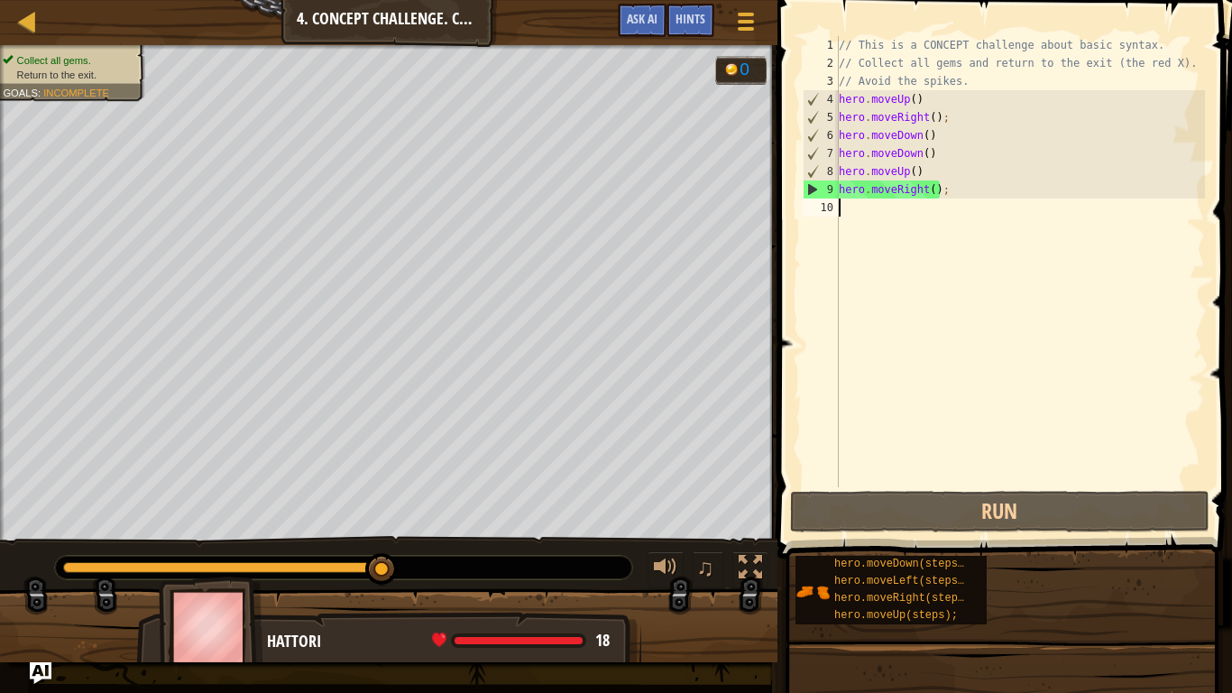
click at [902, 220] on div "// This is a CONCEPT challenge about basic syntax. // Collect all gems and retu…" at bounding box center [1020, 279] width 370 height 487
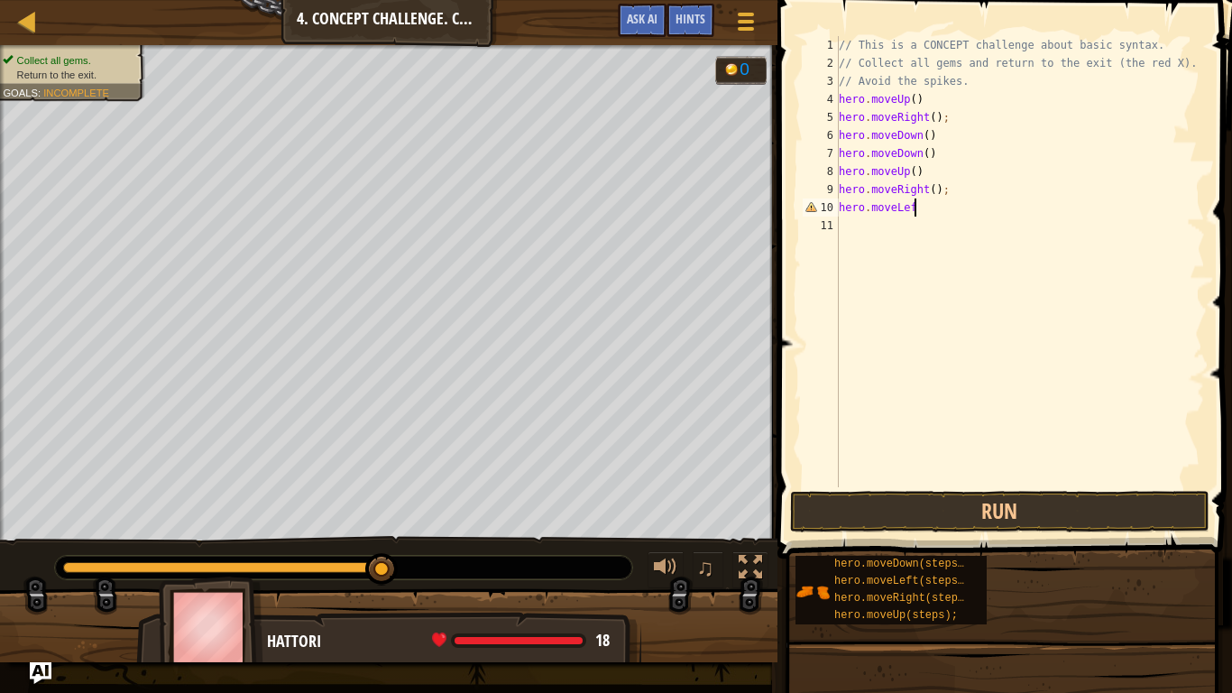
scroll to position [8, 11]
type textarea "hero.moveLeft()"
click at [854, 230] on div "// This is a CONCEPT challenge about basic syntax. // Collect all gems and retu…" at bounding box center [1020, 279] width 370 height 487
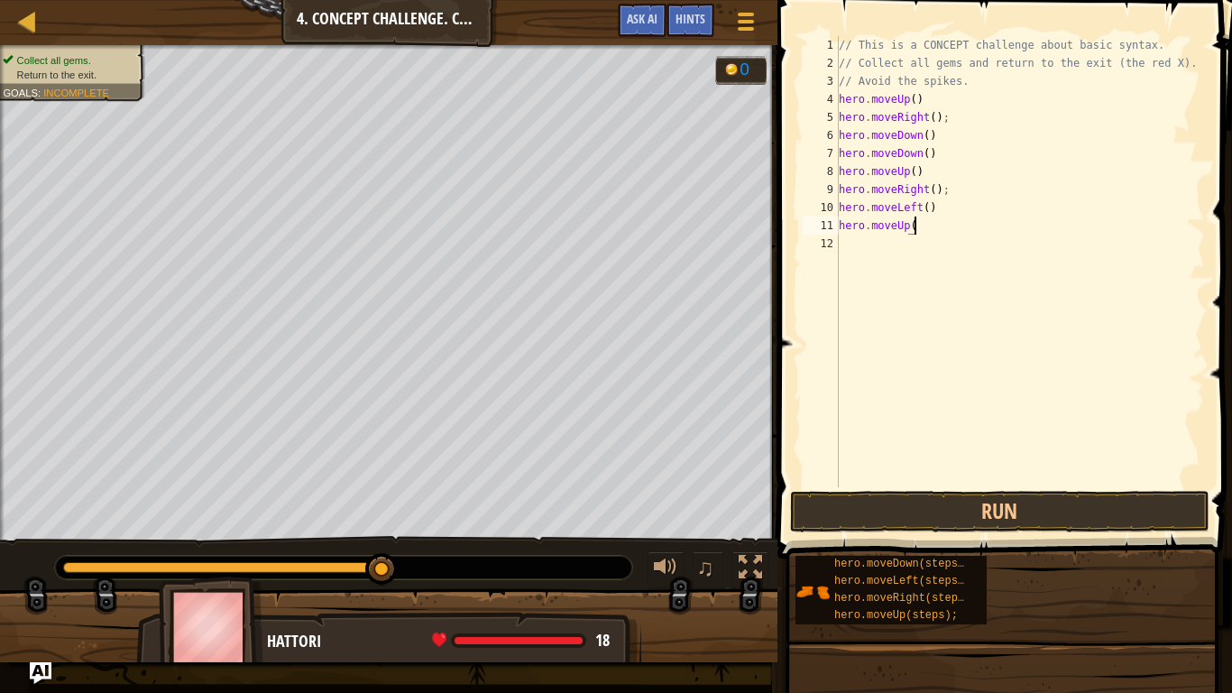
type textarea "hero.moveUp()"
click at [847, 247] on div "// This is a CONCEPT challenge about basic syntax. // Collect all gems and retu…" at bounding box center [1020, 279] width 370 height 487
type textarea "J"
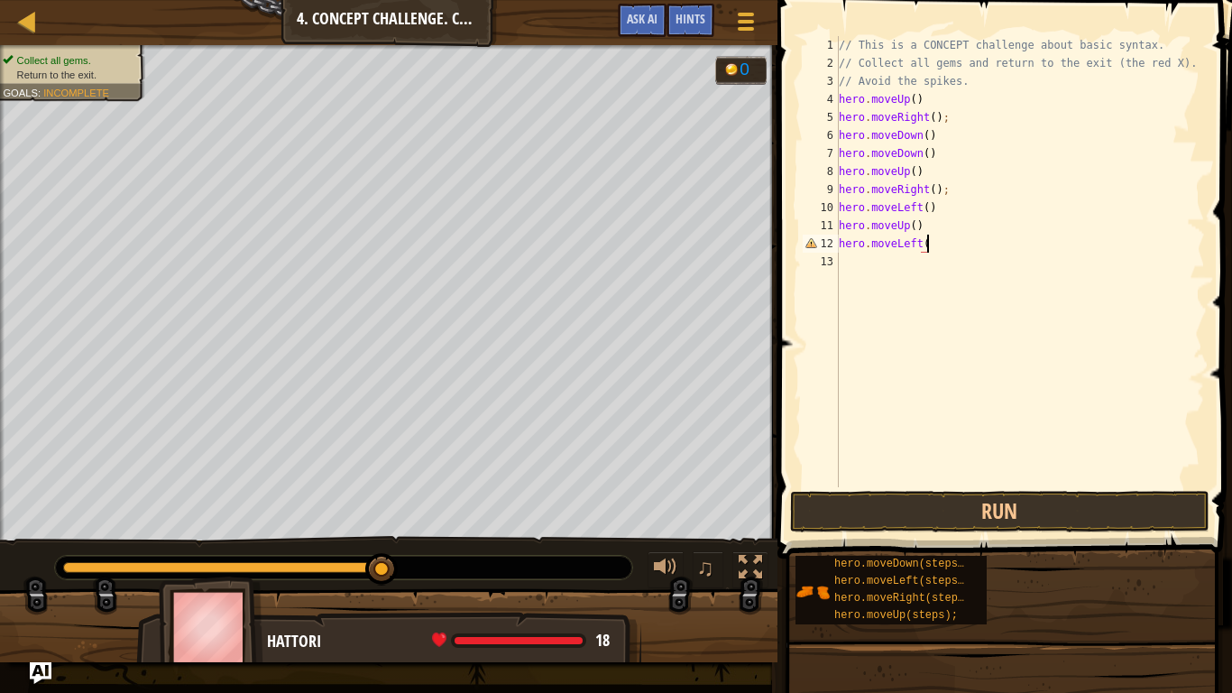
type textarea "hero.moveLeft()"
click at [848, 266] on div "// This is a CONCEPT challenge about basic syntax. // Collect all gems and retu…" at bounding box center [1020, 279] width 370 height 487
type textarea "hero.moveDown()"
click at [859, 507] on button "Run" at bounding box center [1000, 511] width 420 height 41
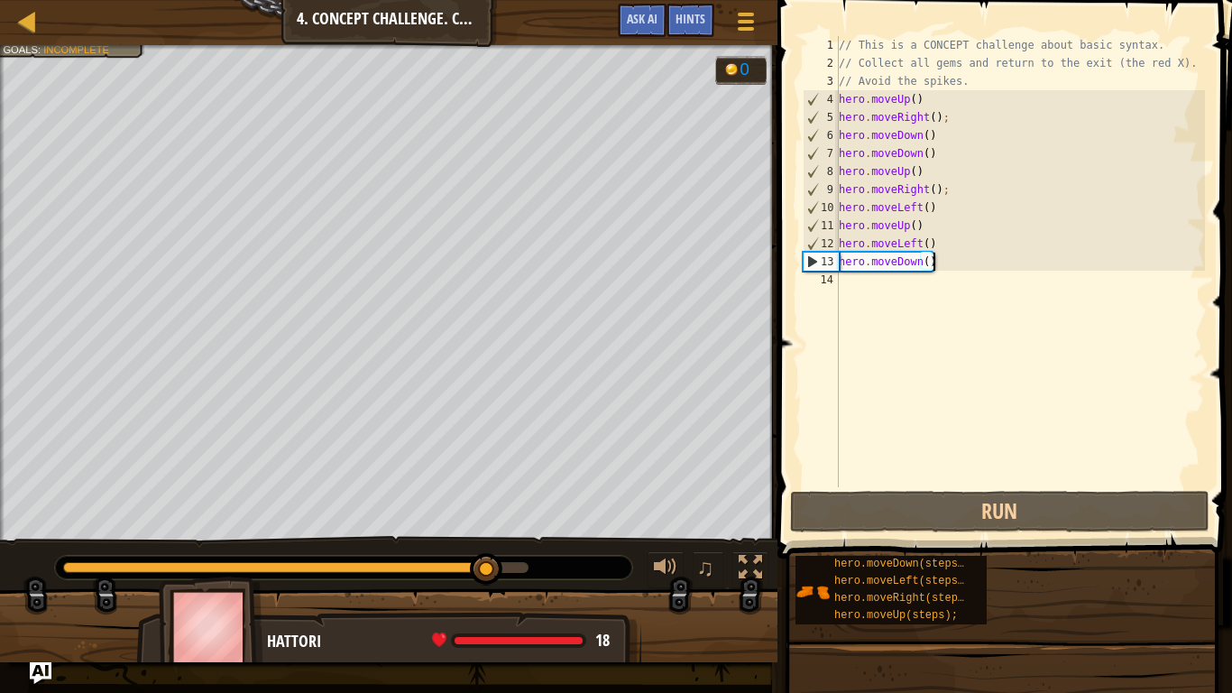
click at [850, 289] on div "// This is a CONCEPT challenge about basic syntax. // Collect all gems and retu…" at bounding box center [1020, 279] width 370 height 487
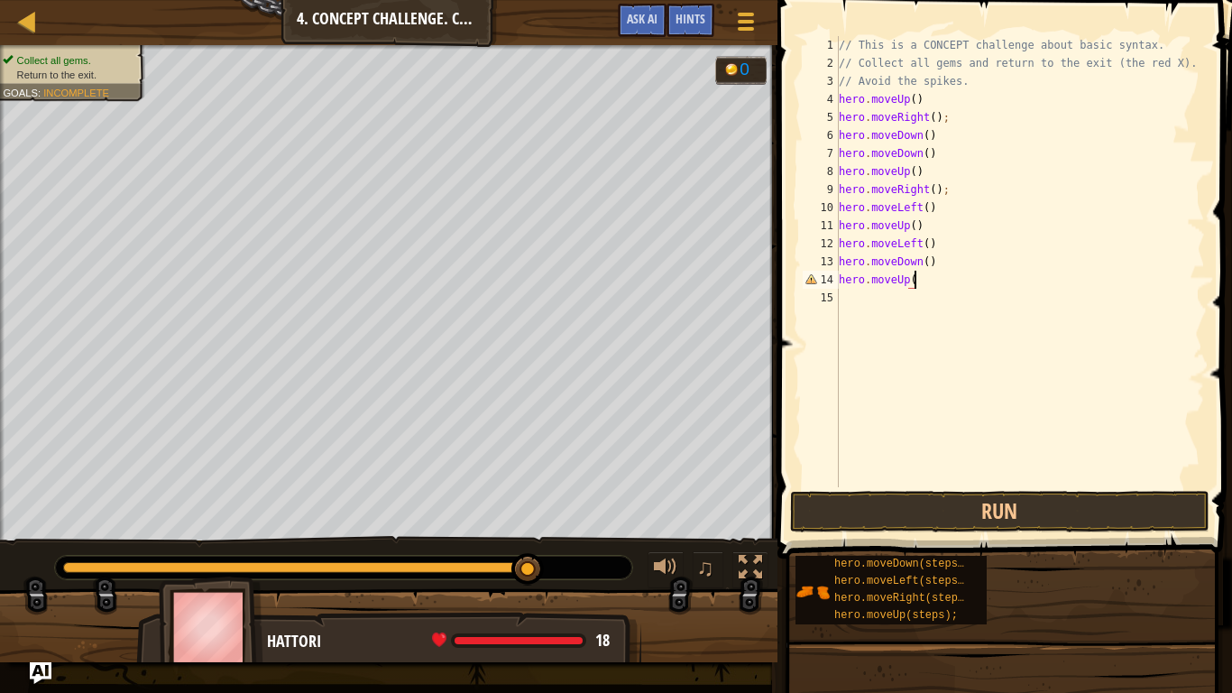
scroll to position [8, 11]
type textarea "hero.moveUp()"
click at [899, 503] on button "Run" at bounding box center [1000, 511] width 420 height 41
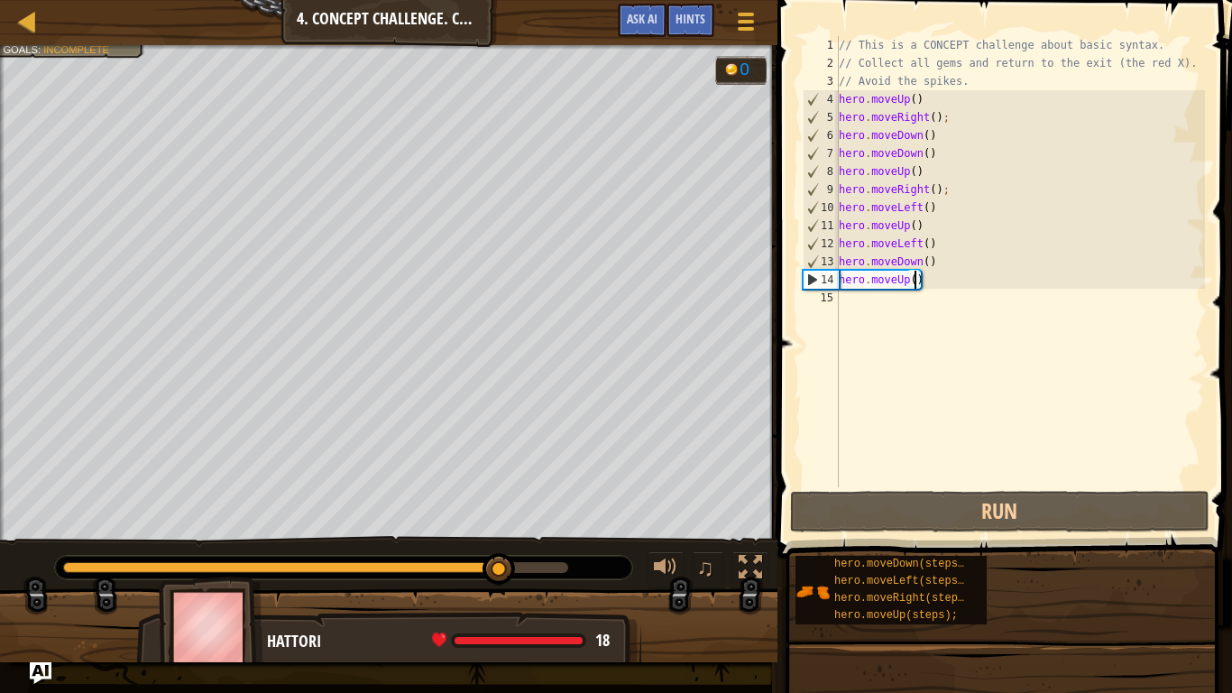
click at [917, 285] on div "// This is a CONCEPT challenge about basic syntax. // Collect all gems and retu…" at bounding box center [1020, 279] width 370 height 487
click at [918, 289] on div "// This is a CONCEPT challenge about basic syntax. // Collect all gems and retu…" at bounding box center [1020, 279] width 370 height 487
type textarea "\"
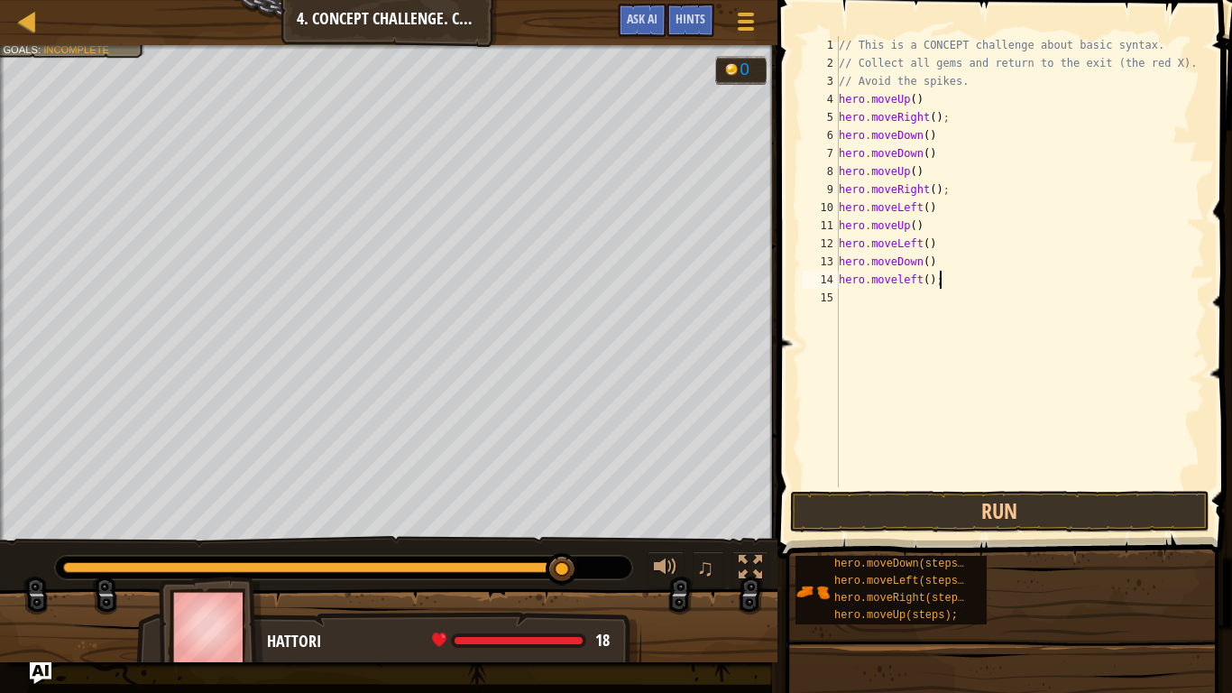
scroll to position [8, 14]
click at [949, 512] on button "Run" at bounding box center [1000, 511] width 420 height 41
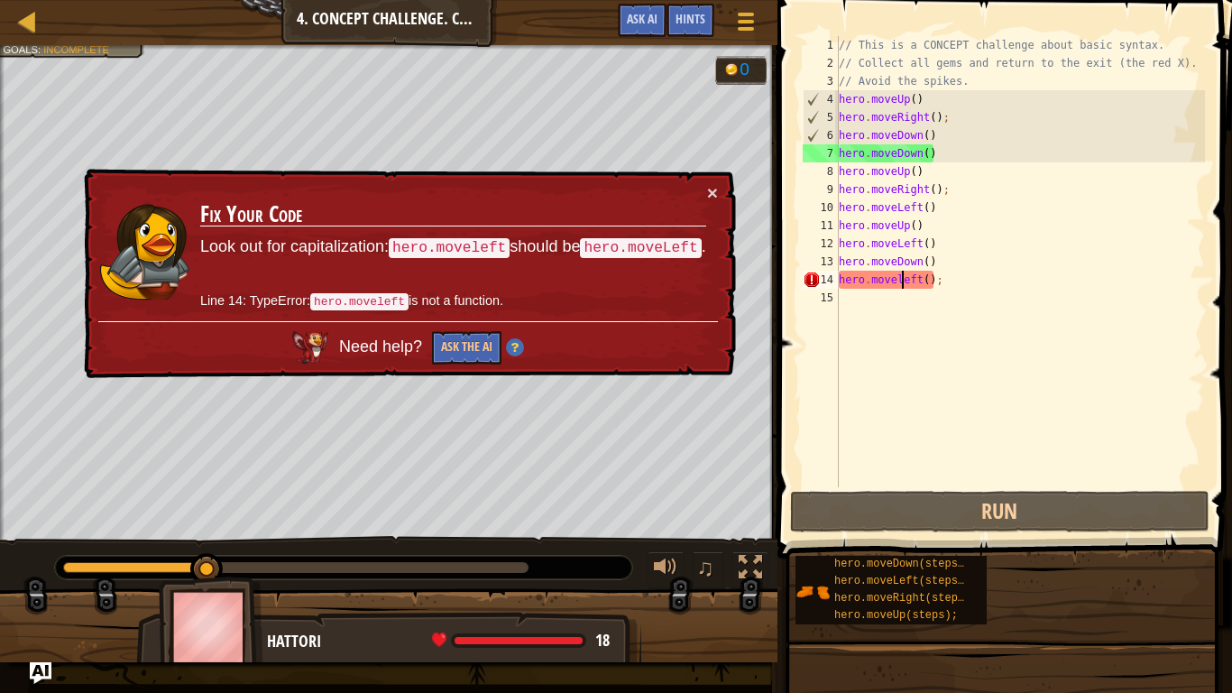
click at [904, 282] on div "// This is a CONCEPT challenge about basic syntax. // Collect all gems and retu…" at bounding box center [1020, 279] width 370 height 487
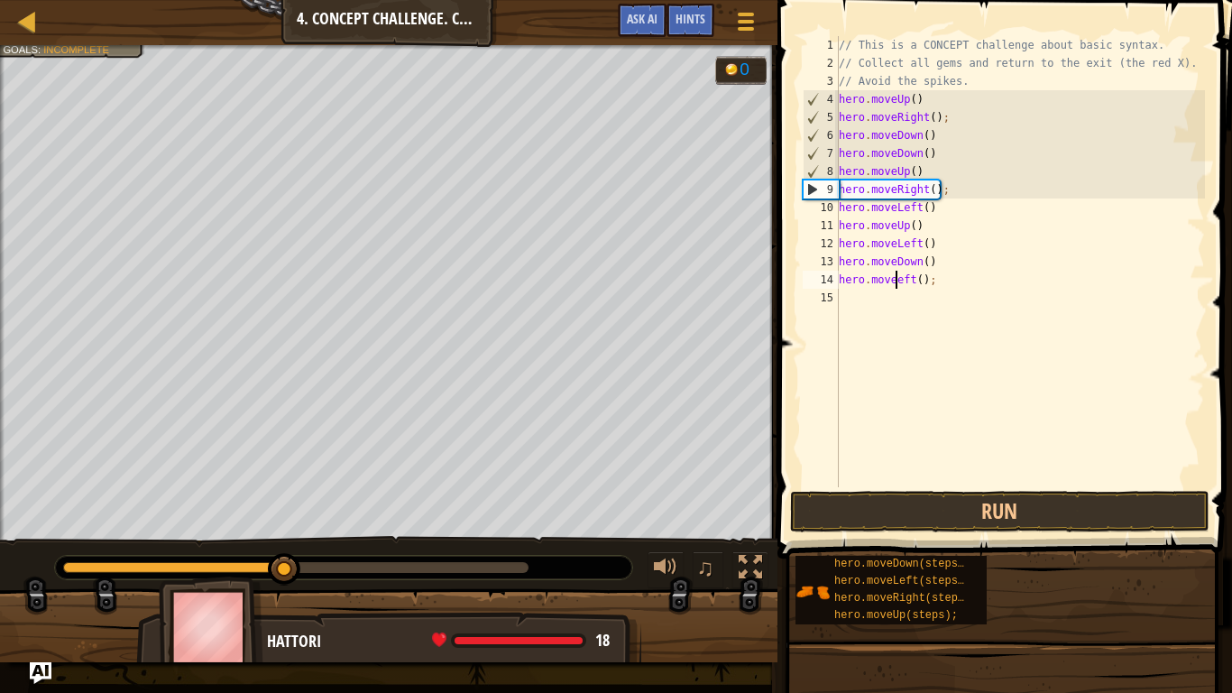
scroll to position [8, 9]
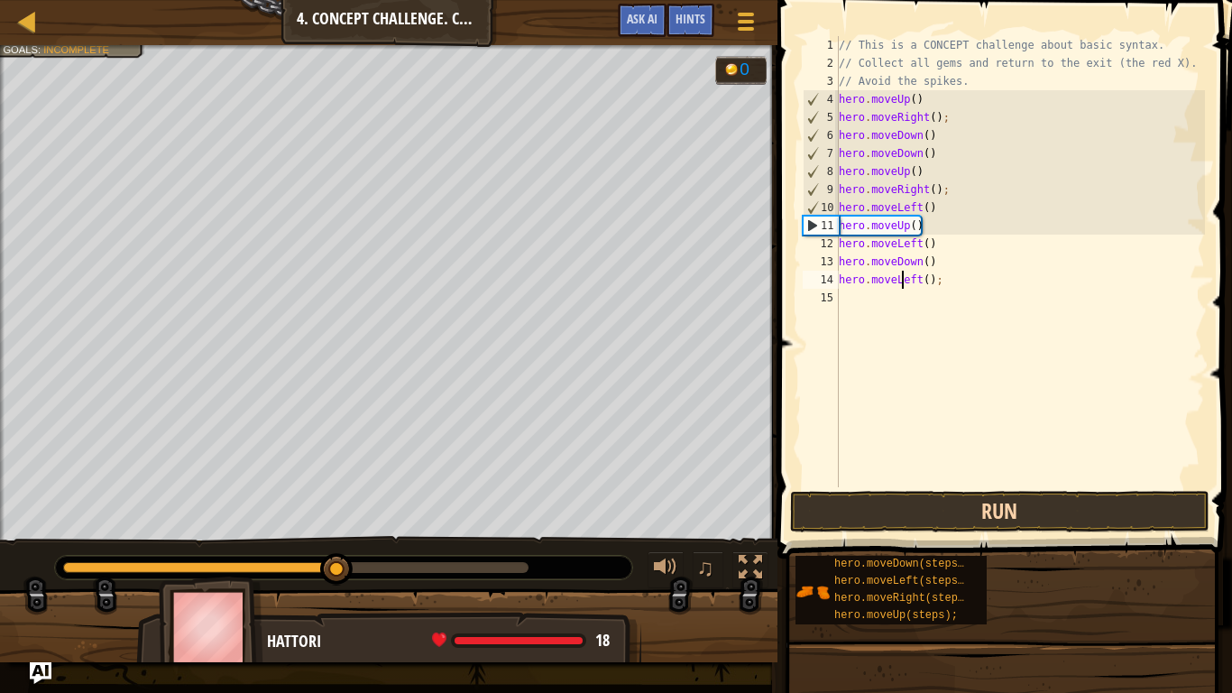
type textarea "hero.moveLeft();"
click at [914, 523] on button "Run" at bounding box center [1000, 511] width 420 height 41
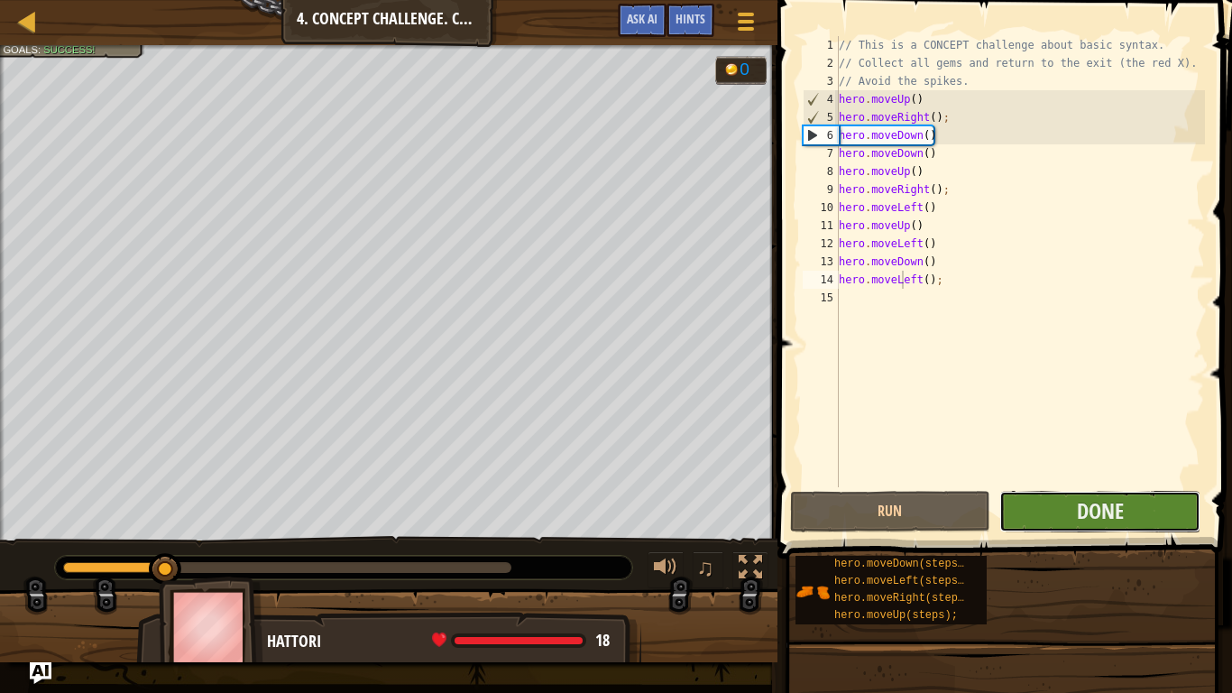
click at [1070, 507] on button "Done" at bounding box center [1099, 511] width 201 height 41
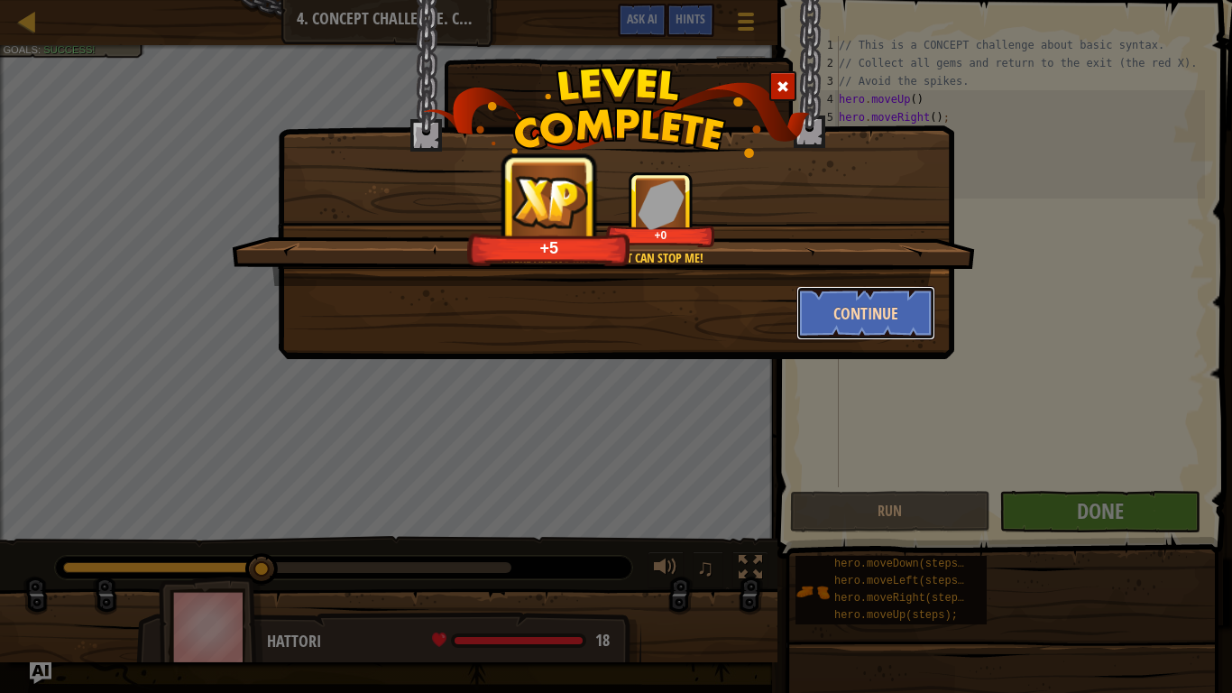
click at [870, 305] on button "Continue" at bounding box center [866, 313] width 140 height 54
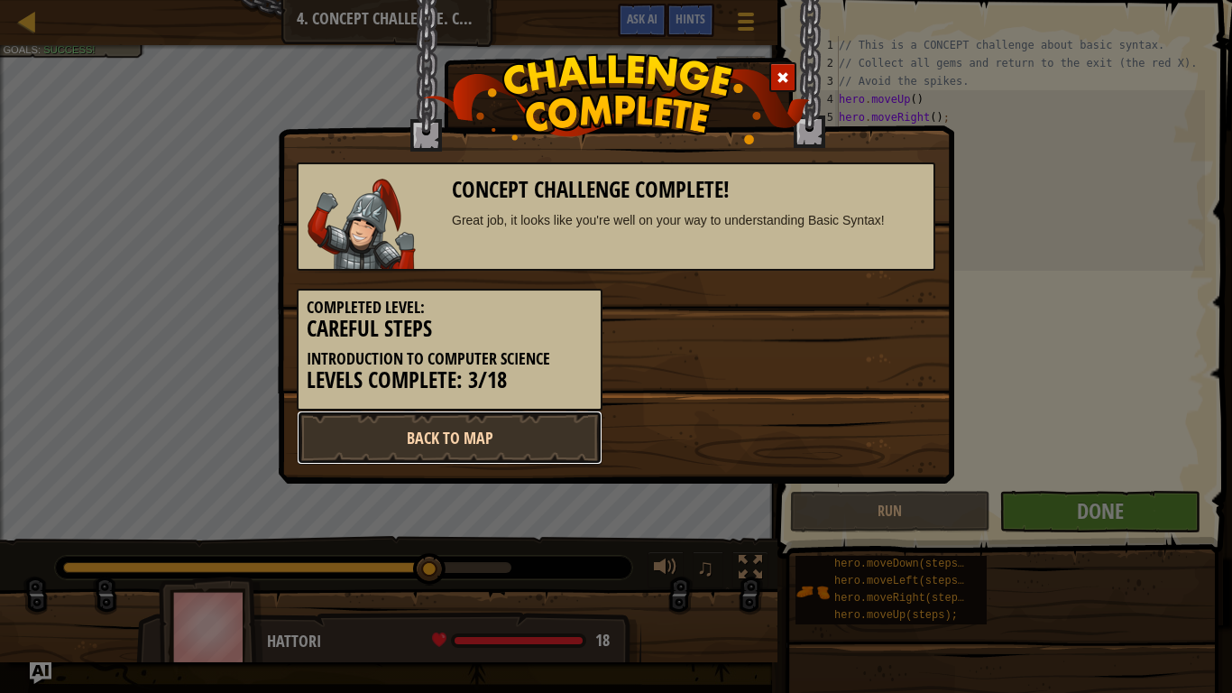
click at [593, 436] on link "Back to Map" at bounding box center [450, 437] width 306 height 54
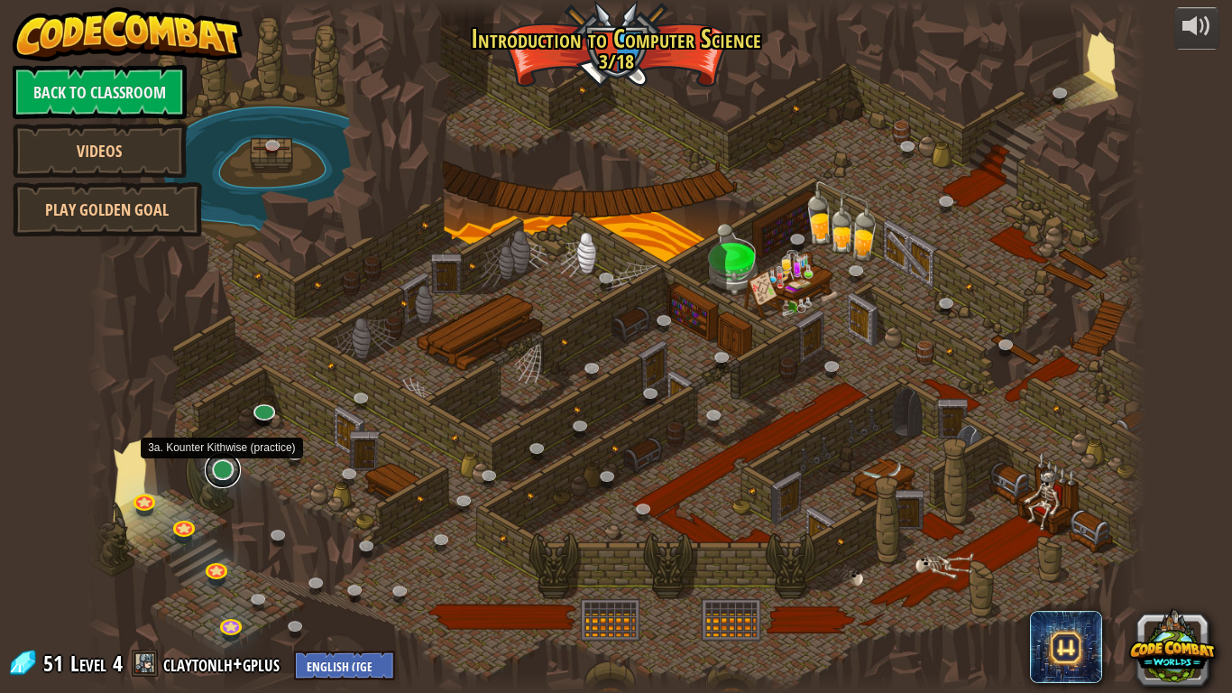
click at [217, 474] on link at bounding box center [223, 470] width 36 height 36
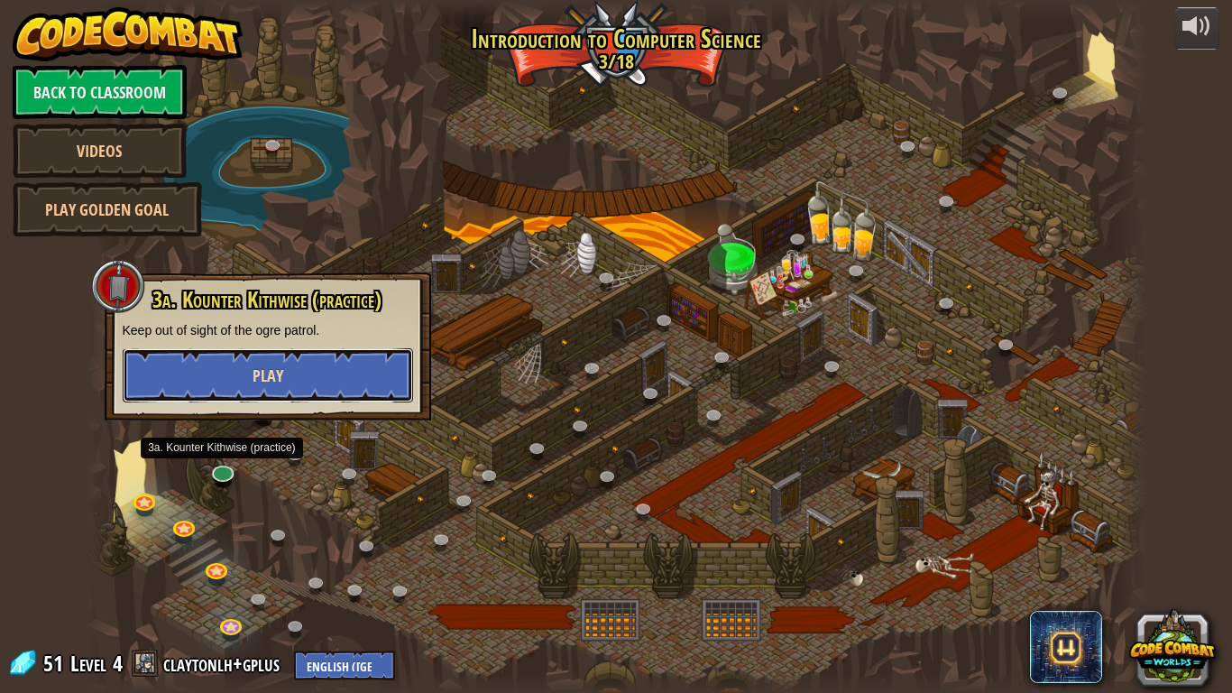
click at [363, 373] on button "Play" at bounding box center [268, 375] width 290 height 54
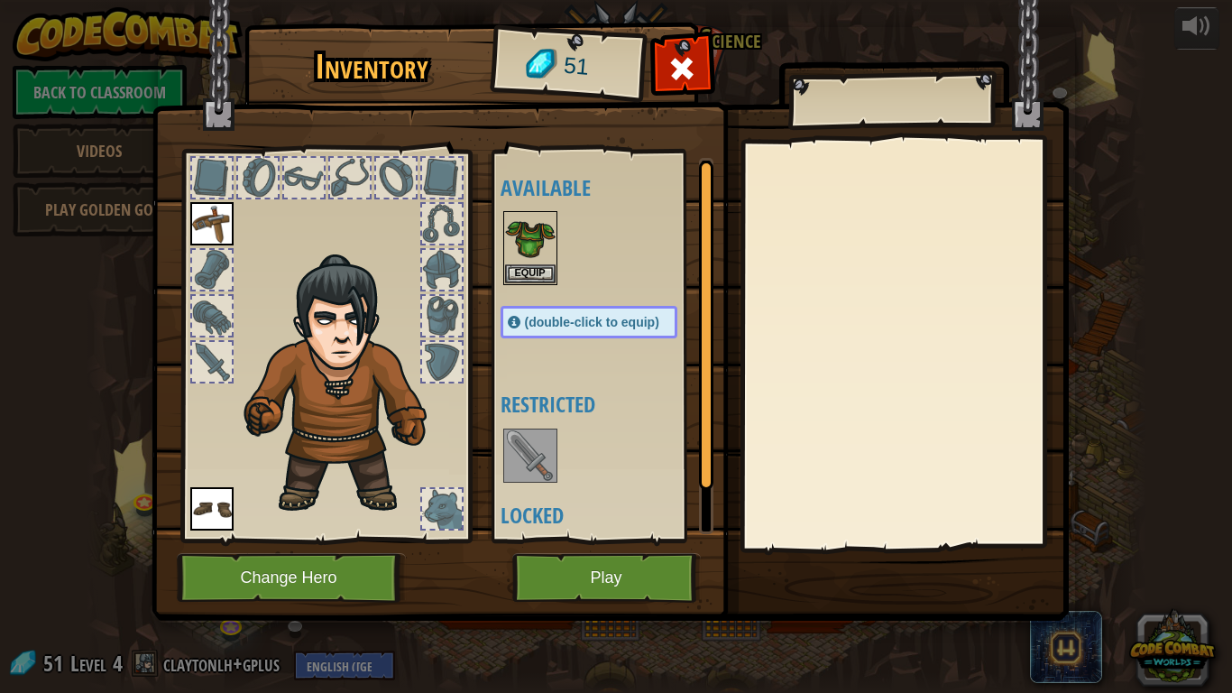
click at [514, 462] on img at bounding box center [530, 455] width 51 height 51
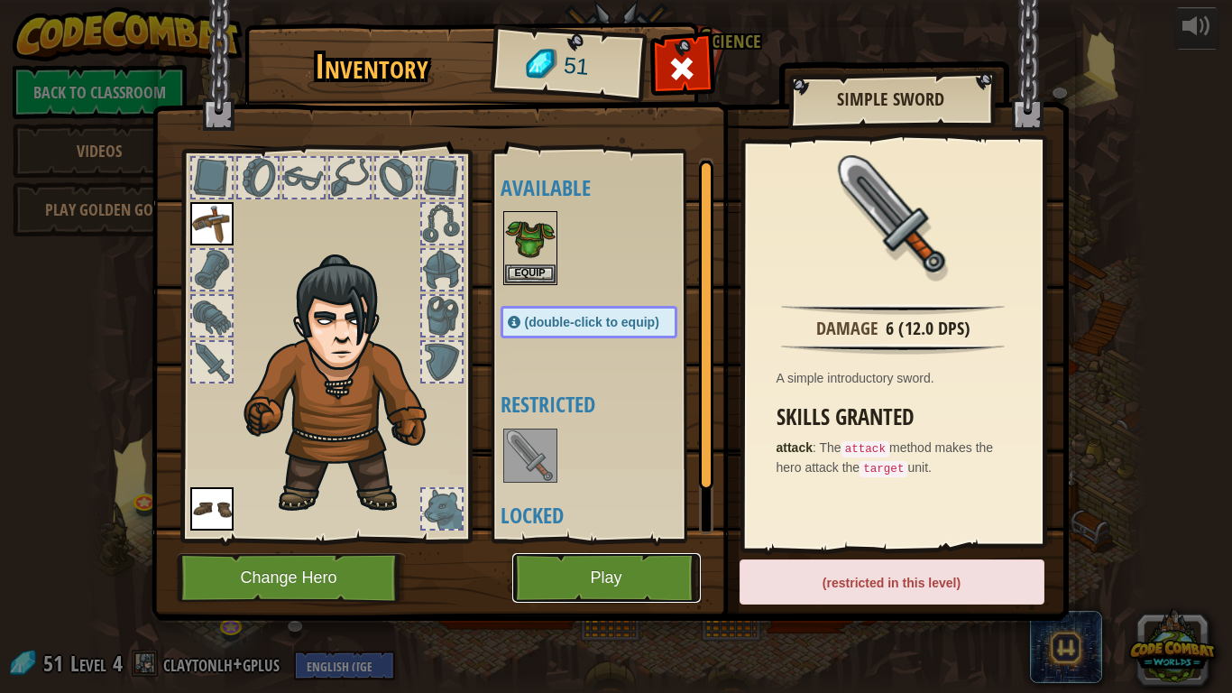
click at [562, 564] on button "Play" at bounding box center [606, 578] width 188 height 50
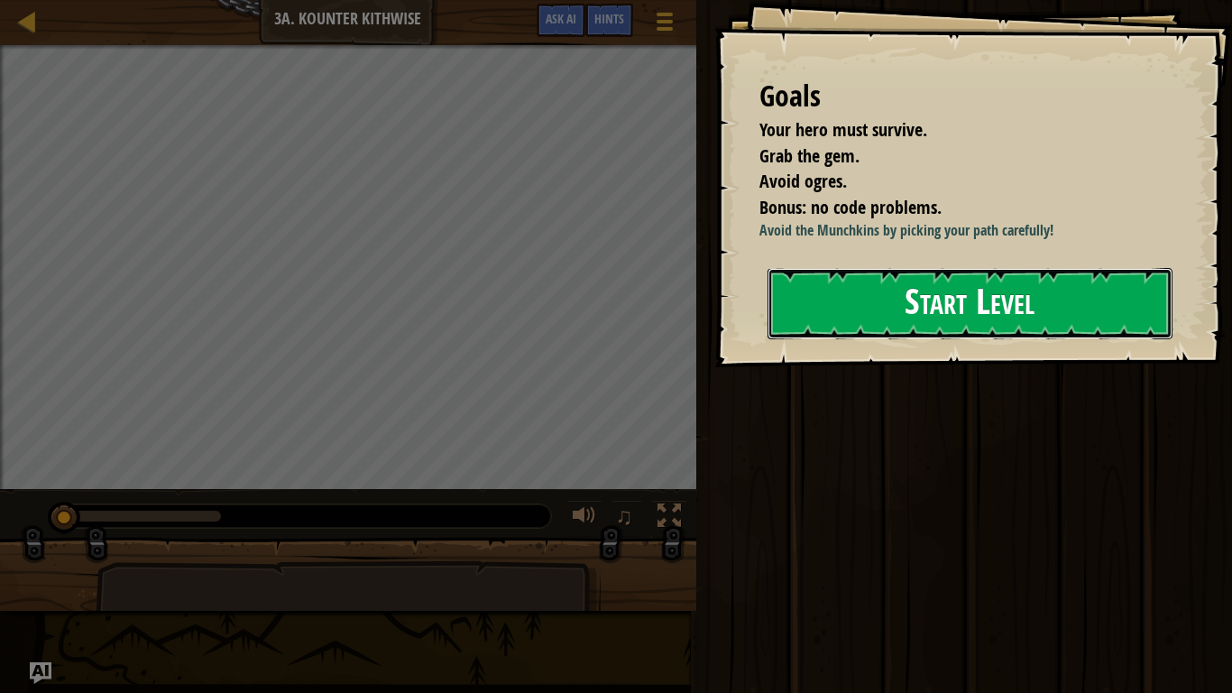
click at [881, 309] on button "Start Level" at bounding box center [969, 303] width 405 height 71
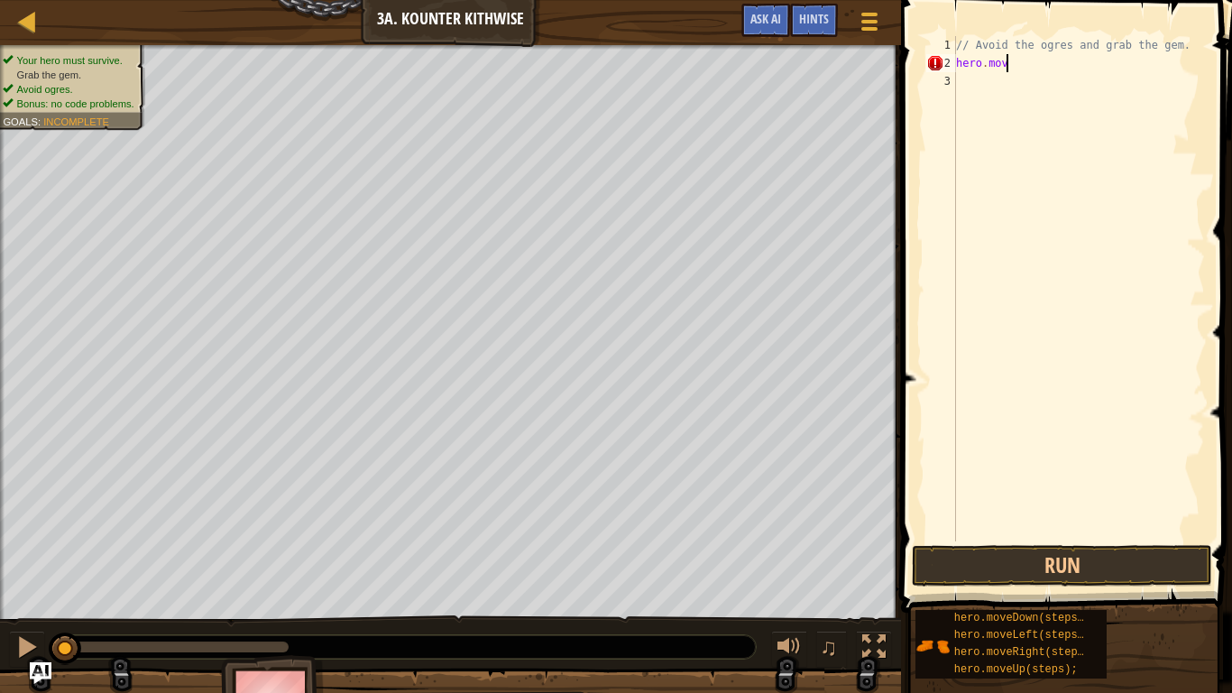
scroll to position [8, 7]
type textarea "hero.moveDown()"
click at [977, 77] on div "// Avoid the ogres and grab the gem. hero . moveDown ( )" at bounding box center [1078, 306] width 253 height 541
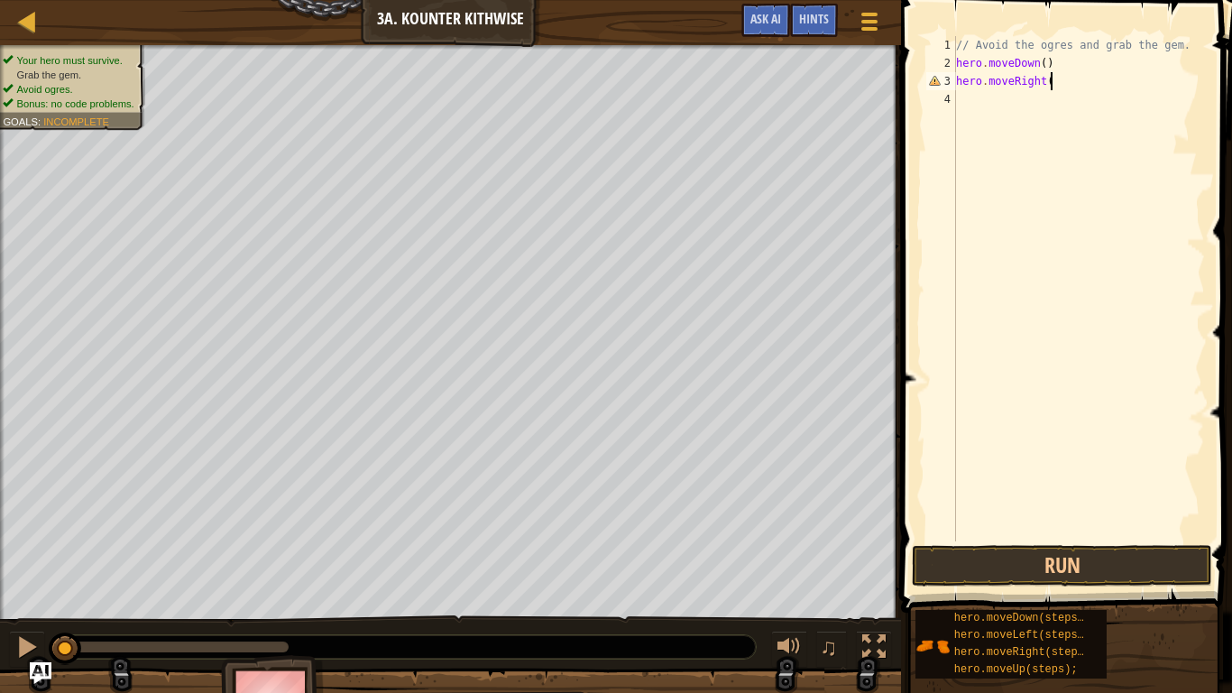
type textarea "hero.moveRight()"
click at [983, 102] on div "// Avoid the ogres and grab the gem. hero . moveDown ( ) hero . moveRight ( )" at bounding box center [1078, 306] width 253 height 541
type textarea "hero.moveUp()"
click at [1020, 549] on button "Run" at bounding box center [1062, 565] width 300 height 41
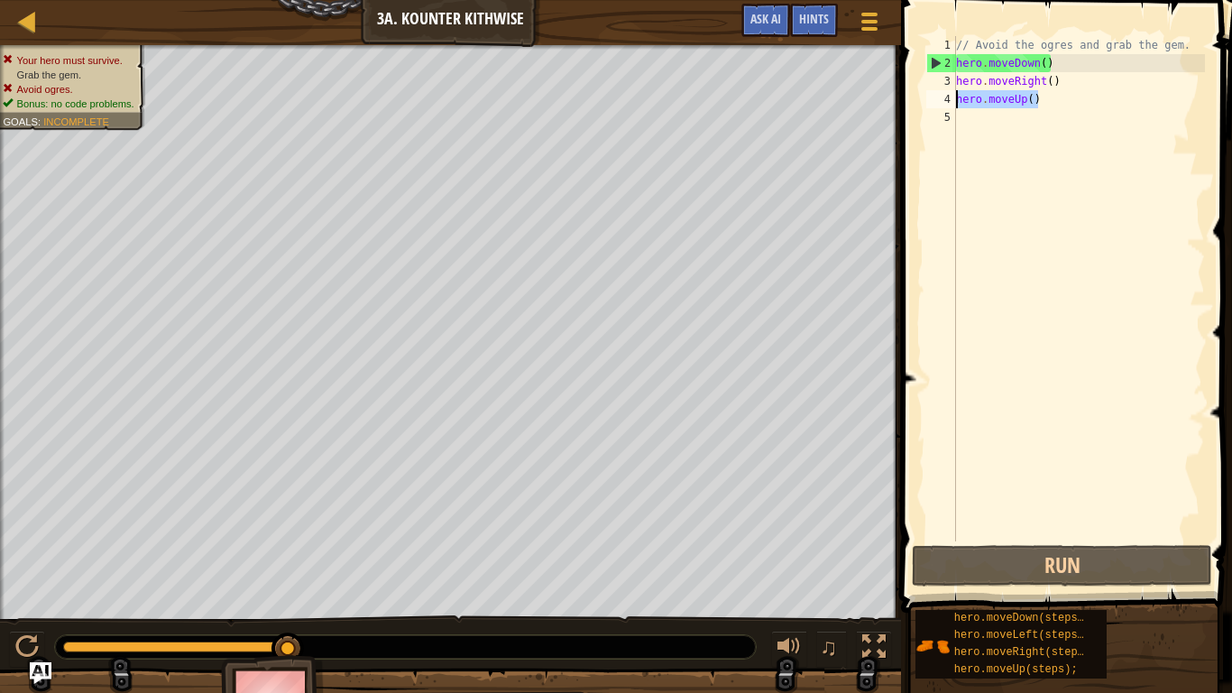
drag, startPoint x: 1042, startPoint y: 97, endPoint x: 949, endPoint y: 102, distance: 93.0
click at [949, 102] on div "hero.moveUp() 1 2 3 4 5 // Avoid the ogres and grab the gem. hero . moveDown ( …" at bounding box center [1064, 288] width 282 height 505
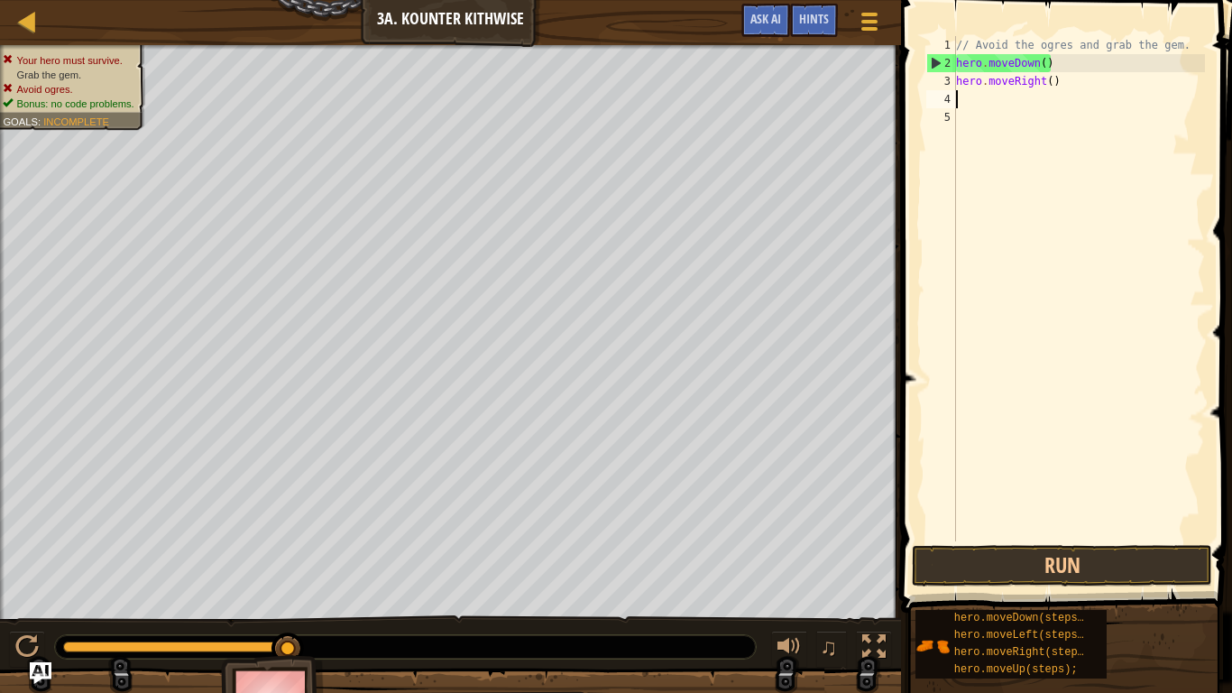
scroll to position [8, 0]
drag, startPoint x: 1060, startPoint y: 87, endPoint x: 988, endPoint y: 82, distance: 72.3
click at [988, 82] on div "// Avoid the ogres and grab the gem. hero . moveDown ( ) hero . moveRight ( )" at bounding box center [1078, 306] width 253 height 541
type textarea "hero.moveDown()"
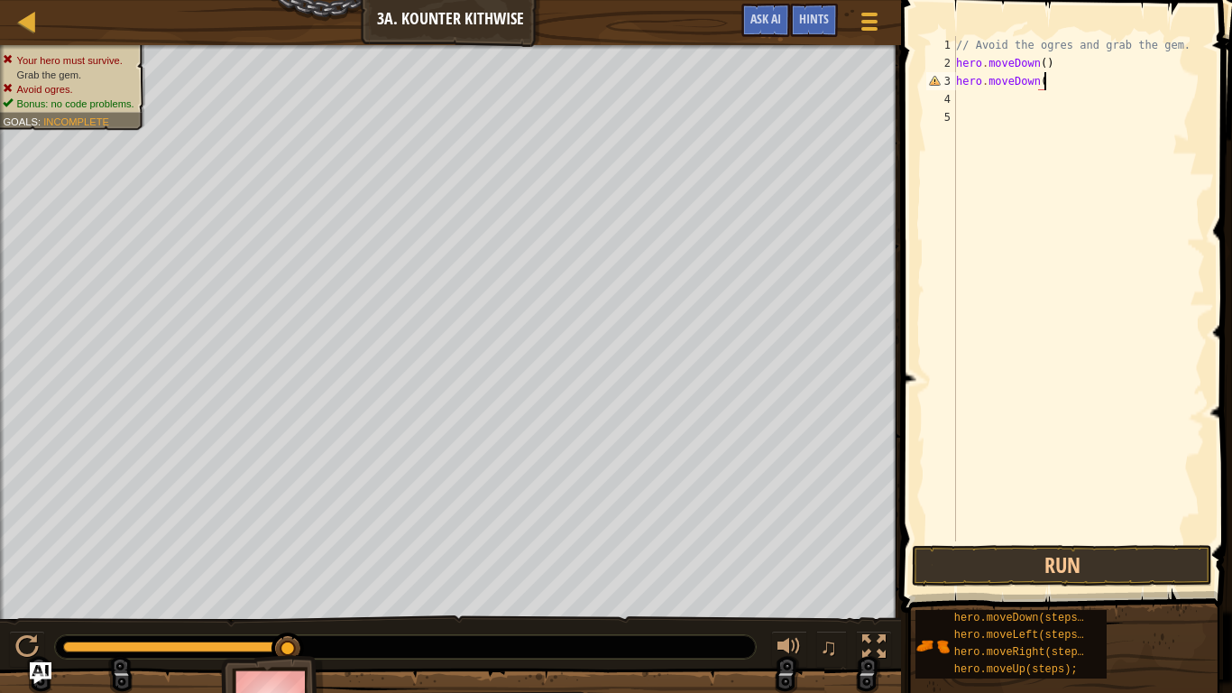
scroll to position [8, 13]
click at [959, 106] on div "// Avoid the ogres and grab the gem. hero . moveDown ( ) hero . moveDown ( )" at bounding box center [1078, 306] width 253 height 541
type textarea "hero.moveRight();"
click at [985, 570] on button "Run" at bounding box center [1062, 565] width 300 height 41
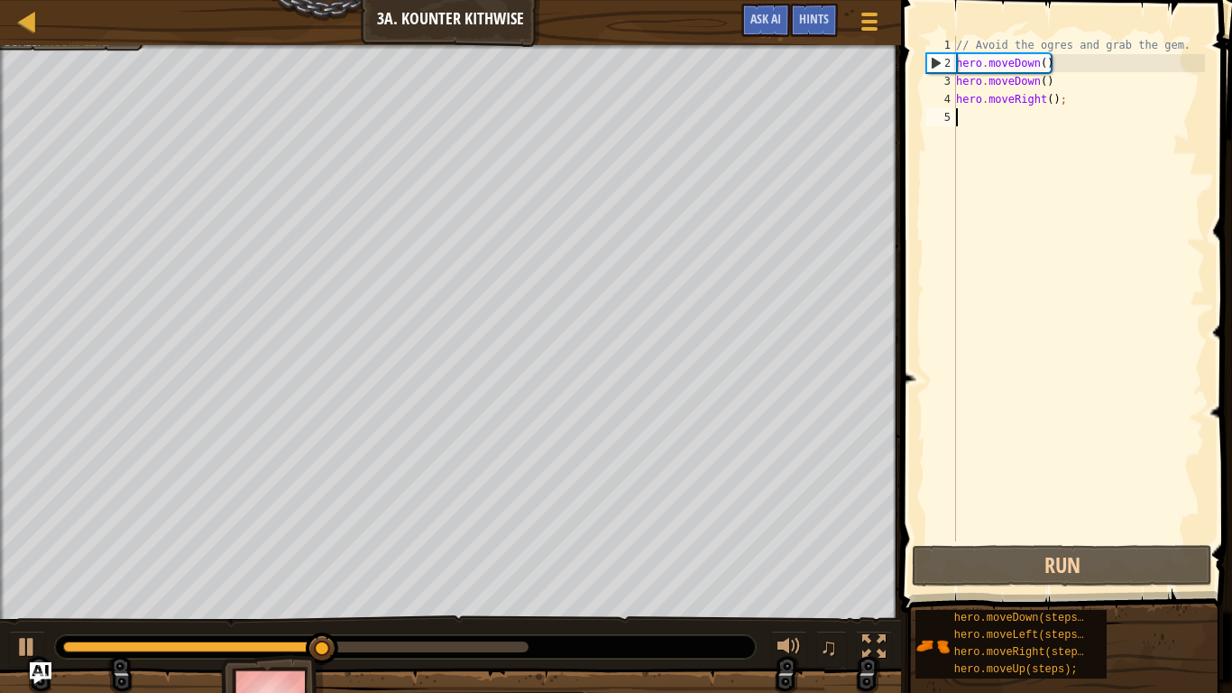
click at [962, 126] on div "// Avoid the ogres and grab the gem. hero . moveDown ( ) hero . moveDown ( ) he…" at bounding box center [1078, 306] width 253 height 541
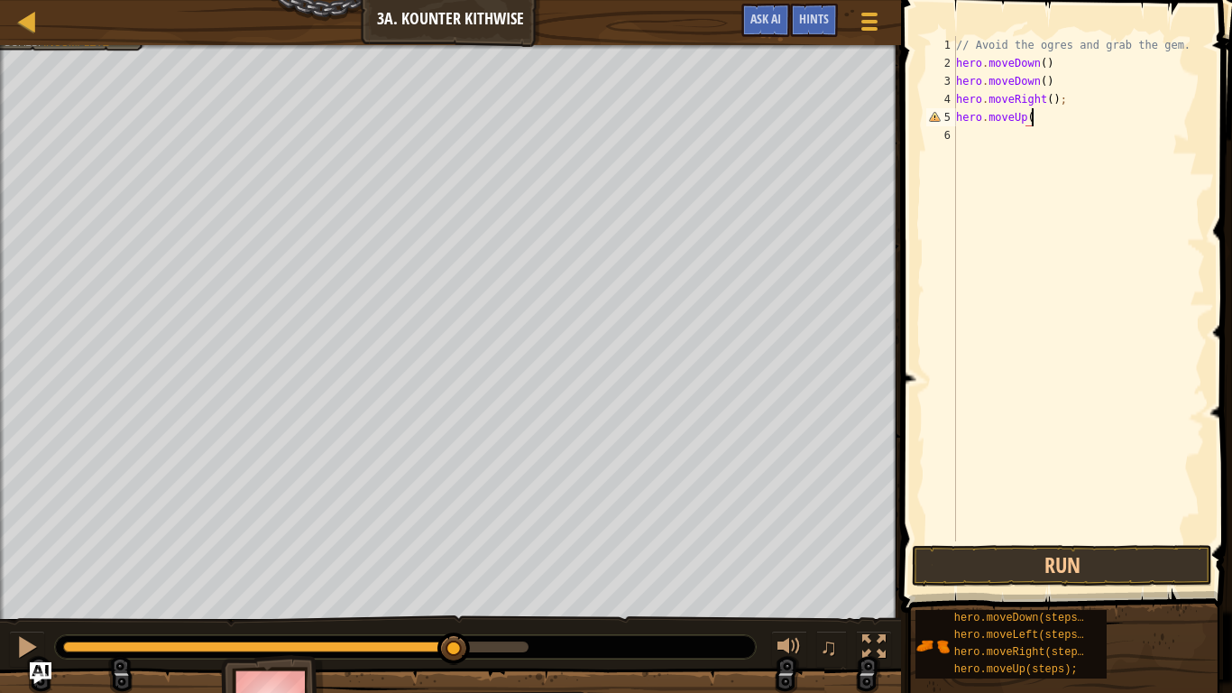
scroll to position [8, 11]
type textarea "hero.moveUp()"
click at [1004, 564] on button "Run" at bounding box center [1062, 565] width 300 height 41
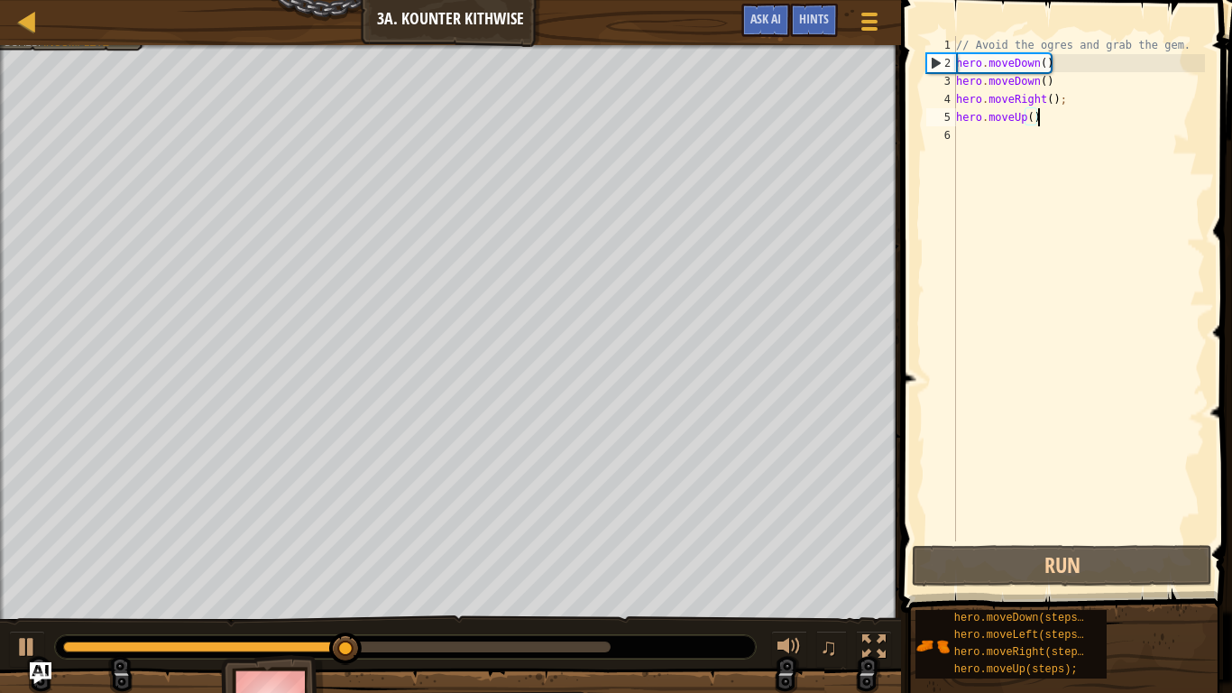
click at [972, 142] on div "// Avoid the ogres and grab the gem. hero . moveDown ( ) hero . moveDown ( ) he…" at bounding box center [1078, 306] width 253 height 541
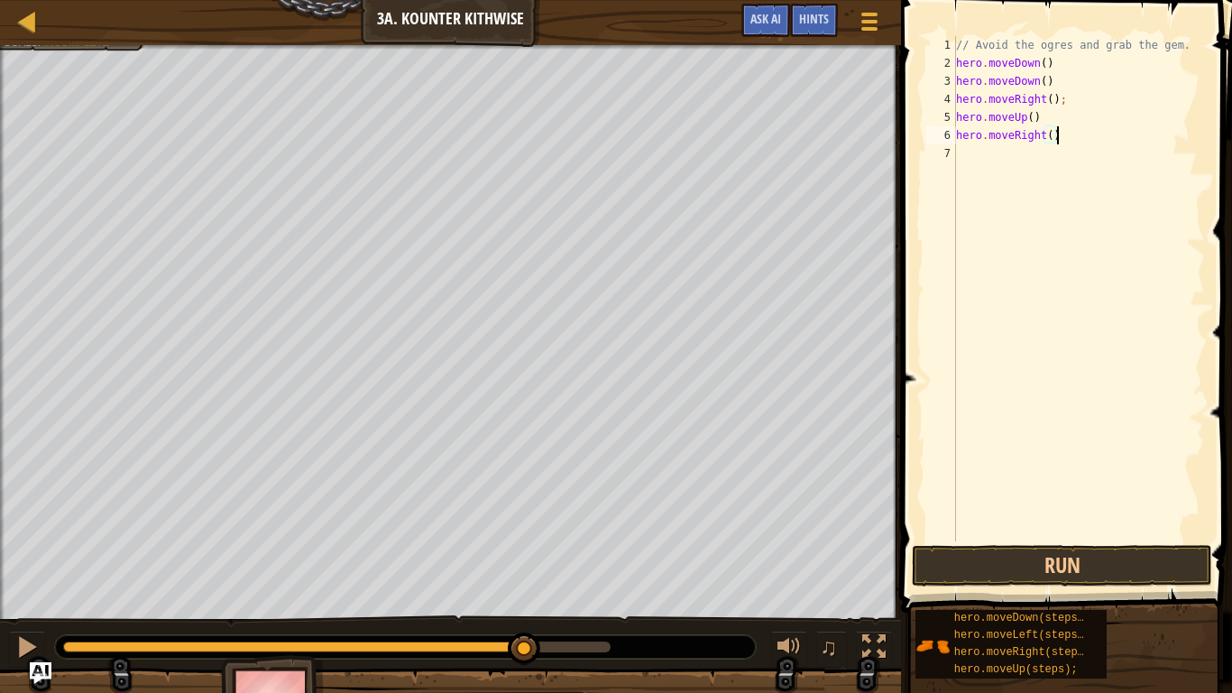
scroll to position [8, 14]
type textarea "hero.moveRight();"
click at [956, 570] on button "Run" at bounding box center [1062, 565] width 300 height 41
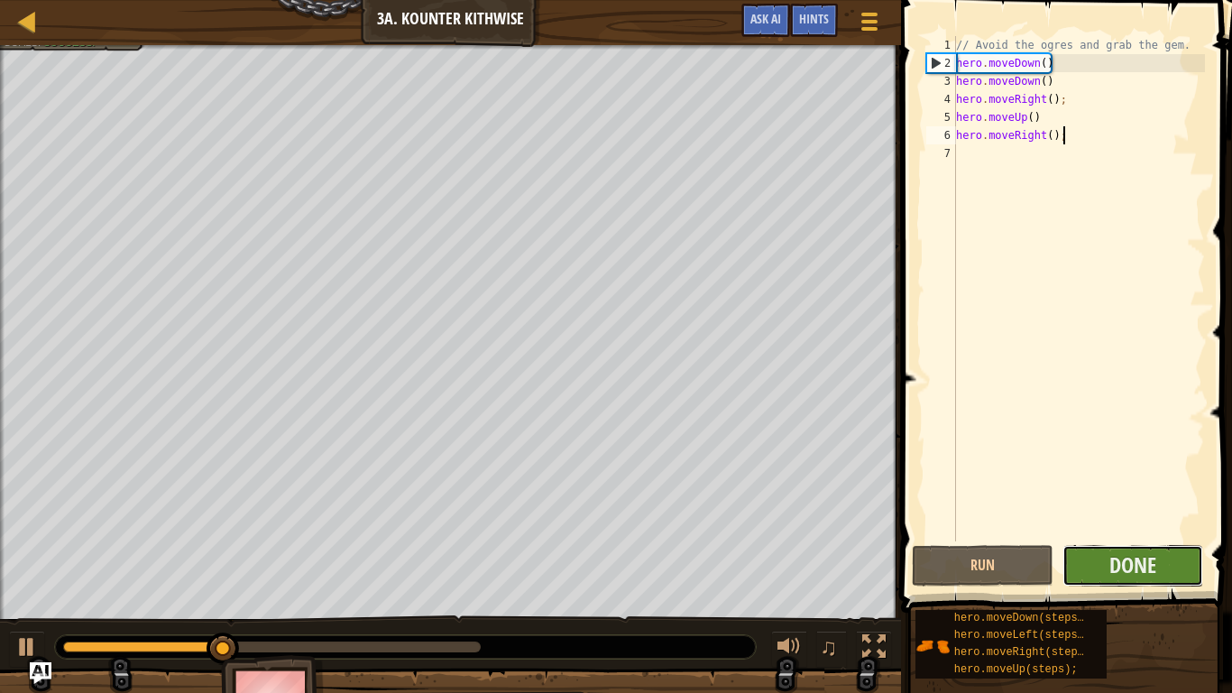
click at [1098, 558] on button "Done" at bounding box center [1133, 565] width 142 height 41
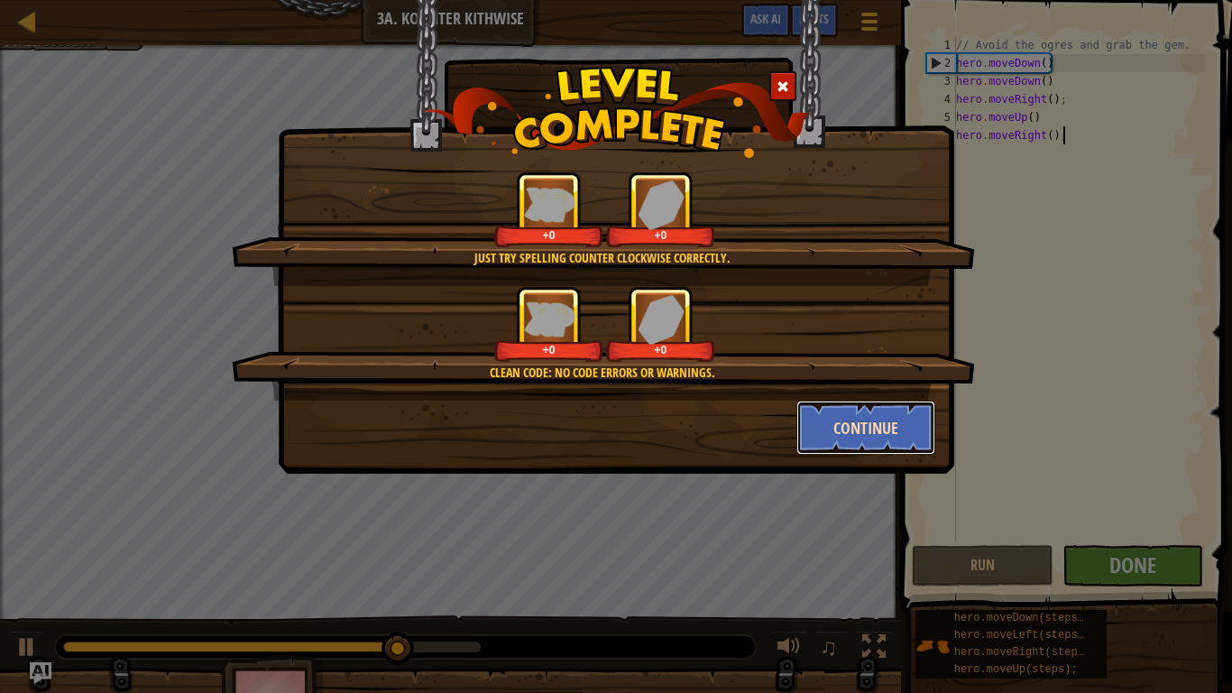
click at [801, 430] on button "Continue" at bounding box center [866, 427] width 140 height 54
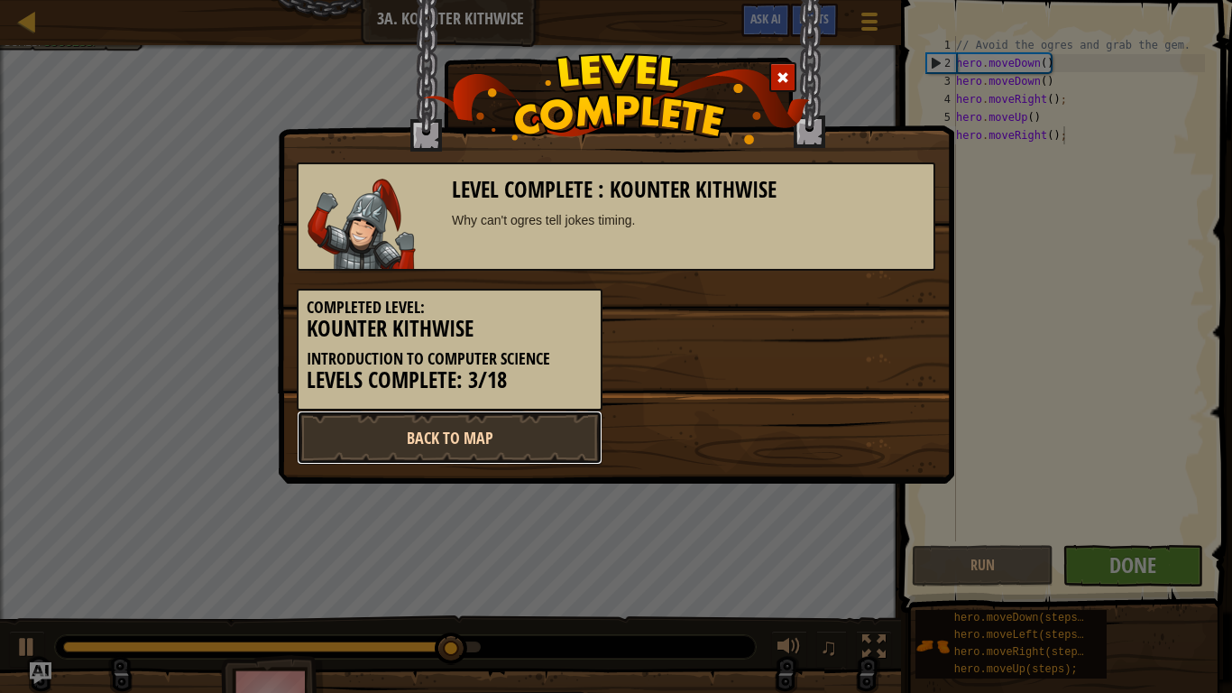
click at [559, 447] on link "Back to Map" at bounding box center [450, 437] width 306 height 54
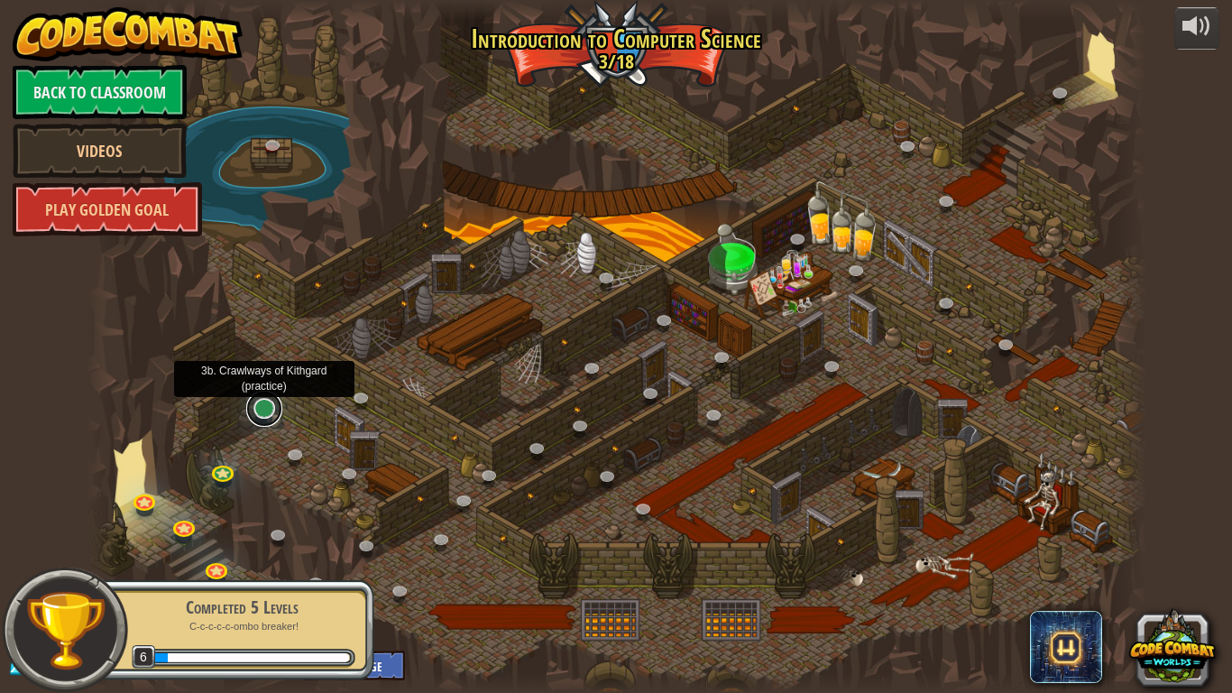
click at [267, 409] on link at bounding box center [264, 408] width 36 height 36
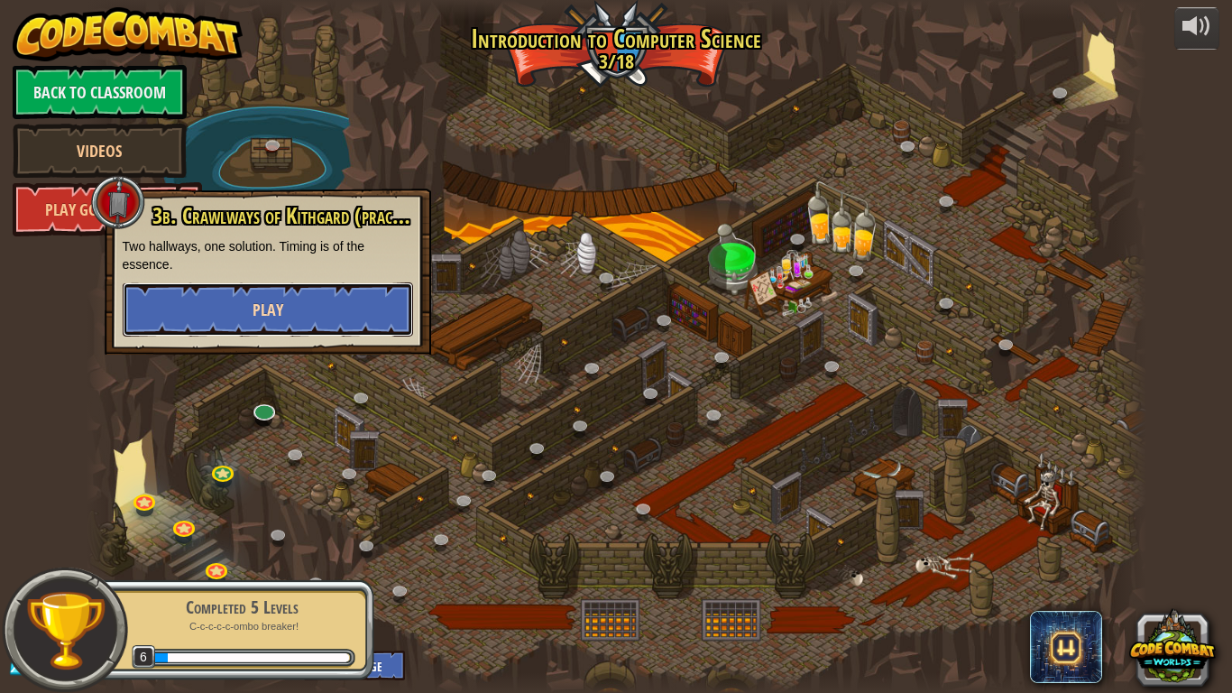
click at [203, 322] on button "Play" at bounding box center [268, 309] width 290 height 54
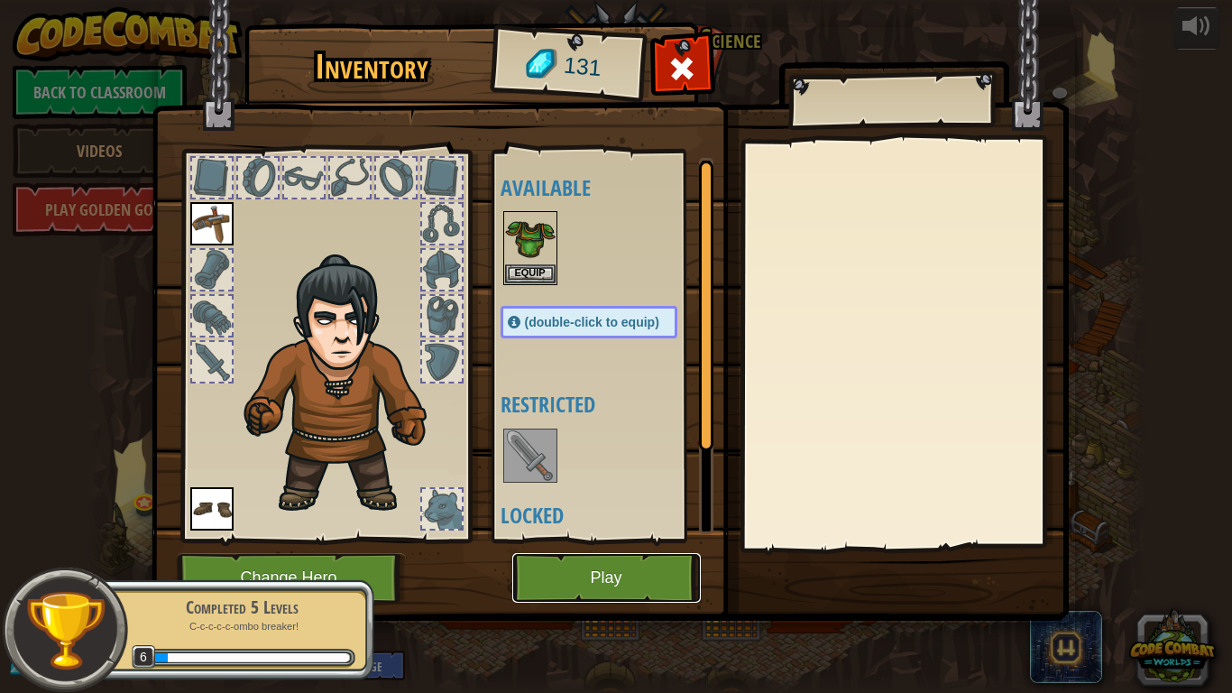
click at [569, 562] on button "Play" at bounding box center [606, 578] width 188 height 50
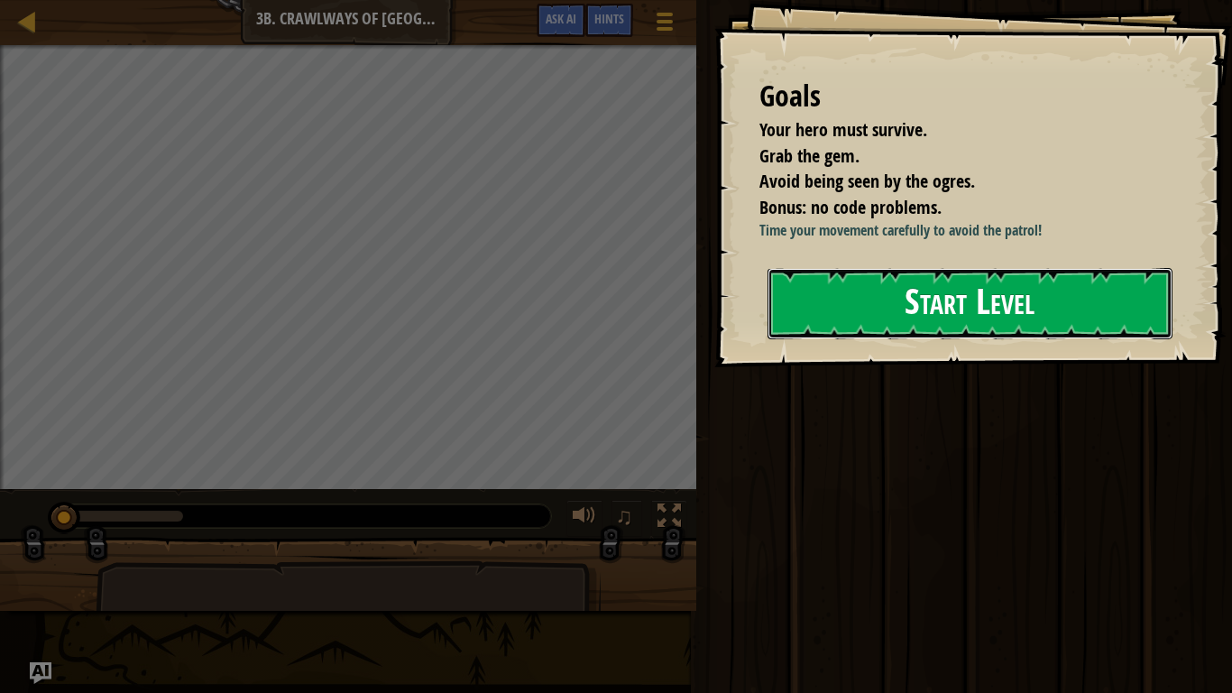
click at [923, 302] on button "Start Level" at bounding box center [969, 303] width 405 height 71
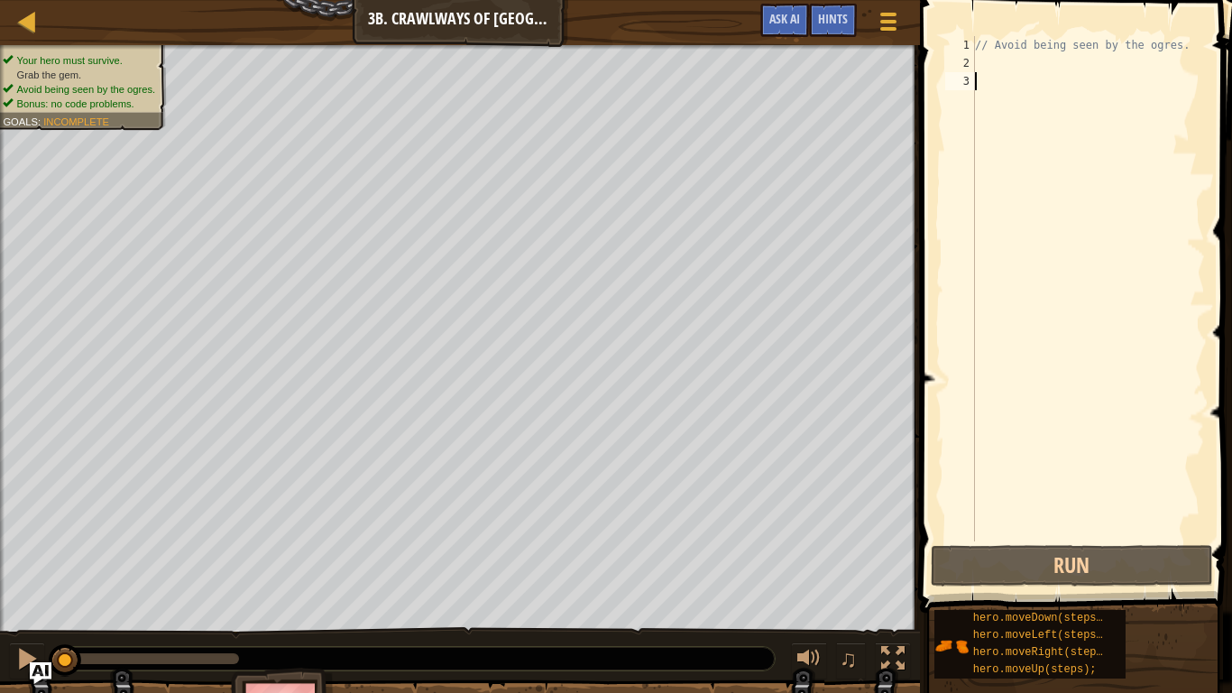
click at [997, 66] on div "// Avoid being seen by the ogres." at bounding box center [1088, 306] width 234 height 541
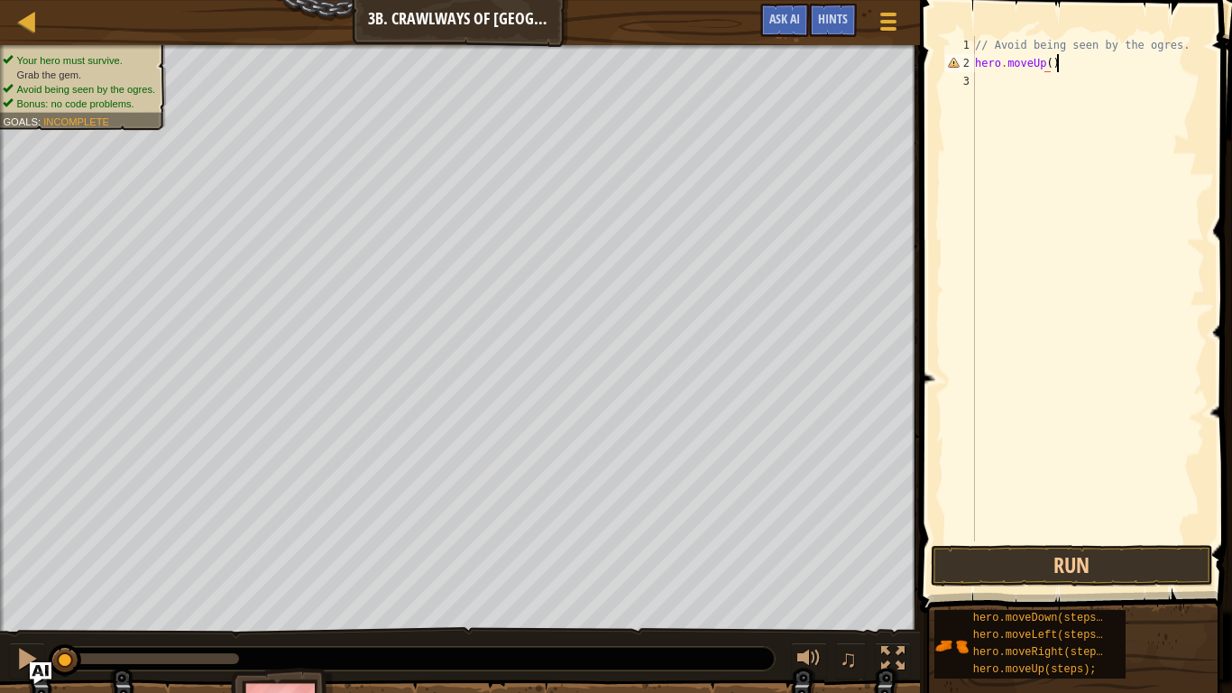
scroll to position [8, 11]
type textarea "hero.moveUp()"
click at [1060, 570] on button "Run" at bounding box center [1071, 565] width 281 height 41
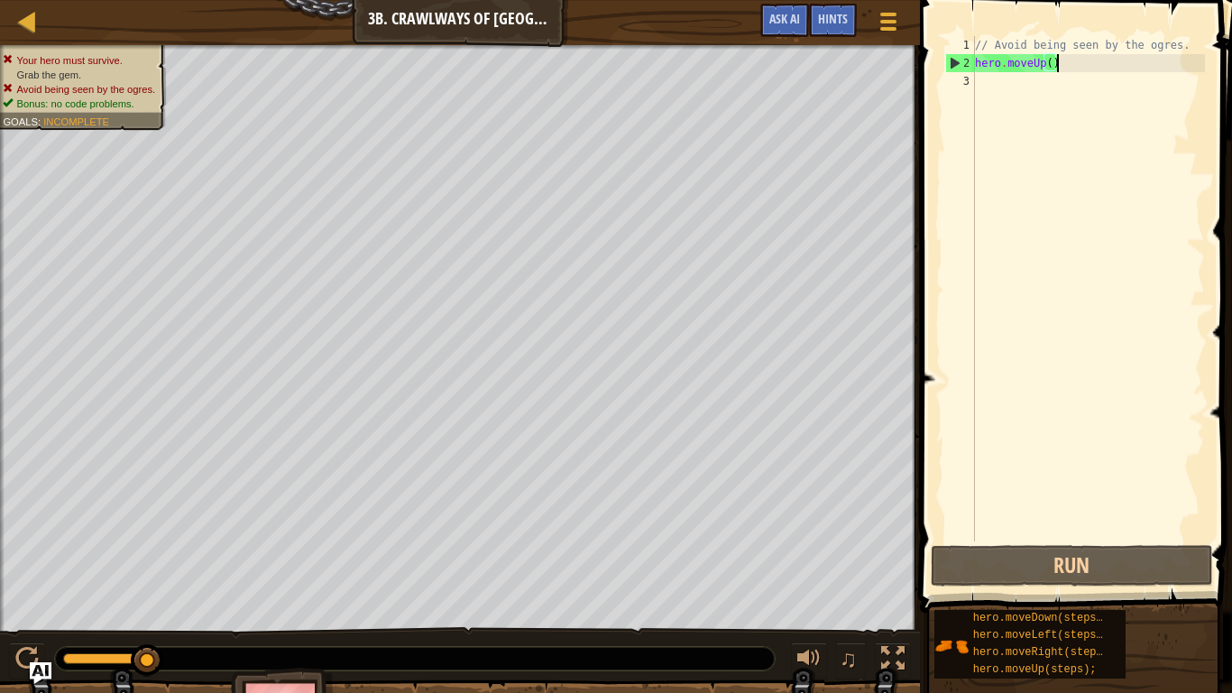
click at [1038, 391] on div "// Avoid being seen by the ogres. hero . moveUp ( )" at bounding box center [1088, 306] width 234 height 541
click at [1074, 72] on div "// Avoid being seen by the ogres. hero . moveUp ( )" at bounding box center [1088, 306] width 234 height 541
click at [1050, 68] on div "// Avoid being seen by the ogres. hero . moveUp ( )" at bounding box center [1088, 306] width 234 height 541
type textarea "hero.moveUp()"
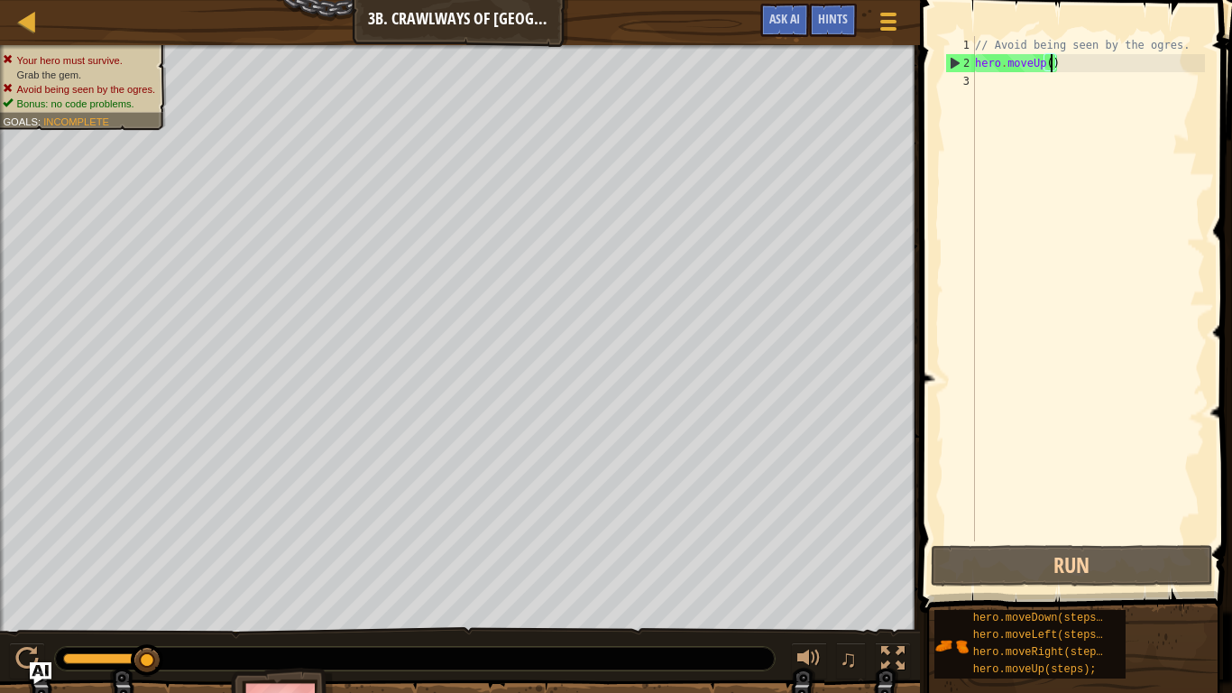
click at [1071, 64] on div "// Avoid being seen by the ogres. hero . moveUp ( )" at bounding box center [1088, 306] width 234 height 541
click at [978, 87] on div "// Avoid being seen by the ogres. hero . moveUp ( )" at bounding box center [1088, 306] width 234 height 541
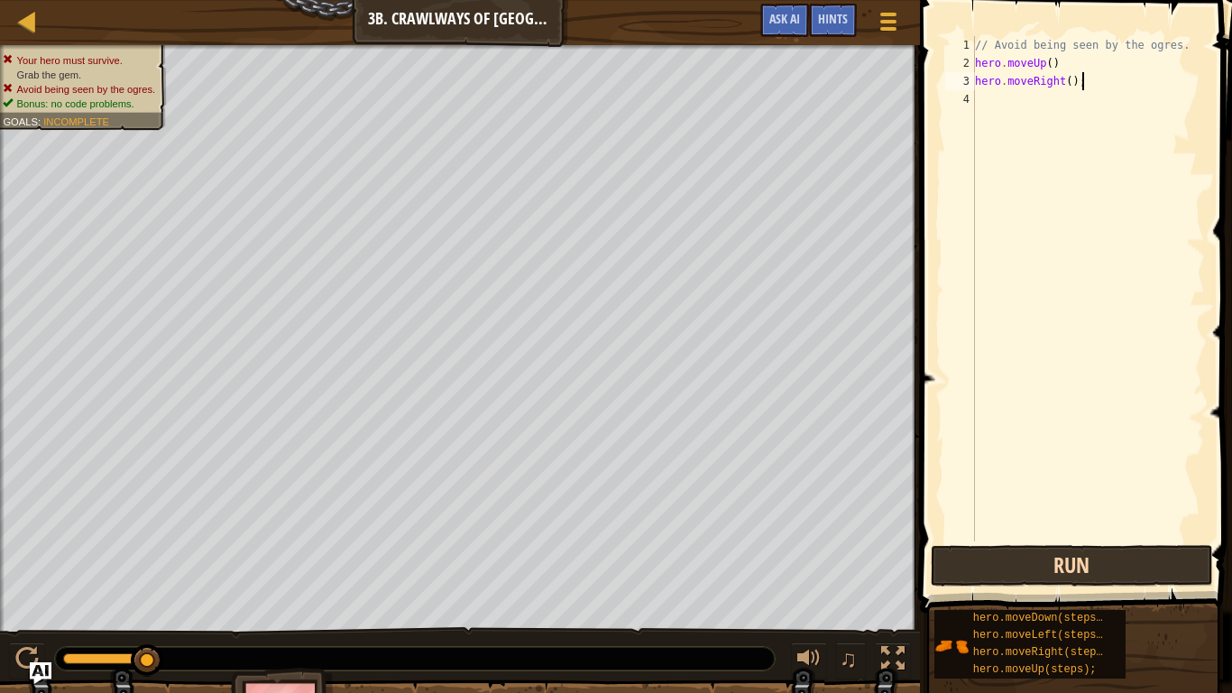
type textarea "hero.moveRight();"
click at [1017, 553] on button "Run" at bounding box center [1071, 565] width 281 height 41
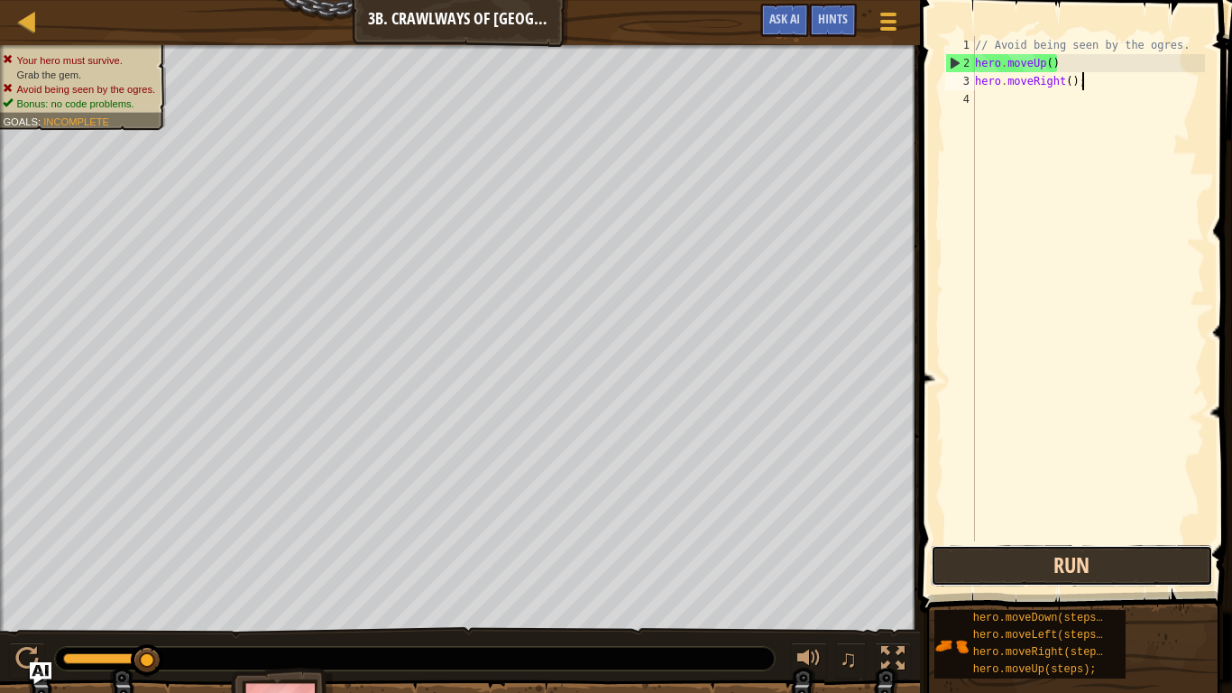
click at [1032, 556] on button "Run" at bounding box center [1071, 565] width 281 height 41
click at [1030, 560] on button "Run" at bounding box center [1071, 565] width 281 height 41
click at [1033, 563] on button "Run" at bounding box center [1071, 565] width 281 height 41
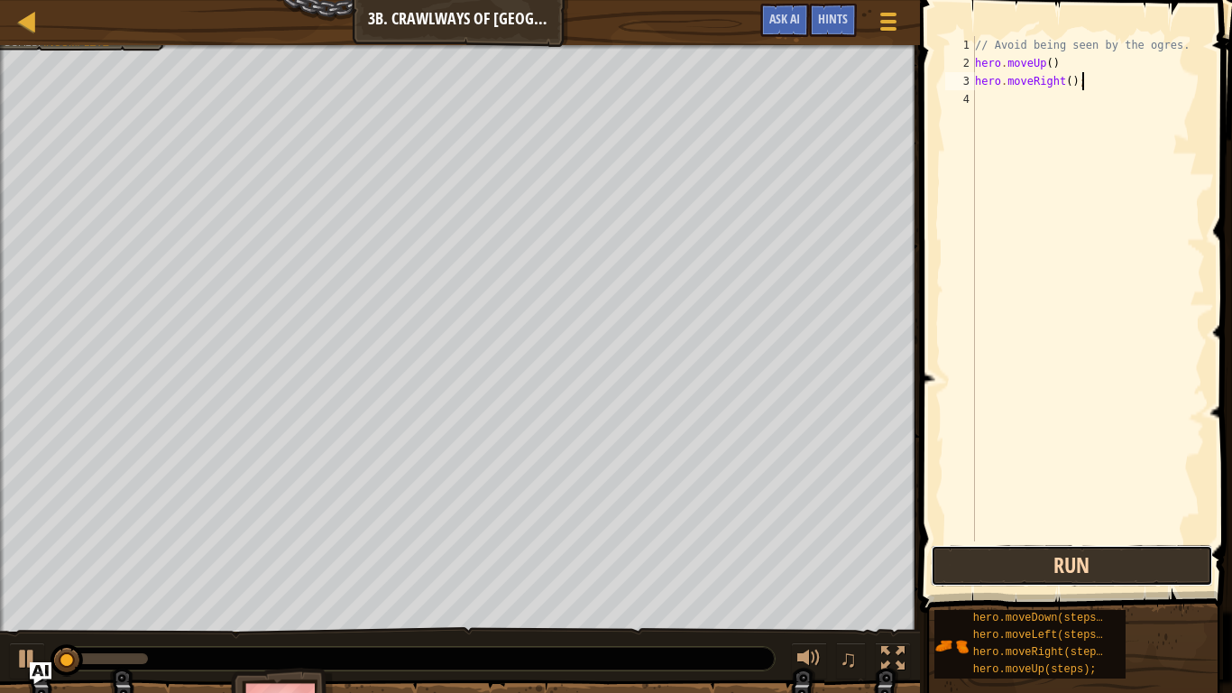
click at [1033, 563] on button "Run" at bounding box center [1071, 565] width 281 height 41
click at [1033, 563] on button "Running" at bounding box center [1071, 565] width 281 height 41
click at [1033, 563] on button "Run" at bounding box center [1071, 565] width 281 height 41
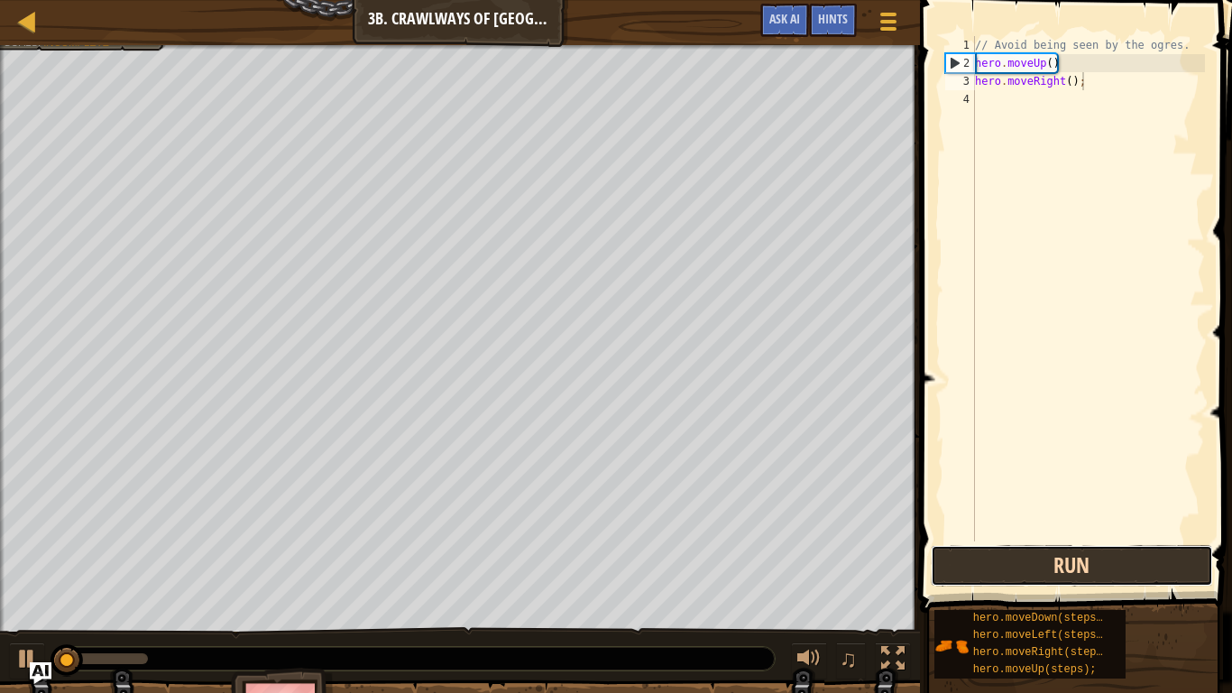
click at [1033, 563] on button "Run" at bounding box center [1071, 565] width 281 height 41
click at [1032, 564] on button "Running" at bounding box center [1071, 565] width 281 height 41
click at [1032, 564] on button "Run" at bounding box center [1071, 565] width 281 height 41
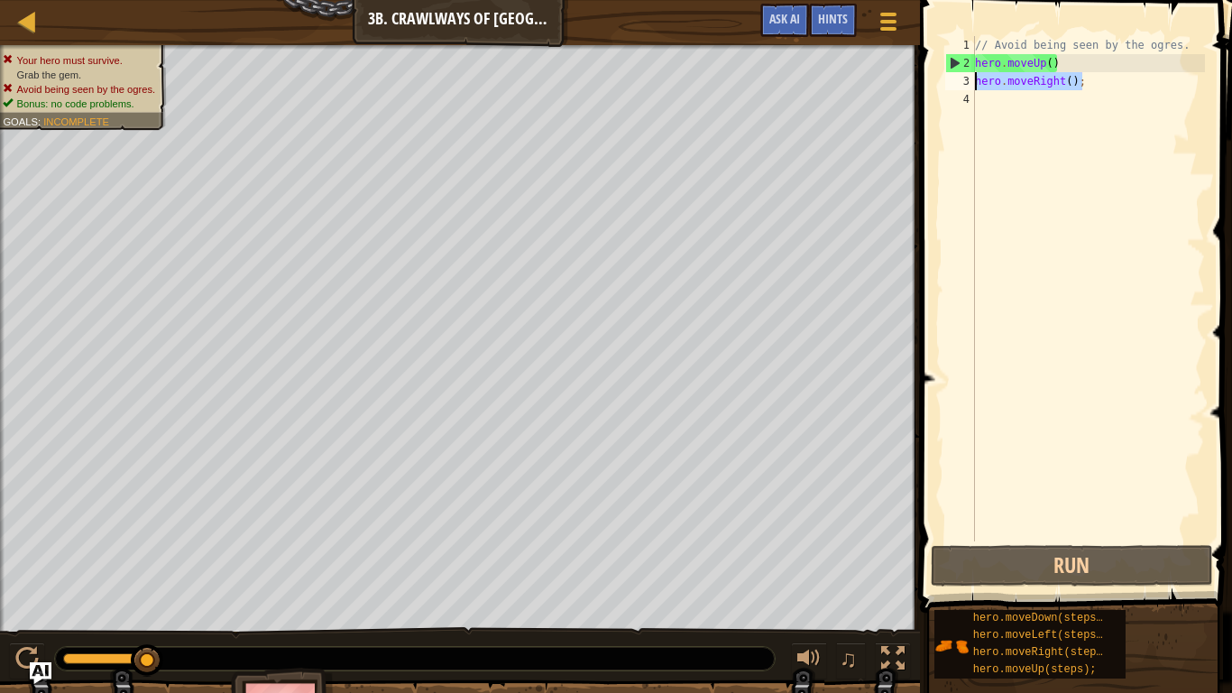
drag, startPoint x: 1108, startPoint y: 78, endPoint x: 975, endPoint y: 84, distance: 133.6
click at [975, 84] on div "// Avoid being seen by the ogres. hero . moveUp ( ) hero . moveRight ( ) ;" at bounding box center [1088, 306] width 234 height 541
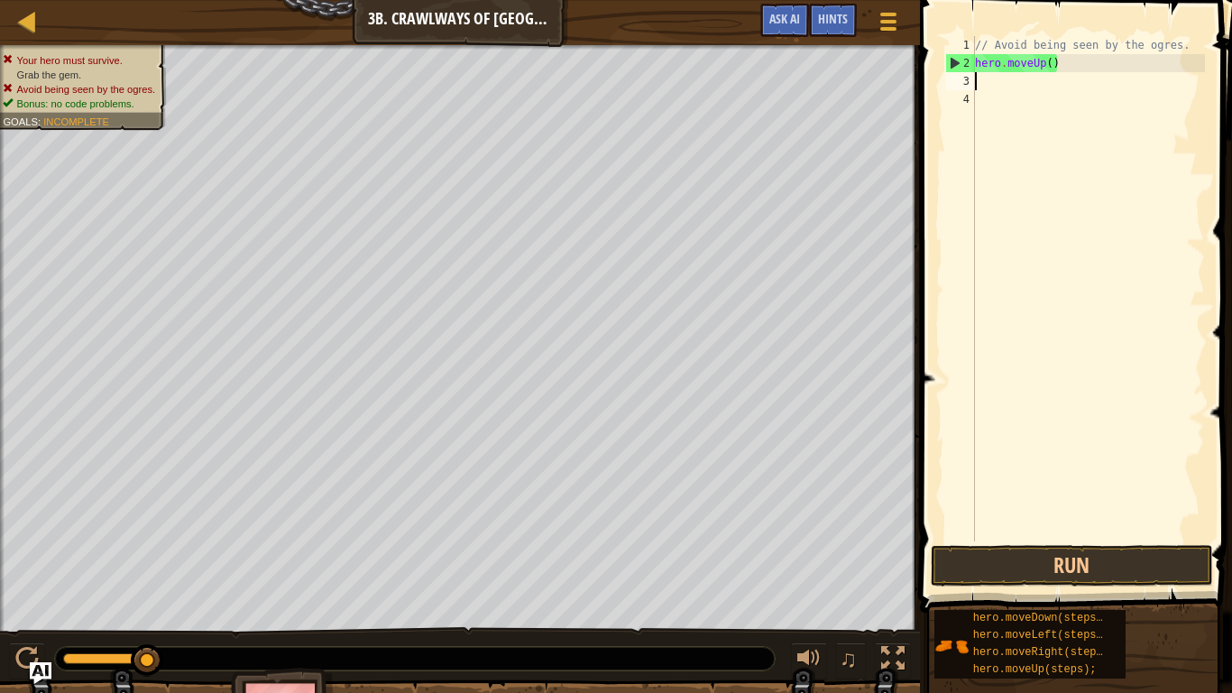
scroll to position [8, 0]
click at [1060, 65] on div "// Avoid being seen by the ogres. hero . moveUp ( )" at bounding box center [1088, 306] width 234 height 541
type textarea "hero.moveUp()"
drag, startPoint x: 1060, startPoint y: 65, endPoint x: 973, endPoint y: 68, distance: 86.6
click at [973, 68] on div "hero.moveUp() 1 2 3 4 // Avoid being seen by the ogres. hero . moveUp ( ) ההההה…" at bounding box center [1073, 288] width 263 height 505
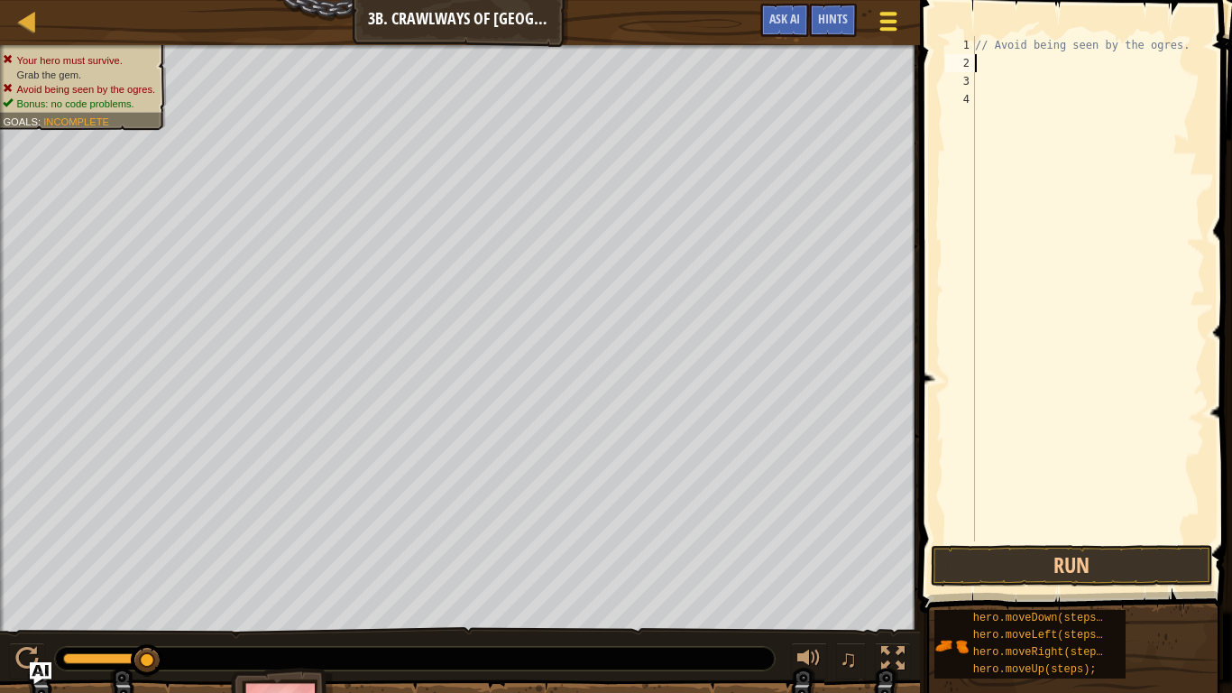
click at [886, 17] on div at bounding box center [889, 21] width 24 height 26
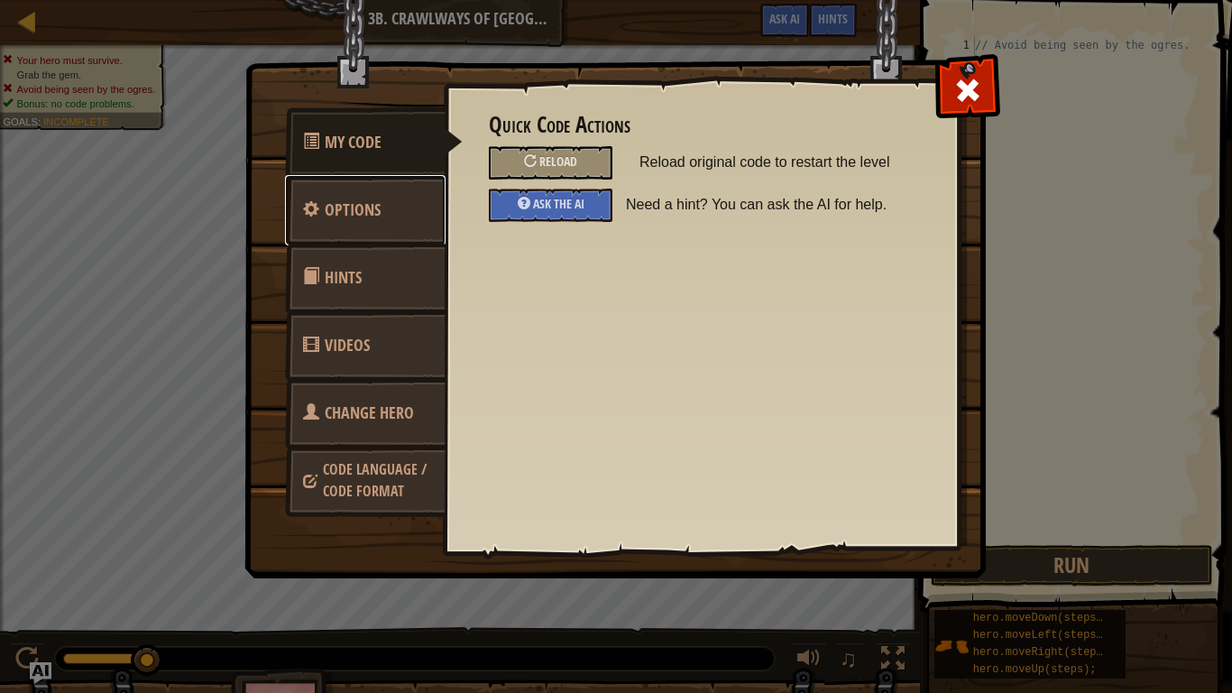
click at [363, 202] on span "Options" at bounding box center [353, 209] width 56 height 23
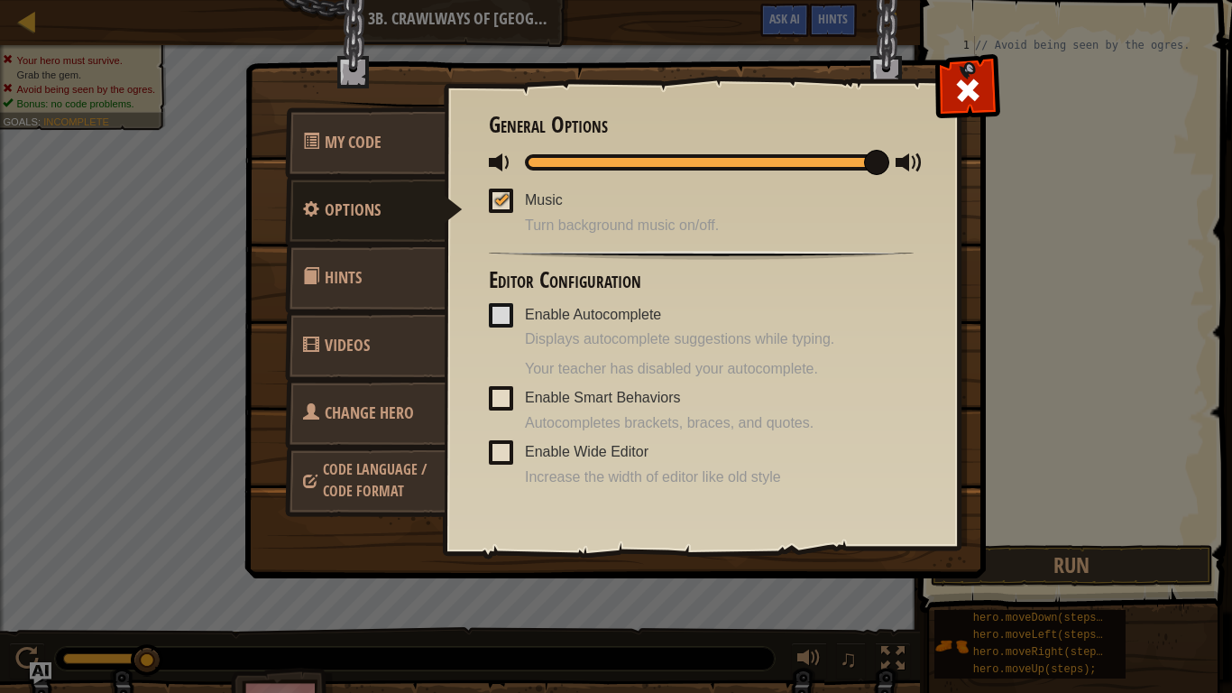
click at [385, 262] on link "Hints" at bounding box center [365, 278] width 161 height 70
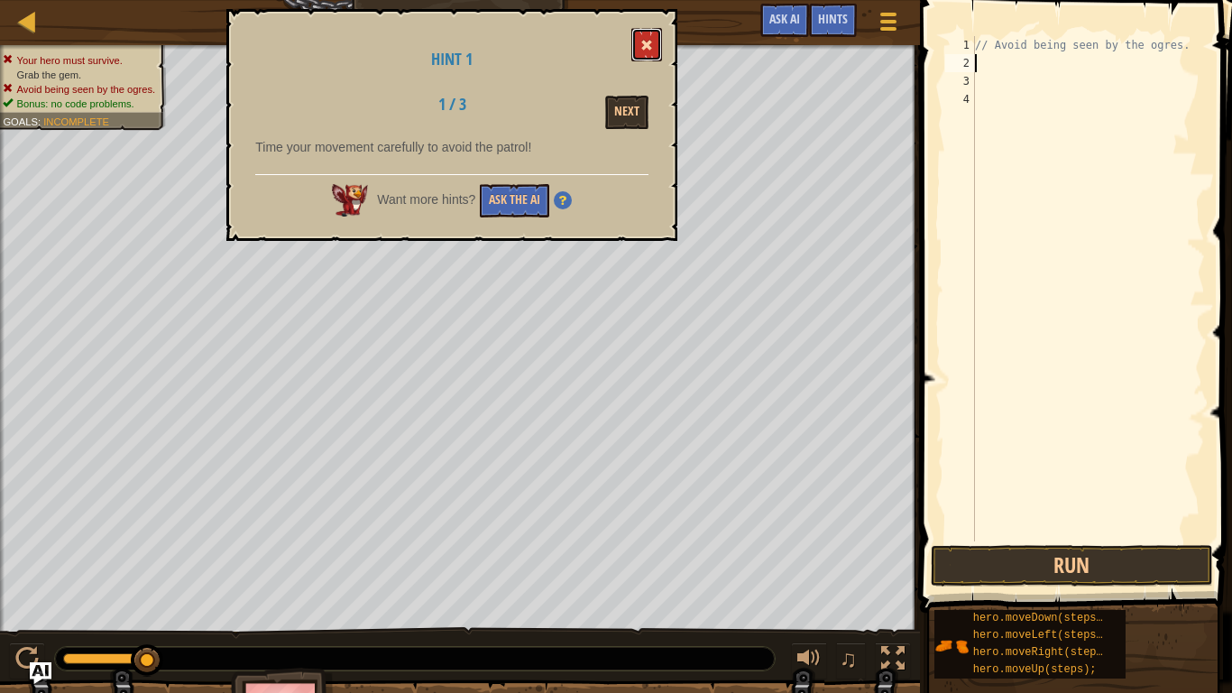
click at [647, 47] on span at bounding box center [646, 45] width 13 height 13
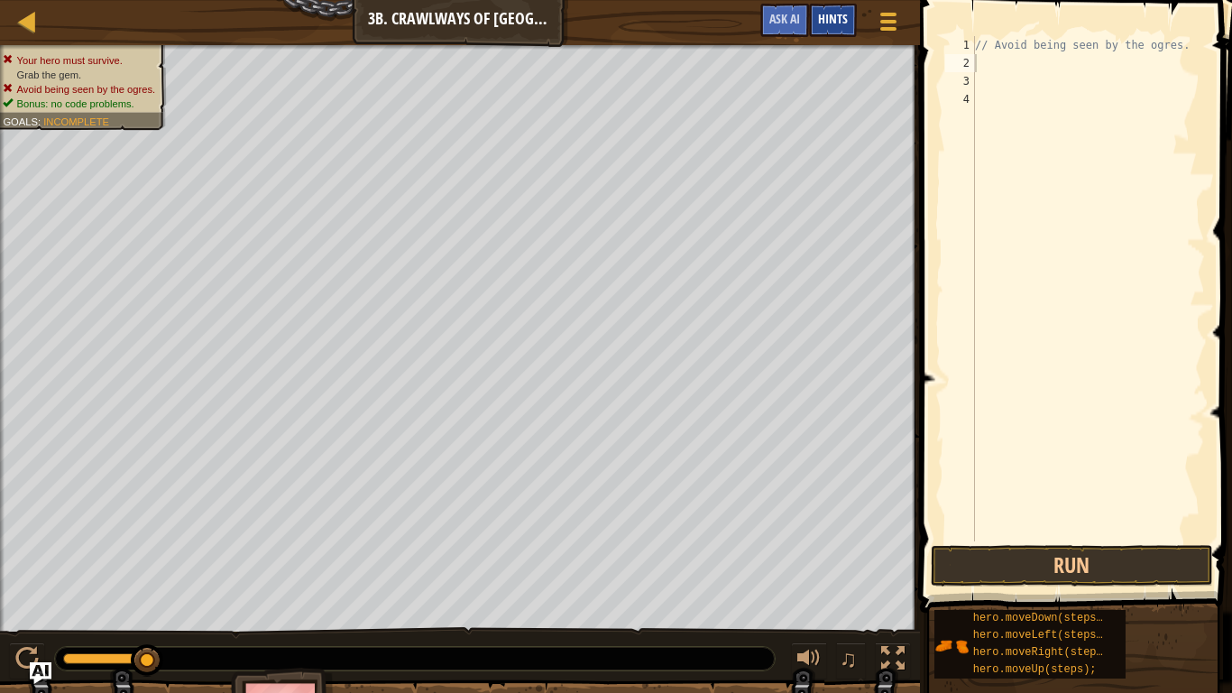
click at [851, 23] on div "Hints" at bounding box center [833, 20] width 48 height 33
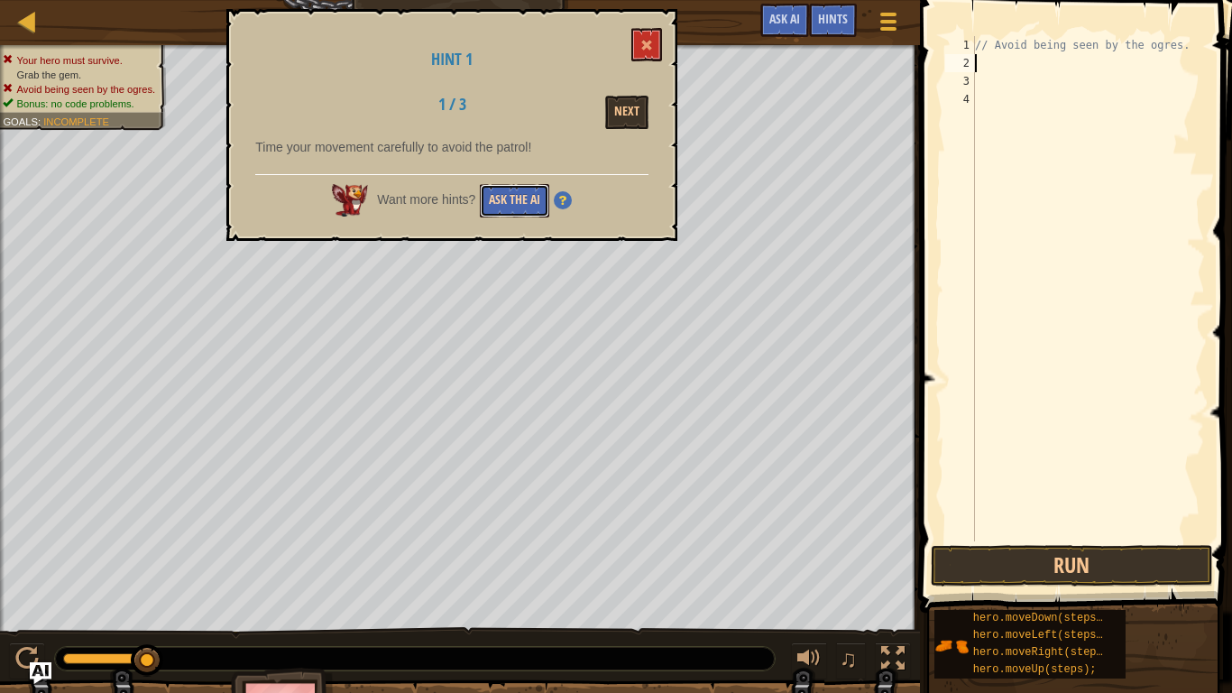
click at [521, 193] on button "Ask the AI" at bounding box center [514, 200] width 69 height 33
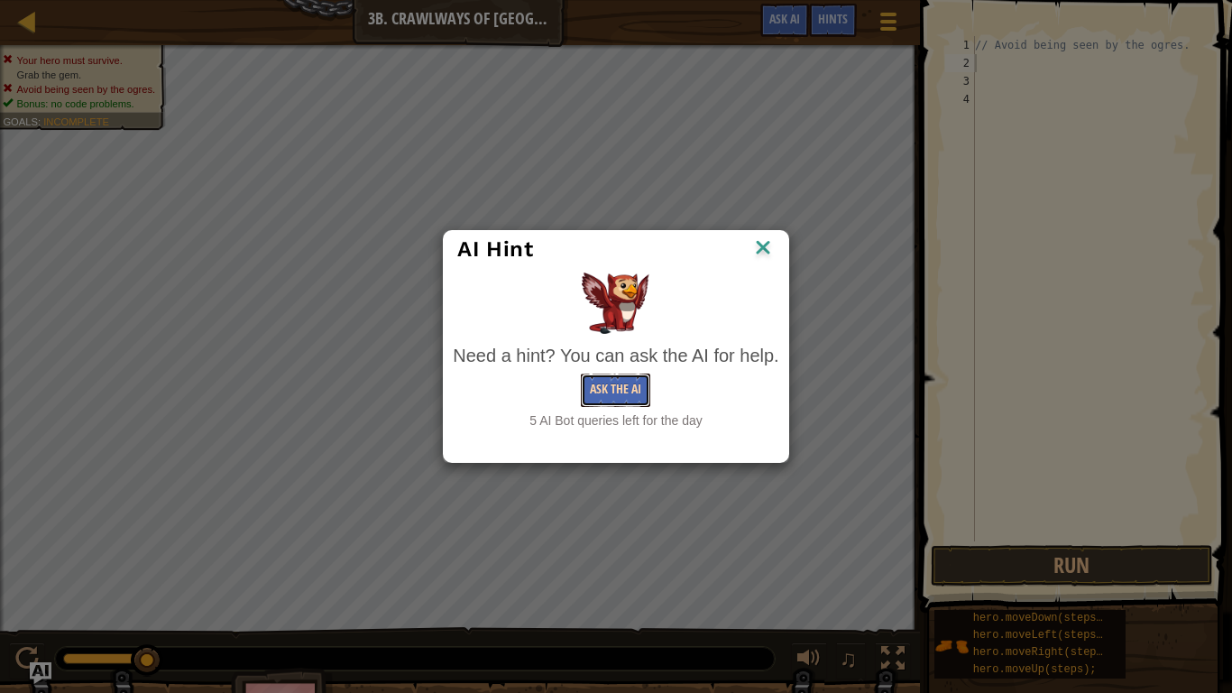
click at [618, 400] on button "Ask the AI" at bounding box center [615, 389] width 69 height 33
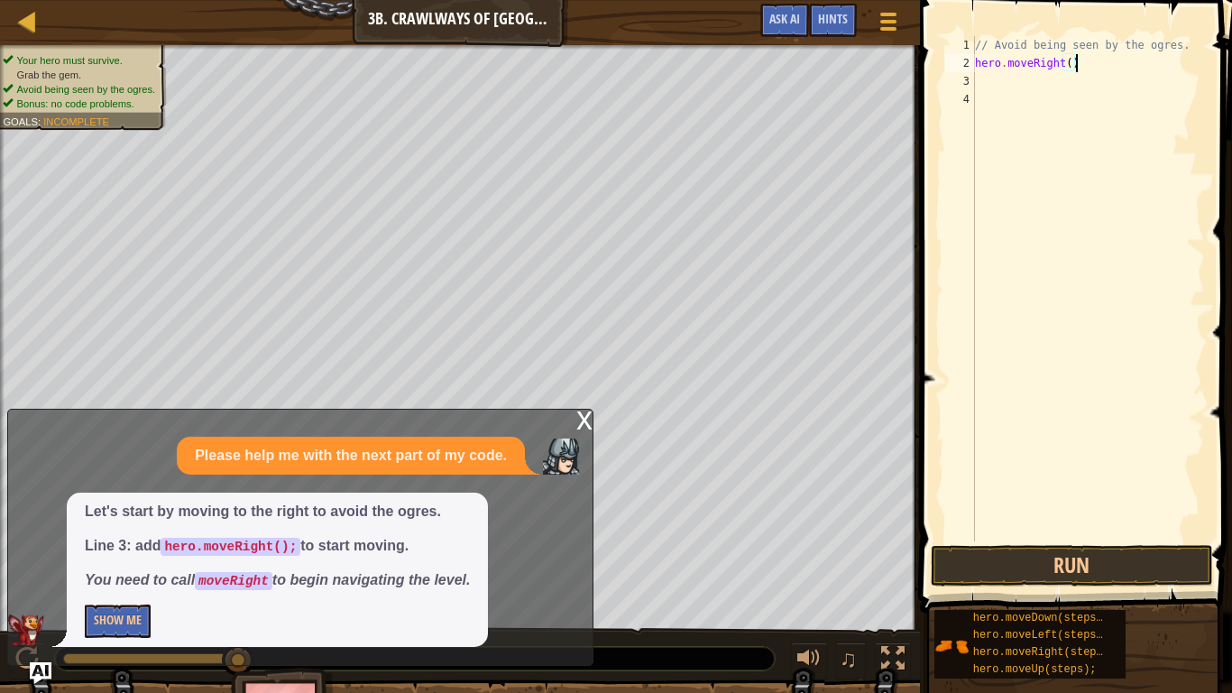
scroll to position [8, 14]
type textarea "hero.moveRight();"
click at [1061, 551] on button "Run" at bounding box center [1071, 565] width 281 height 41
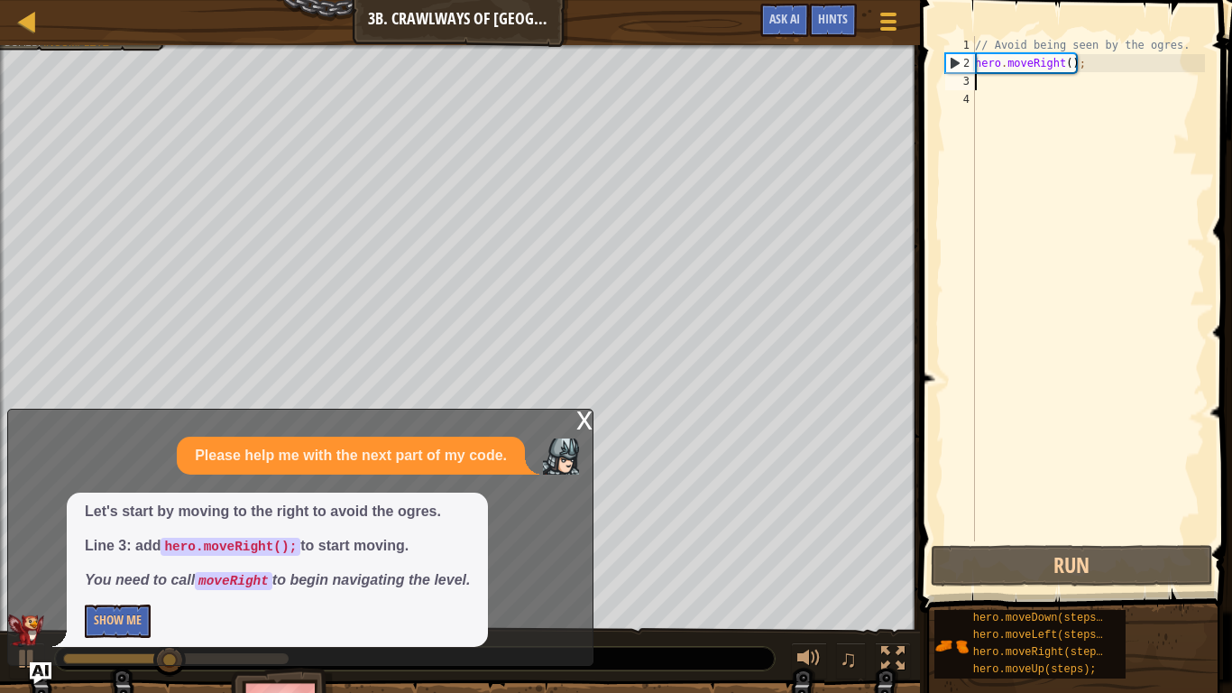
click at [988, 87] on div "// Avoid being seen by the ogres. hero . moveRight ( ) ;" at bounding box center [1088, 306] width 234 height 541
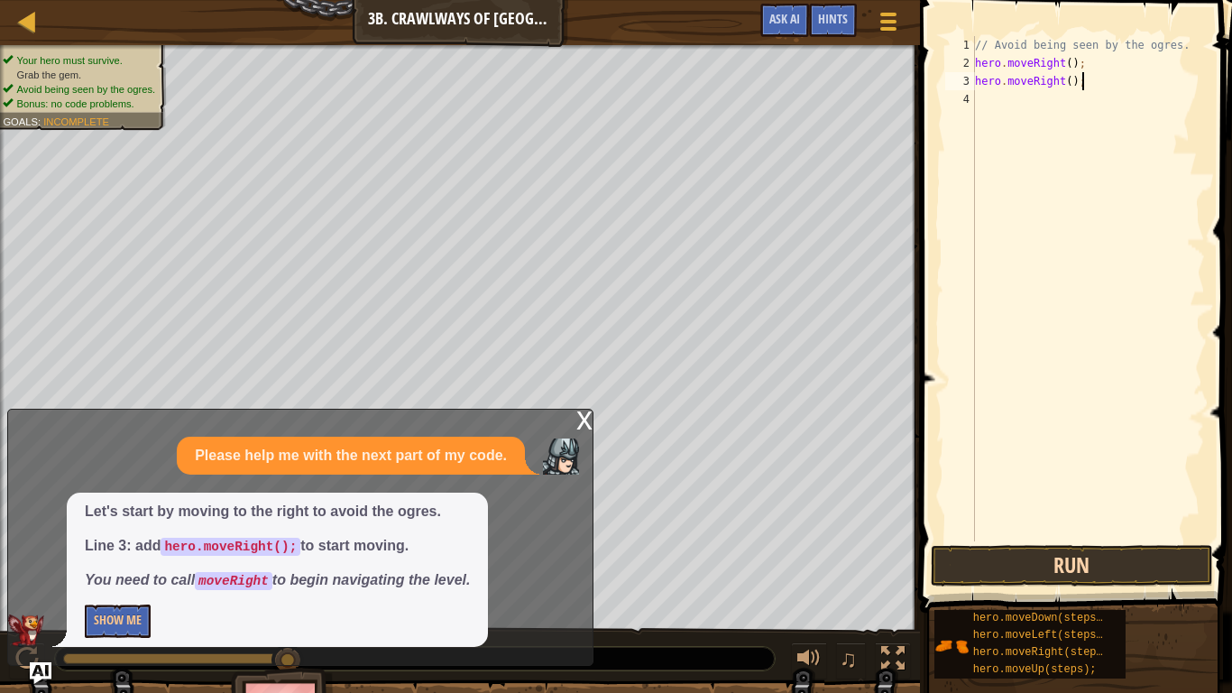
type textarea "hero.moveRight();"
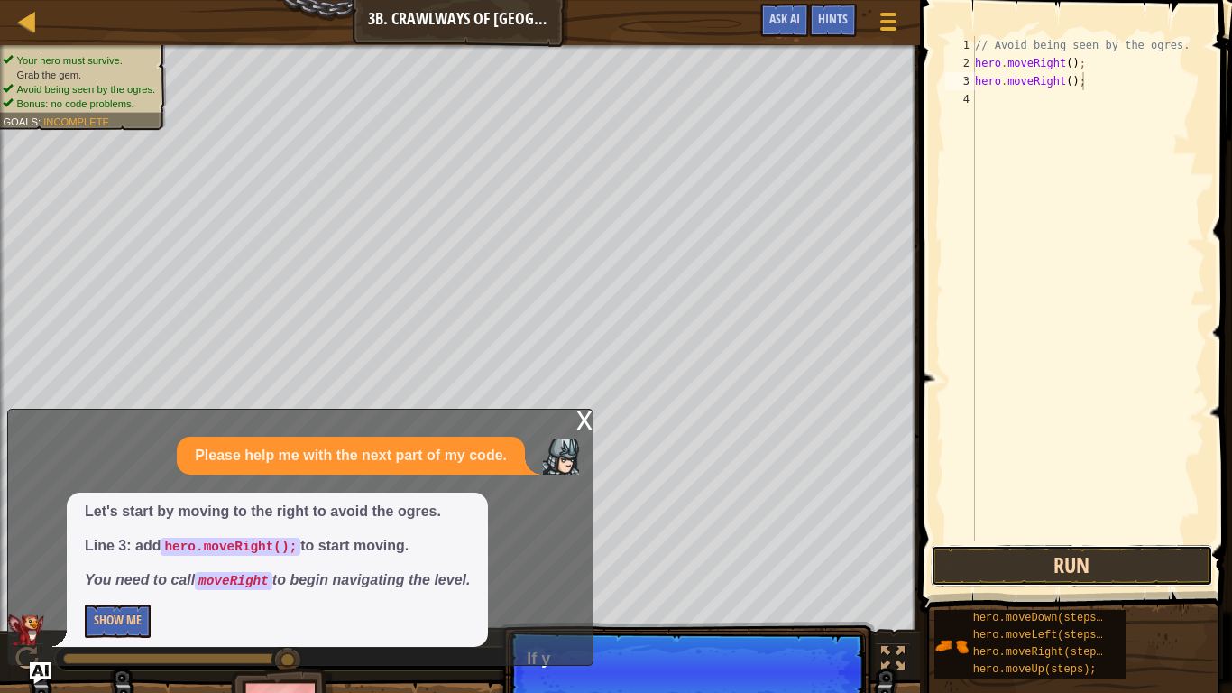
click at [958, 570] on button "Run" at bounding box center [1071, 565] width 281 height 41
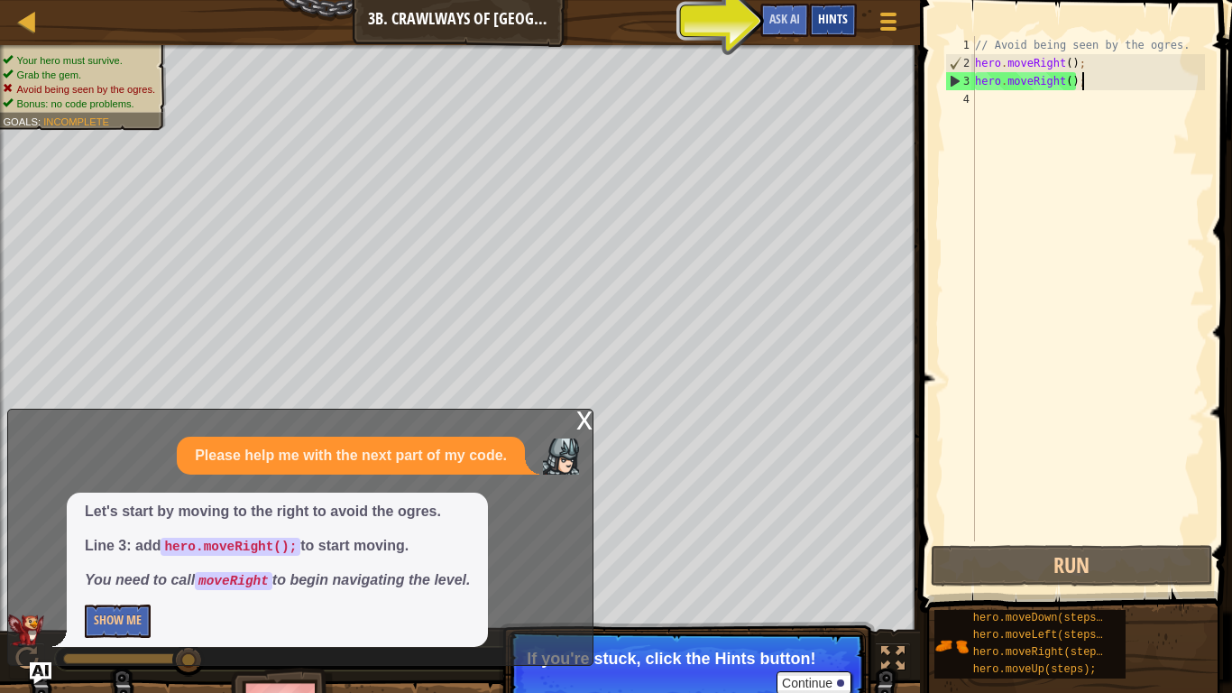
click at [828, 16] on span "Hints" at bounding box center [833, 18] width 30 height 17
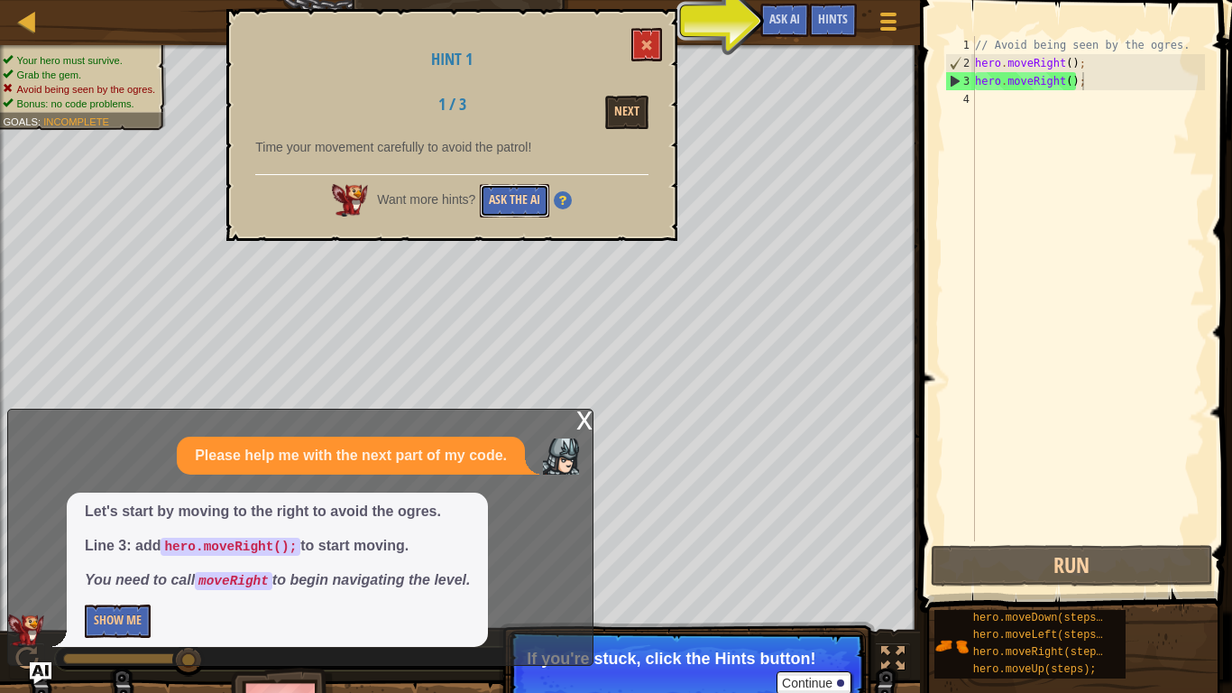
click at [511, 198] on button "Ask the AI" at bounding box center [514, 200] width 69 height 33
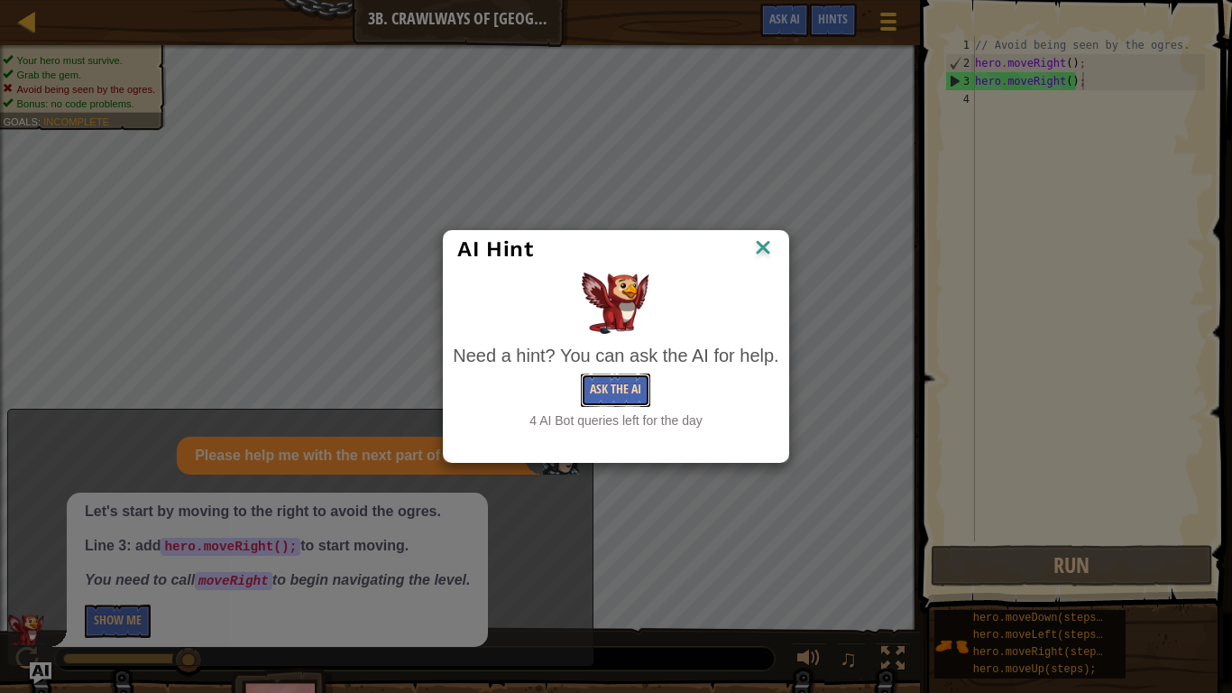
click at [619, 377] on button "Ask the AI" at bounding box center [615, 389] width 69 height 33
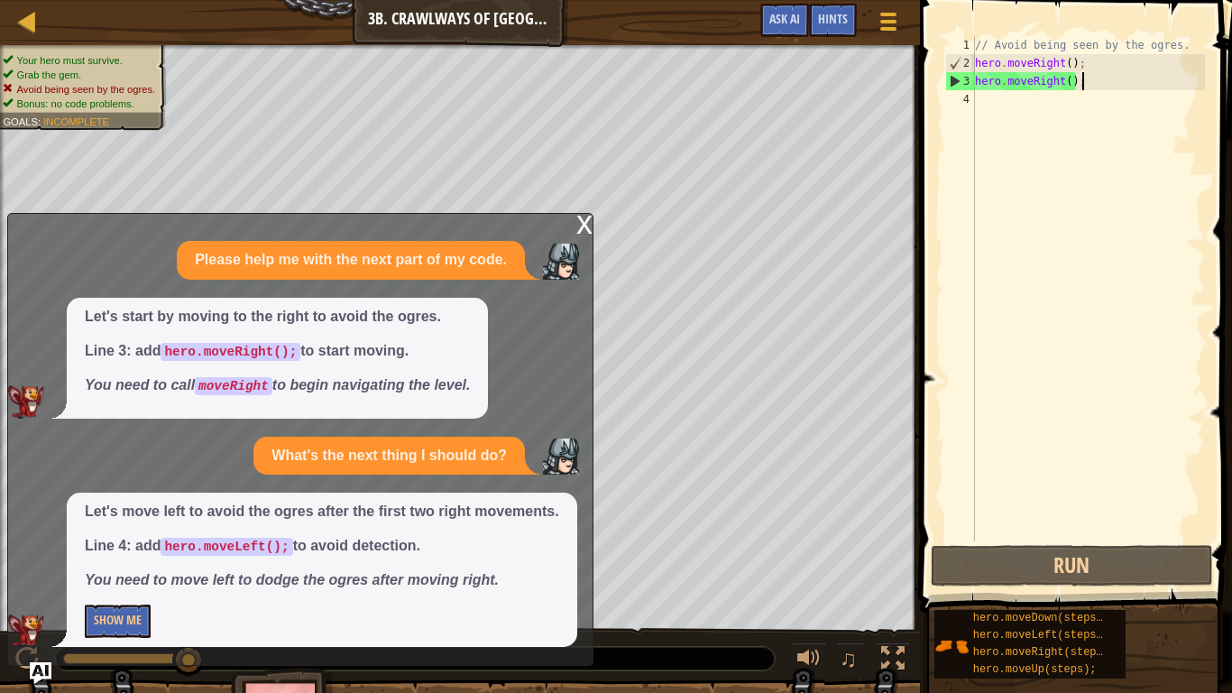
click at [576, 229] on div "x" at bounding box center [584, 223] width 16 height 18
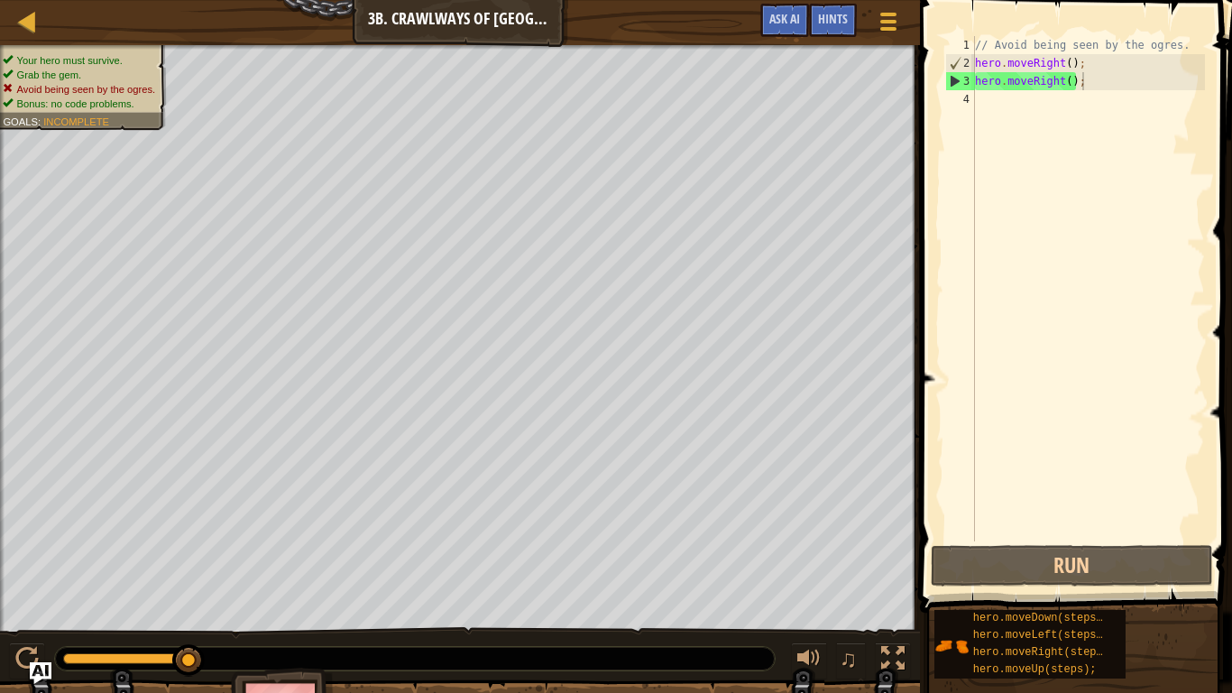
click at [978, 102] on div "// Avoid being seen by the ogres. hero . moveRight ( ) ; hero . moveRight ( ) ;" at bounding box center [1088, 306] width 234 height 541
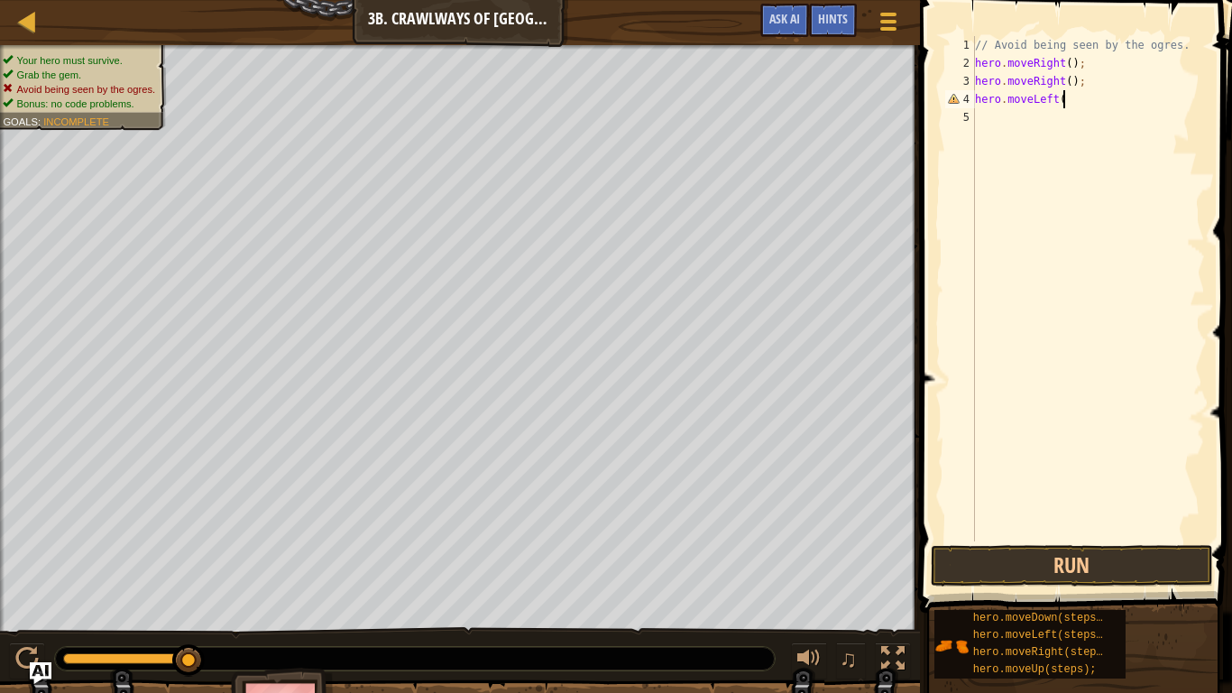
scroll to position [8, 13]
type textarea "hero.moveLeft()"
click at [1001, 550] on button "Run" at bounding box center [1071, 565] width 281 height 41
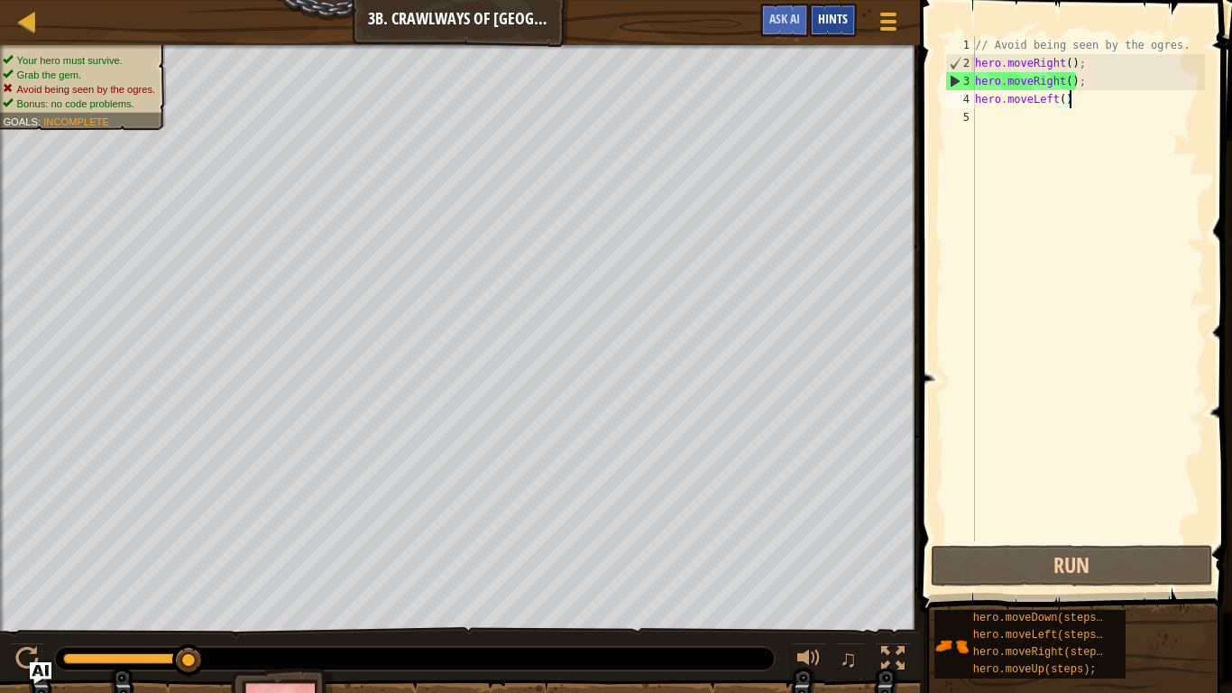
click at [814, 17] on div "Hints" at bounding box center [833, 20] width 48 height 33
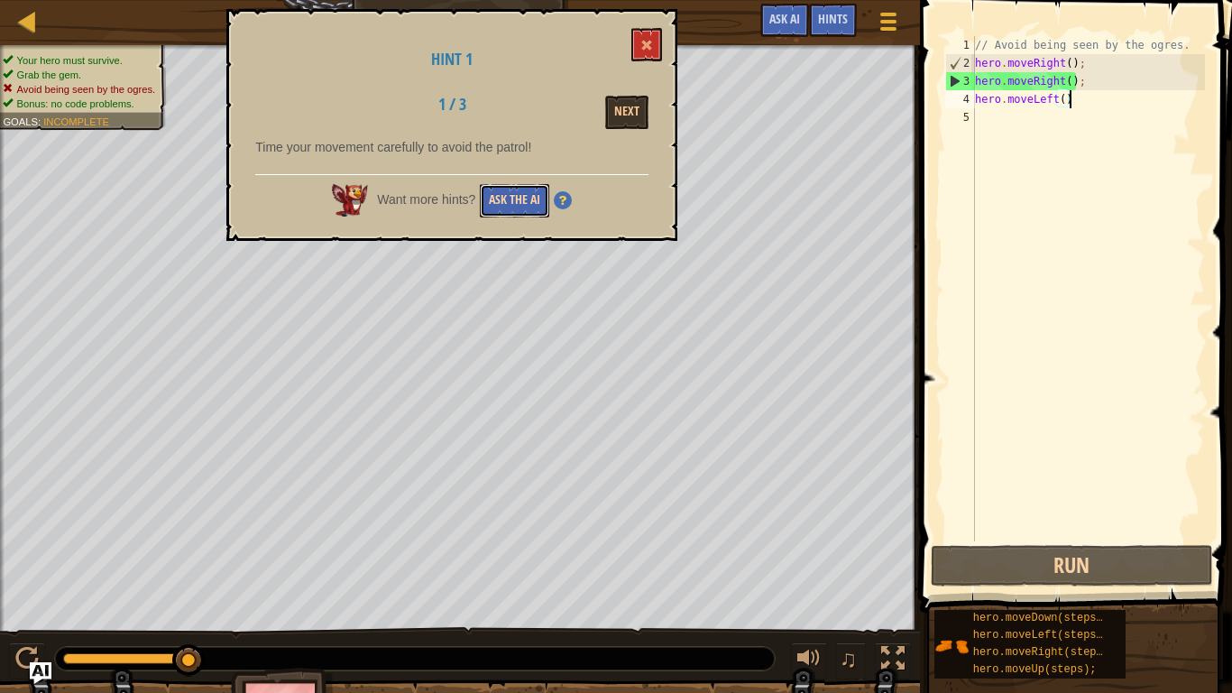
click at [519, 196] on button "Ask the AI" at bounding box center [514, 200] width 69 height 33
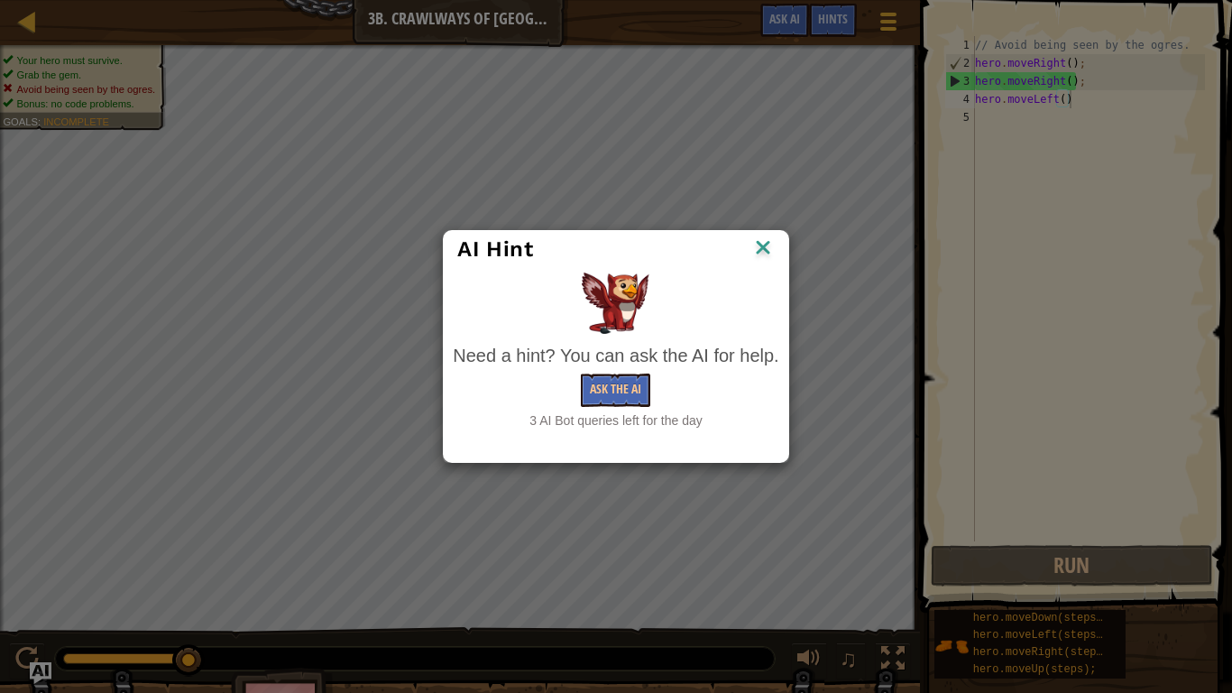
click at [774, 249] on img at bounding box center [762, 248] width 23 height 27
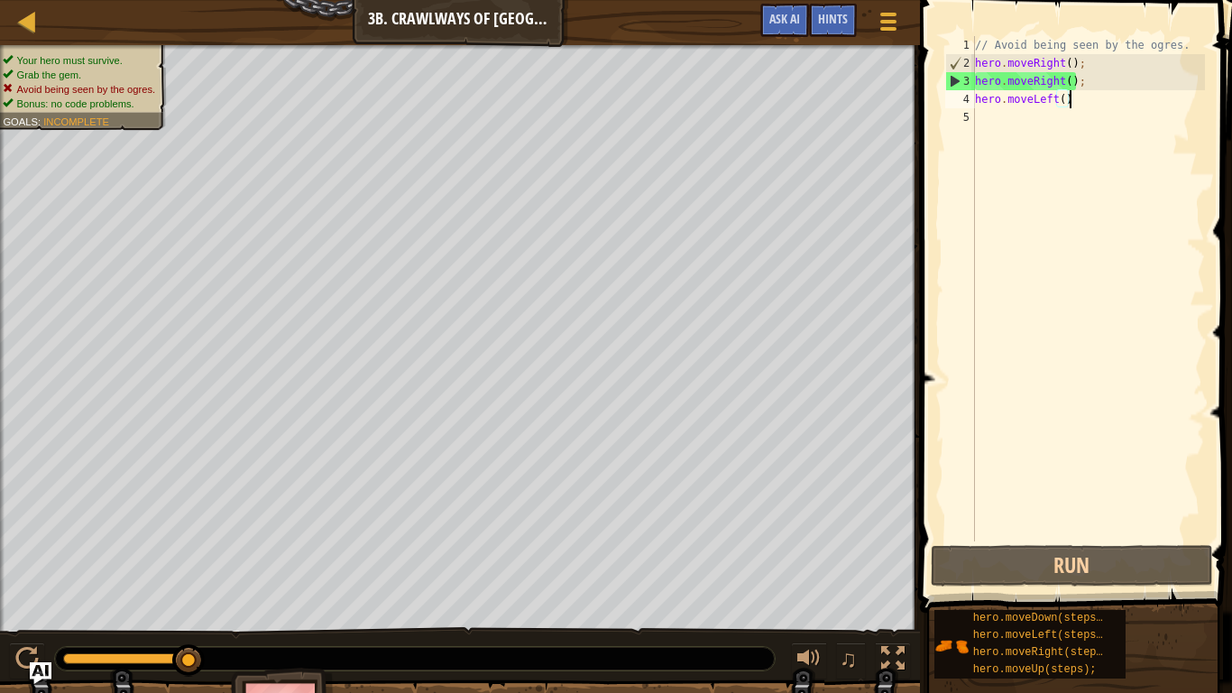
click at [998, 115] on div "// Avoid being seen by the ogres. hero . moveRight ( ) ; hero . moveRight ( ) ;…" at bounding box center [1088, 306] width 234 height 541
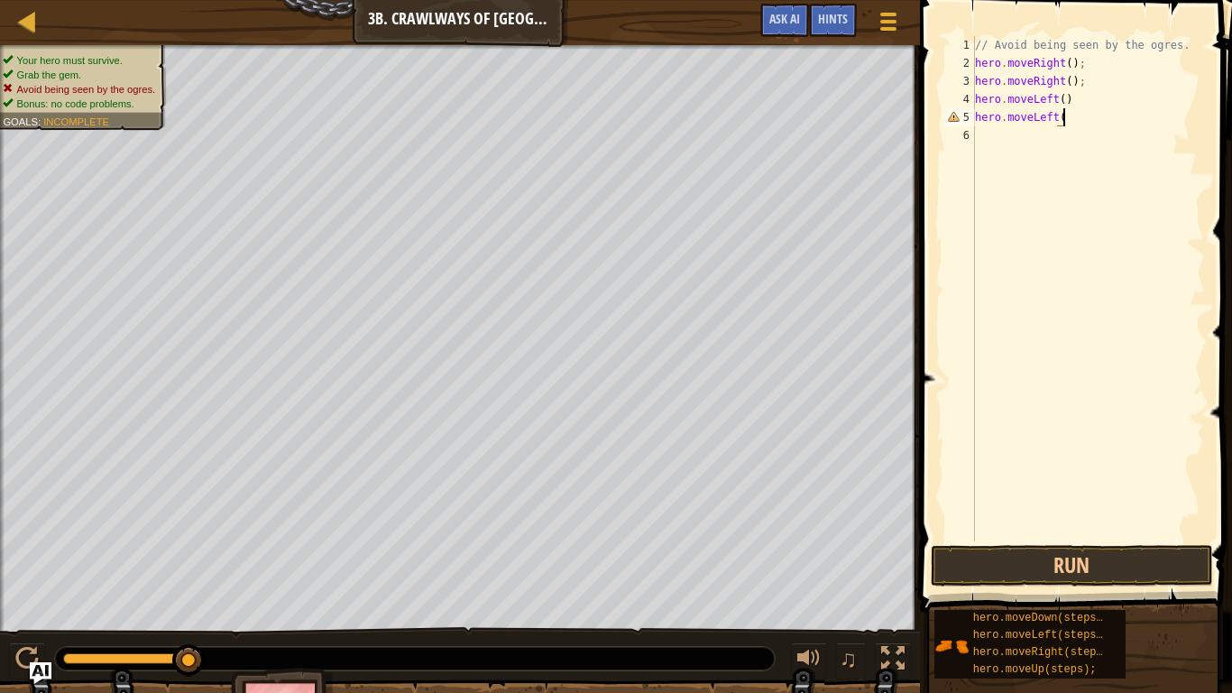
type textarea "hero.moveLeft()"
click at [972, 570] on button "Run" at bounding box center [1071, 565] width 281 height 41
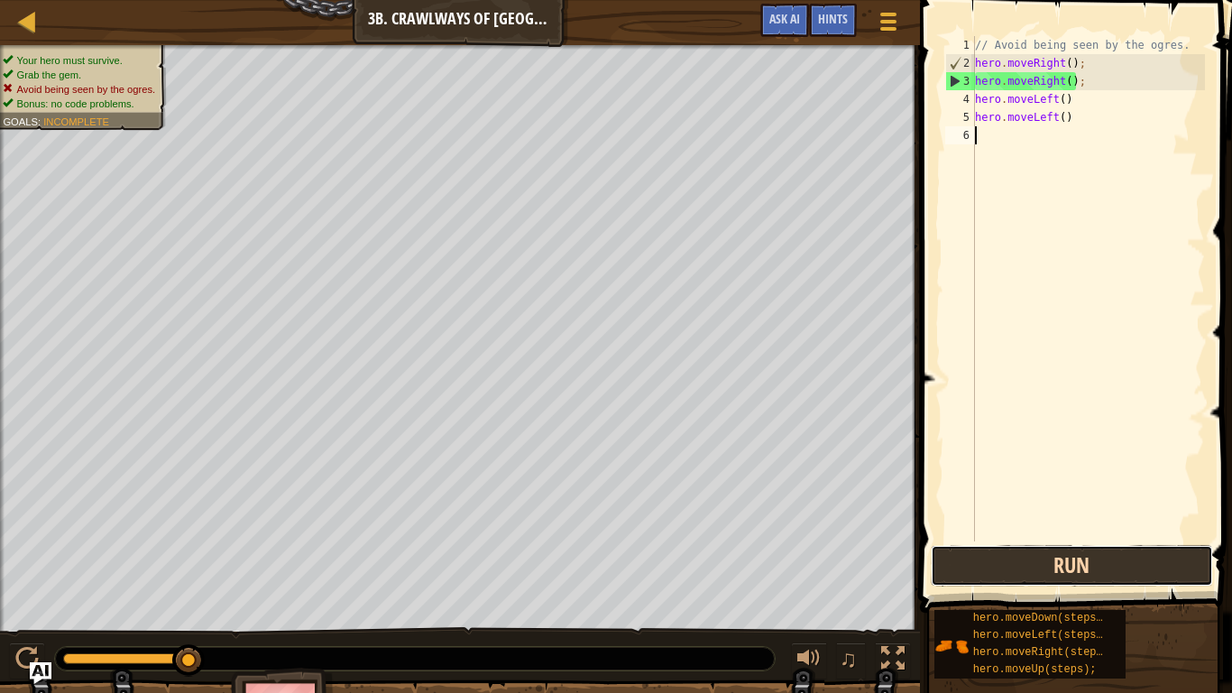
click at [972, 570] on button "Run" at bounding box center [1071, 565] width 281 height 41
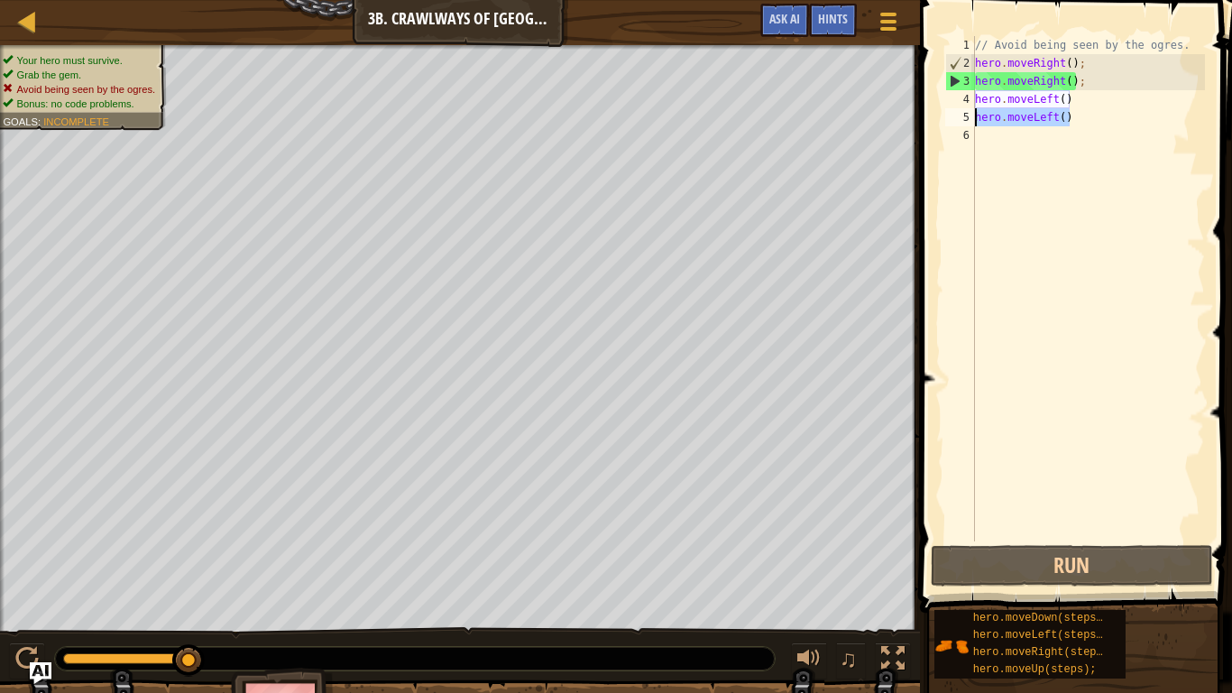
drag, startPoint x: 1079, startPoint y: 120, endPoint x: 978, endPoint y: 124, distance: 101.1
click at [978, 124] on div "// Avoid being seen by the ogres. hero . moveRight ( ) ; hero . moveRight ( ) ;…" at bounding box center [1088, 306] width 234 height 541
type textarea "hero.moveLeft()"
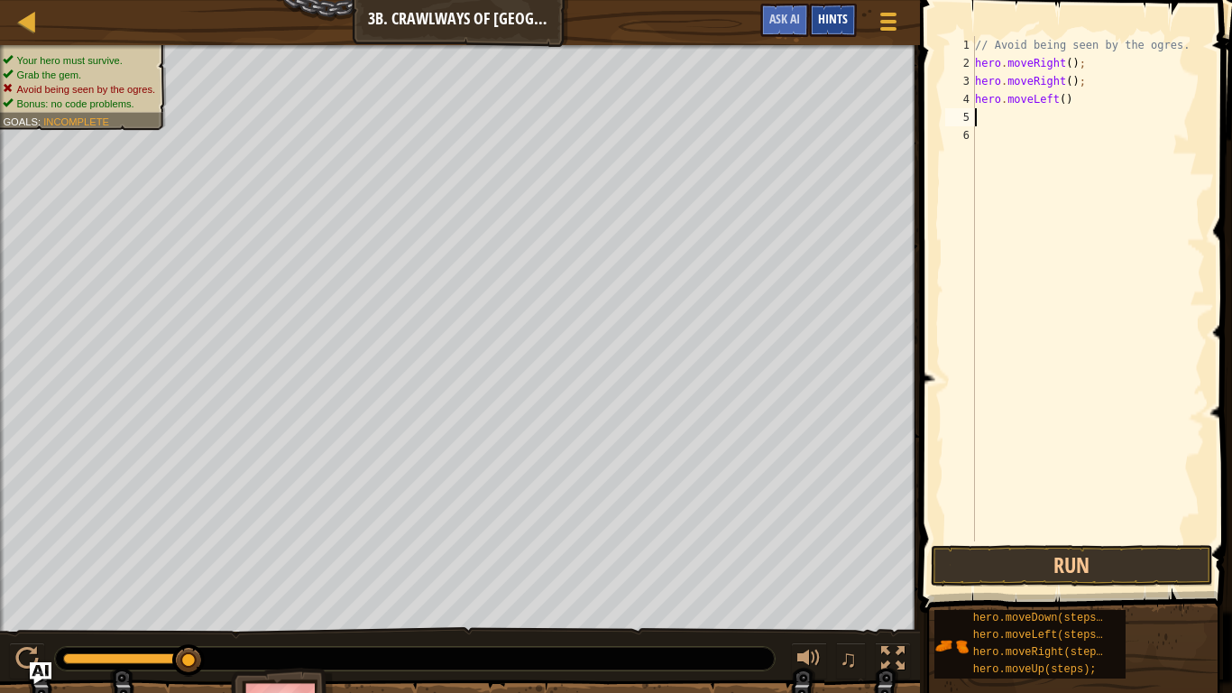
click at [841, 22] on span "Hints" at bounding box center [833, 18] width 30 height 17
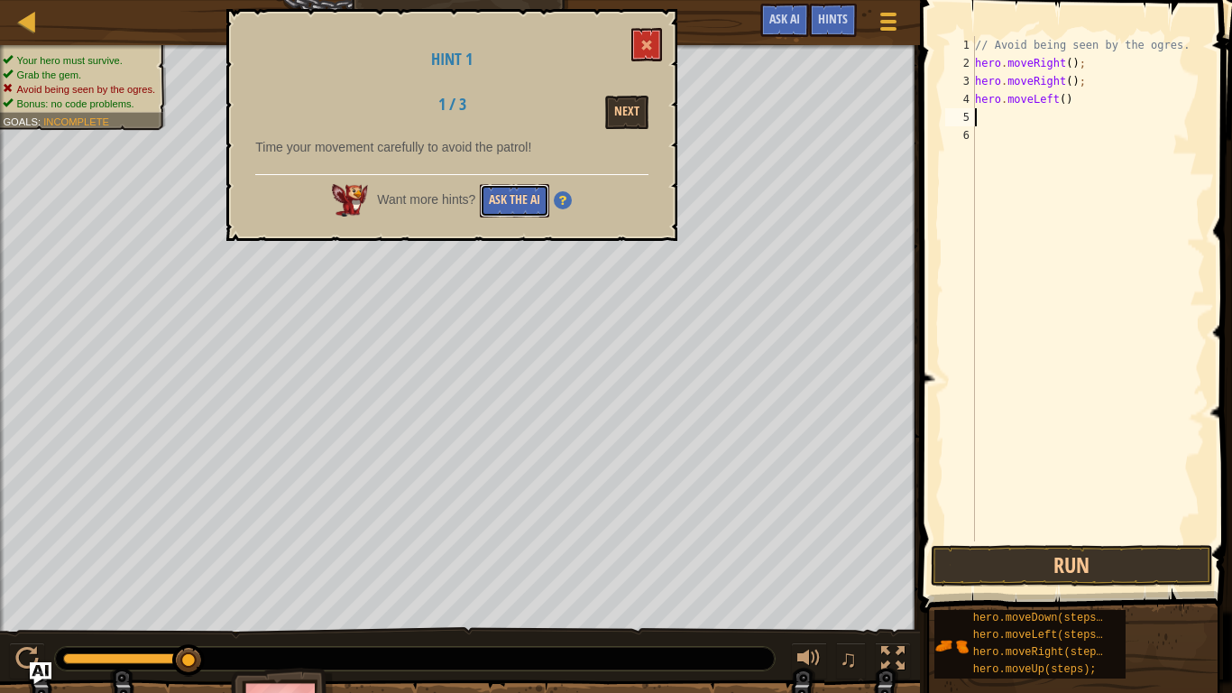
click at [529, 198] on button "Ask the AI" at bounding box center [514, 200] width 69 height 33
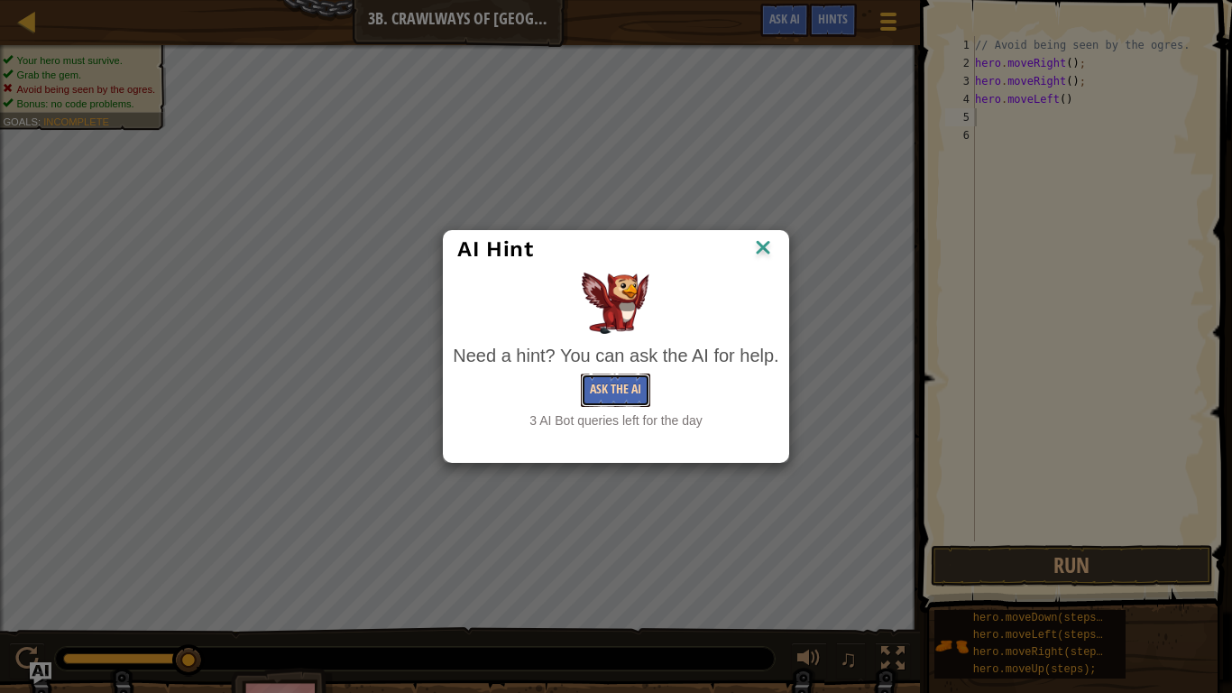
click at [608, 404] on button "Ask the AI" at bounding box center [615, 389] width 69 height 33
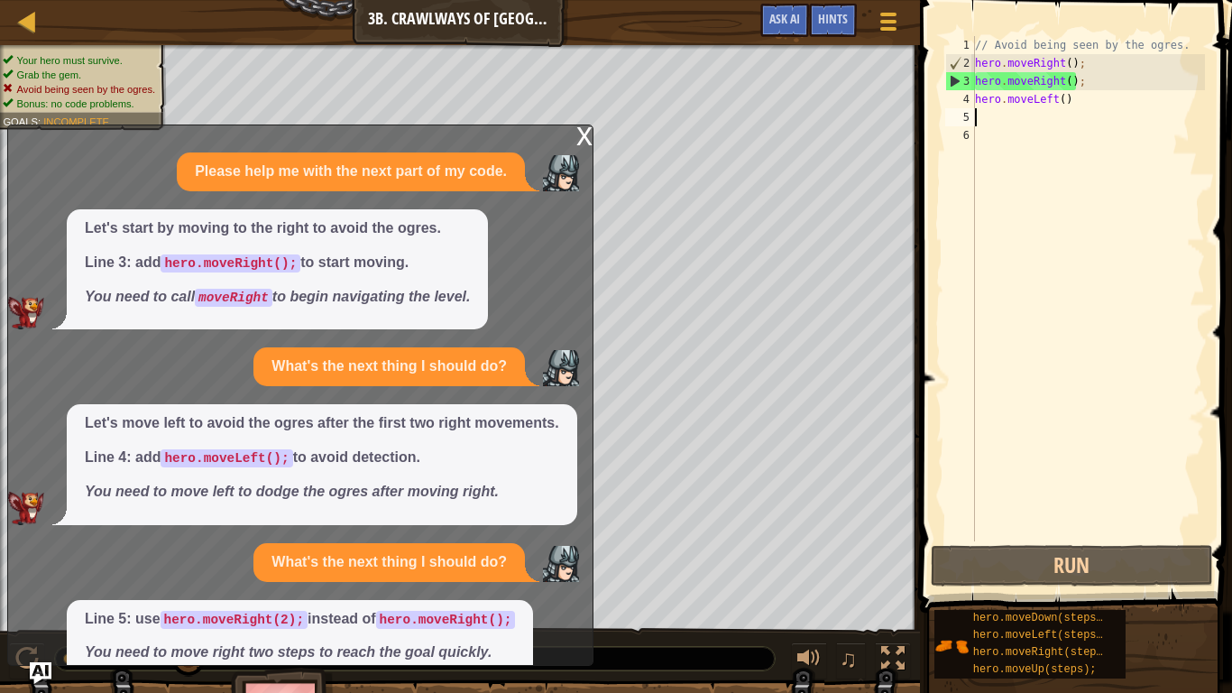
scroll to position [75, 0]
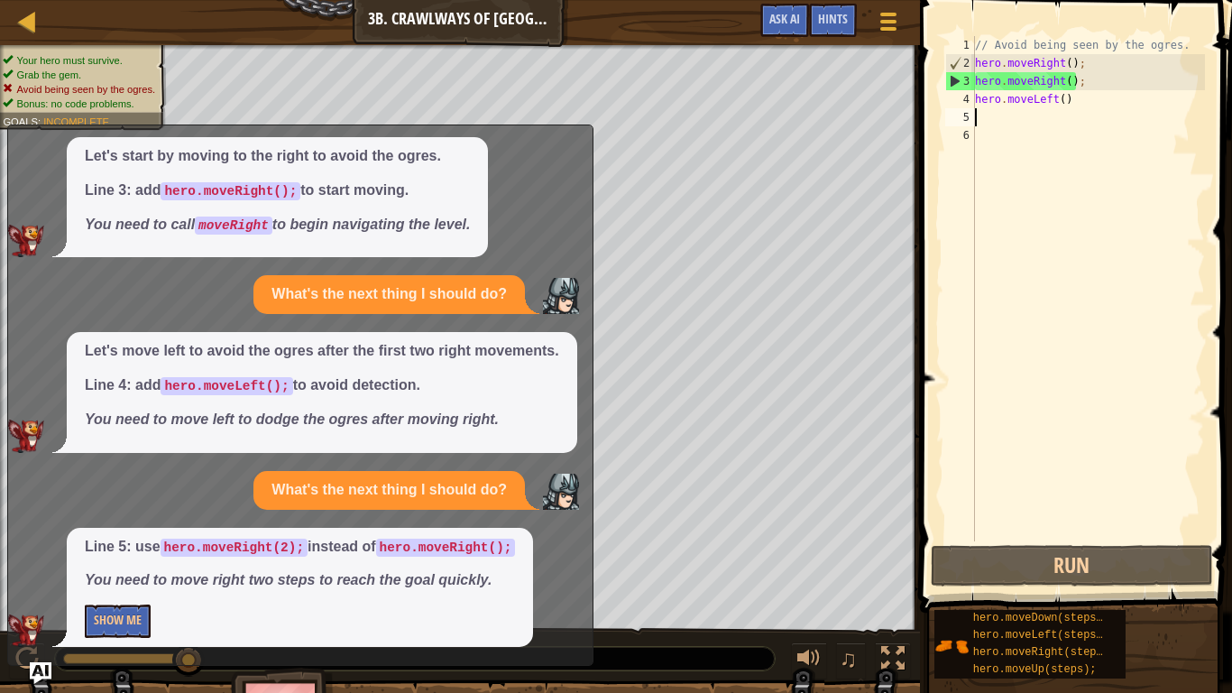
click at [978, 123] on div "// Avoid being seen by the ogres. hero . moveRight ( ) ; hero . moveRight ( ) ;…" at bounding box center [1088, 306] width 234 height 541
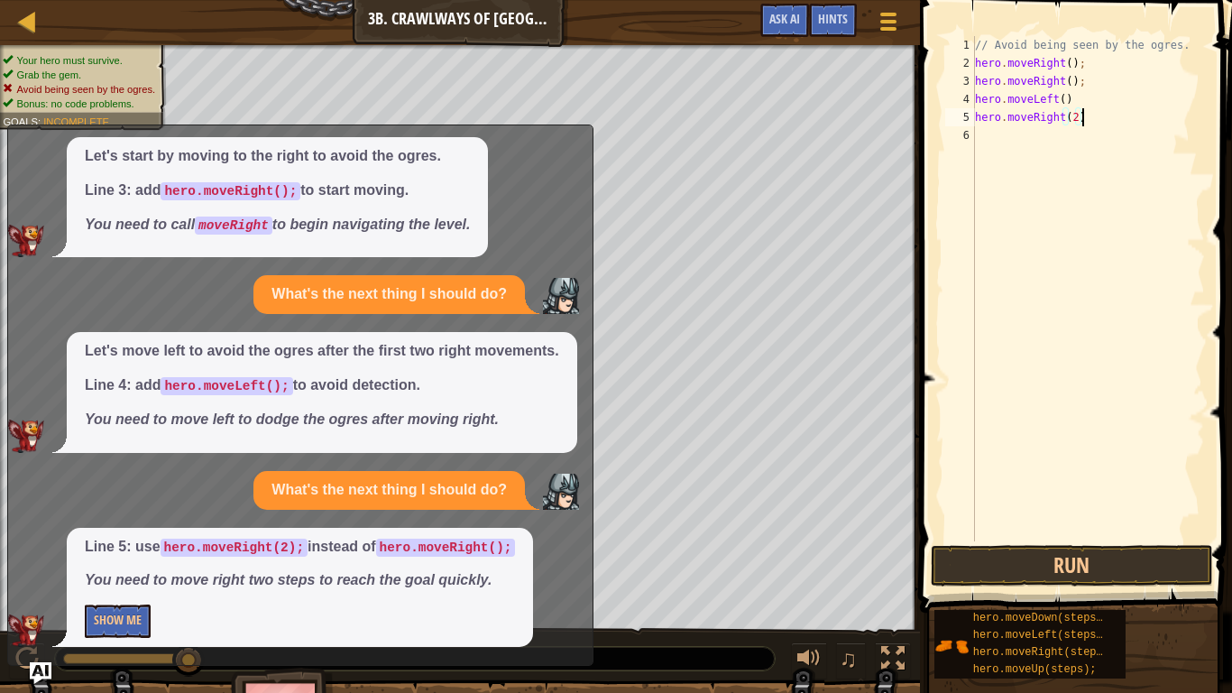
scroll to position [8, 15]
type textarea "hero.moveRight(2);"
click at [981, 557] on button "Run" at bounding box center [1071, 565] width 281 height 41
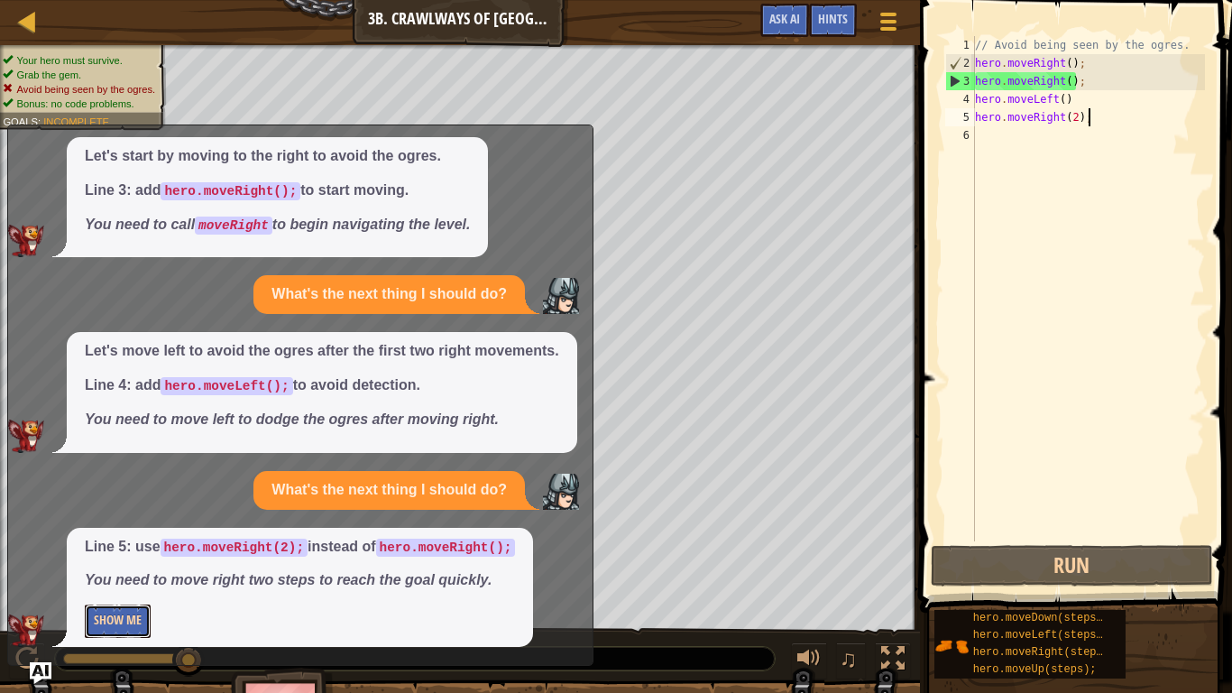
click at [119, 570] on button "Show Me" at bounding box center [118, 620] width 66 height 33
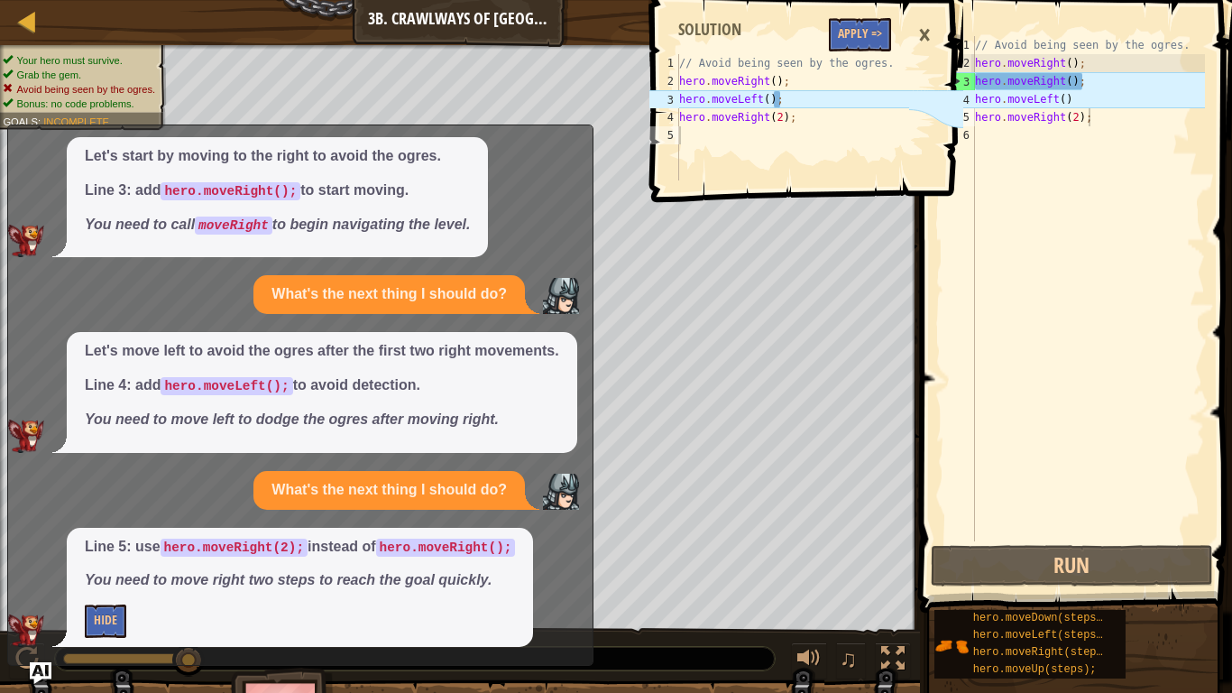
type textarea "hero.moveRight();"
drag, startPoint x: 1085, startPoint y: 87, endPoint x: 965, endPoint y: 86, distance: 120.0
click at [965, 86] on div "hero.moveRight(); 1 2 3 4 5 6 // Avoid being seen by the ogres. hero . moveRigh…" at bounding box center [1073, 288] width 263 height 505
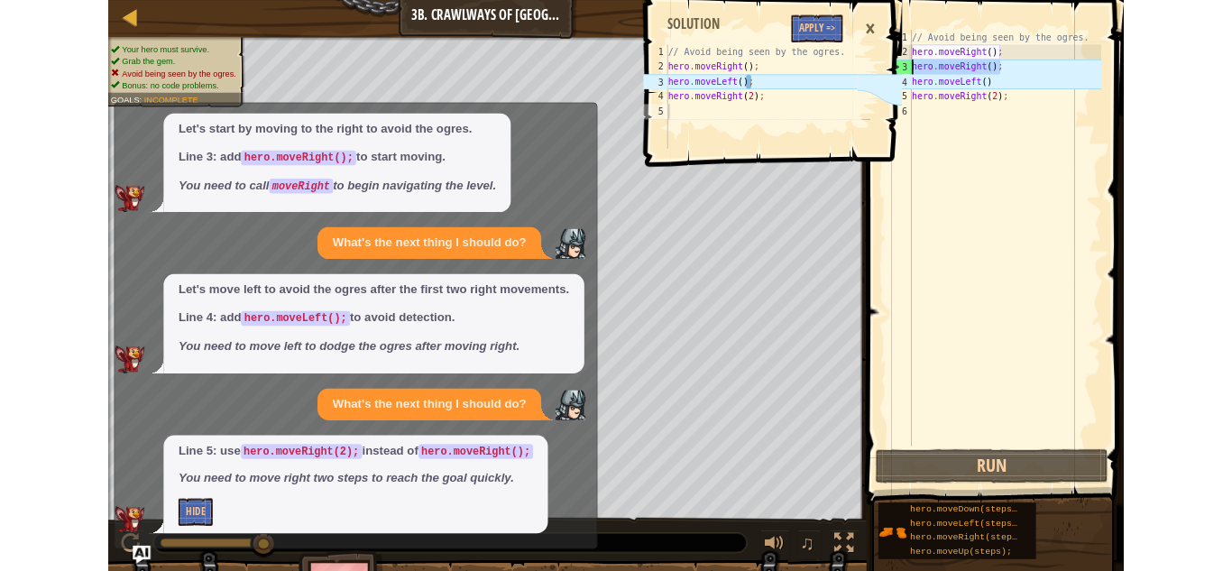
scroll to position [8, 0]
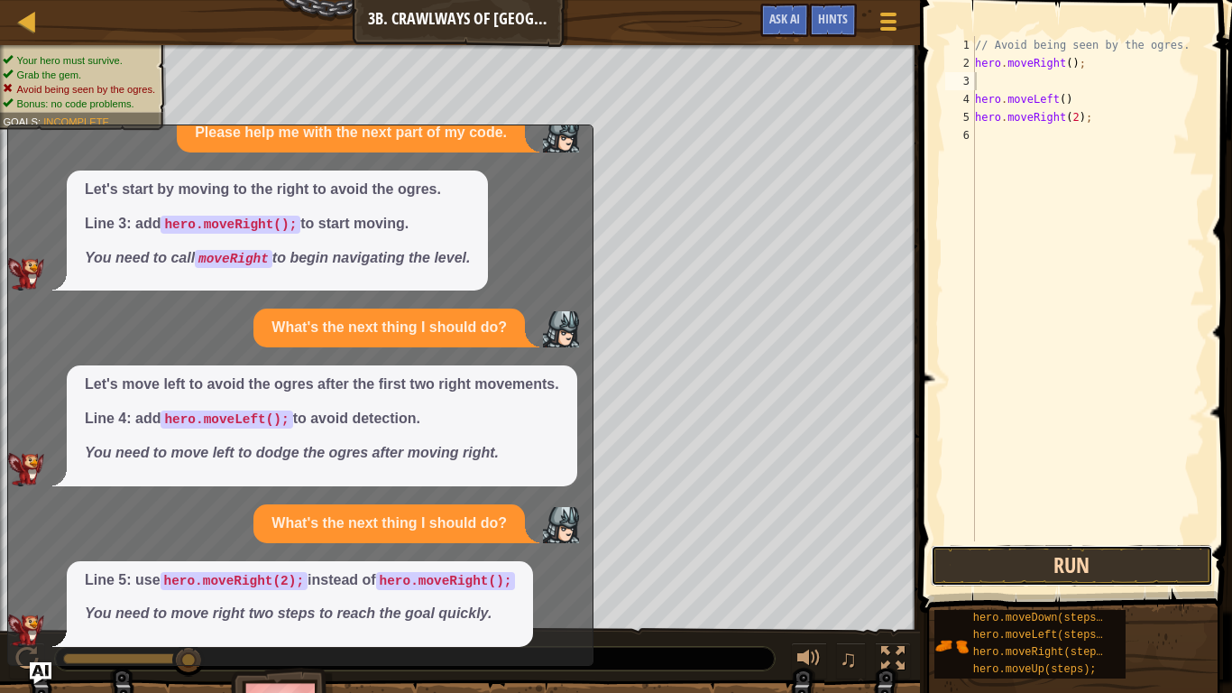
click at [1034, 570] on button "Run" at bounding box center [1071, 565] width 281 height 41
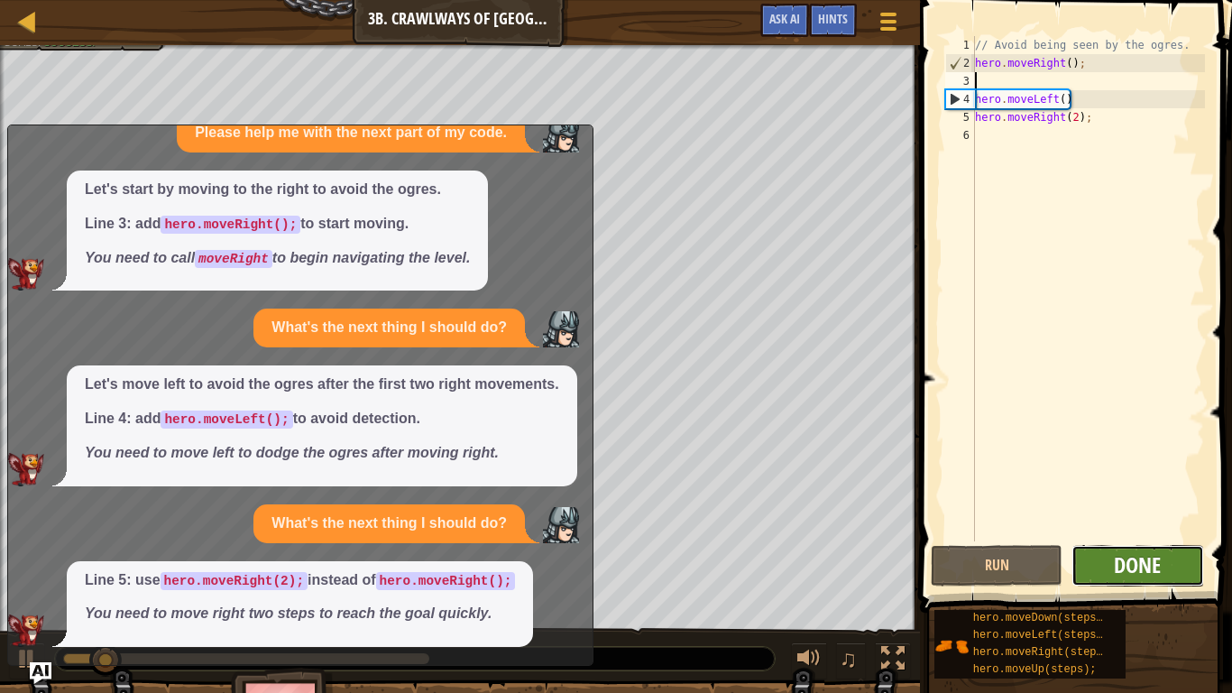
click at [1143, 564] on span "Done" at bounding box center [1137, 564] width 47 height 29
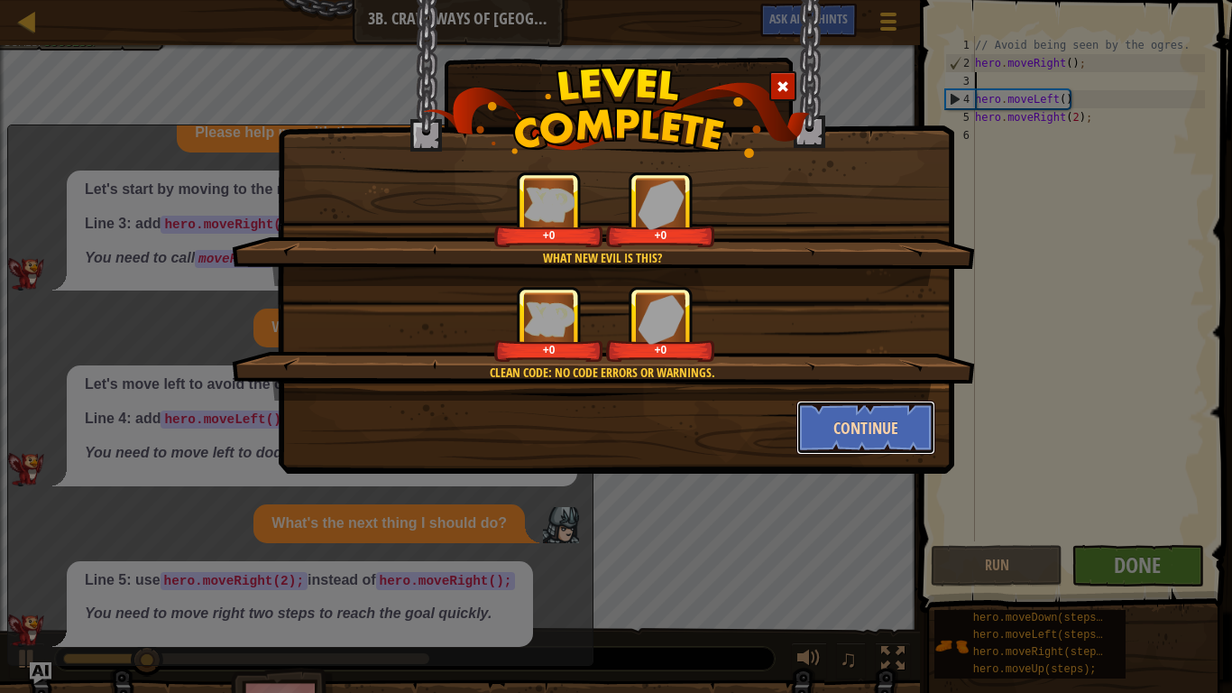
click at [901, 438] on button "Continue" at bounding box center [866, 427] width 140 height 54
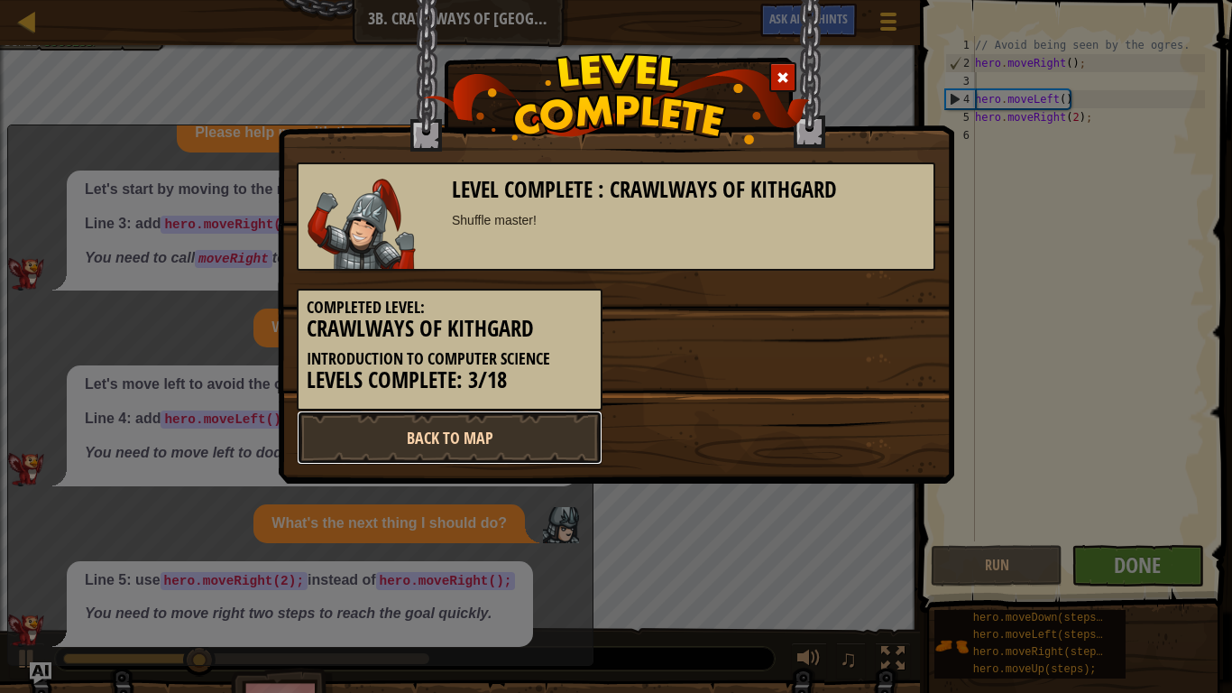
click at [574, 433] on link "Back to Map" at bounding box center [450, 437] width 306 height 54
